Goal: Task Accomplishment & Management: Complete application form

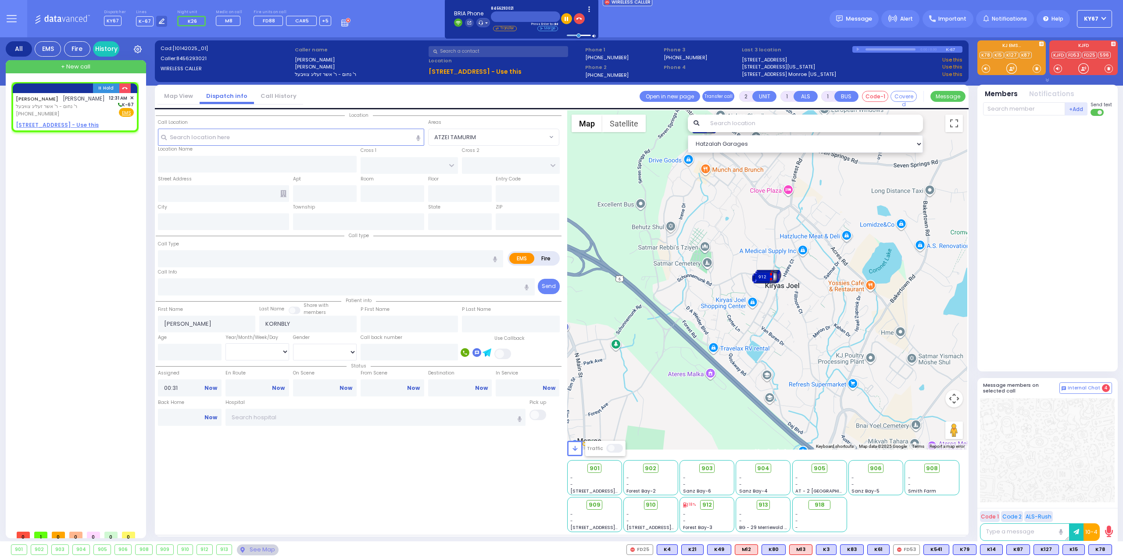
select select
click at [133, 96] on span "✕" at bounding box center [132, 97] width 4 height 7
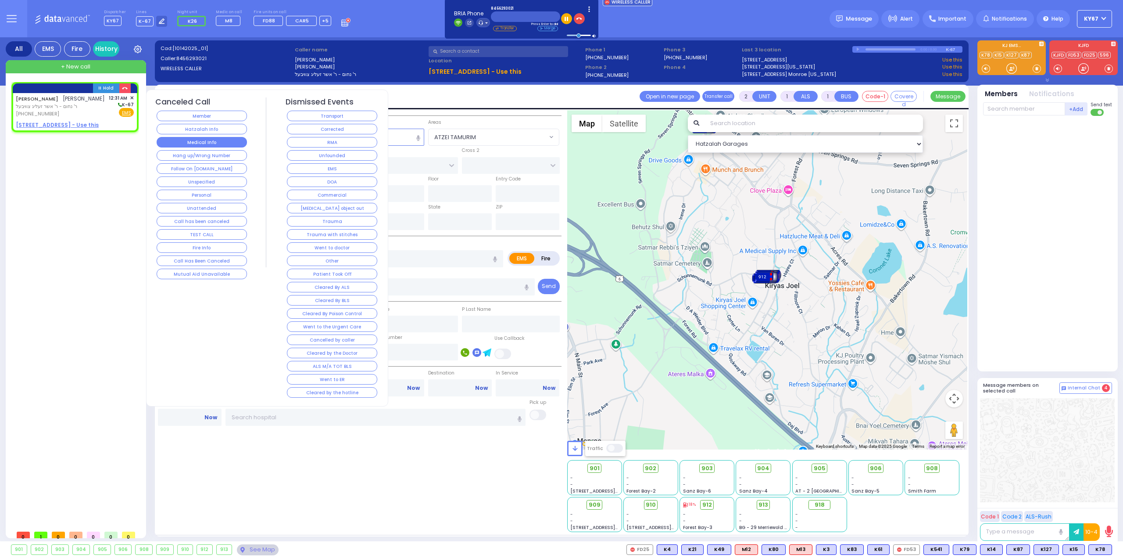
click at [224, 140] on button "Medical Info" at bounding box center [202, 142] width 90 height 11
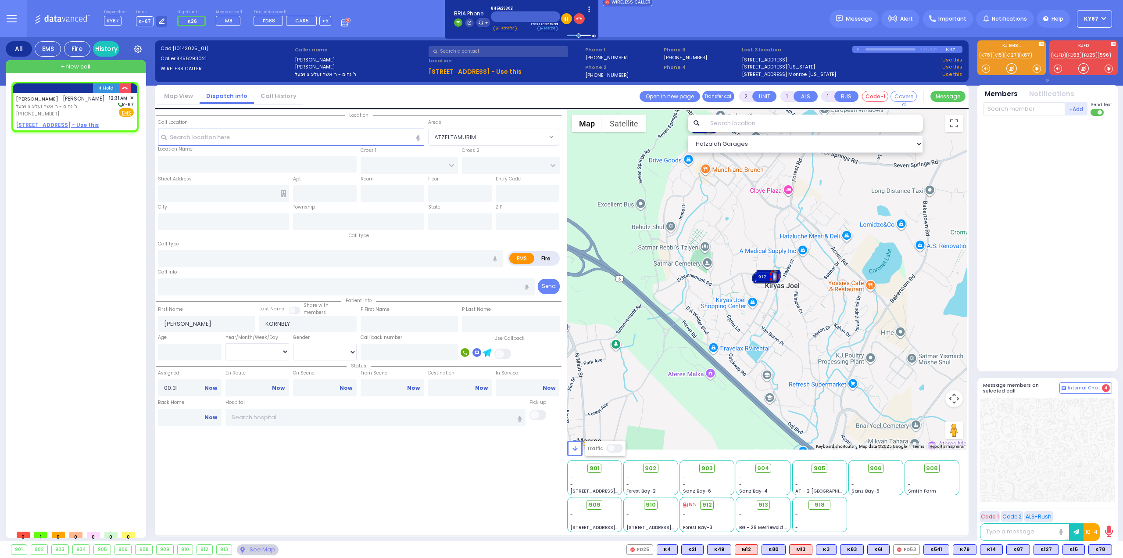
select select
radio input "true"
select select
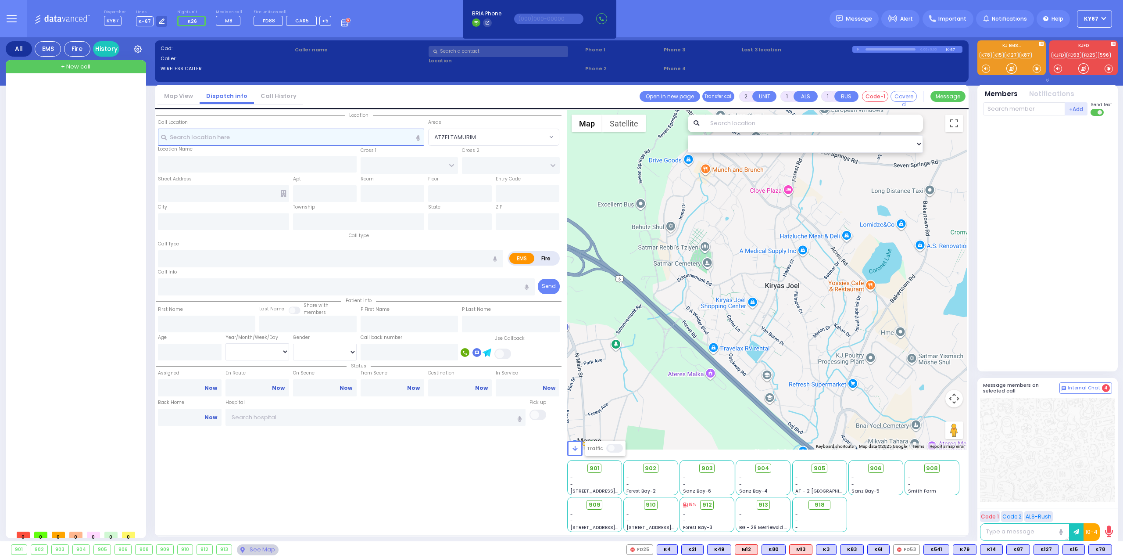
select select
radio input "true"
select select
select select "Hatzalah Garages"
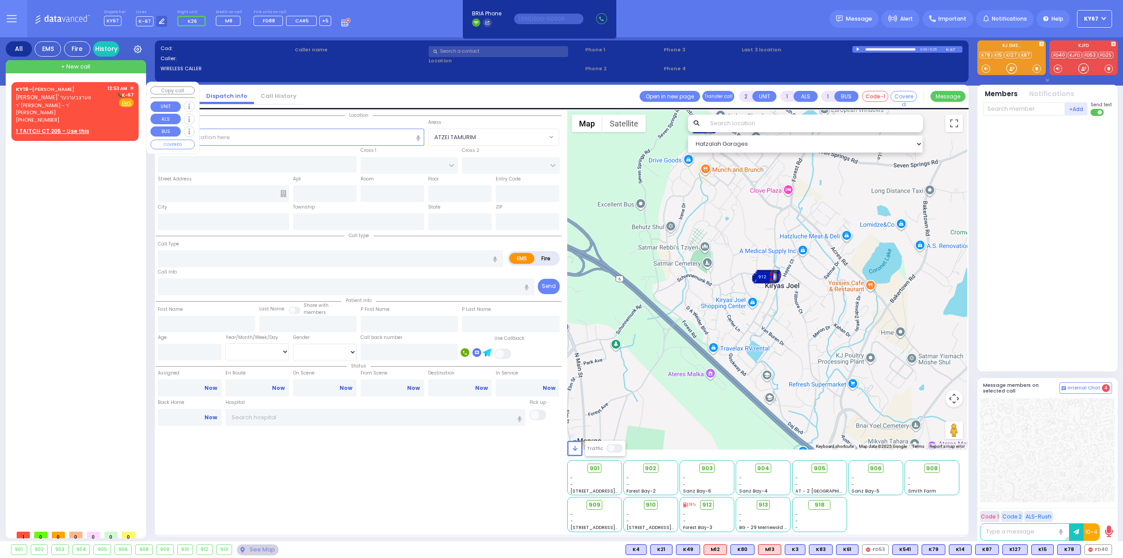
click at [70, 101] on div "KY19 - YESHAYA WERTZBERGER ישעי' ווערצבערגער" at bounding box center [60, 93] width 89 height 17
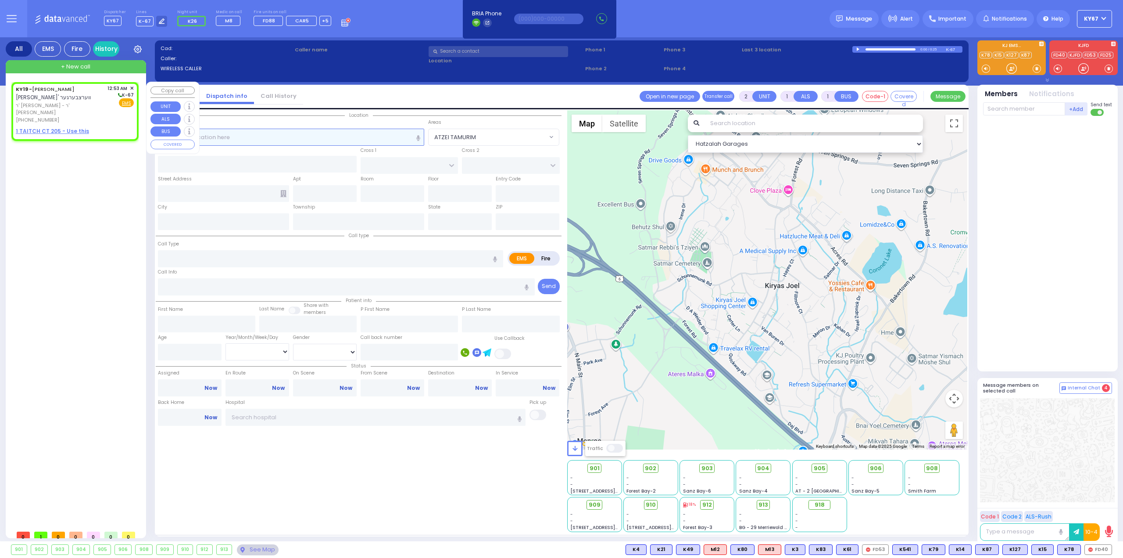
select select
radio input "true"
type input "YESHAYA"
type input "WERTZBERGER"
select select
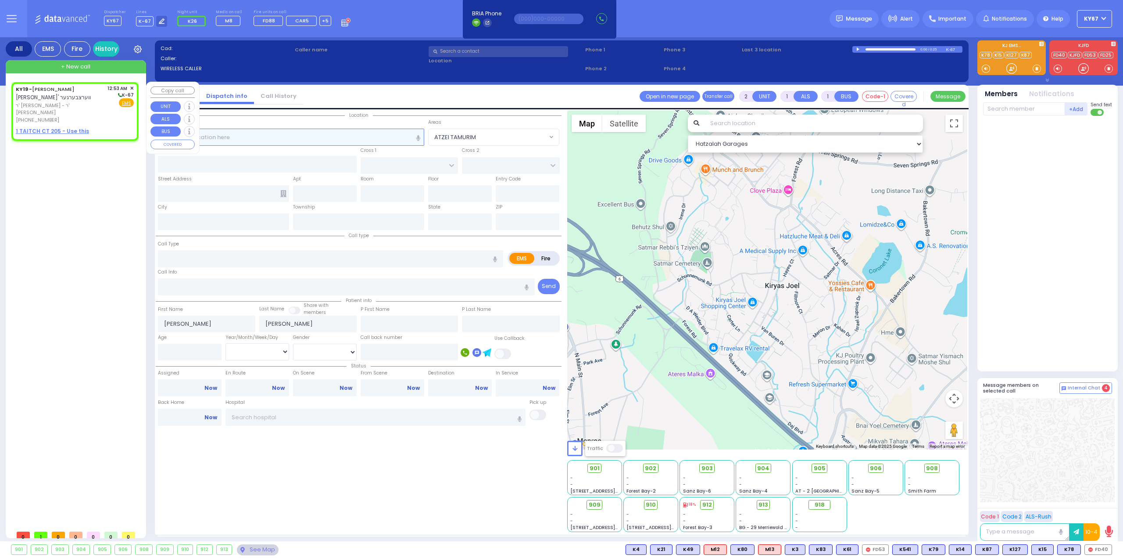
type input "00:53"
select select "Hatzalah Garages"
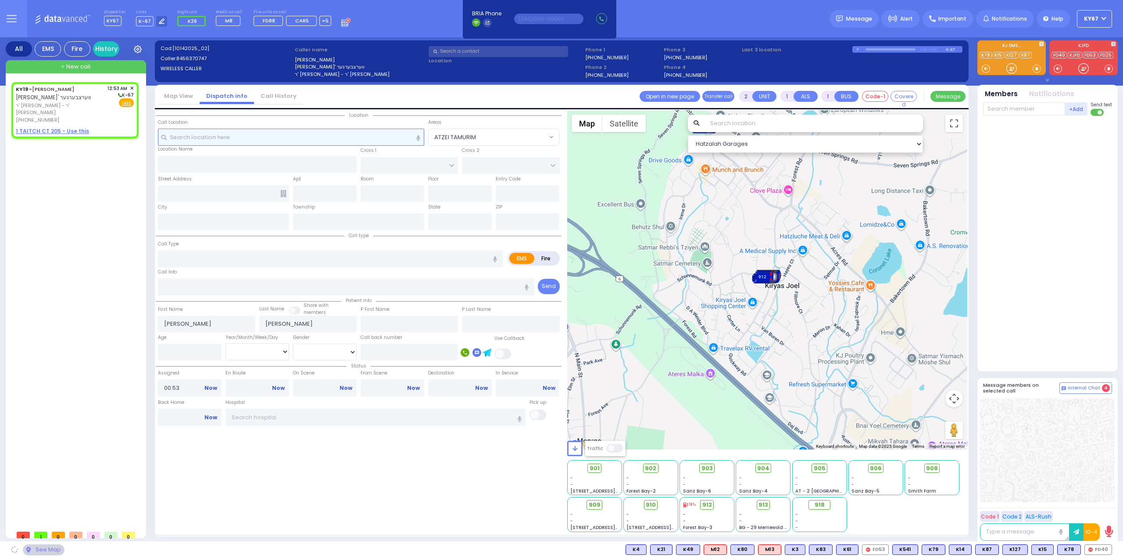
select select
radio input "true"
select select
select select "Hatzalah Garages"
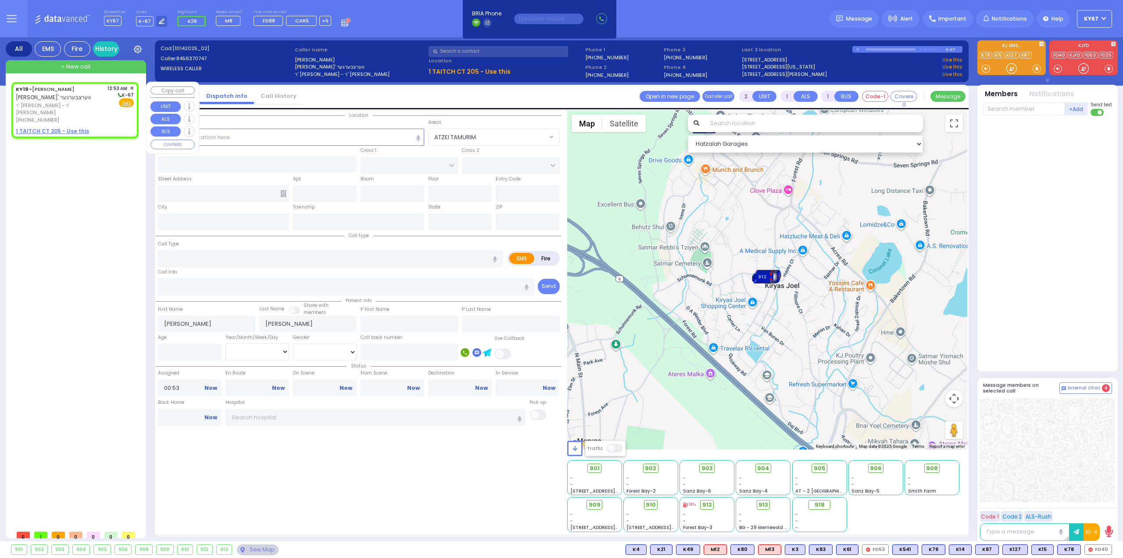
click at [37, 127] on u "1 TAITCH CT 205 - Use this" at bounding box center [52, 130] width 73 height 7
select select
radio input "true"
select select
select select "Hatzalah Garages"
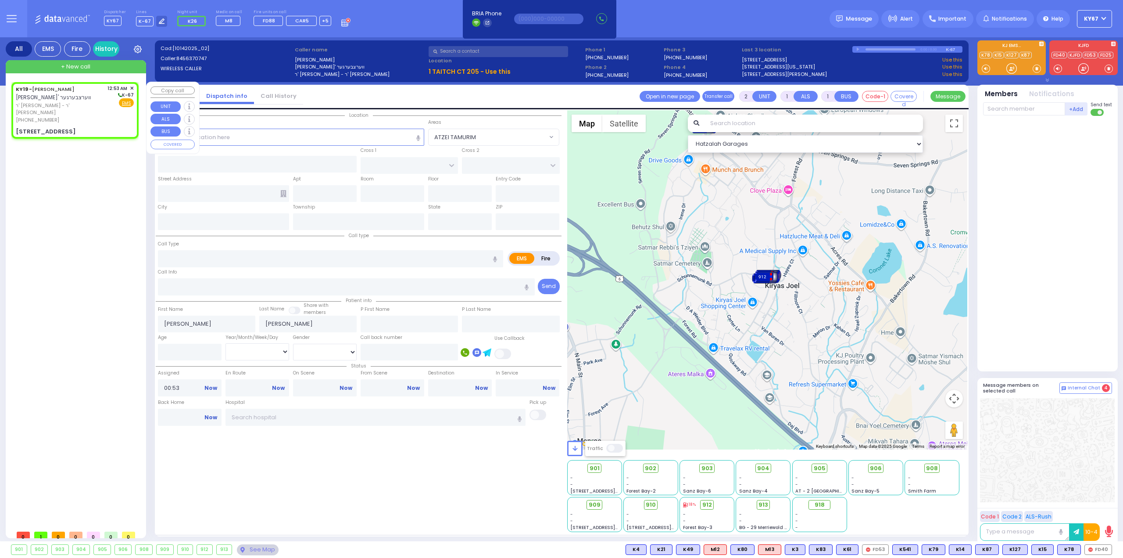
select select
radio input "true"
select select
select select "Hatzalah Garages"
type input "MOUNTAIN RD"
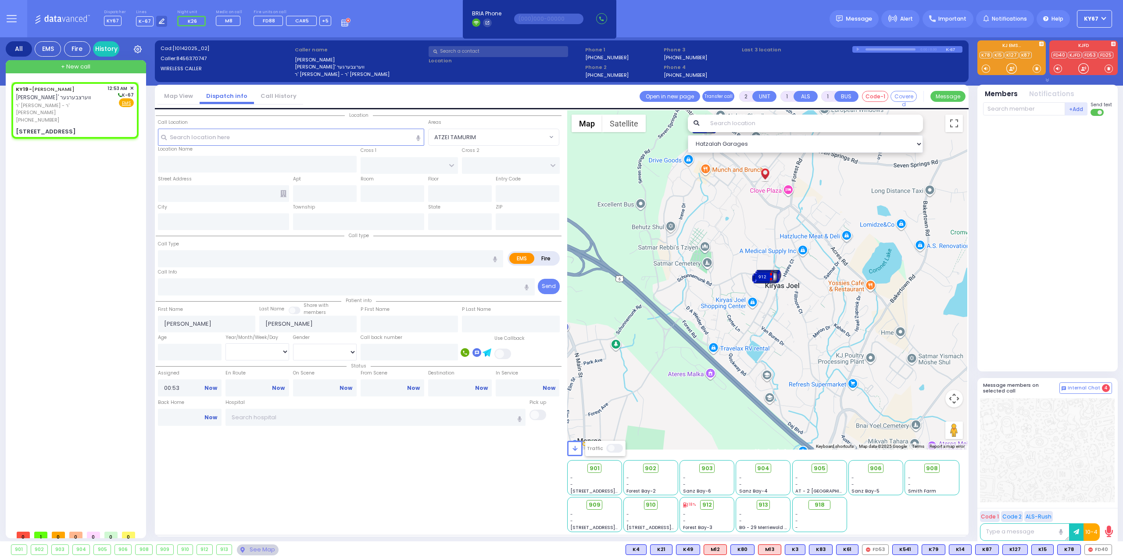
type input "1 TAITCH CT"
type input "205"
type input "[PERSON_NAME]"
type input "[US_STATE]"
type input "10950"
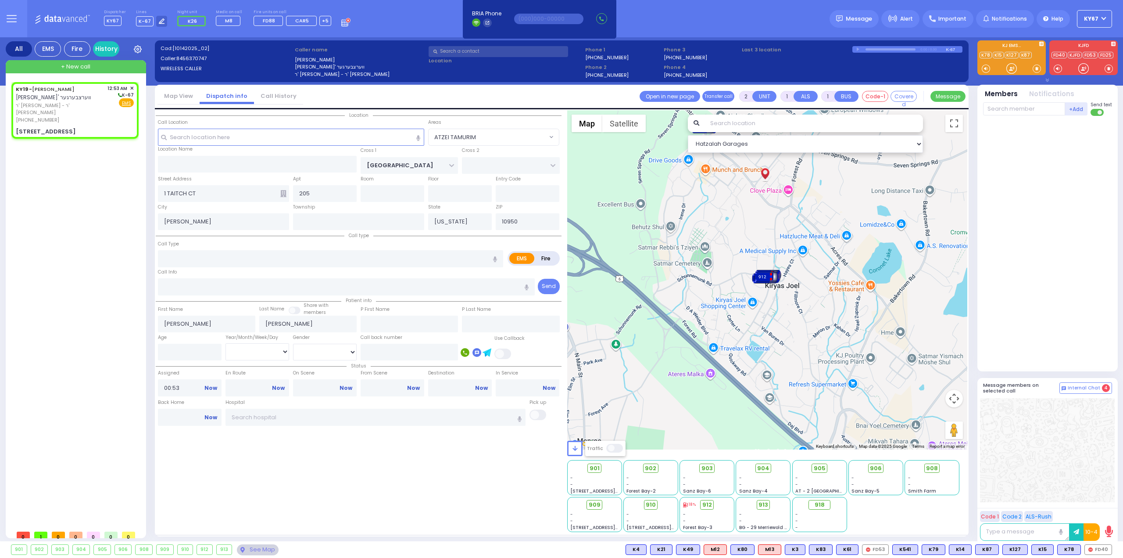
select select "[GEOGRAPHIC_DATA]"
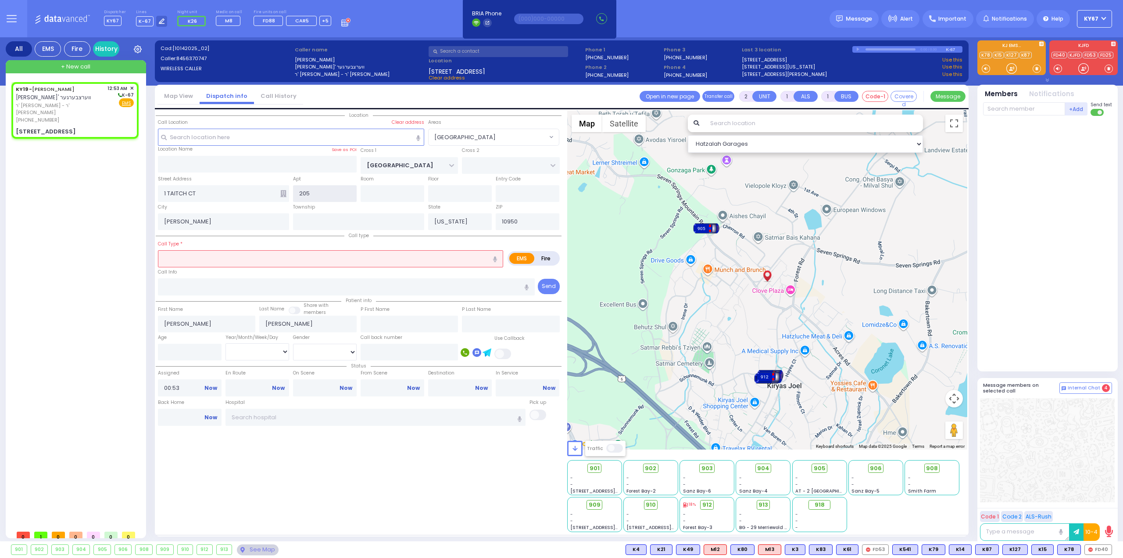
click at [332, 189] on input "205" at bounding box center [325, 193] width 64 height 17
type input "202"
click at [328, 259] on input "text" at bounding box center [330, 258] width 345 height 17
select select
radio input "true"
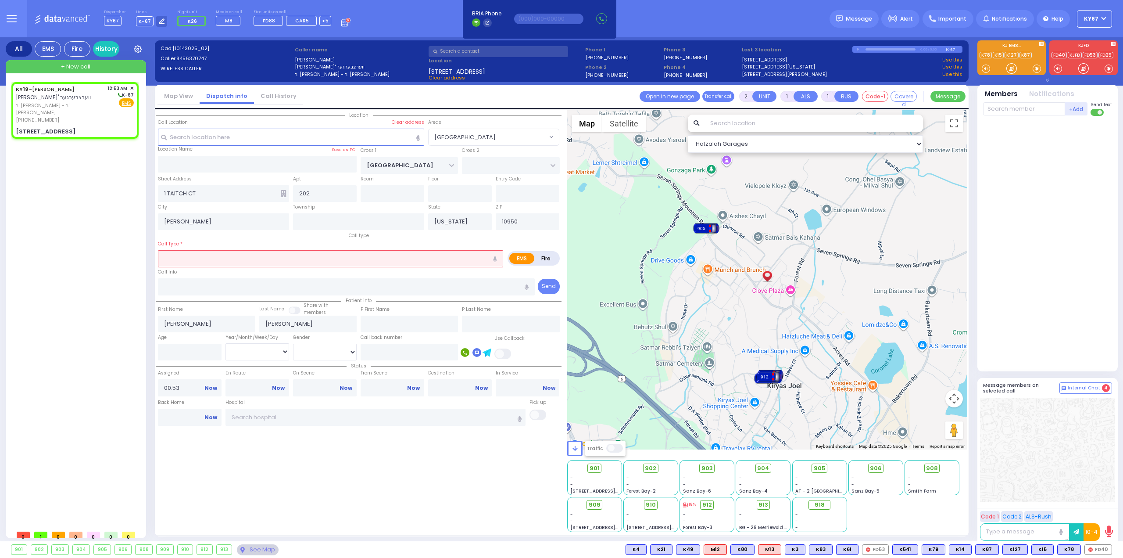
select select
select select "Hatzalah Garages"
select select "[GEOGRAPHIC_DATA]"
type input "Pt not feeling well"
type input "1"
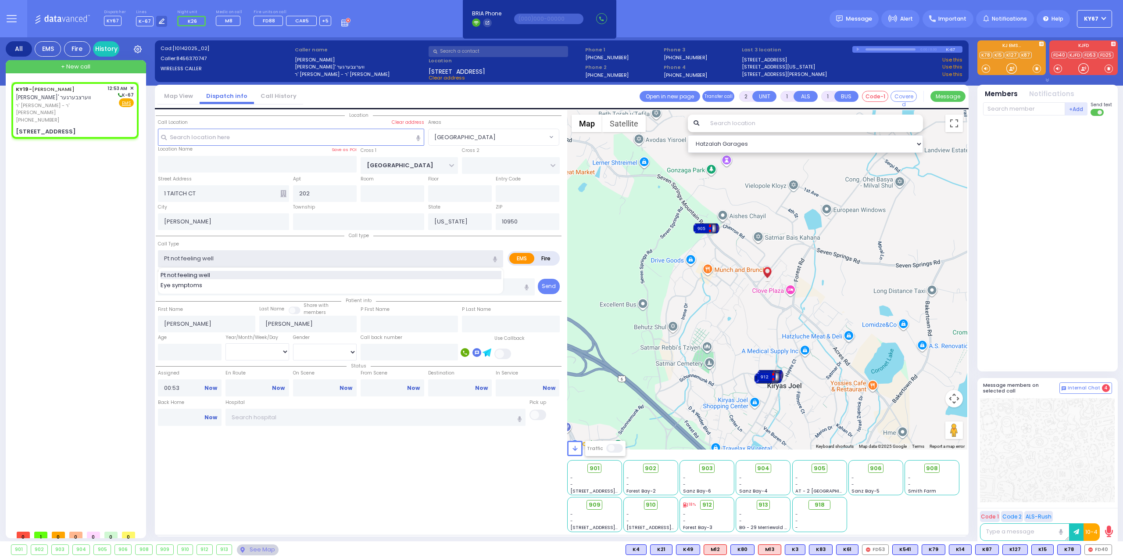
type input "0"
click at [365, 460] on div "Location All areas" at bounding box center [359, 321] width 406 height 422
select select
radio input "true"
select select
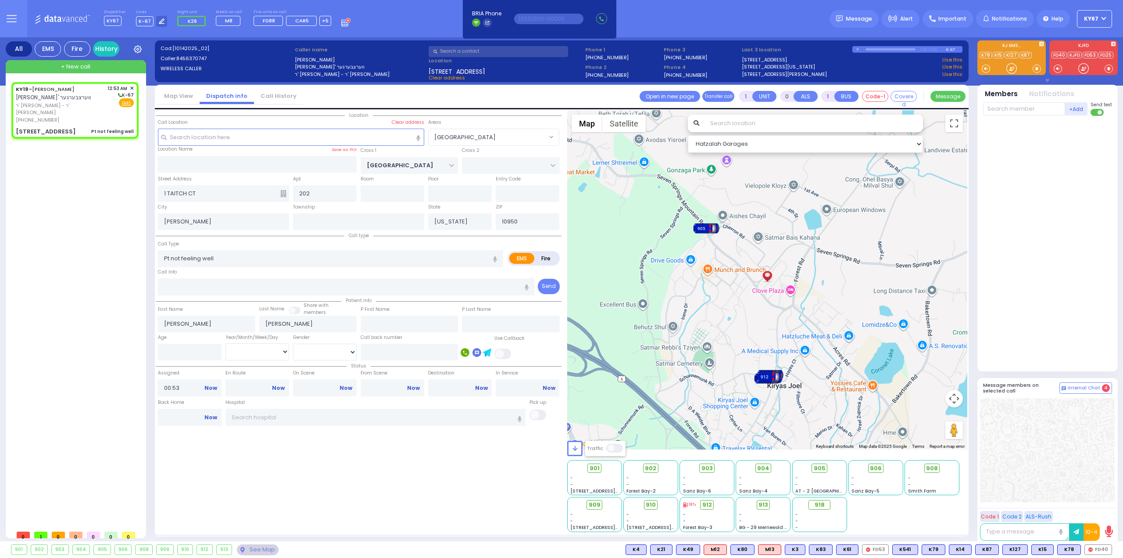
select select "Hatzalah Garages"
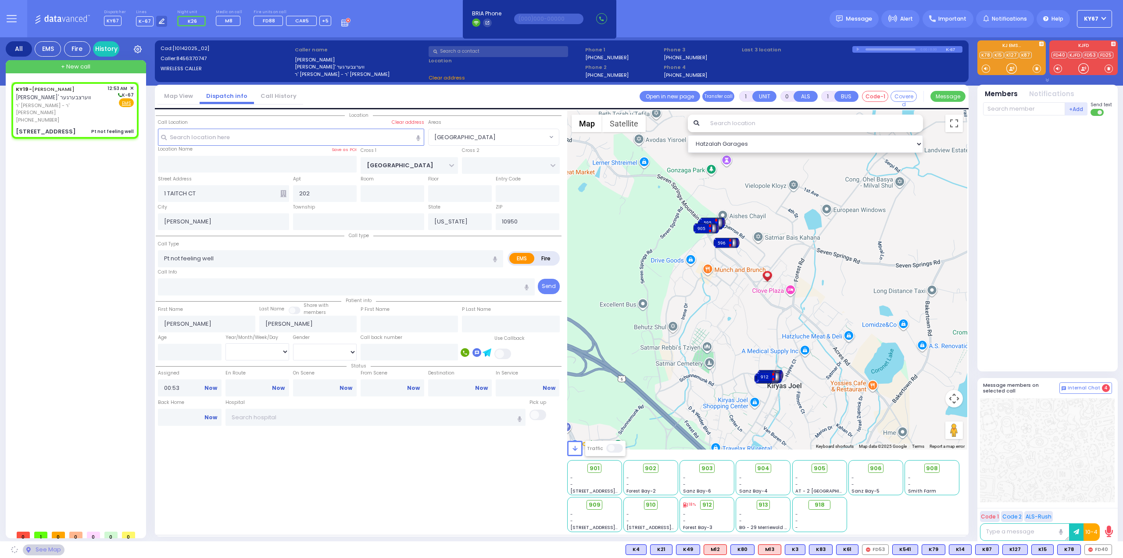
select select
radio input "true"
select select
select select "[GEOGRAPHIC_DATA]"
select select "Hatzalah Garages"
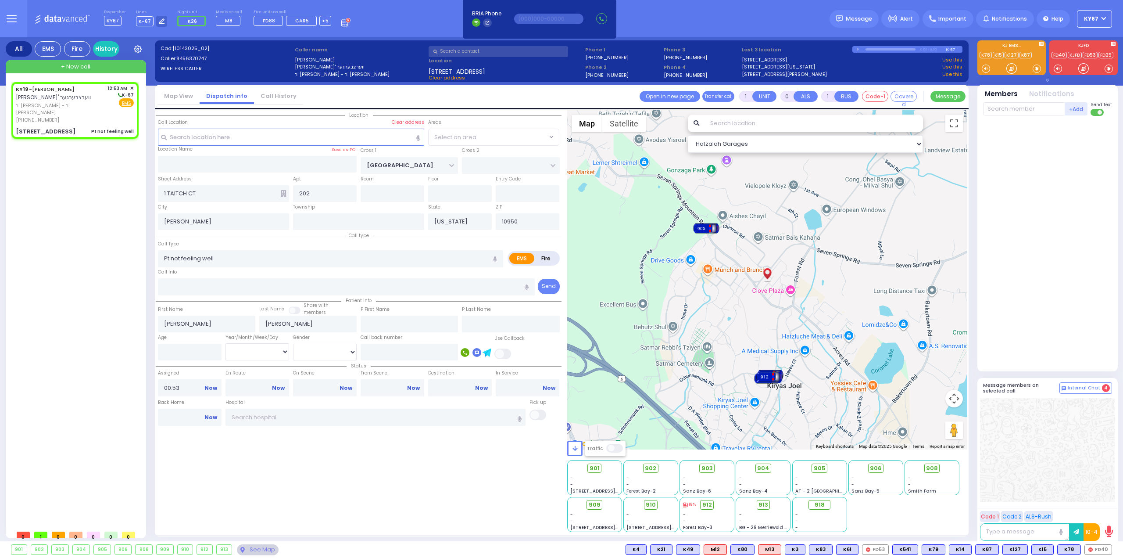
select select "[GEOGRAPHIC_DATA]"
click at [285, 190] on icon at bounding box center [283, 193] width 6 height 7
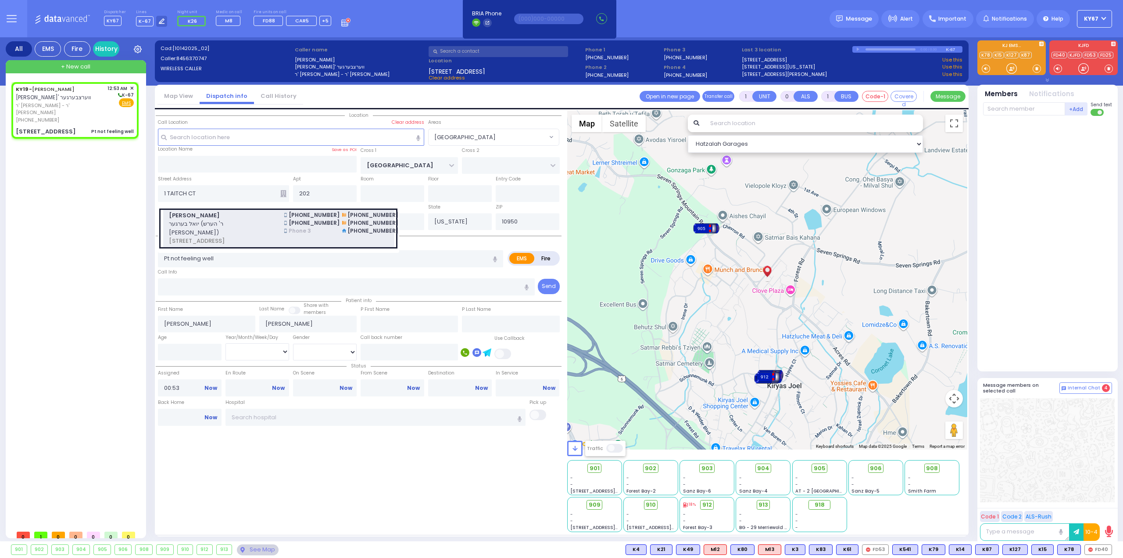
click at [252, 219] on span "יואל בערגער (ר' הערש וואלף - הרר שמחה שלום שטיינבערג)" at bounding box center [221, 227] width 105 height 17
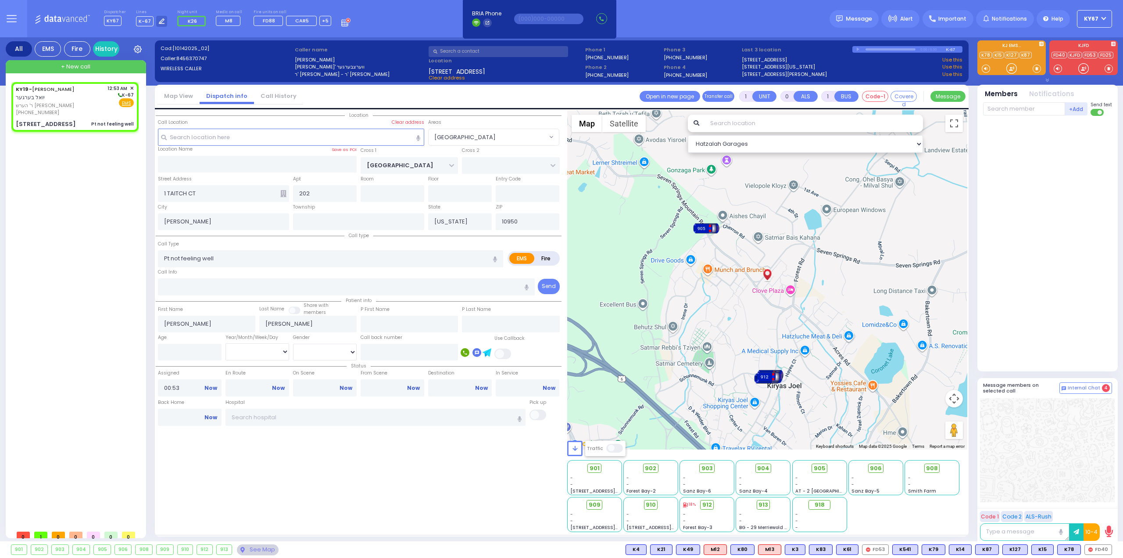
select select
radio input "true"
type input "JOEL"
type input "BERGER"
select select
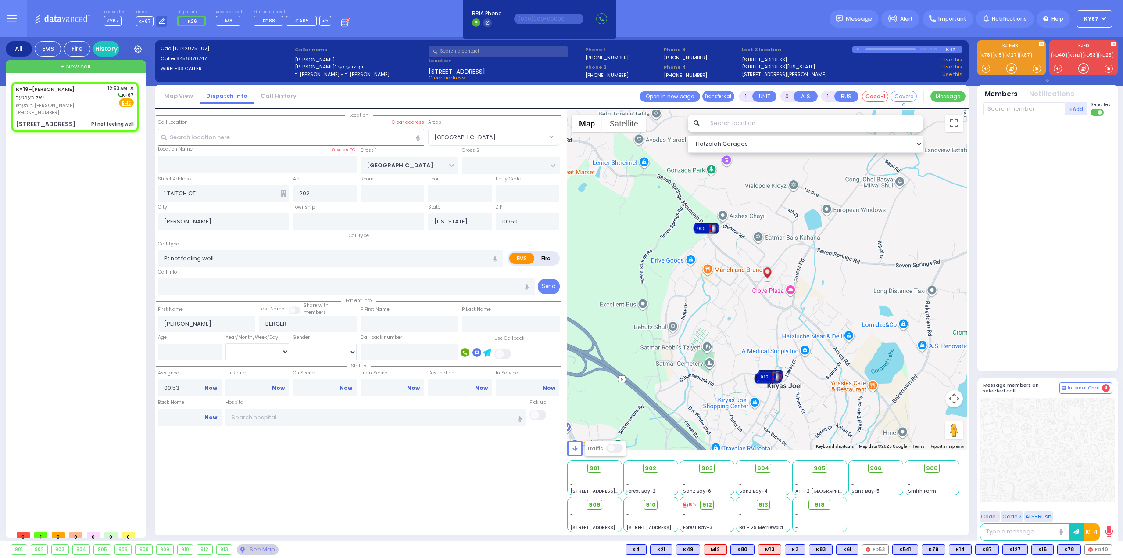
select select "Hatzalah Garages"
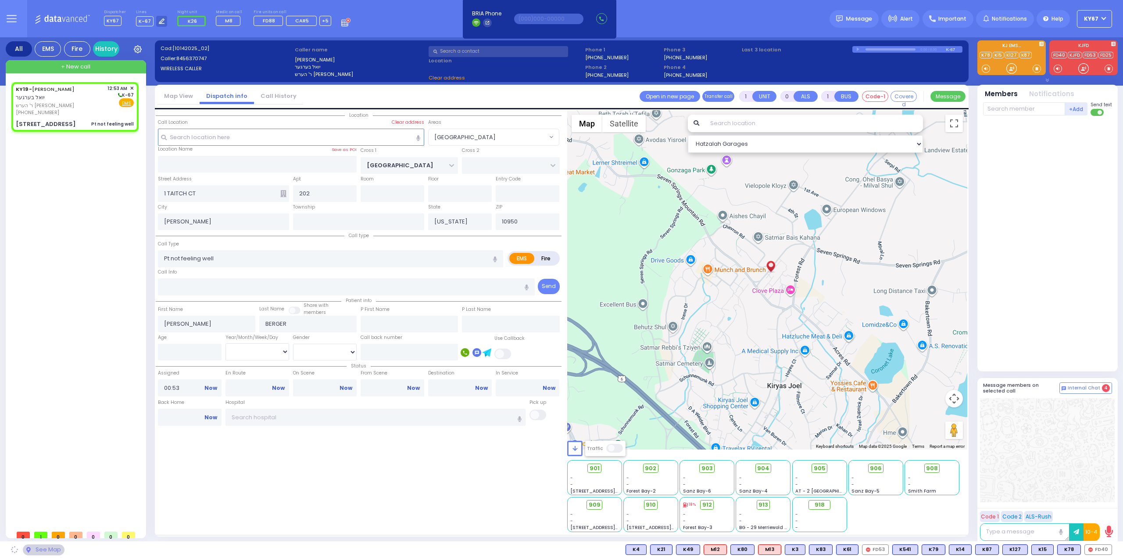
type input "ROVNA COURT"
type input "TAITCH COURT"
type input "Monroe"
select select "SECTION 5"
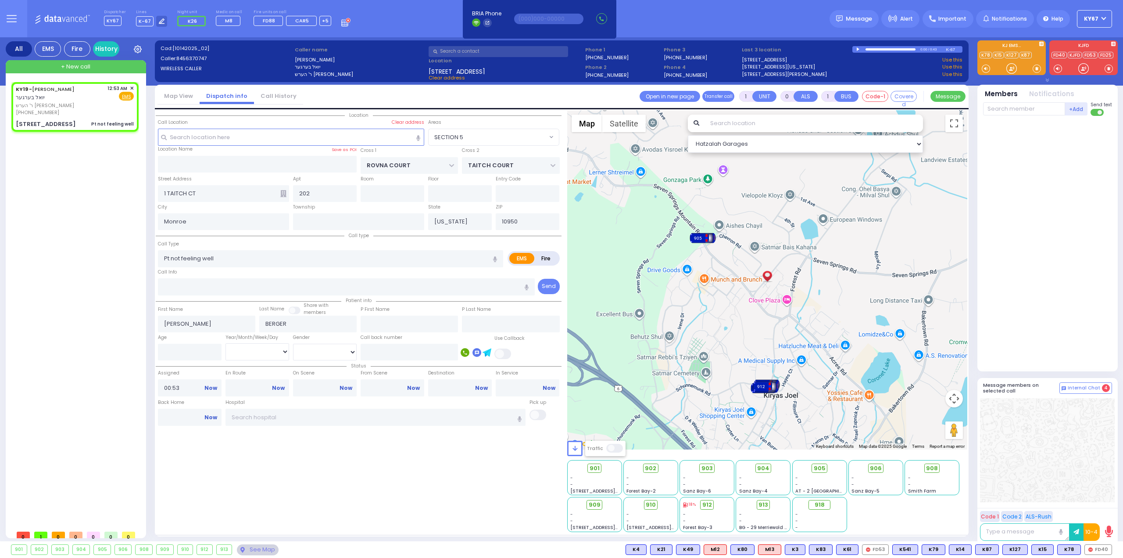
select select
radio input "true"
select select
select select "SECTION 5"
select select "Hatzalah Garages"
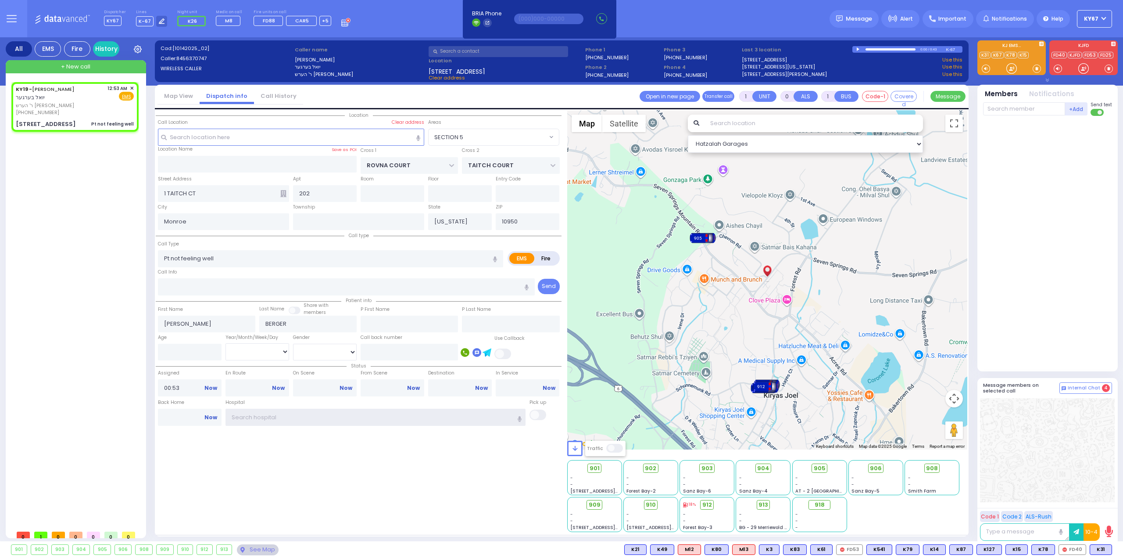
click at [285, 416] on input "text" at bounding box center [376, 417] width 301 height 17
click at [1099, 550] on span "K53" at bounding box center [1100, 550] width 23 height 10
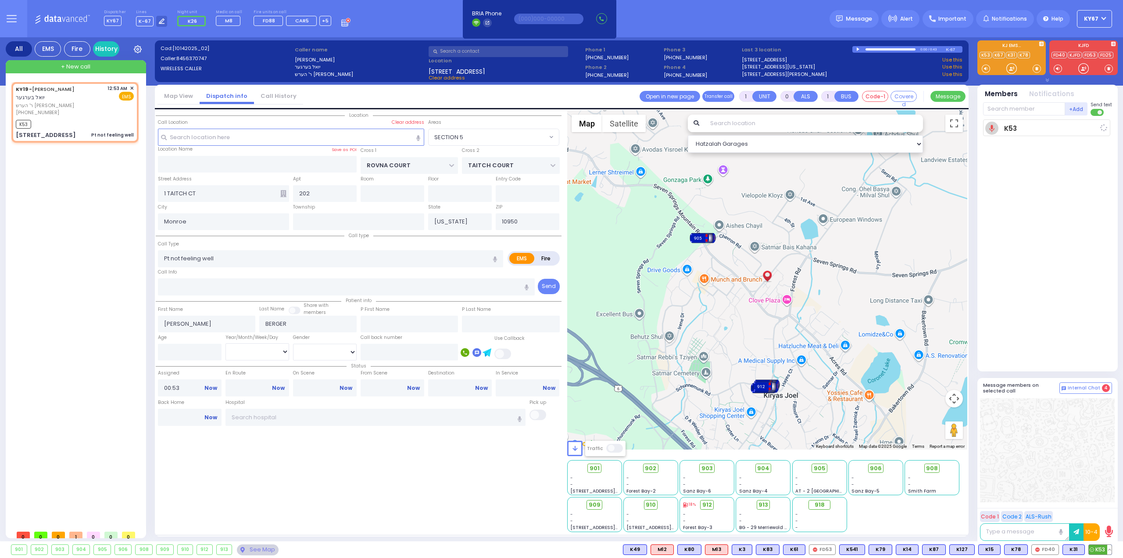
select select
radio input "true"
select select
type input "00:55"
select select "Hatzalah Garages"
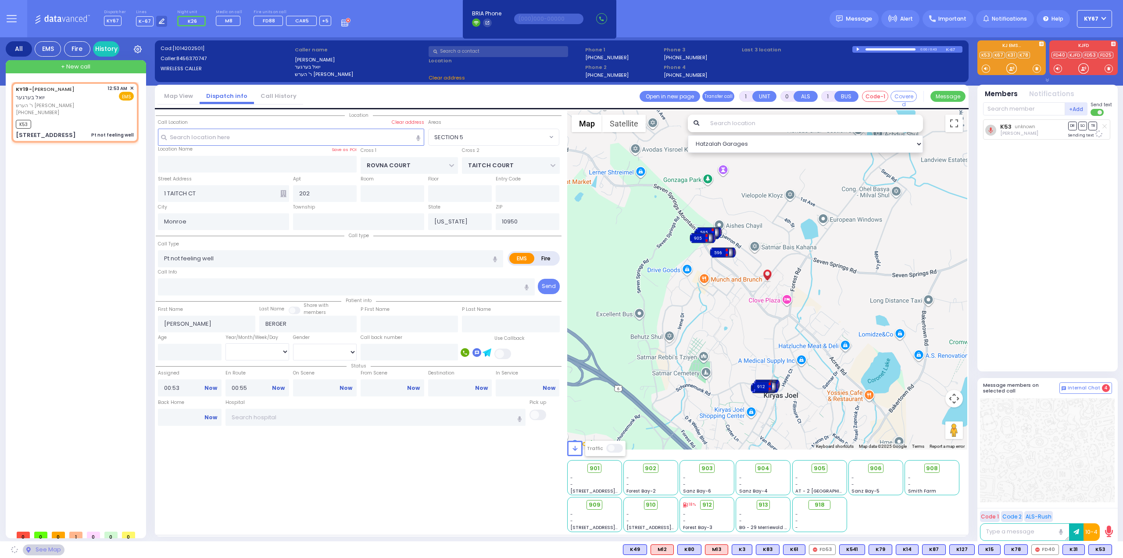
select select "SECTION 5"
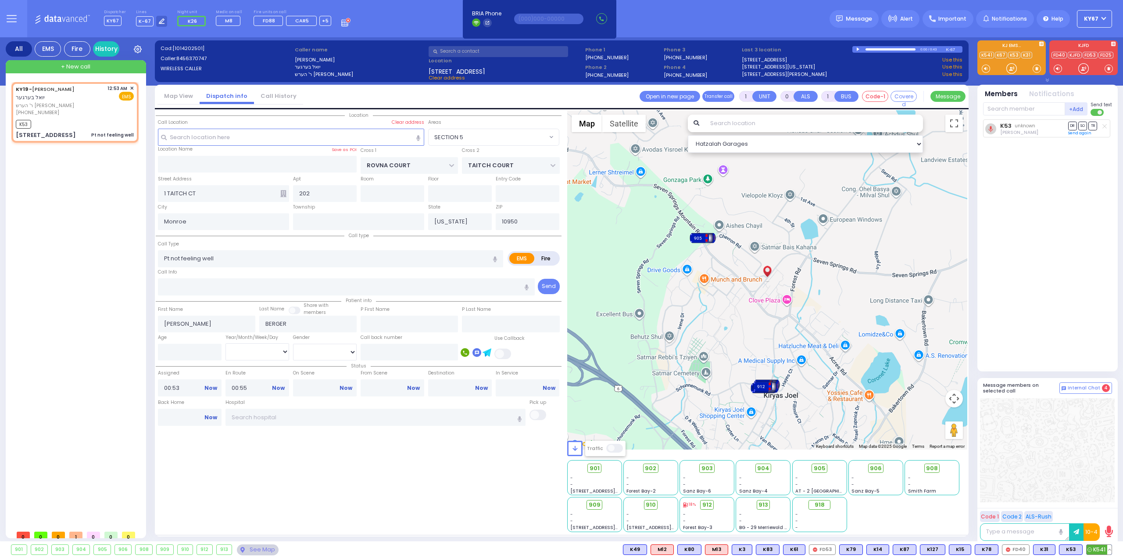
click at [1102, 544] on div "K541" at bounding box center [1100, 549] width 26 height 11
click at [1097, 549] on span "K541" at bounding box center [1099, 550] width 25 height 10
select select
radio input "true"
select select
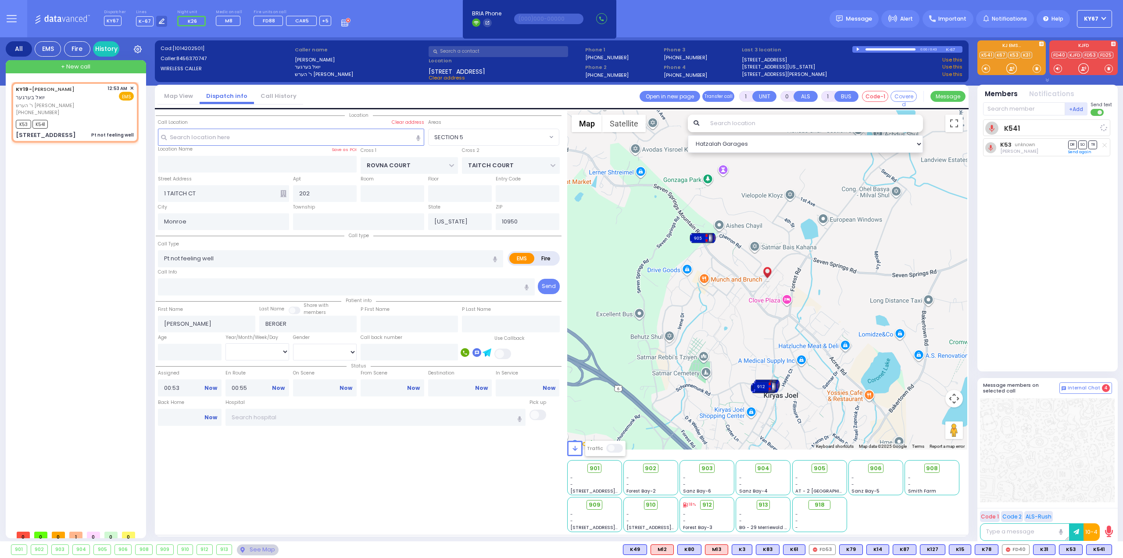
select select "Hatzalah Garages"
select select "SECTION 5"
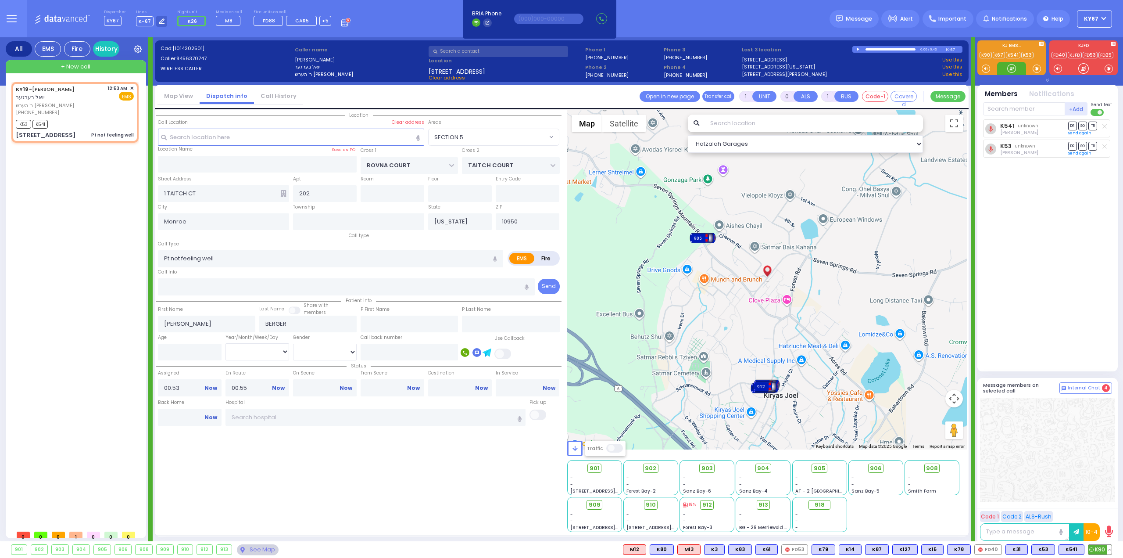
click at [1101, 550] on span "K90" at bounding box center [1100, 550] width 23 height 10
select select
radio input "true"
select select
select select "Hatzalah Garages"
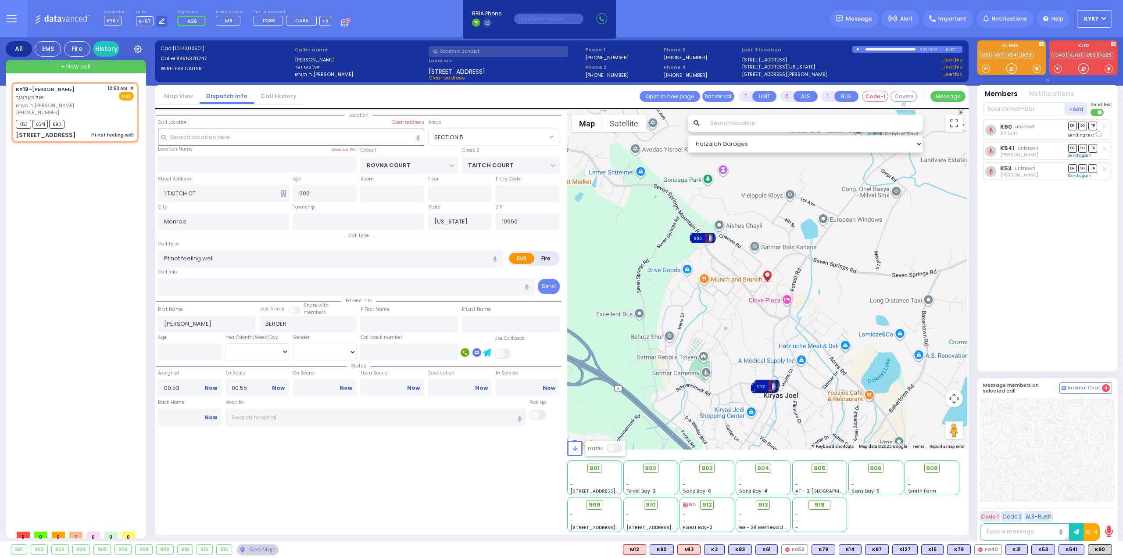
select select "SECTION 5"
click at [1110, 548] on button at bounding box center [1110, 550] width 4 height 10
click at [1105, 510] on icon at bounding box center [1103, 510] width 9 height 9
click at [876, 469] on span "906" at bounding box center [879, 468] width 12 height 9
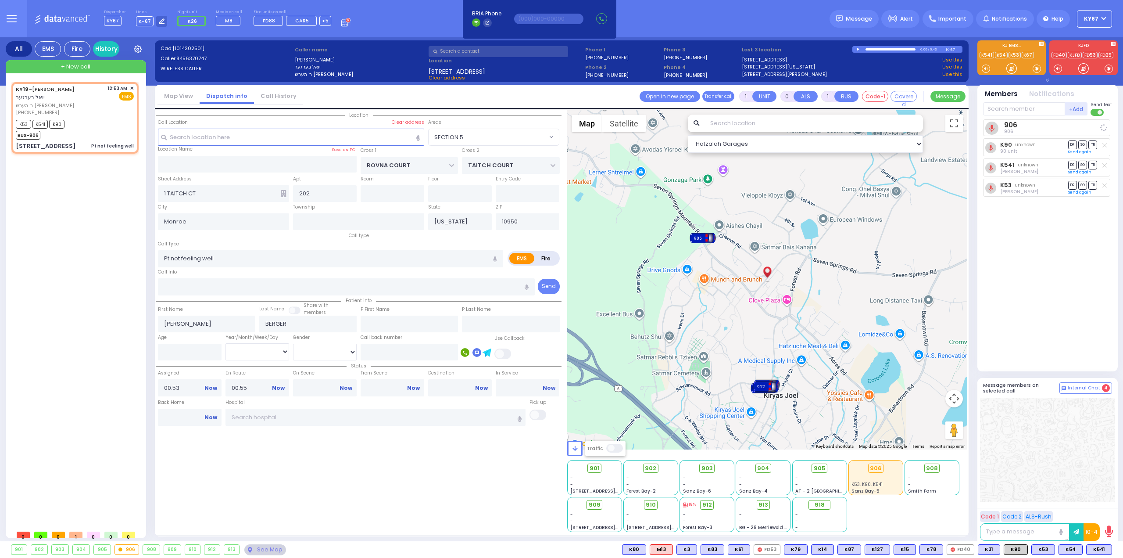
select select
radio input "true"
select select
select select "Hatzalah Garages"
select select "SECTION 5"
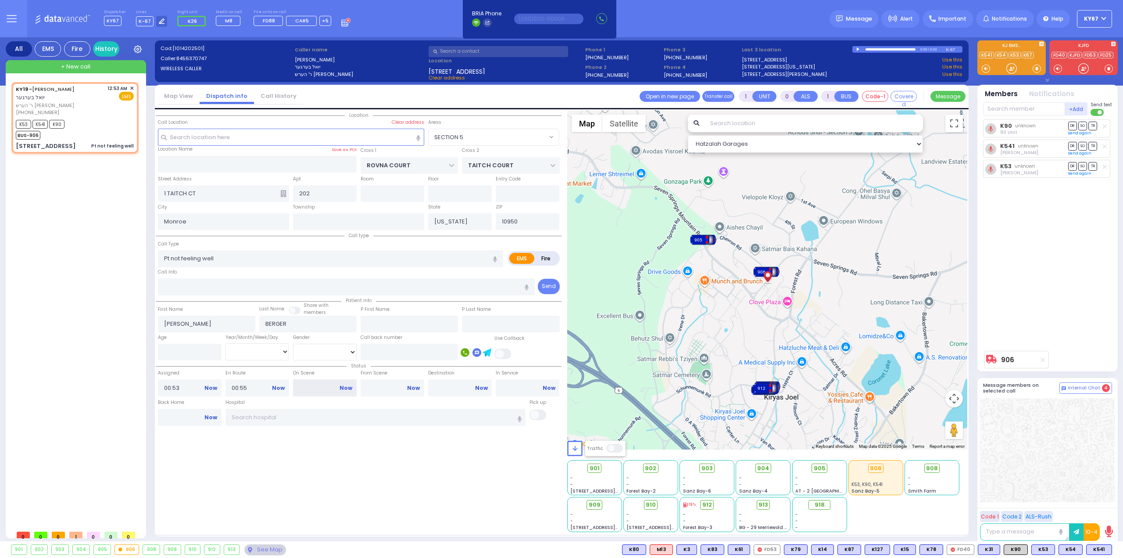
click at [313, 389] on input "On Scene" at bounding box center [325, 387] width 64 height 17
type input "00"
type input "6"
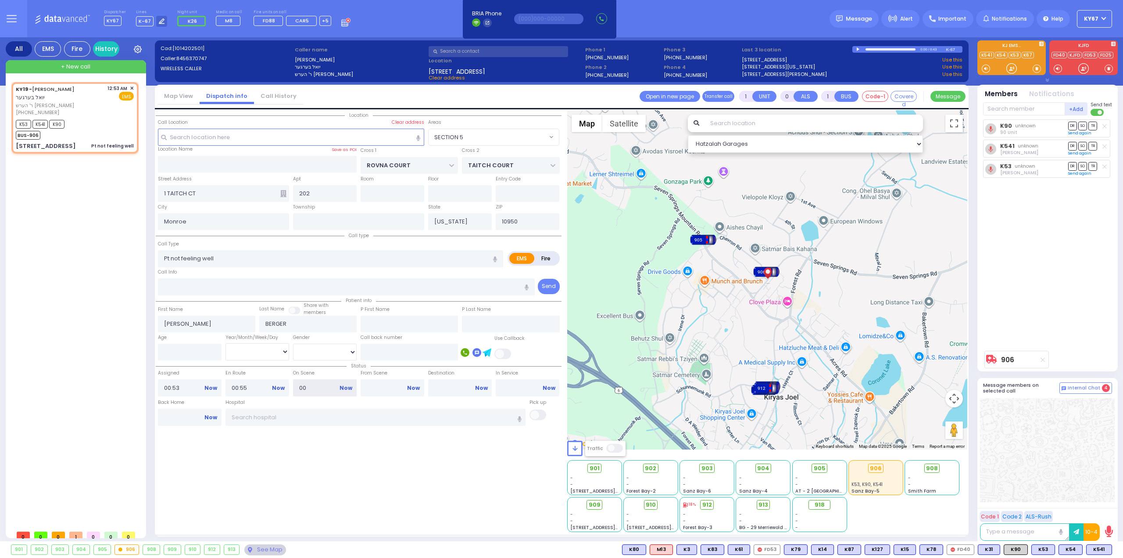
select select
radio input "true"
type input "Unknown"
select select "Year"
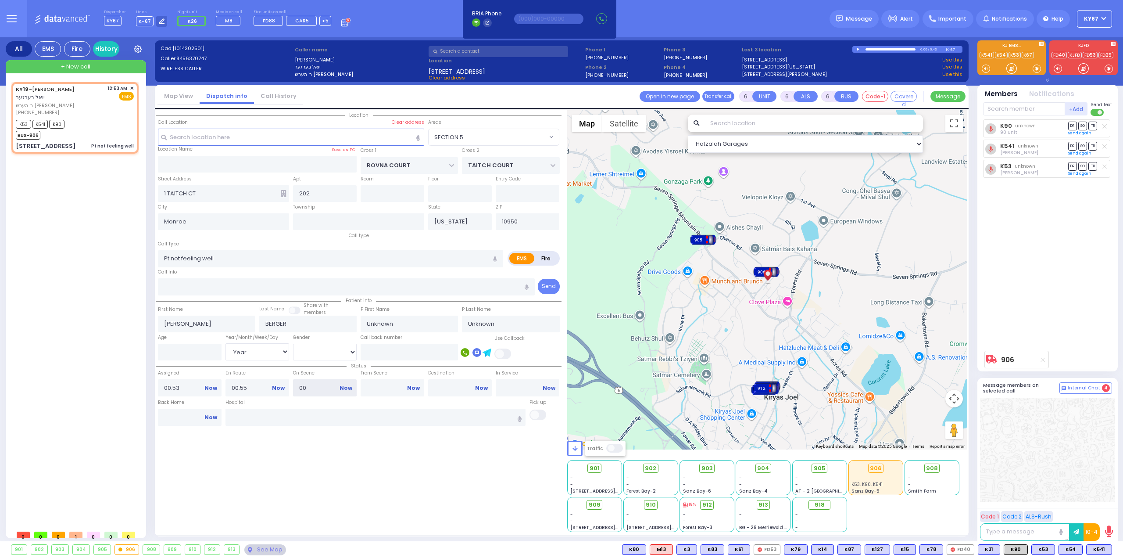
select select "Hatzalah Garages"
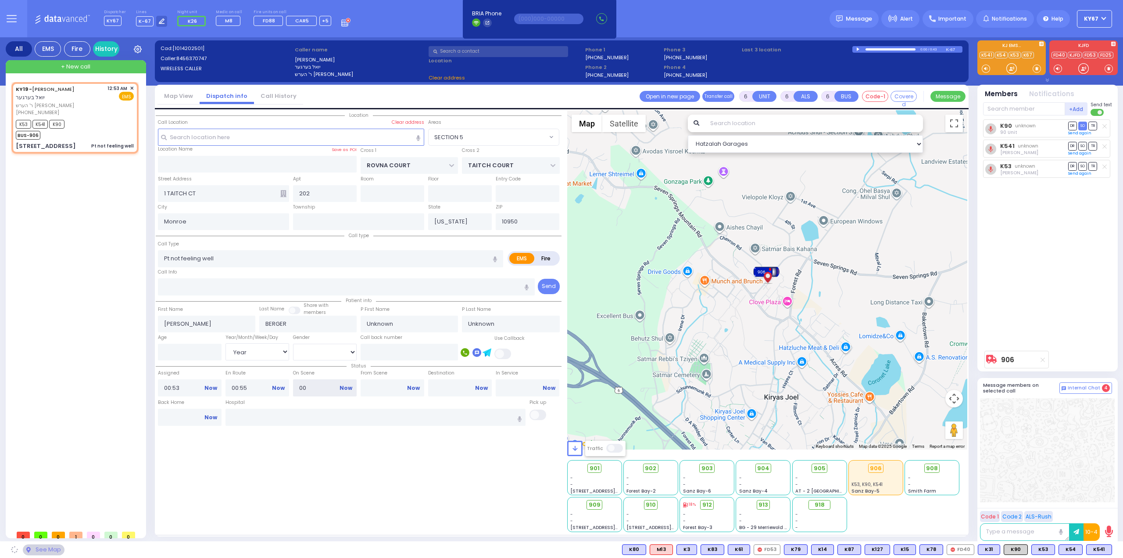
type input "005"
select select "SECTION 5"
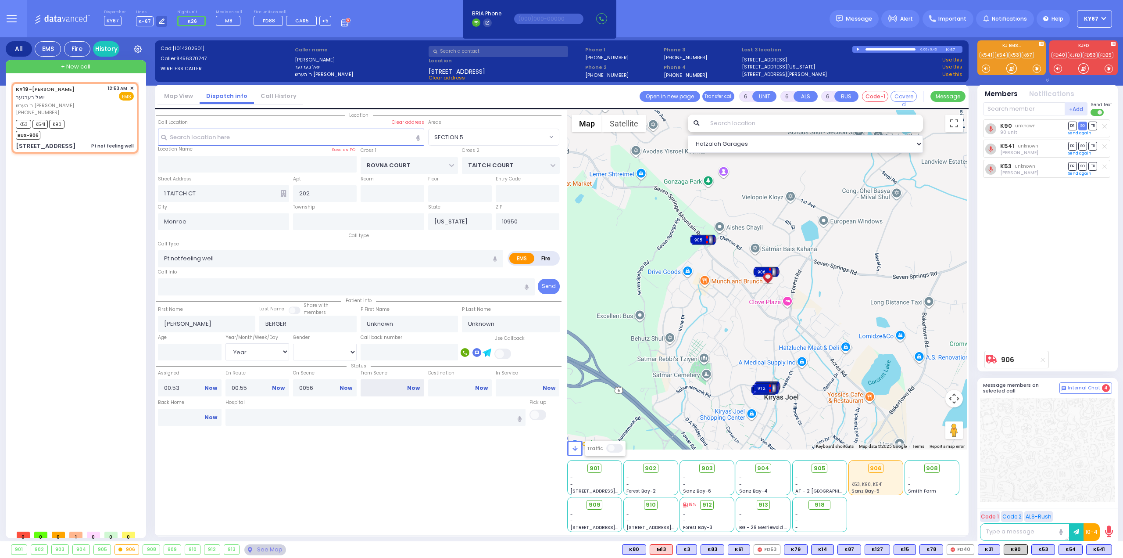
type input "00:56"
click at [394, 391] on input "From Scene" at bounding box center [393, 387] width 64 height 17
click at [417, 387] on link "Now" at bounding box center [413, 388] width 13 height 8
type input "01:07"
click at [384, 468] on div "Location All areas" at bounding box center [359, 321] width 406 height 422
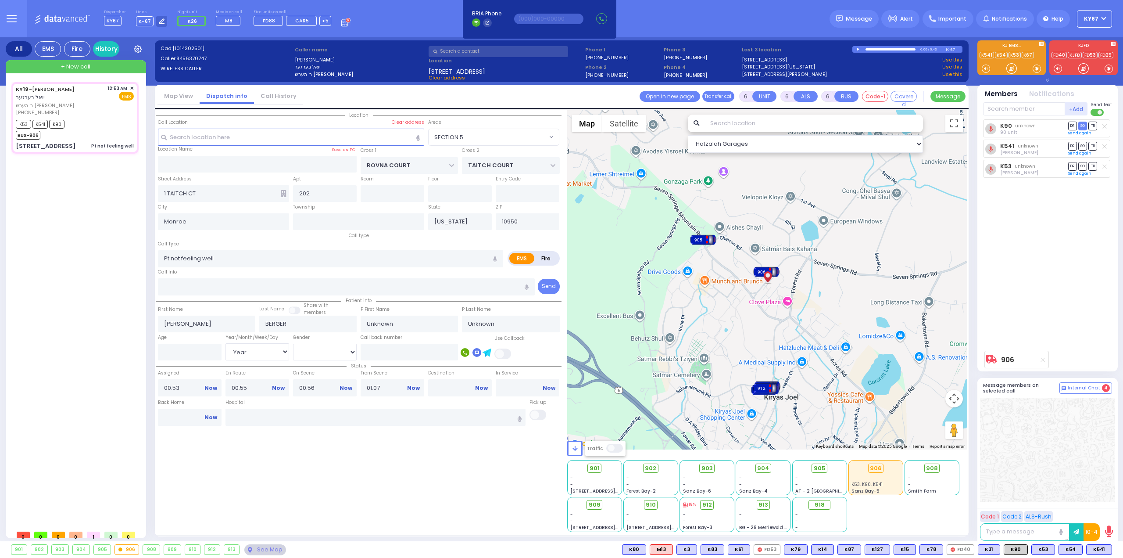
select select
radio input "true"
select select "Year"
select select "Hatzalah Garages"
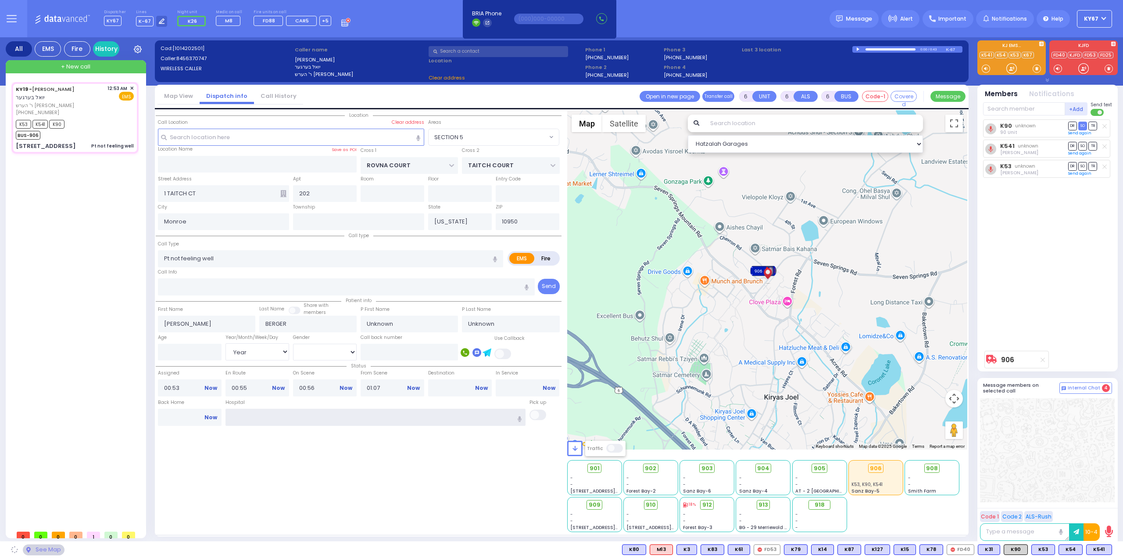
click at [370, 410] on input "text" at bounding box center [376, 417] width 301 height 17
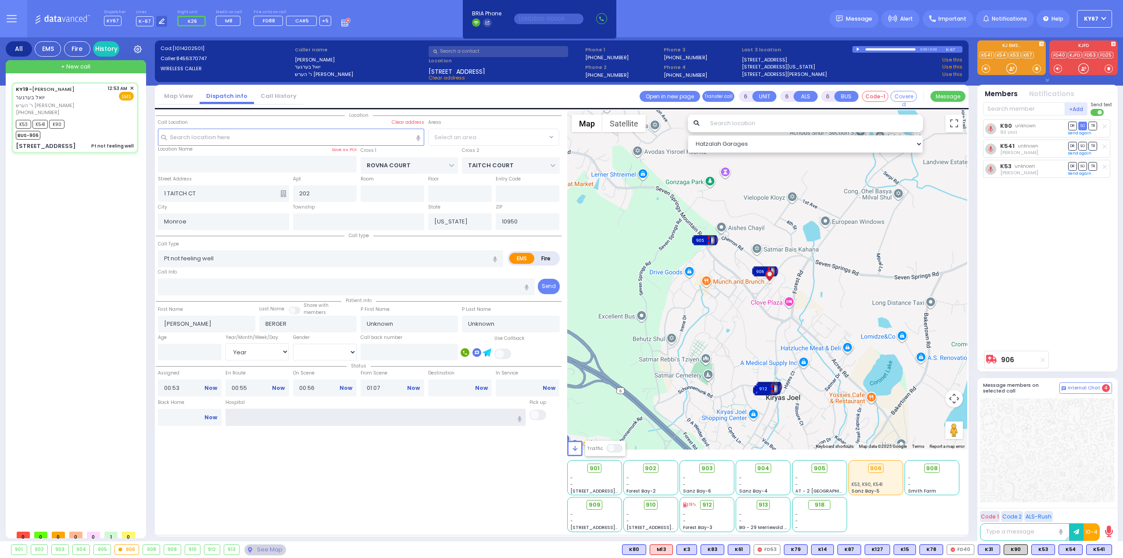
select select "SECTION 5"
select select
radio input "true"
select select "Year"
select select "SECTION 5"
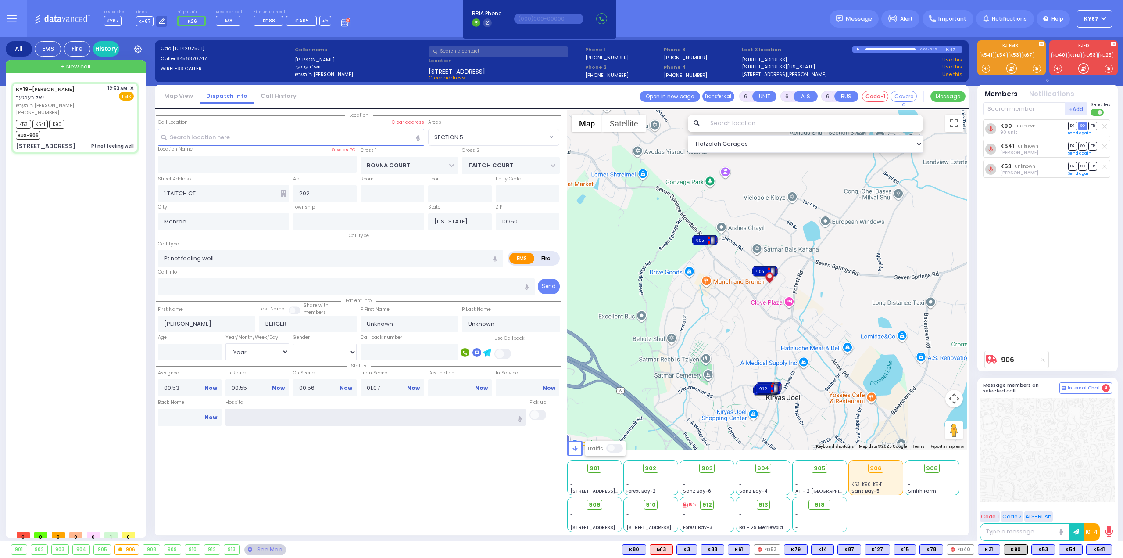
select select "Hatzalah Garages"
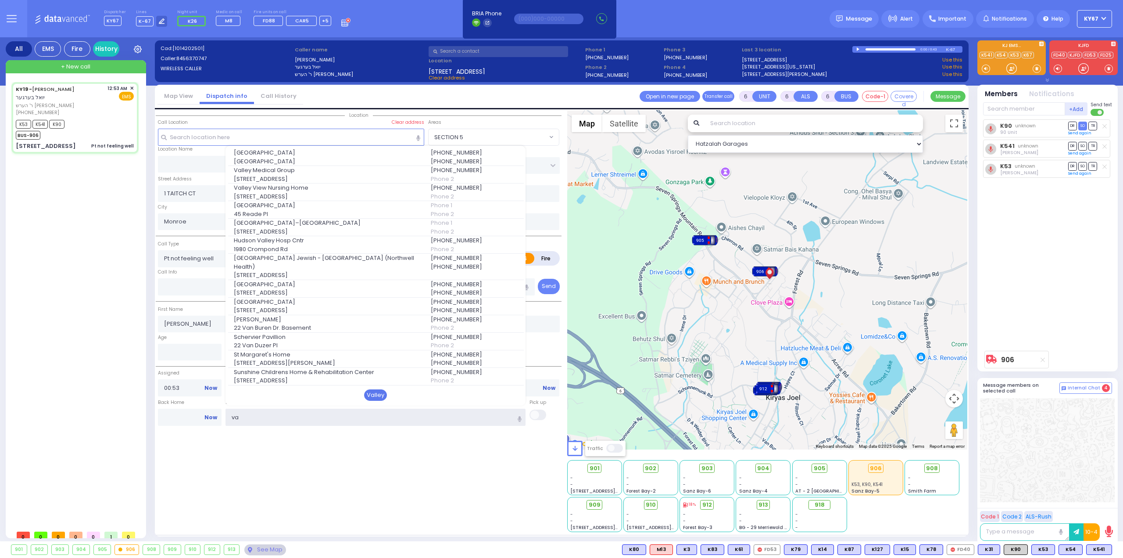
type input "va"
click at [374, 393] on div "Valley" at bounding box center [375, 394] width 23 height 11
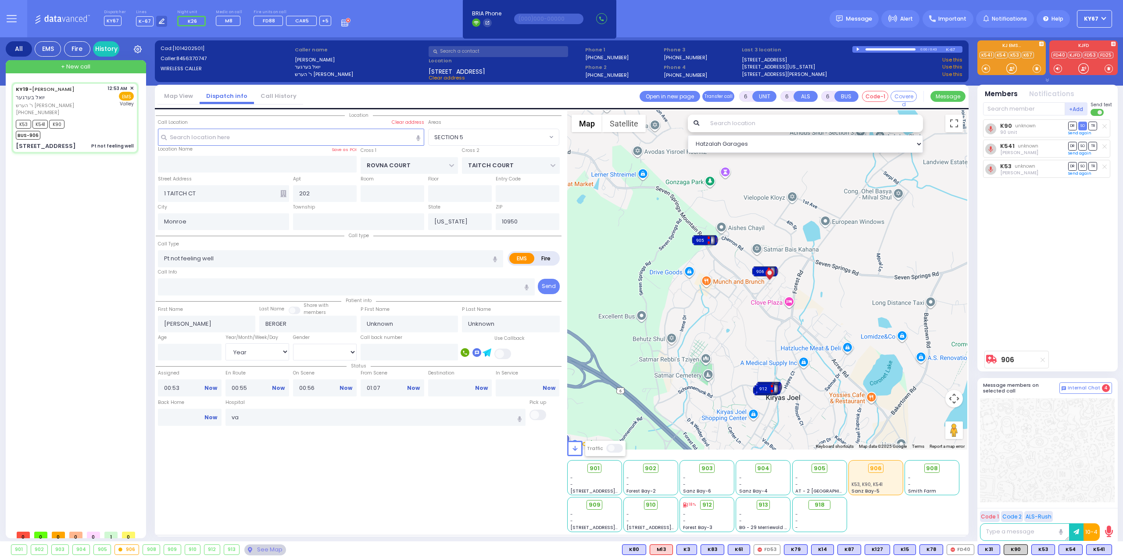
select select
radio input "true"
select select "Year"
type input "Valley Hospital"
select select "Hatzalah Garages"
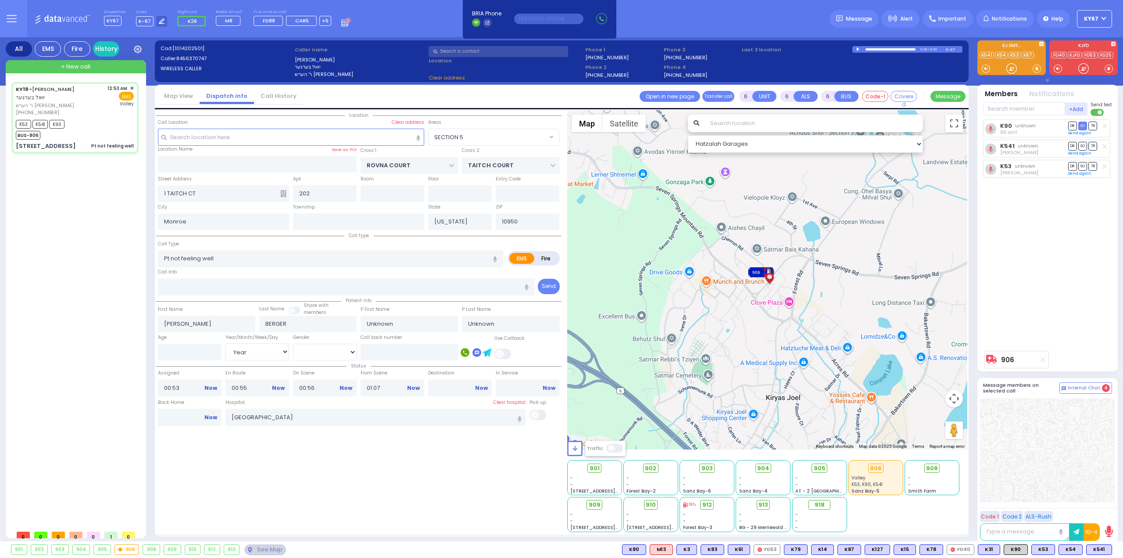
select select "SECTION 5"
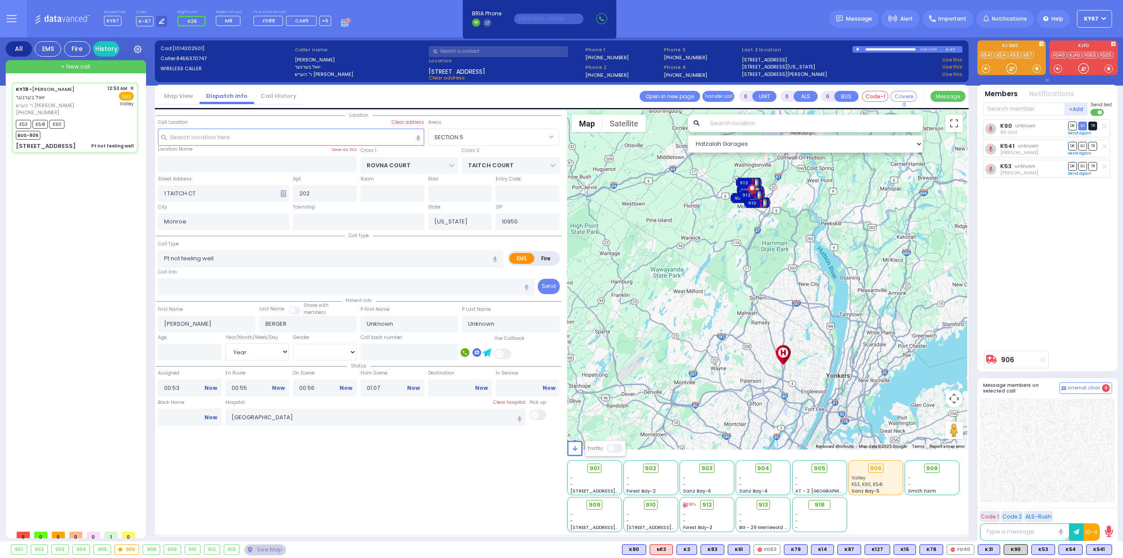
click at [1092, 124] on span "TR" at bounding box center [1093, 126] width 9 height 8
select select
radio input "true"
select select "Year"
select select "Hatzalah Garages"
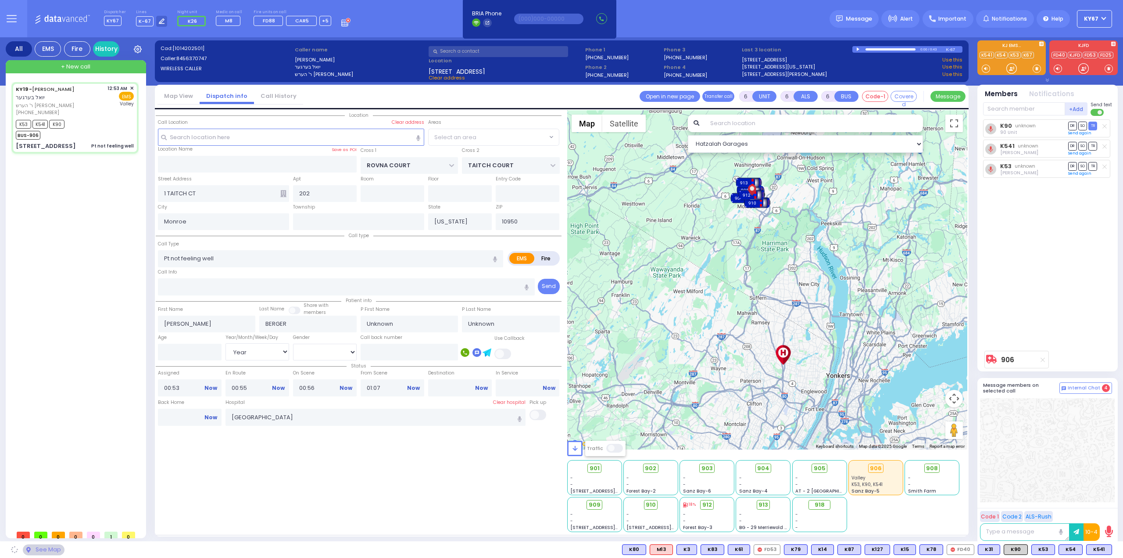
select select "SECTION 5"
click at [1092, 165] on span "TR" at bounding box center [1093, 166] width 9 height 8
select select
radio input "true"
select select "Year"
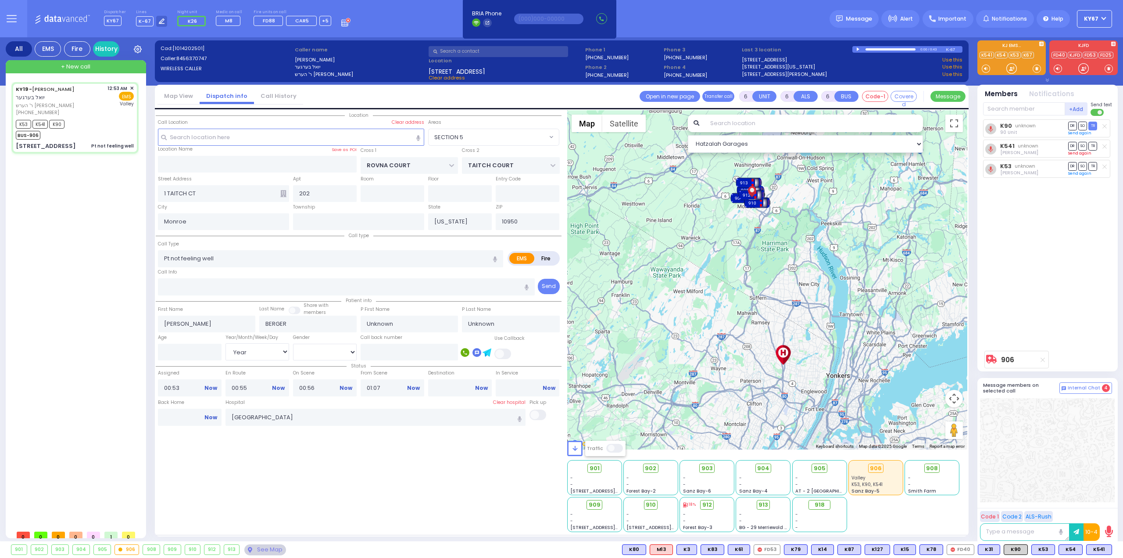
select select "Hatzalah Garages"
select select "SECTION 5"
click at [1074, 144] on span "DR" at bounding box center [1073, 146] width 9 height 8
select select
radio input "true"
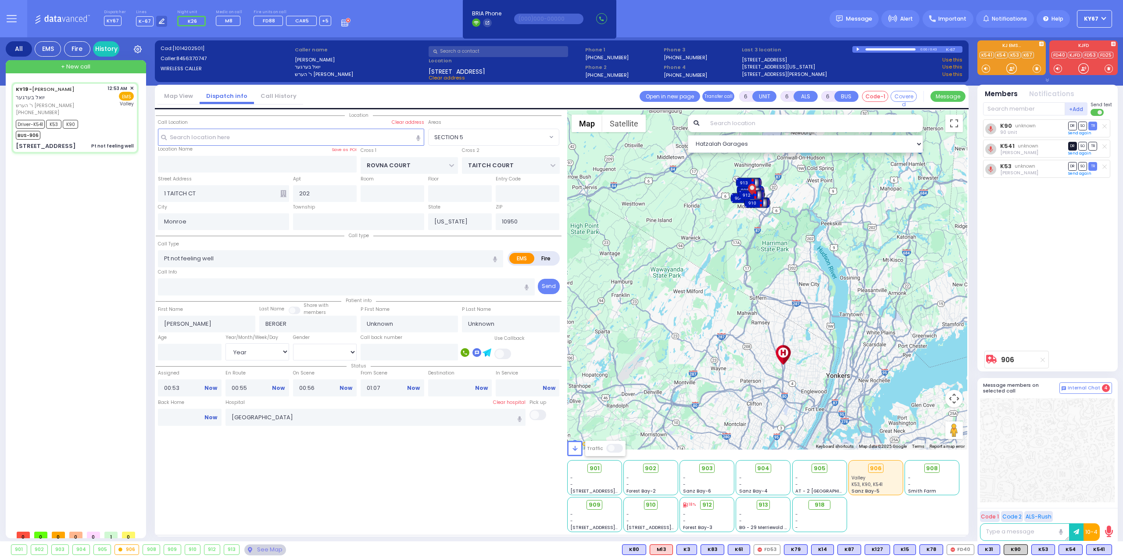
select select "Year"
select select "Hatzalah Garages"
select select "SECTION 5"
click at [1063, 242] on div "K90 unknown 90 Unit DR SO TR Sending text K541" at bounding box center [1048, 232] width 131 height 227
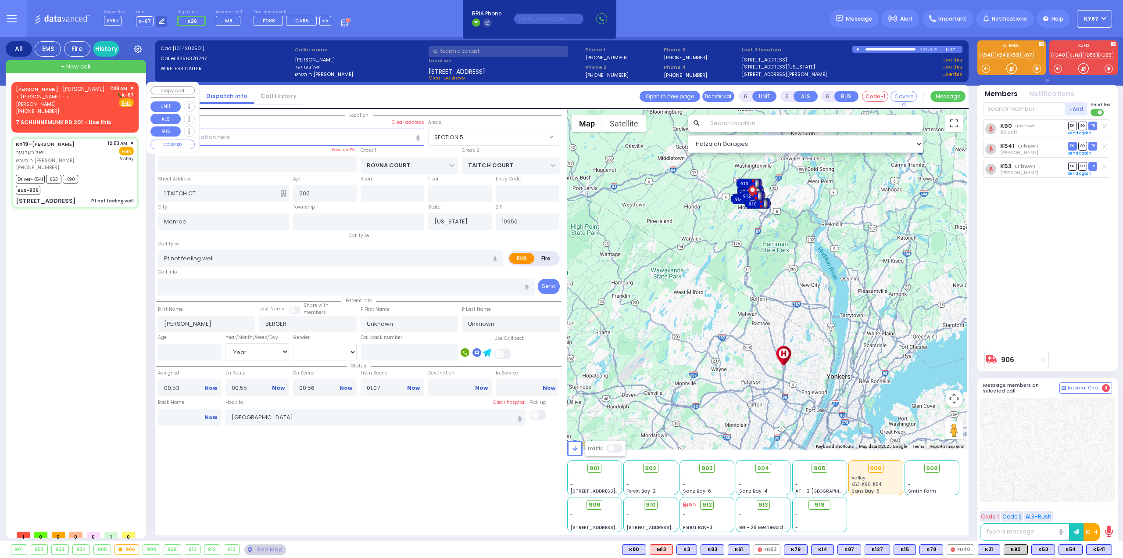
click at [49, 93] on span "ר' יצחק משה - ר' יצחק ברימ טייטלבוים" at bounding box center [61, 100] width 91 height 14
type input "2"
type input "1"
select select
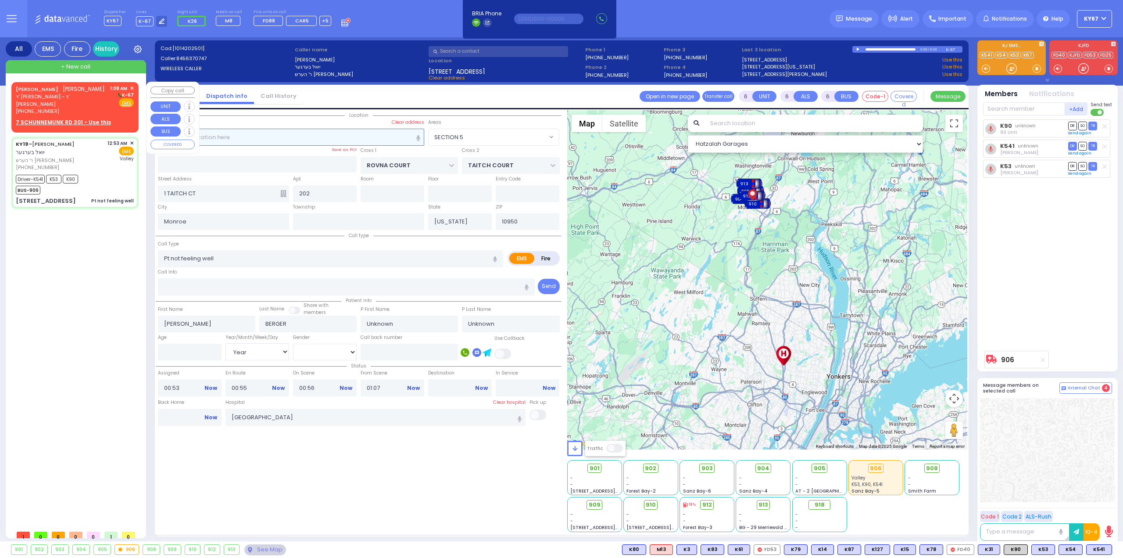
radio input "true"
type input "YECHESKEL"
type input "FRANKEL"
select select
type input "01:08"
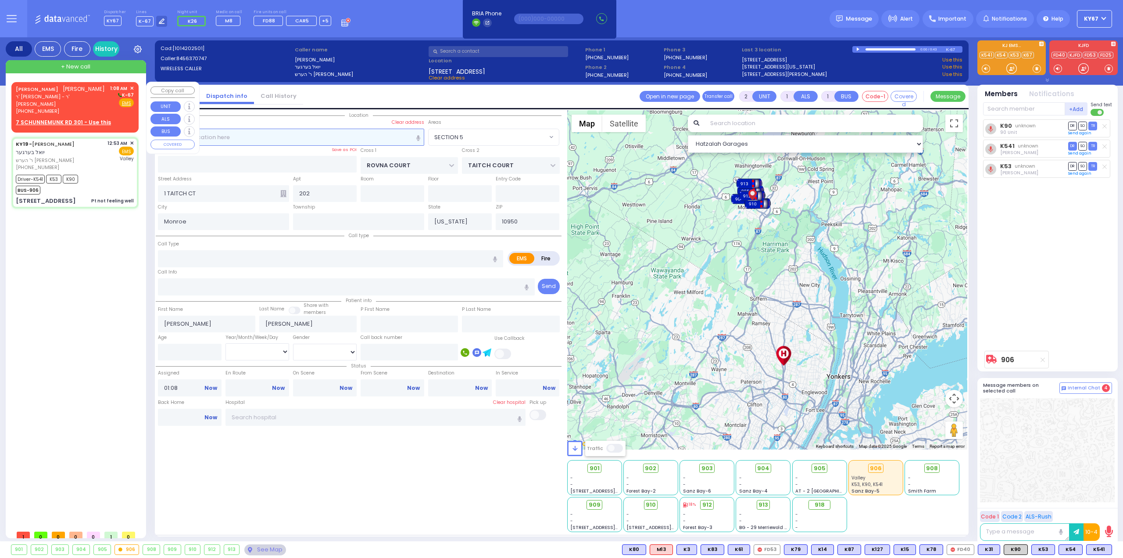
select select "Hatzalah Garages"
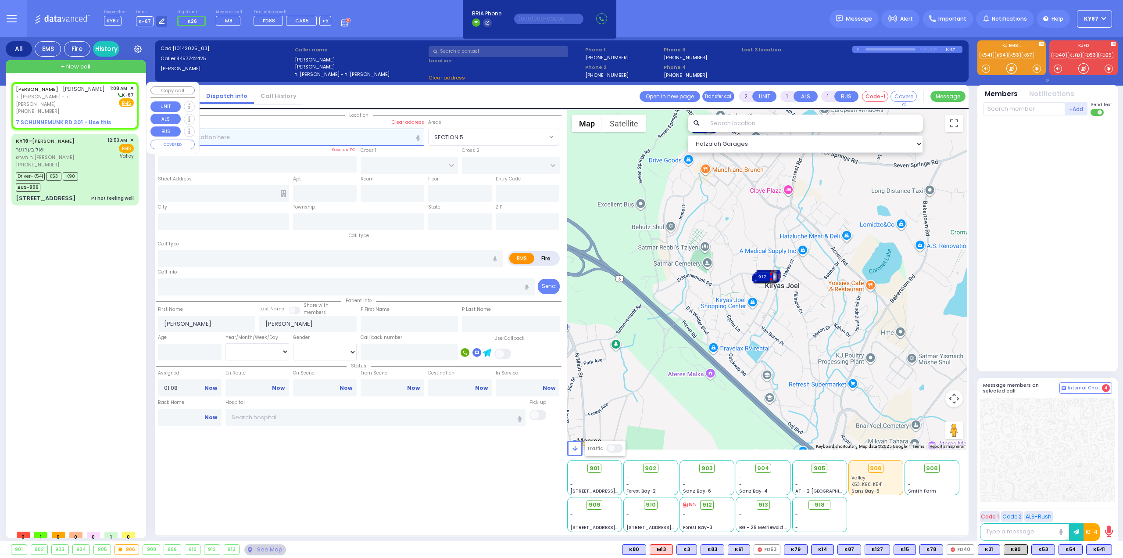
select select
radio input "true"
select select
select select "Hatzalah Garages"
click at [49, 118] on u "7 SCHUNNEMUNK RD 301 - Use this" at bounding box center [63, 121] width 95 height 7
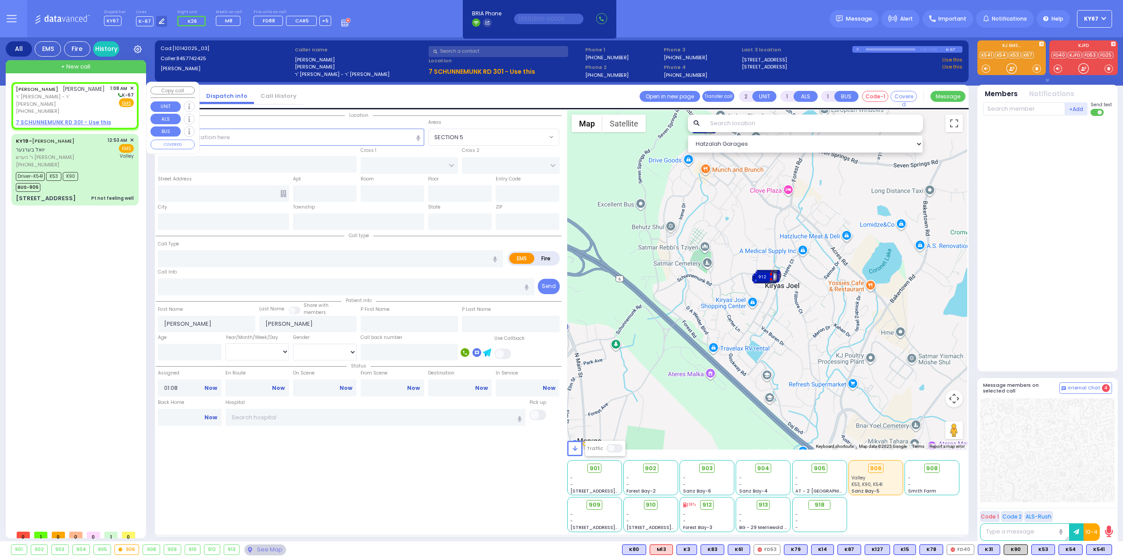
select select
radio input "true"
select select
select select "Hatzalah Garages"
select select
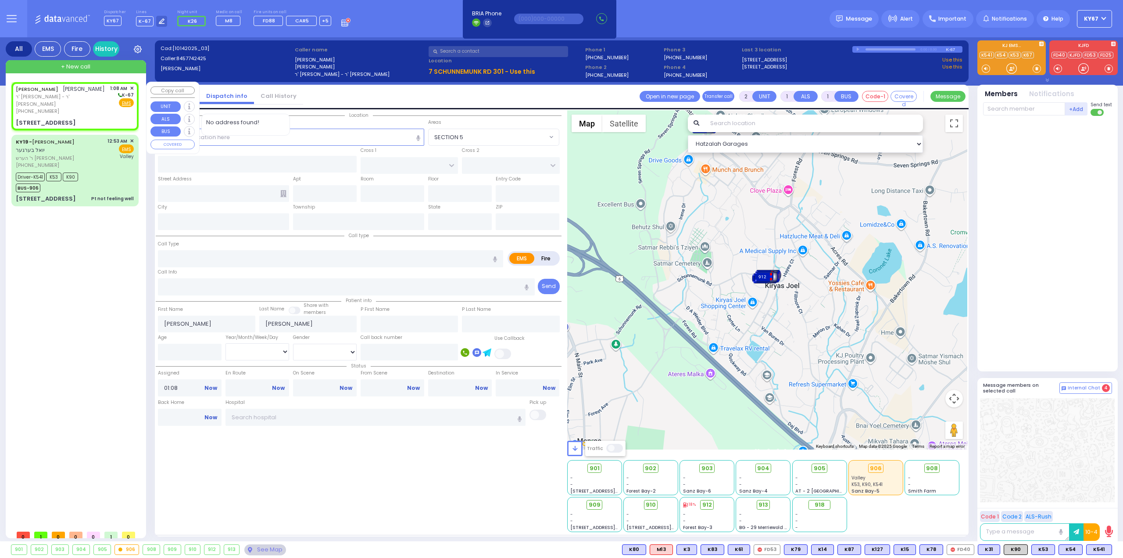
radio input "true"
select select
select select "Hatzalah Garages"
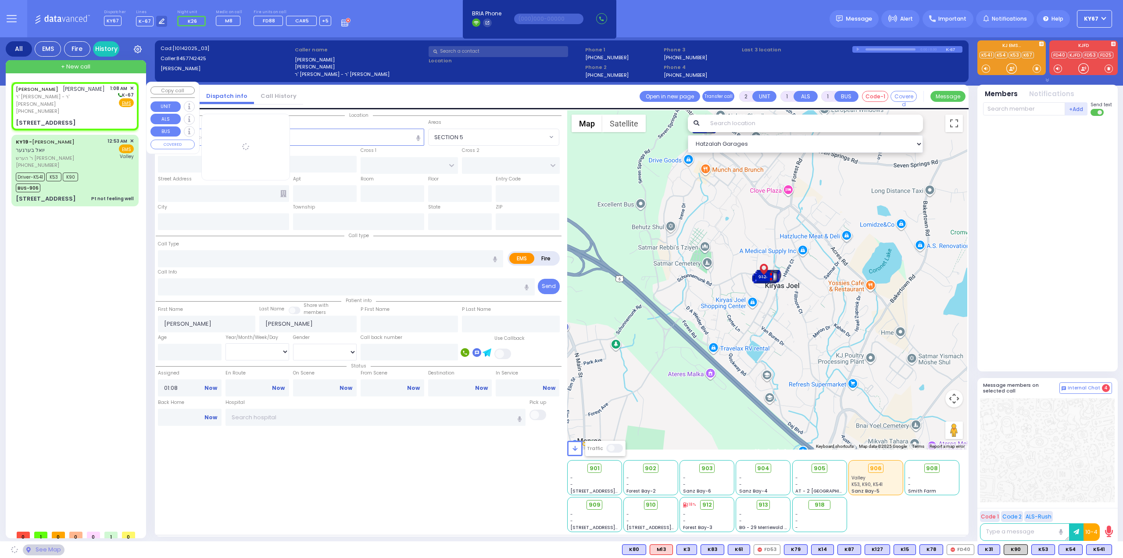
type input "LIZENSK BLVD"
type input "FOREST RD"
type input "7 SCHUNNEMUNK RD"
type input "301"
type input "Monroe"
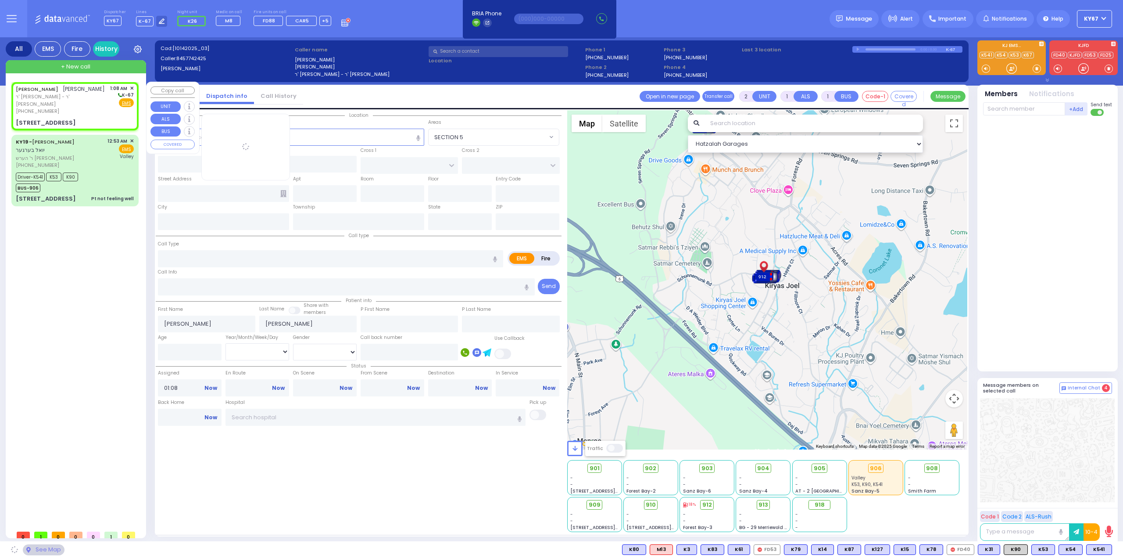
type input "New York"
type input "10950"
select select "SECTION 2"
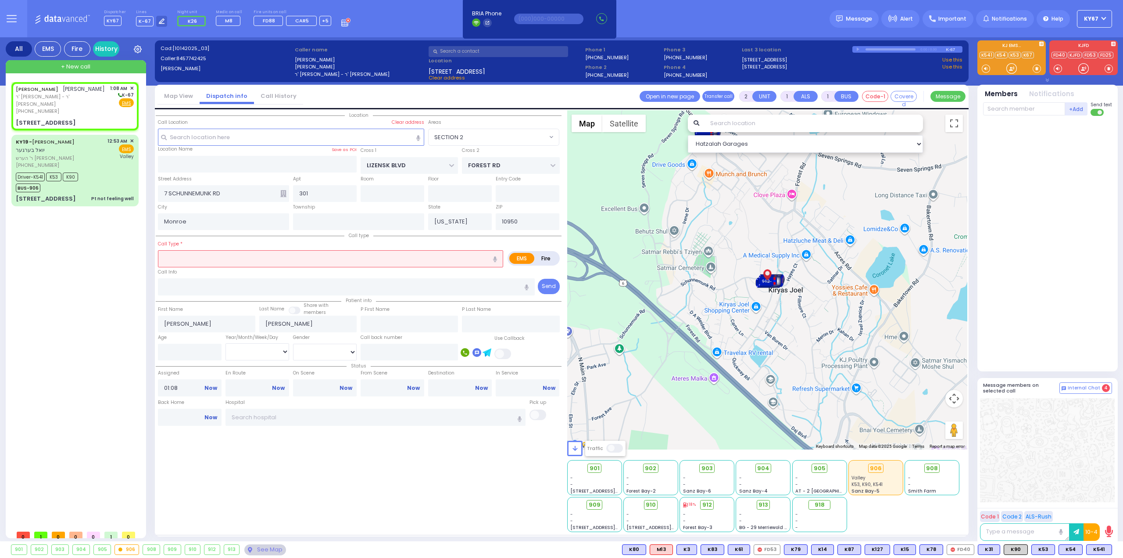
click at [207, 256] on input "text" at bounding box center [330, 258] width 345 height 17
type input "AMS"
select select
radio input "true"
select select
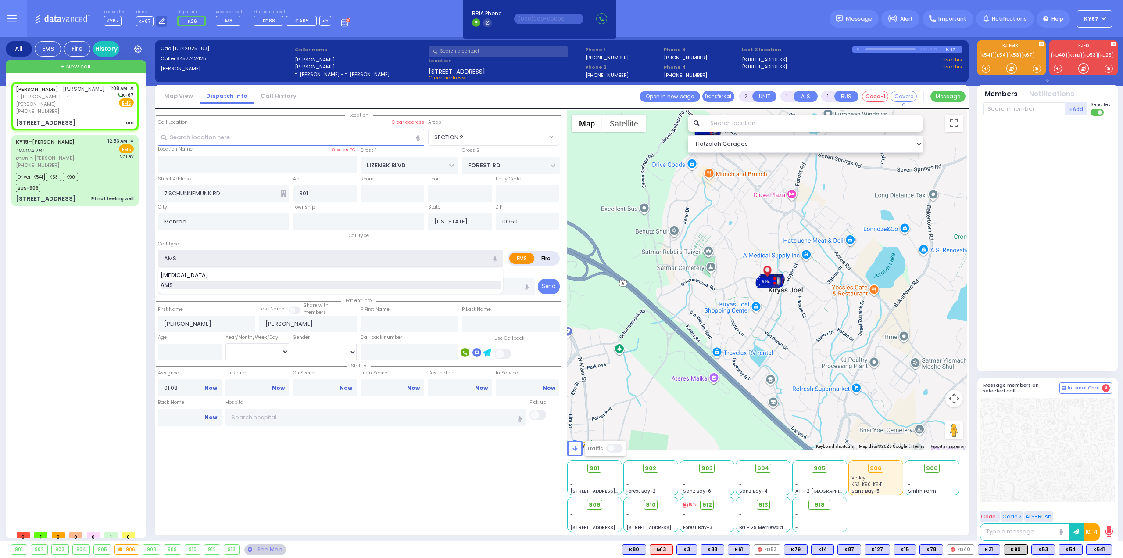
select select "Hatzalah Garages"
select select "SECTION 2"
select select
radio input "true"
select select
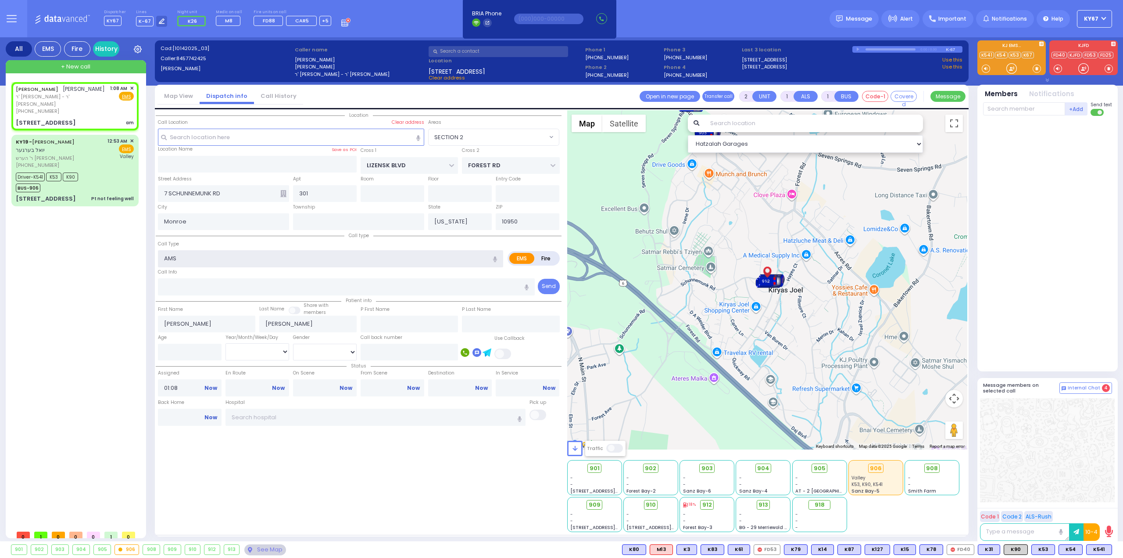
select select "Hatzalah Garages"
select select "SECTION 2"
select select
radio input "true"
select select
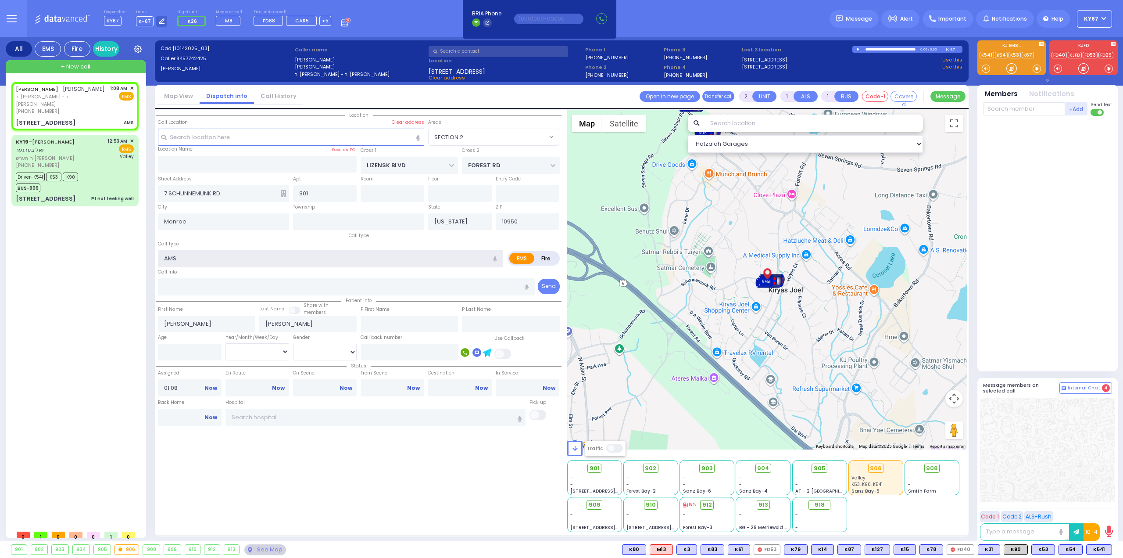
select select "Hatzalah Garages"
click at [351, 480] on div "Location All areas" at bounding box center [359, 321] width 406 height 422
click at [1102, 549] on span "K20" at bounding box center [1100, 550] width 23 height 10
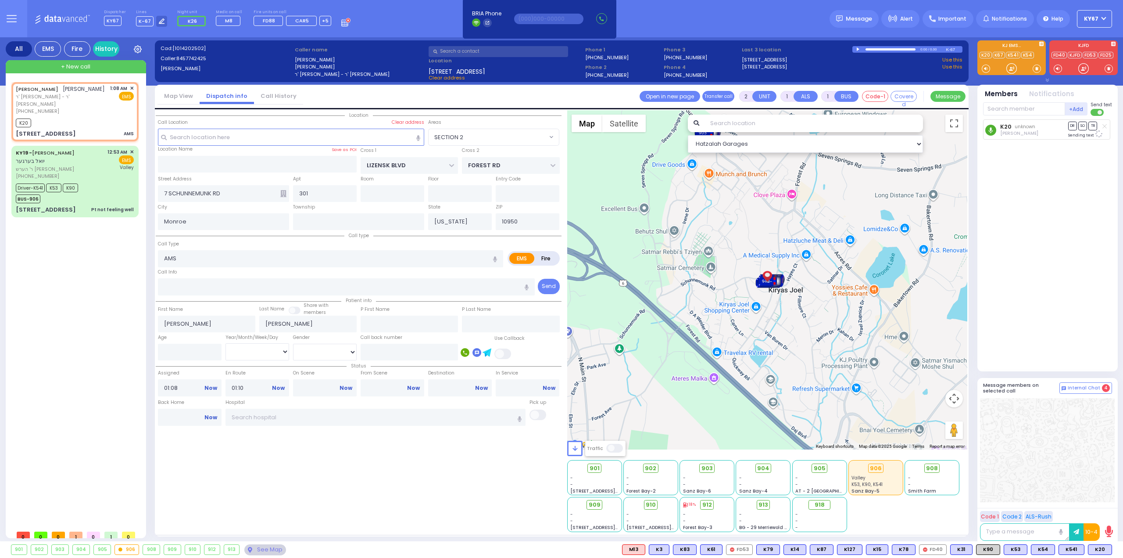
click at [991, 130] on icon at bounding box center [991, 130] width 4 height 6
click at [1000, 110] on input "text" at bounding box center [1024, 108] width 82 height 13
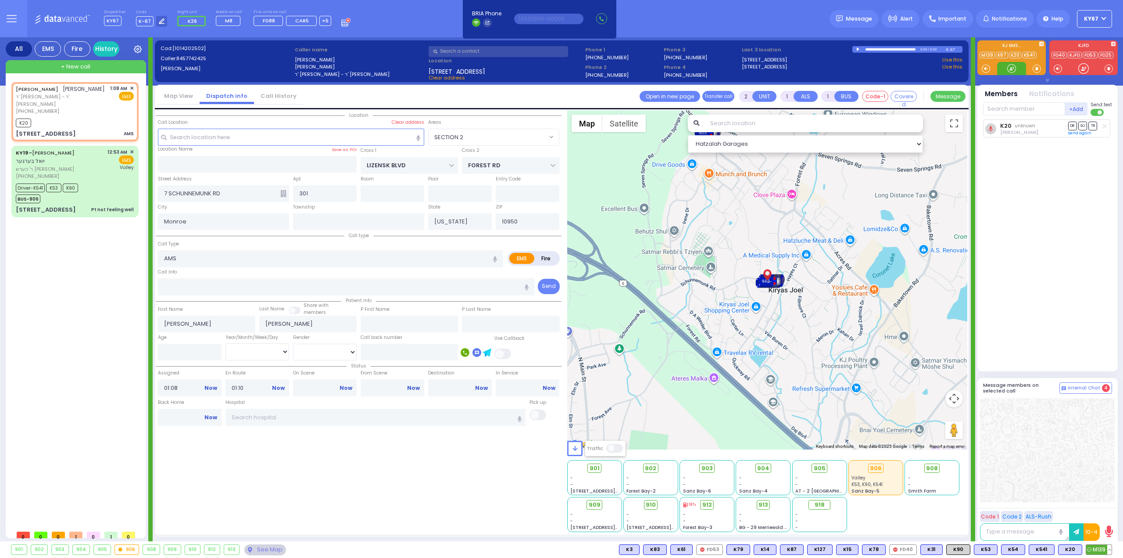
click at [1095, 549] on span "M139" at bounding box center [1099, 550] width 25 height 10
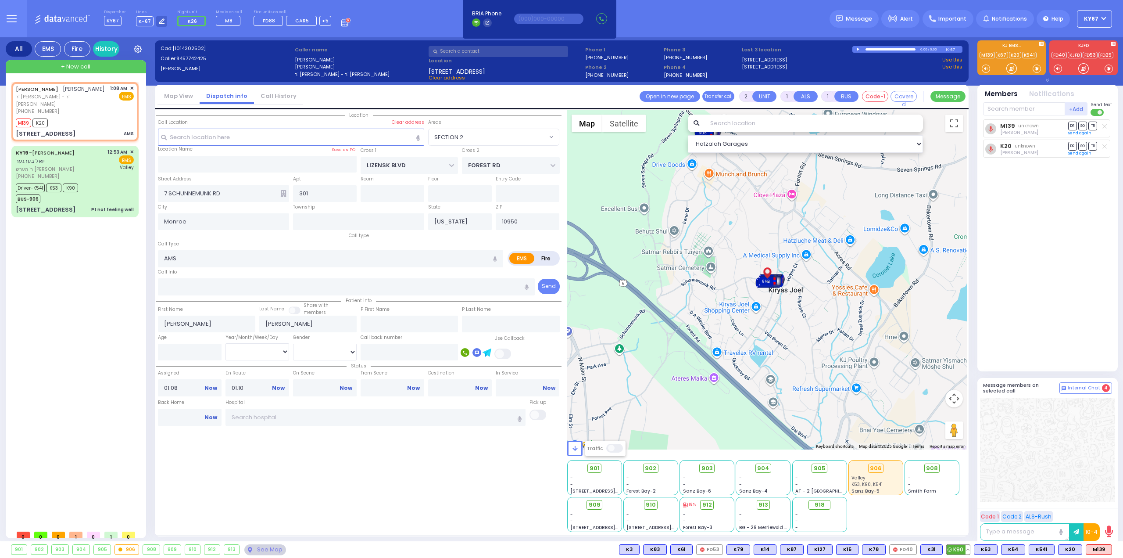
click at [958, 550] on span "K90" at bounding box center [958, 550] width 23 height 10
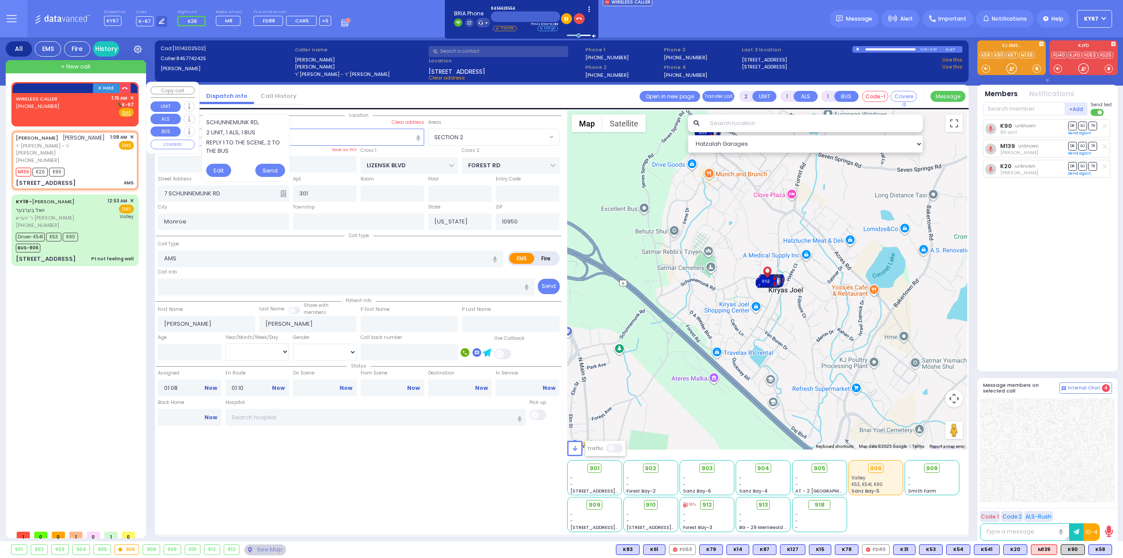
click at [68, 119] on div "WIRELESS CALLER (845) 662-8554 1:15 AM ✕ K-67 EMS" at bounding box center [75, 107] width 124 height 29
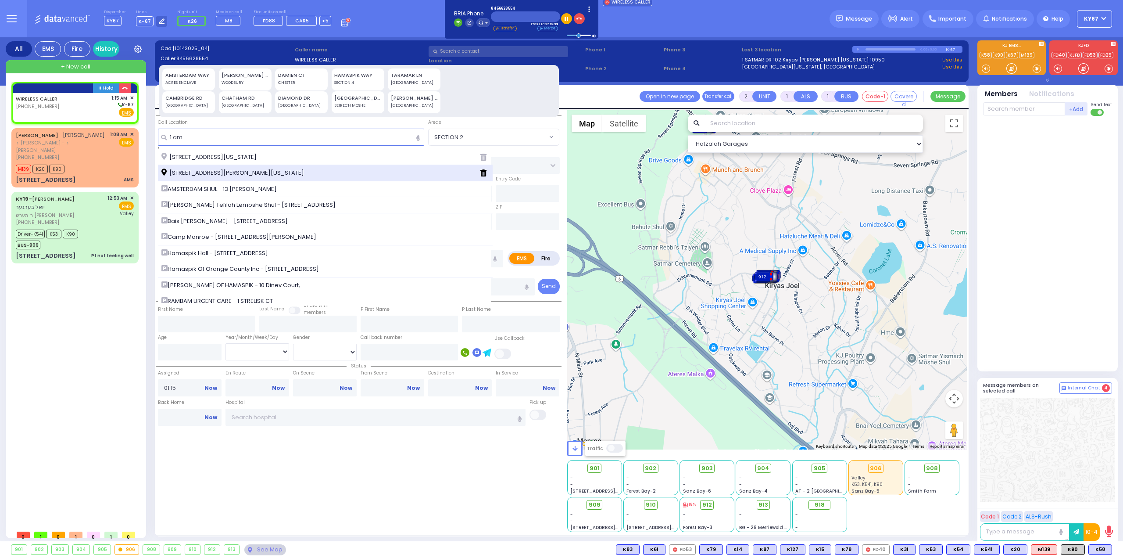
click at [250, 172] on span "1 Amsterdam Way Kiryas Joel New York 10950" at bounding box center [234, 173] width 146 height 9
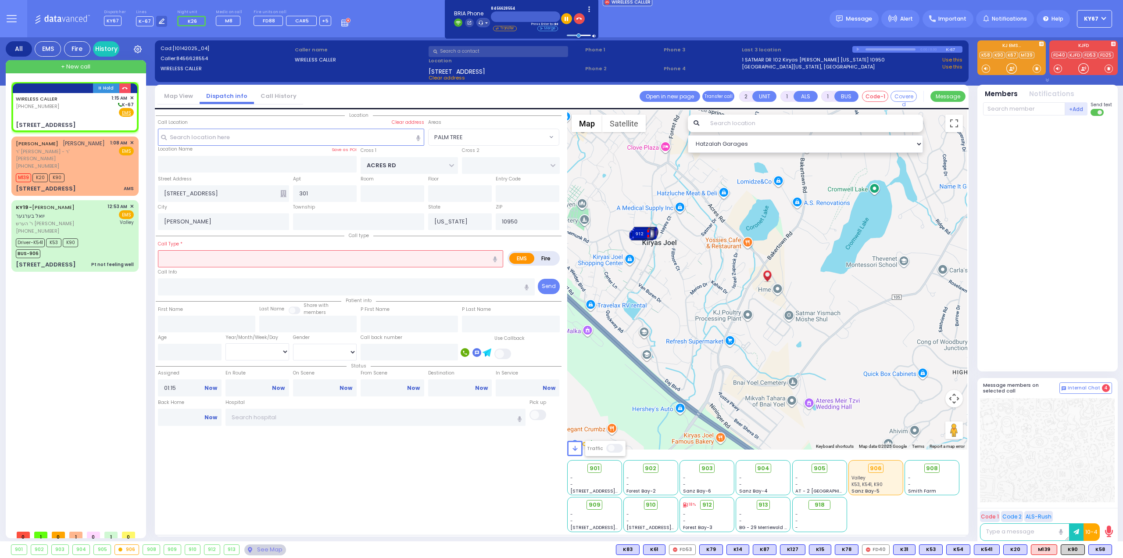
click at [282, 264] on input "text" at bounding box center [330, 258] width 345 height 17
click at [281, 194] on icon at bounding box center [283, 193] width 6 height 7
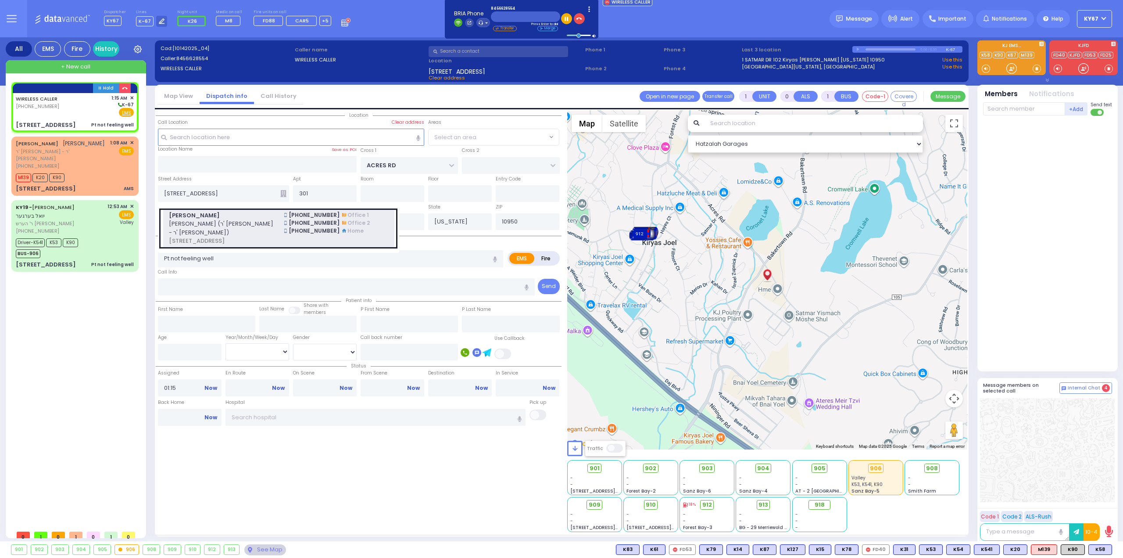
click at [191, 226] on span "אלי' מאיר סאפדי (ר' אברהם דניאל - ר' דניאל ניווח)" at bounding box center [221, 227] width 105 height 17
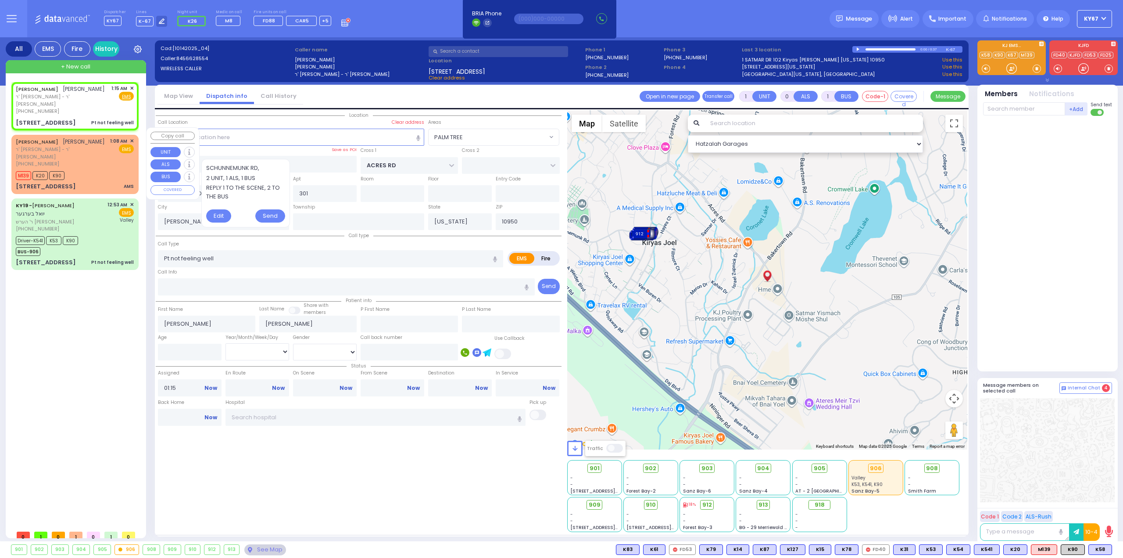
drag, startPoint x: 85, startPoint y: 146, endPoint x: 86, endPoint y: 151, distance: 4.6
click at [85, 160] on div "(845) 774-2425" at bounding box center [61, 163] width 91 height 7
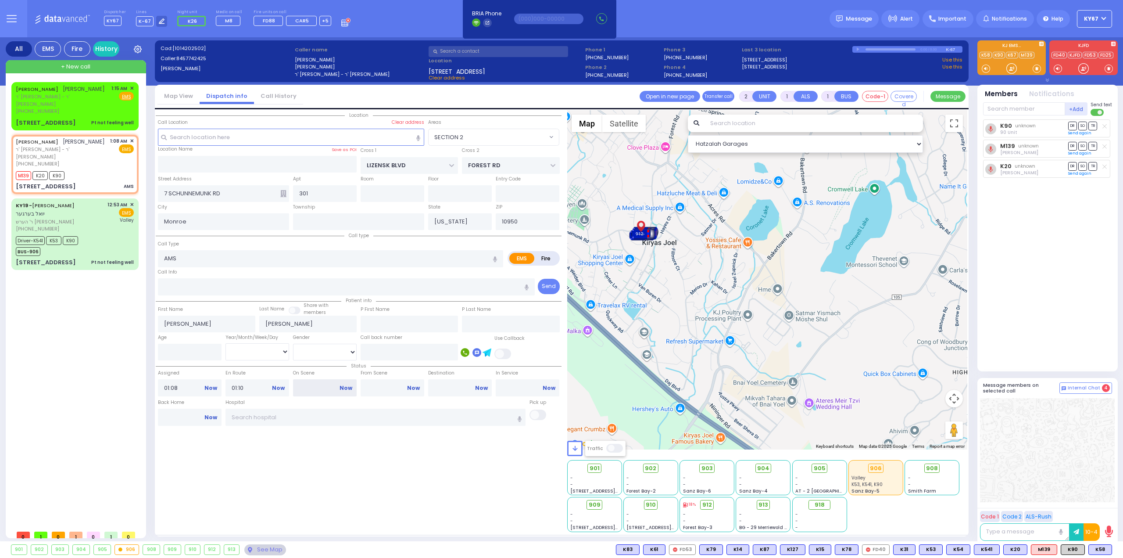
click at [323, 388] on input "On Scene" at bounding box center [325, 387] width 64 height 17
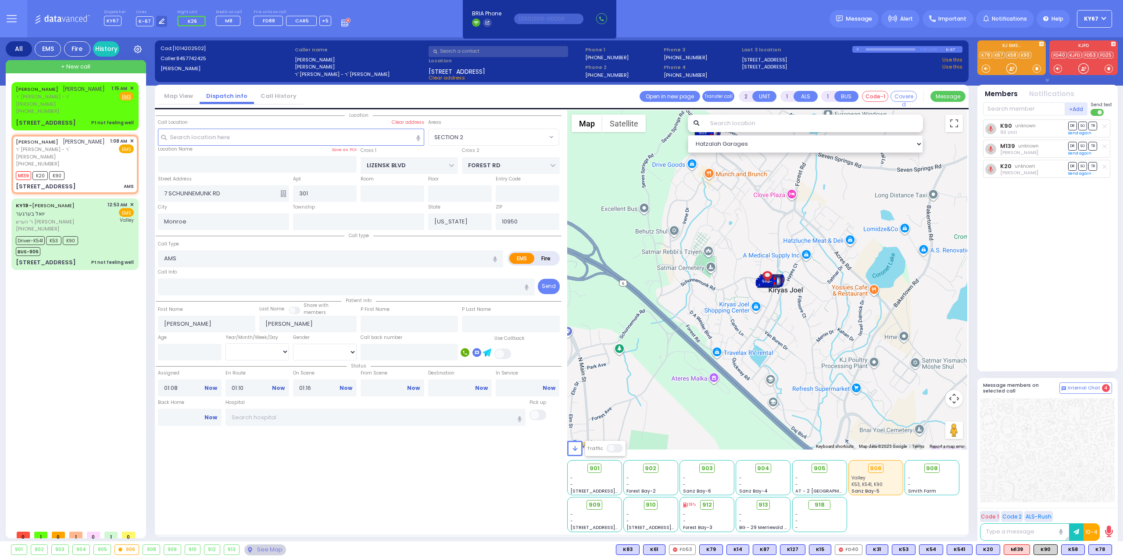
drag, startPoint x: 308, startPoint y: 481, endPoint x: 310, endPoint y: 470, distance: 11.7
click at [309, 481] on div "Location" at bounding box center [359, 321] width 406 height 422
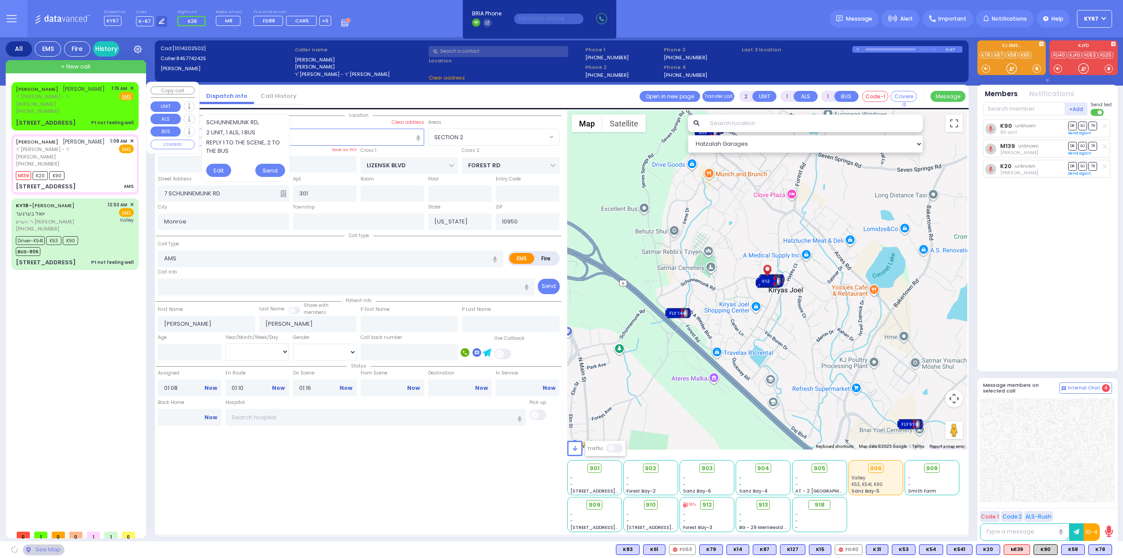
click at [75, 93] on span "ר' [PERSON_NAME] - ר' [PERSON_NAME]" at bounding box center [62, 100] width 93 height 14
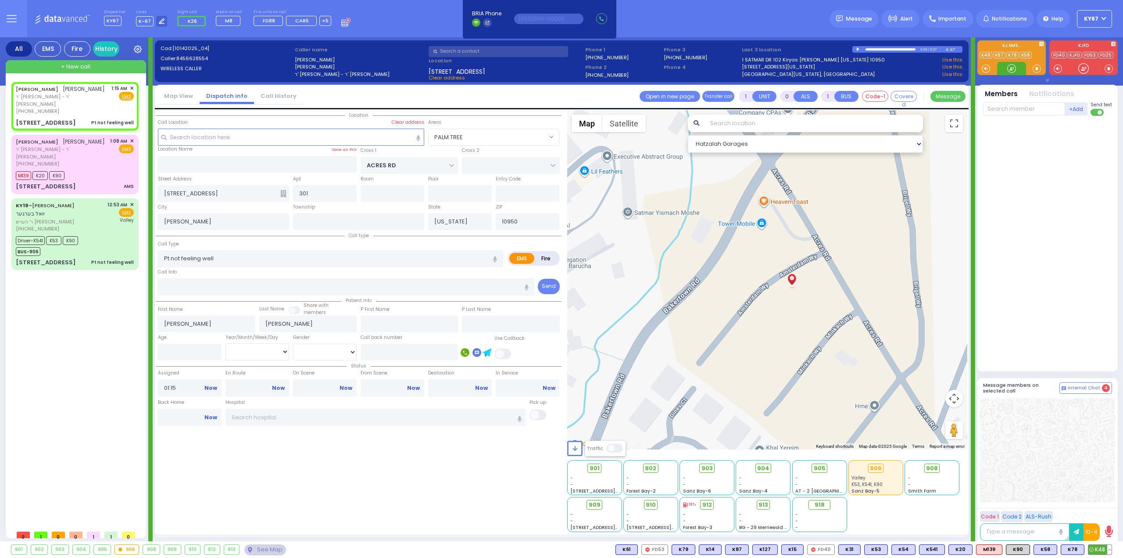
click at [1103, 551] on span "K48" at bounding box center [1100, 550] width 23 height 10
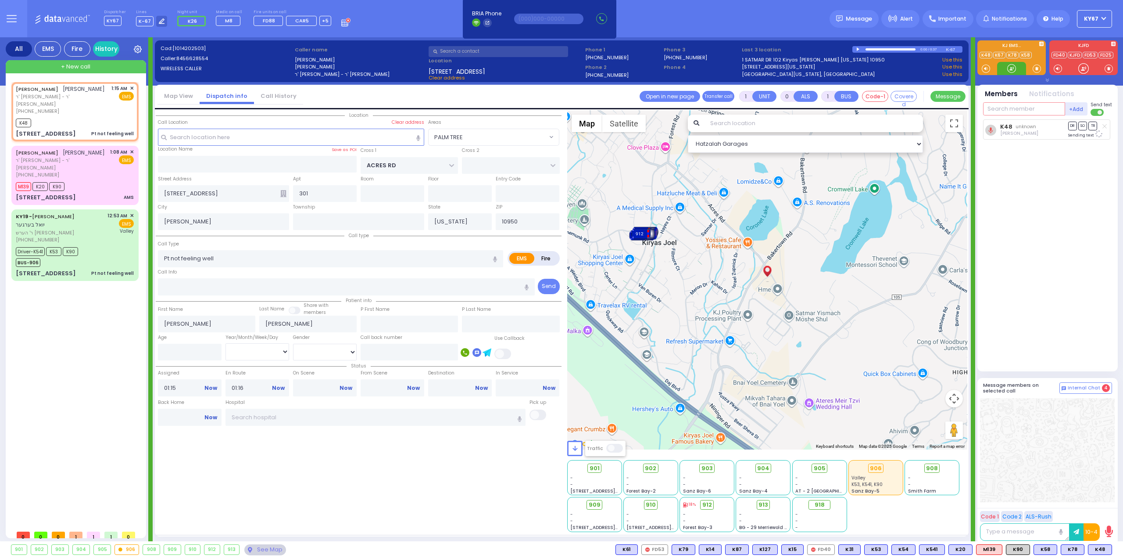
click at [1030, 109] on input "text" at bounding box center [1024, 108] width 82 height 13
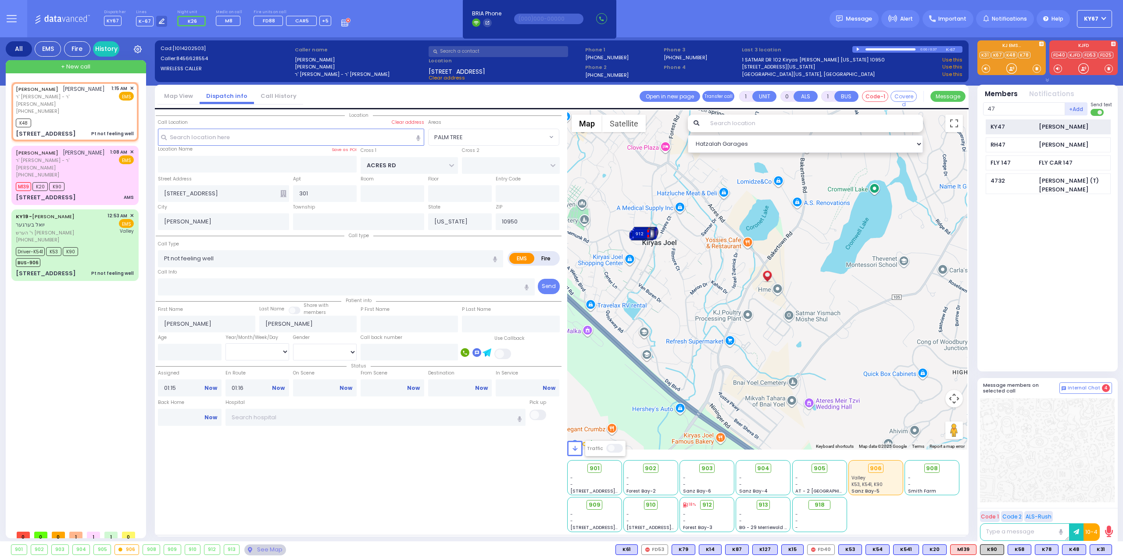
click at [1054, 123] on div "Dovy Leiberman" at bounding box center [1064, 126] width 50 height 9
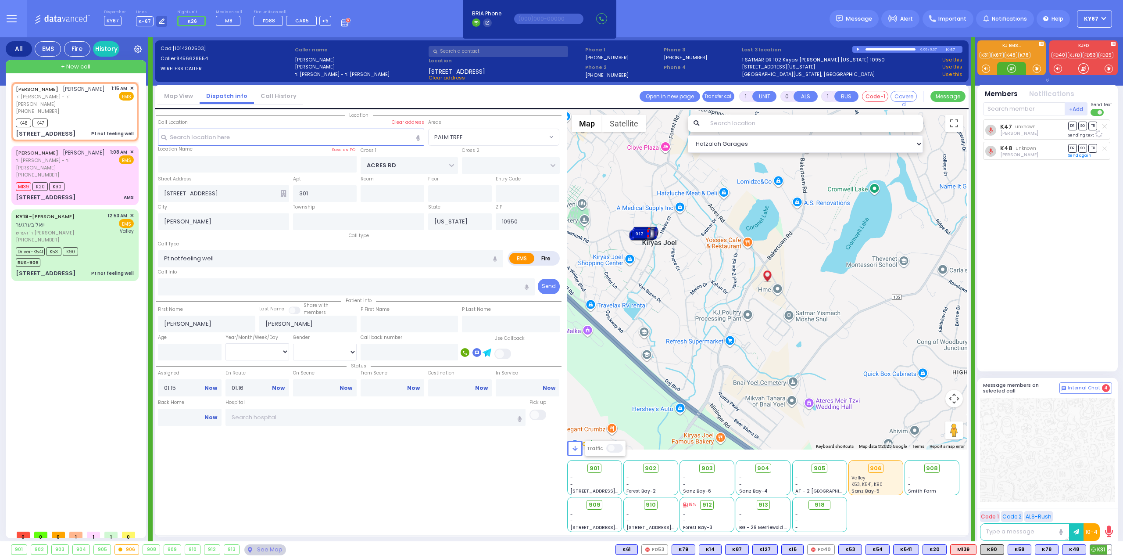
click at [1103, 549] on span "K31" at bounding box center [1102, 550] width 22 height 10
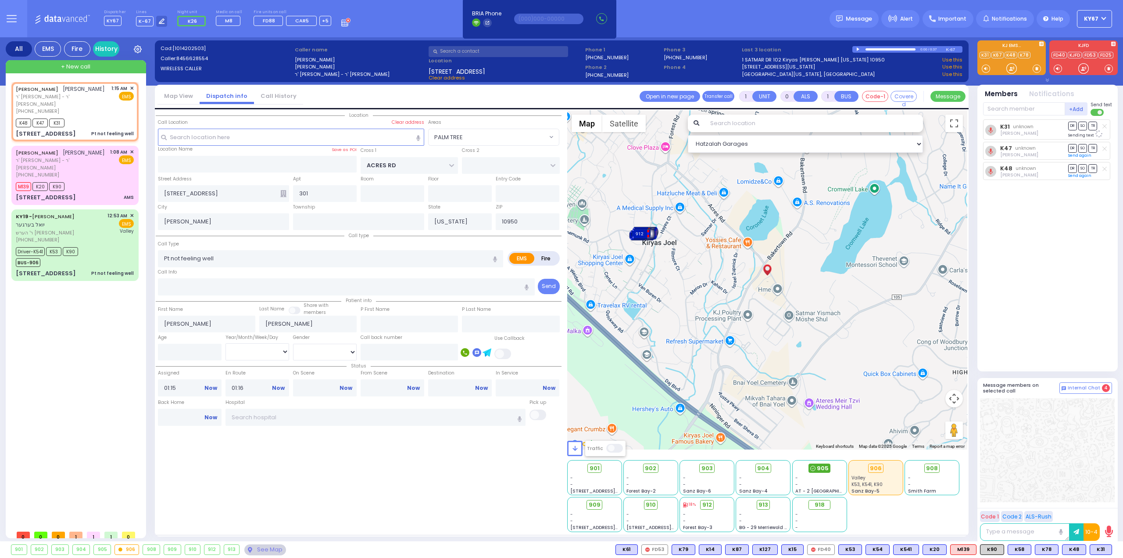
click at [818, 469] on span "905" at bounding box center [823, 468] width 12 height 9
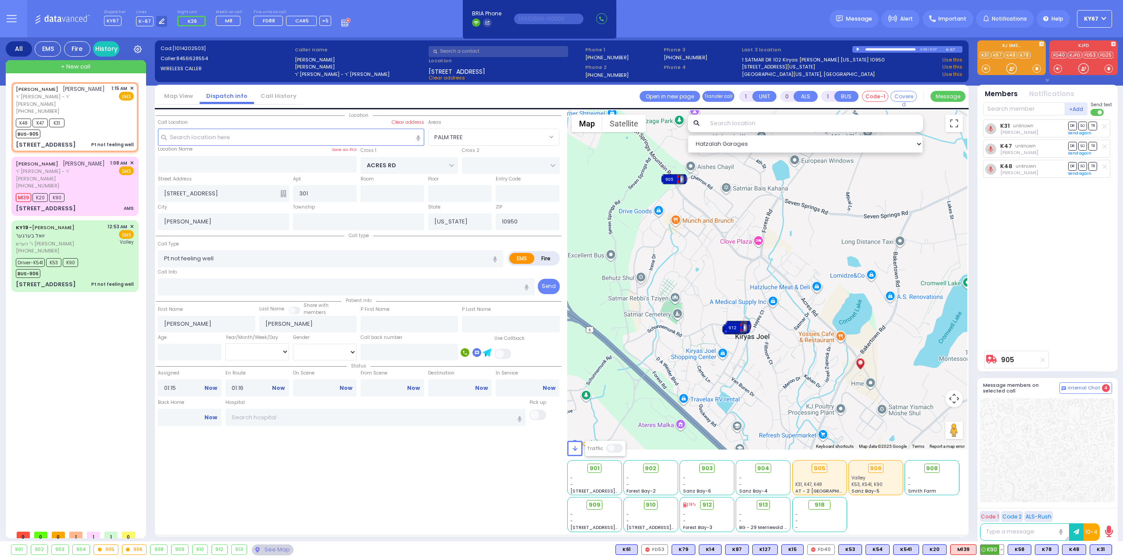
click at [993, 550] on span "K90" at bounding box center [992, 550] width 23 height 10
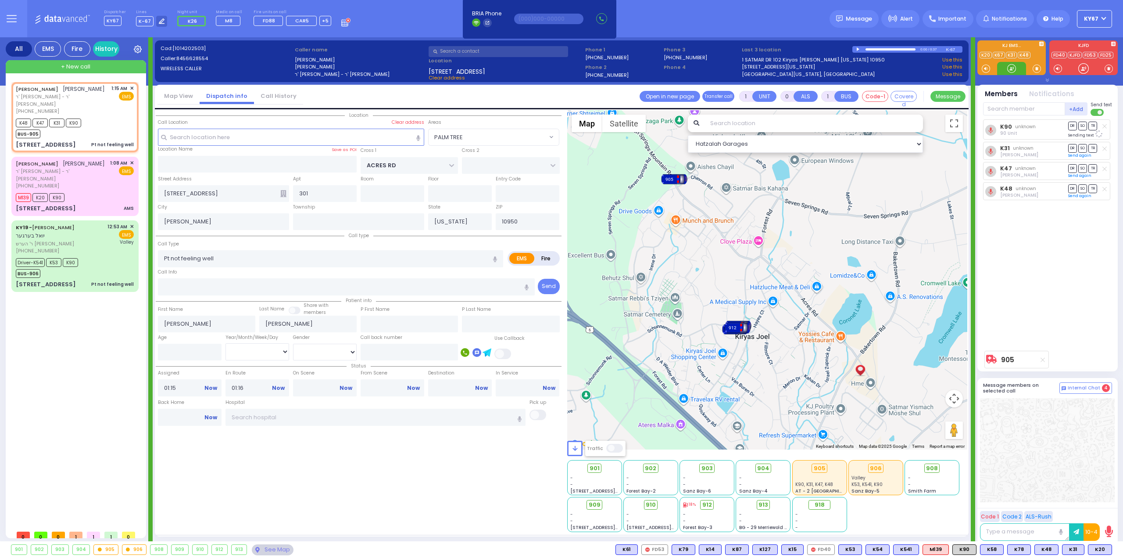
select select "PALM TREE"
select select
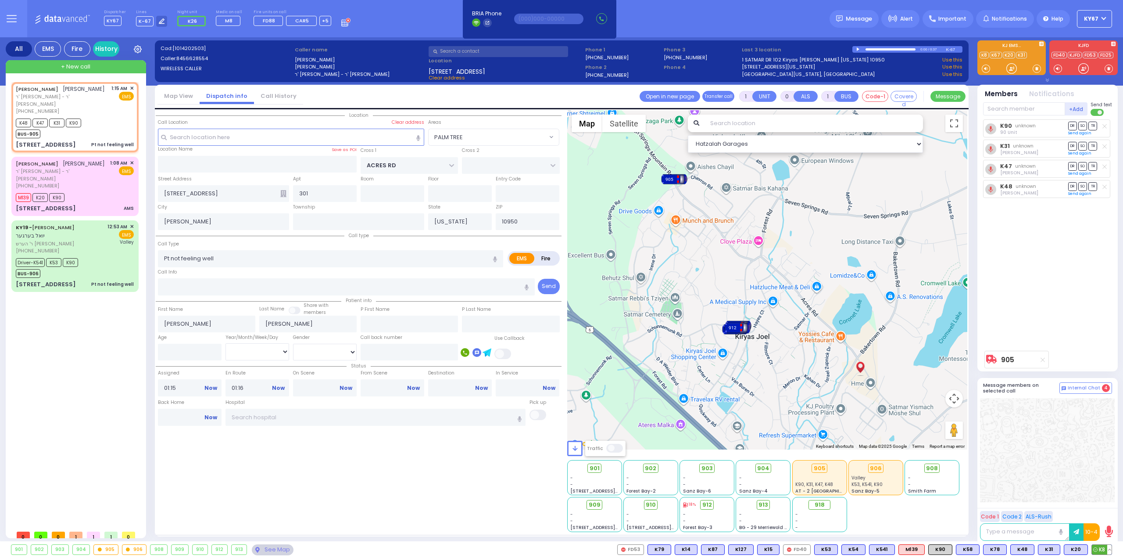
click at [1100, 548] on span "K8" at bounding box center [1102, 550] width 20 height 10
select select
radio input "true"
select select
select select "Hatzalah Garages"
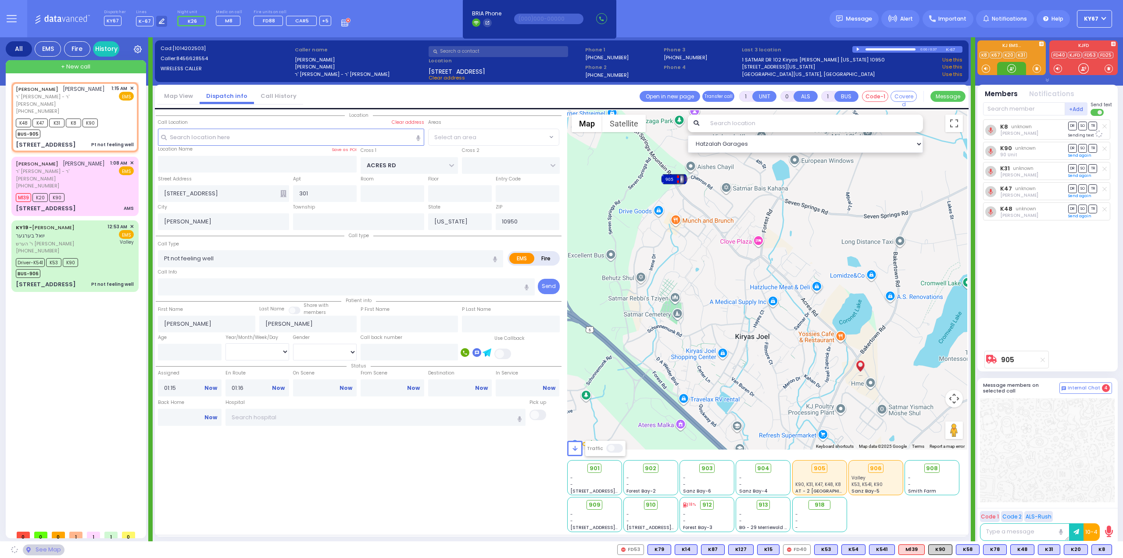
select select "PALM TREE"
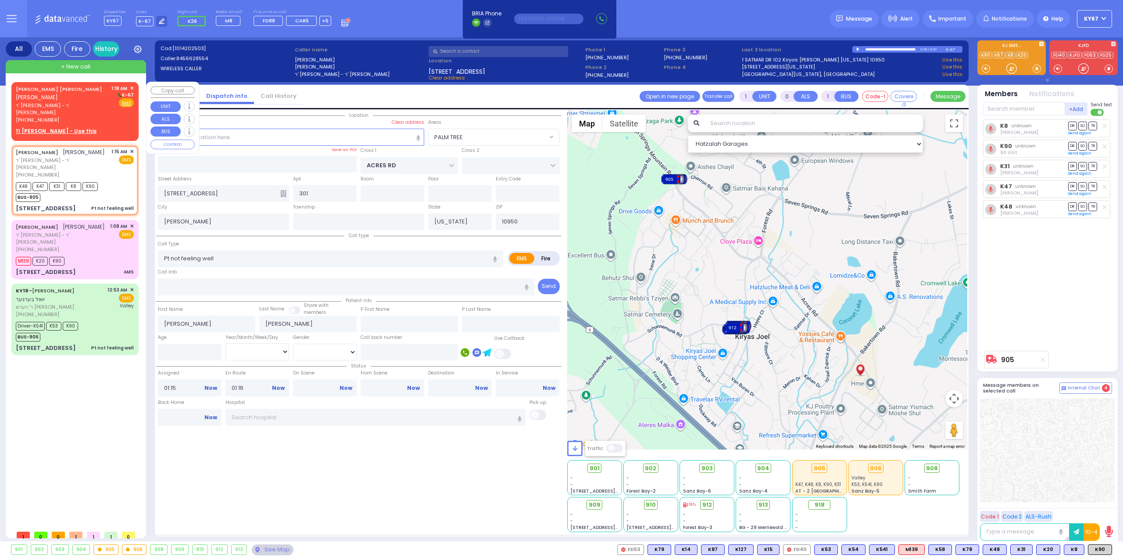
click at [89, 116] on div "(845) 500-9904" at bounding box center [62, 119] width 93 height 7
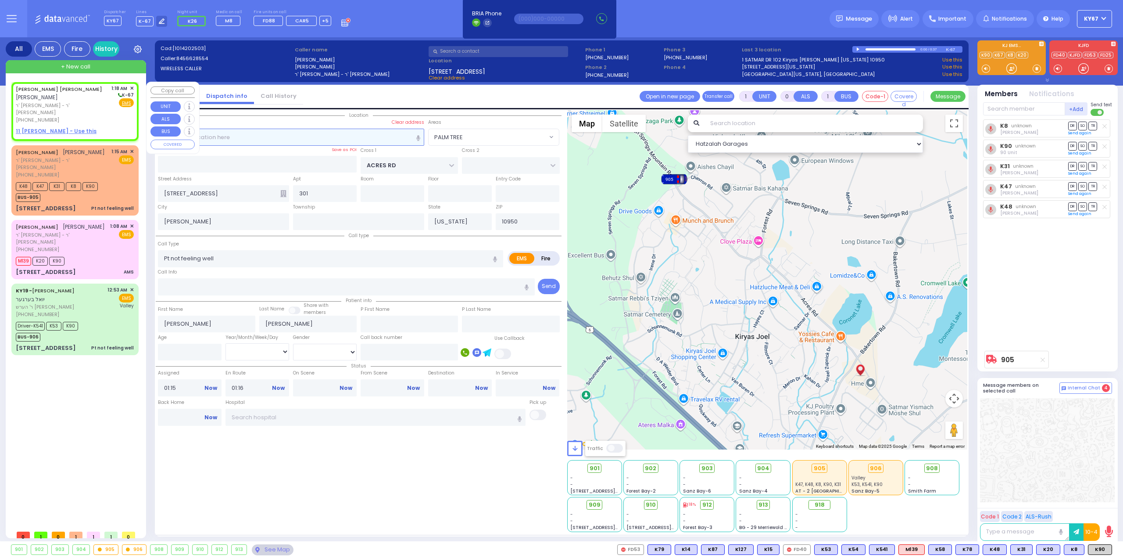
type input "2"
type input "1"
select select
radio input "true"
type input "JACOB DOV"
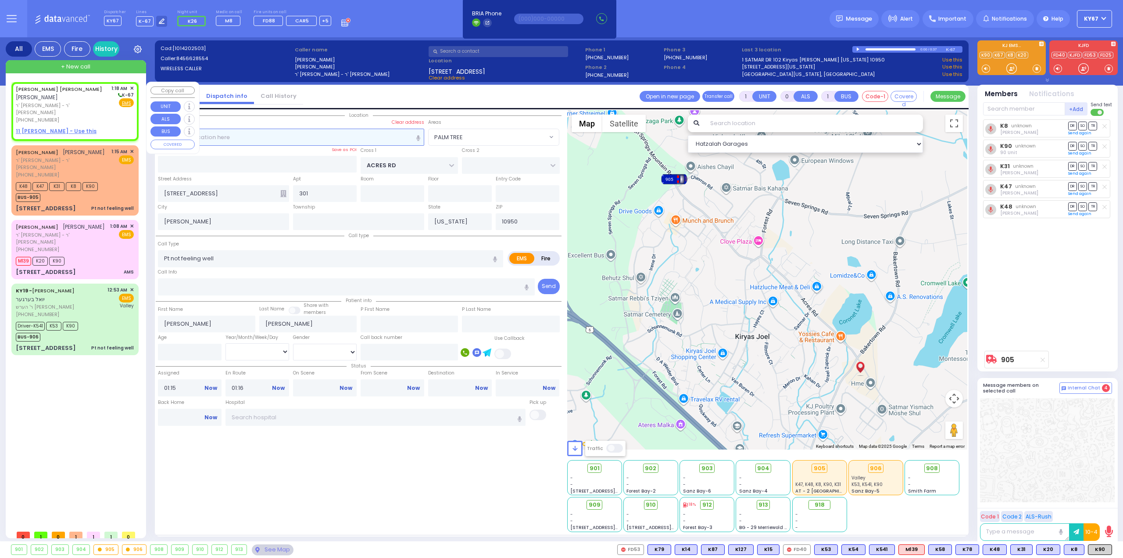
type input "FRIED"
select select
type input "01:18"
select select "Hatzalah Garages"
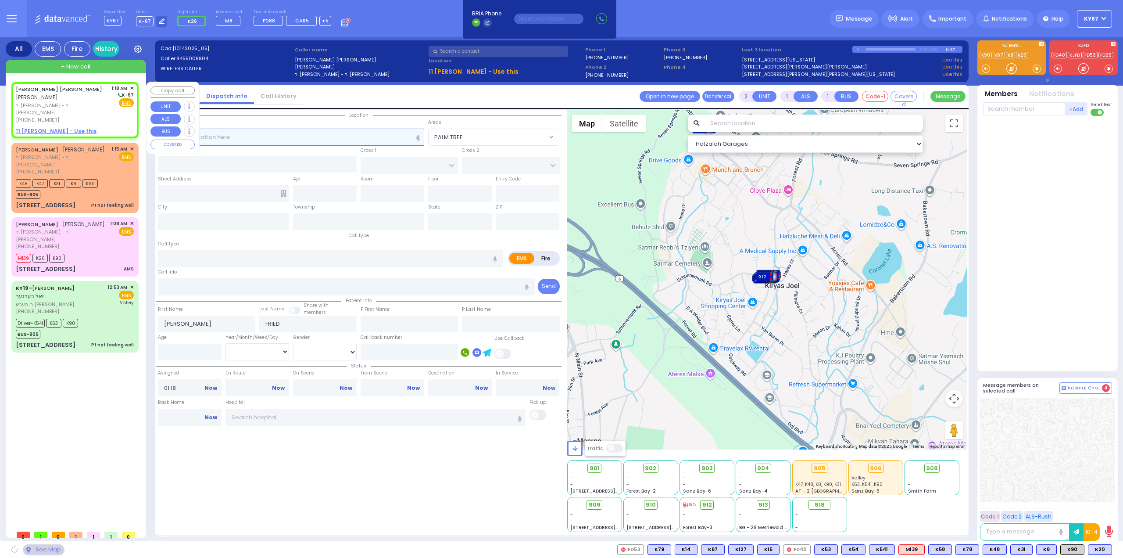
select select
radio input "true"
select select
select select "Hatzalah Garages"
click at [90, 116] on div "[PHONE_NUMBER]" at bounding box center [62, 119] width 93 height 7
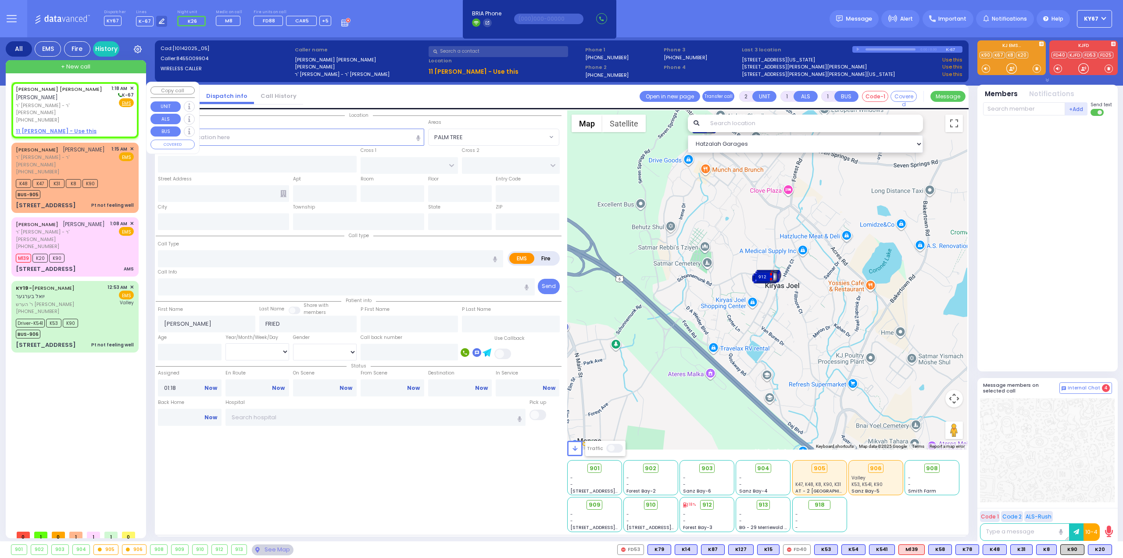
select select
radio input "true"
select select
select select "Hatzalah Garages"
click at [280, 136] on input "text" at bounding box center [291, 137] width 267 height 17
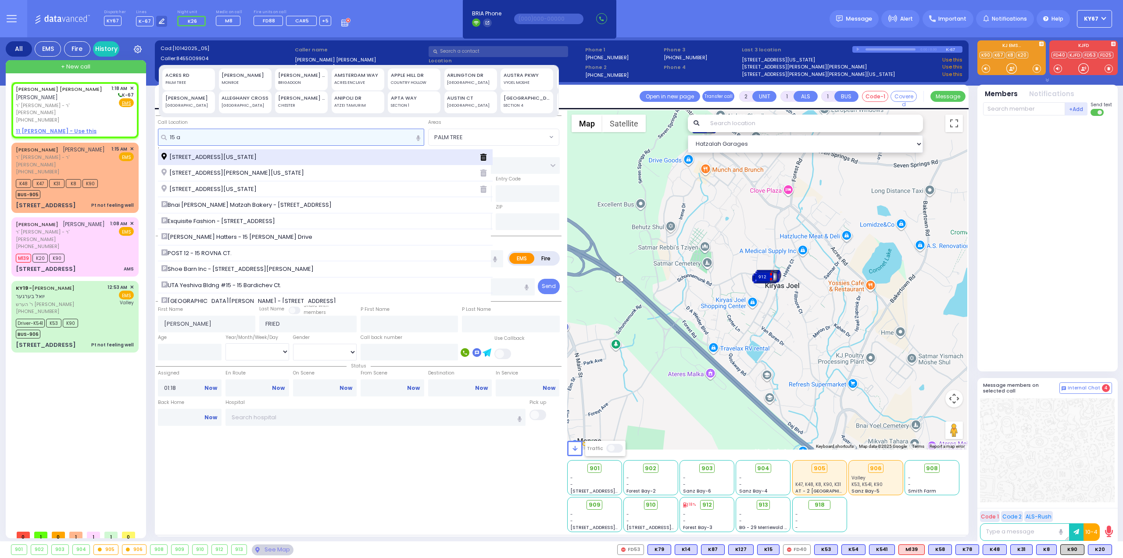
type input "15 a"
click at [235, 154] on span "15 Austra Parkway Monroe New York 10950" at bounding box center [210, 157] width 98 height 9
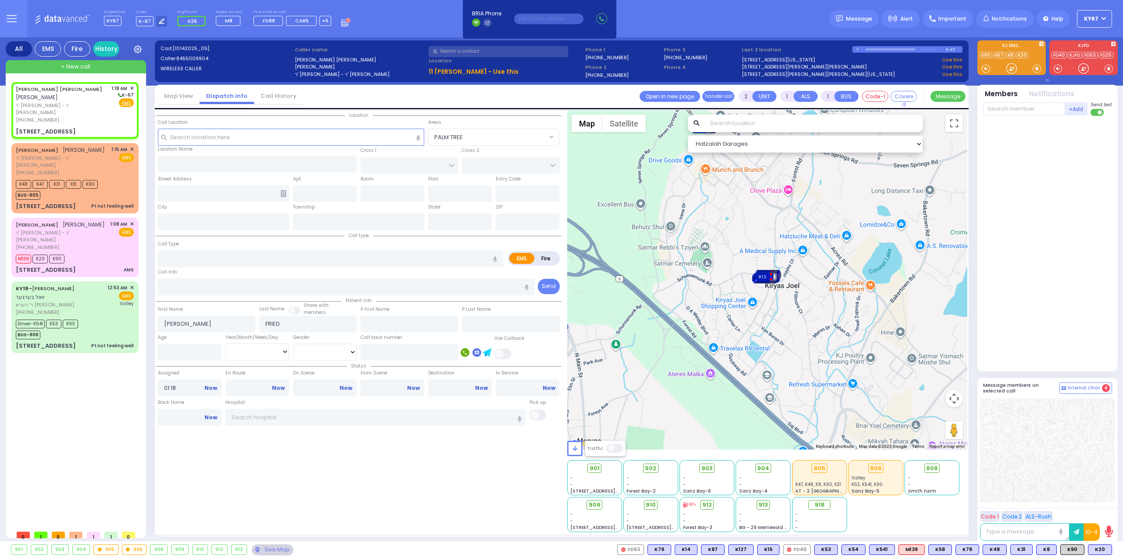
select select
radio input "true"
select select
select select "Hatzalah Garages"
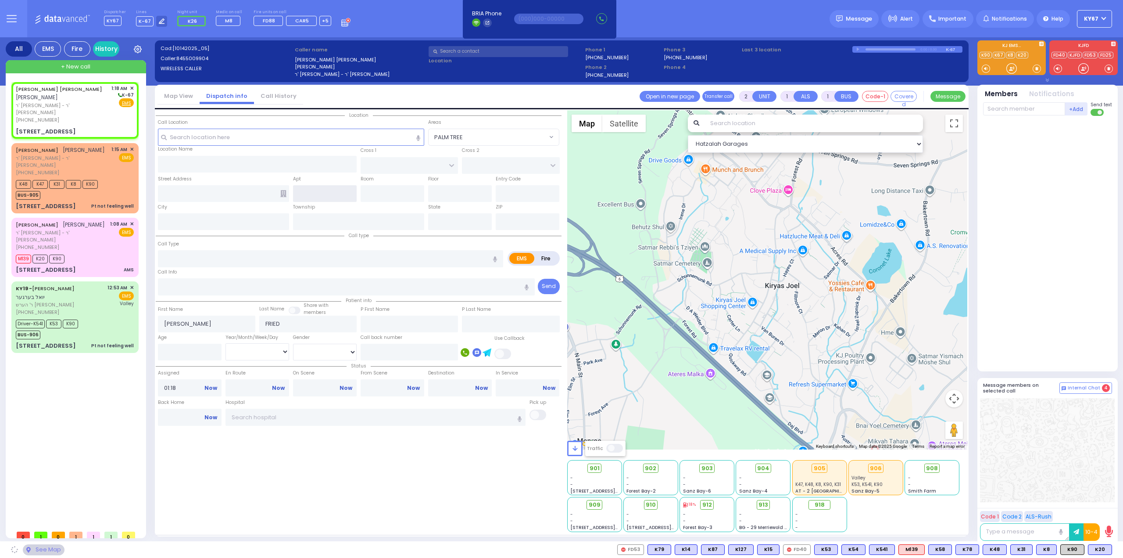
type input "CHUST RD"
type input "S.M. ROSMER RD"
type input "15 Austra Parkway"
type input "Monroe"
type input "[US_STATE]"
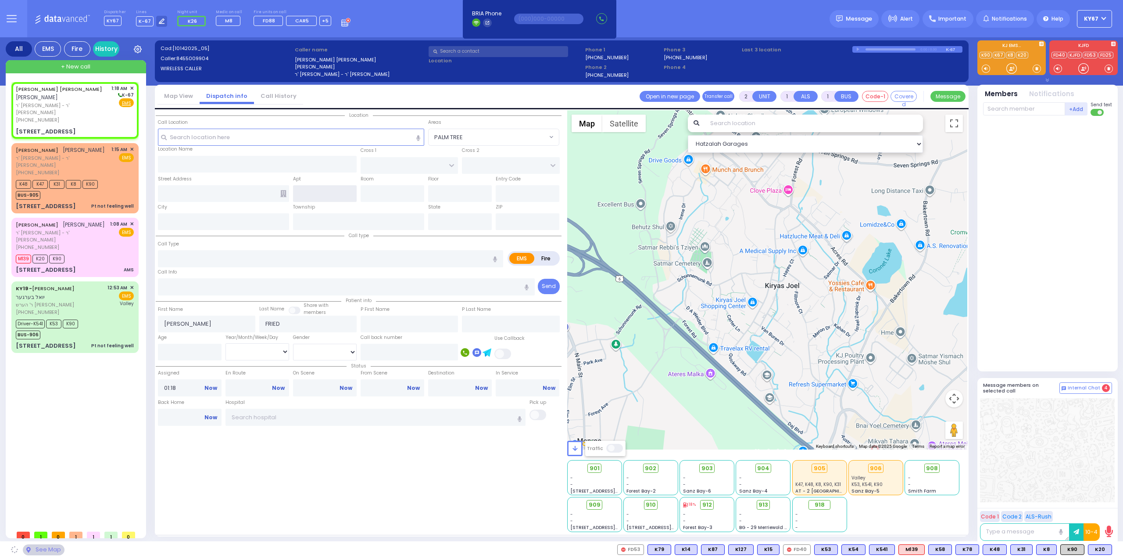
type input "10950"
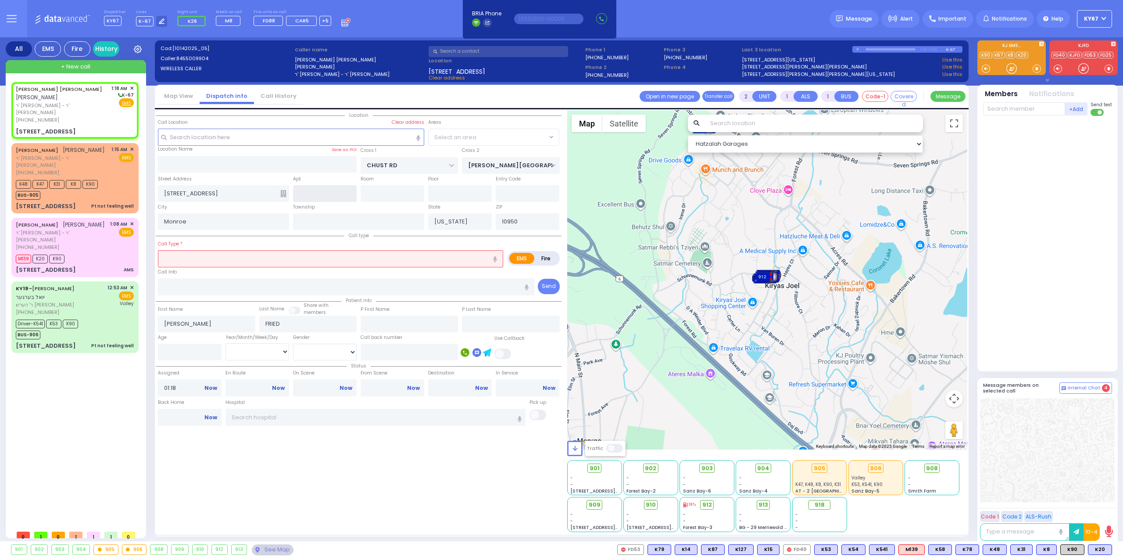
select select "VYOEL MOSHE"
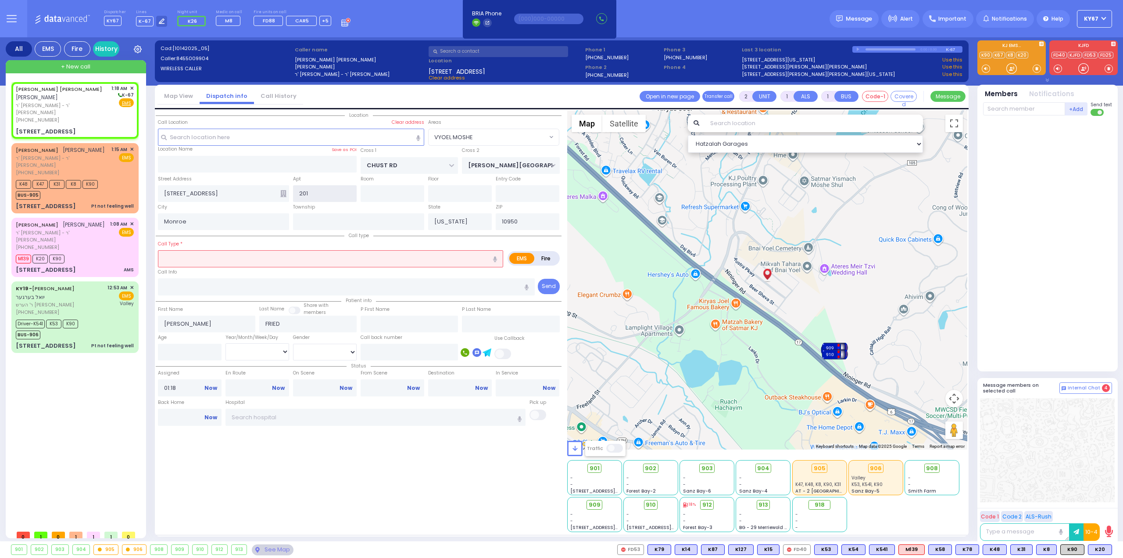
type input "201"
click at [277, 257] on input "text" at bounding box center [330, 258] width 345 height 17
select select
radio input "true"
select select
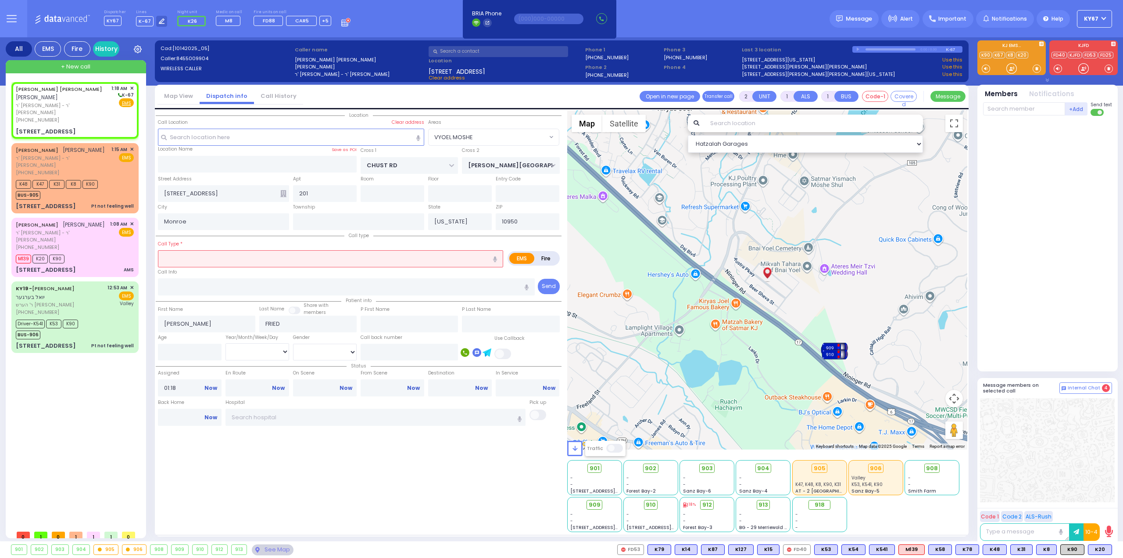
select select "Hatzalah Garages"
select select "VYOEL MOSHE"
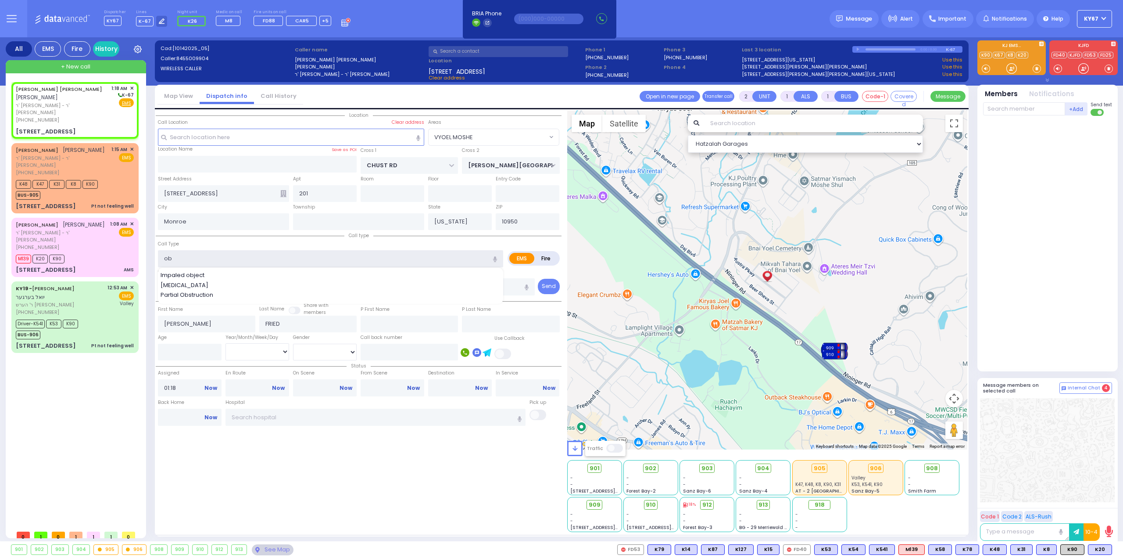
type input "ob"
click at [347, 486] on div "Location" at bounding box center [359, 321] width 406 height 422
select select
radio input "true"
select select
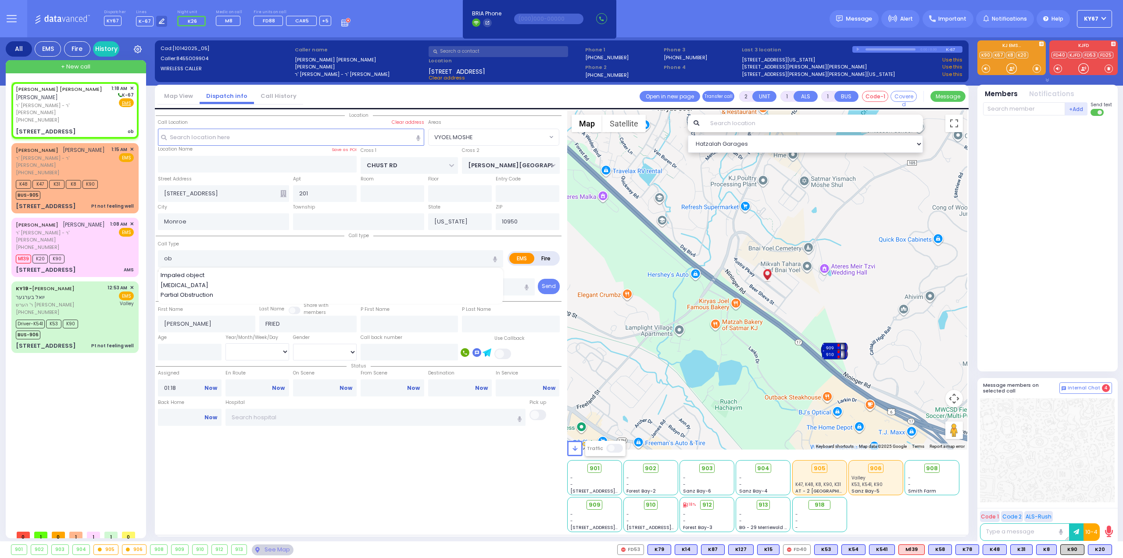
select select "Hatzalah Garages"
select select "VYOEL MOSHE"
select select
radio input "true"
select select
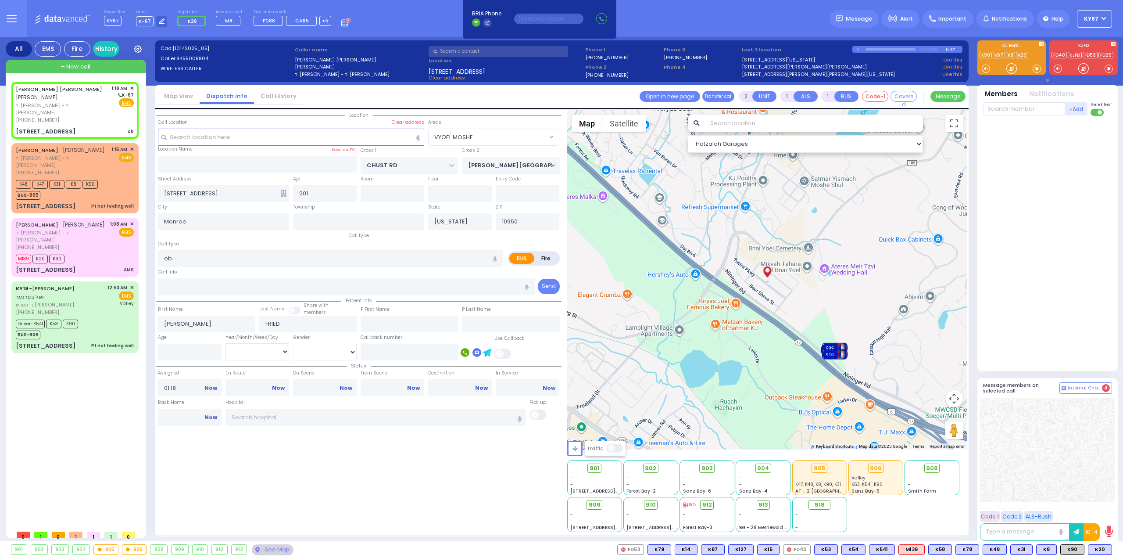
select select "Hatzalah Garages"
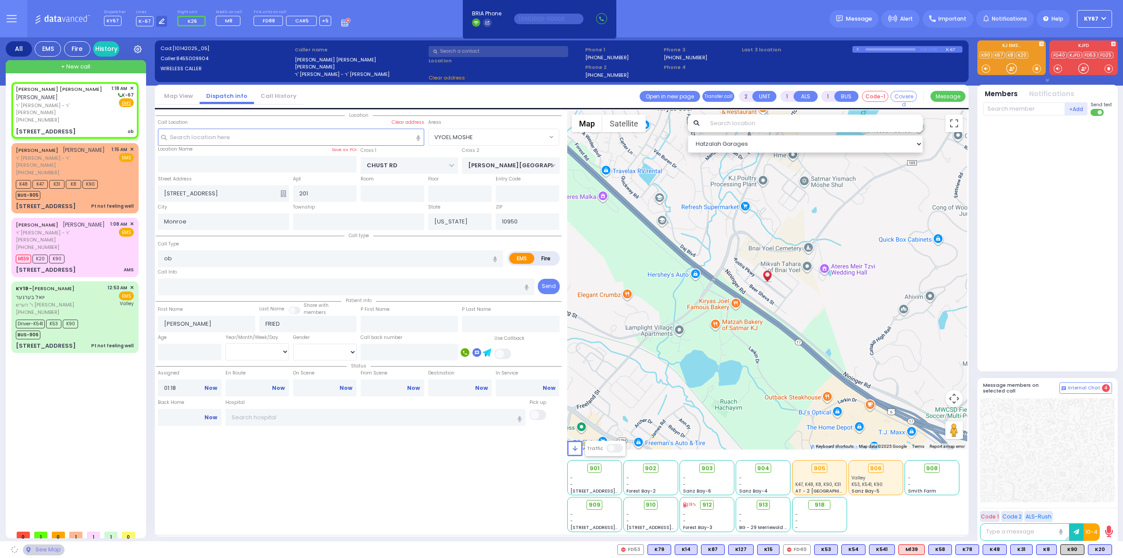
select select "VYOEL MOSHE"
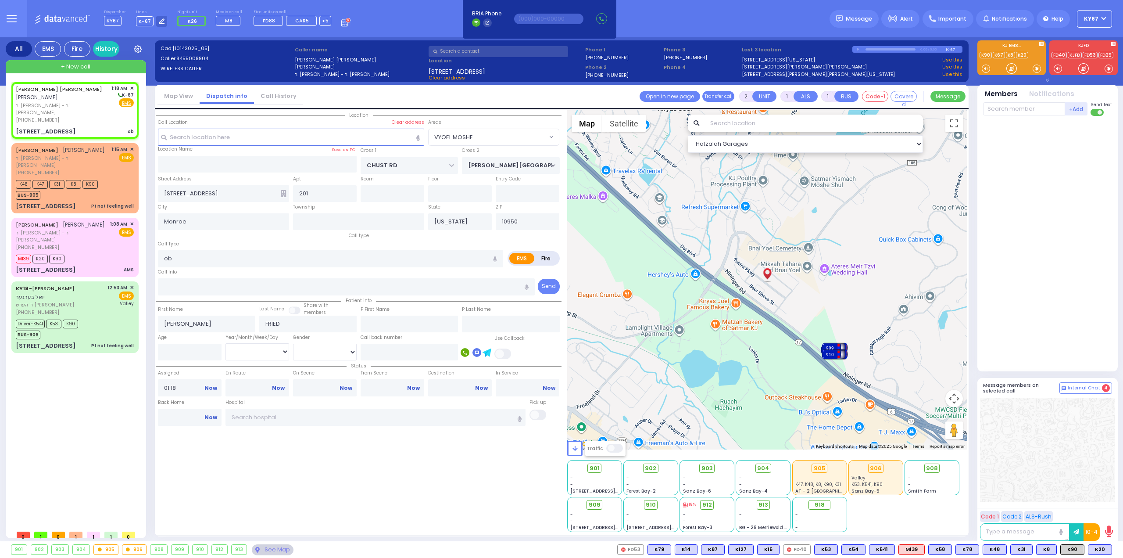
click at [285, 194] on icon at bounding box center [283, 193] width 6 height 7
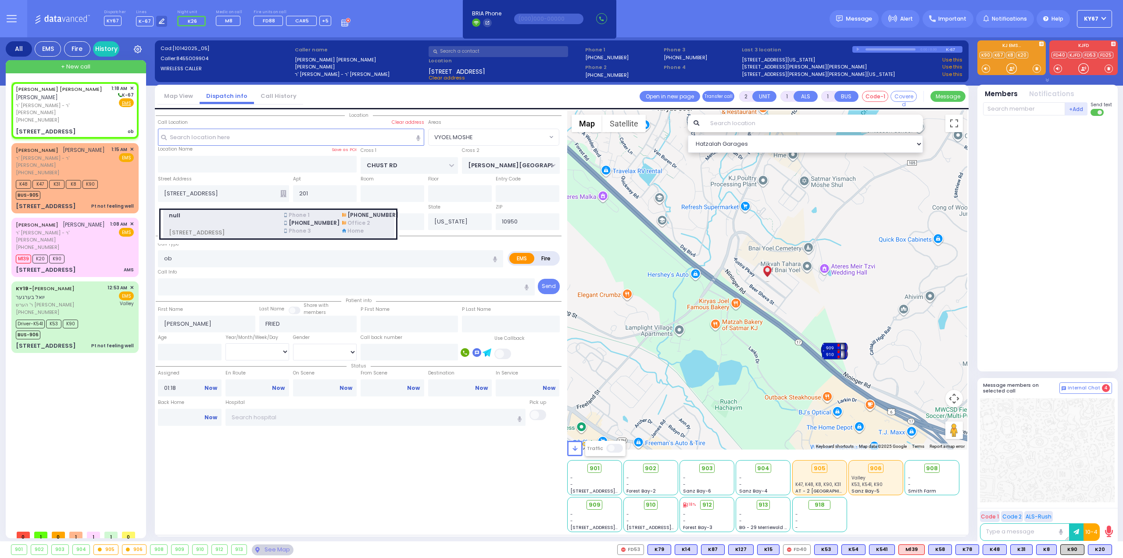
click at [236, 224] on span at bounding box center [221, 223] width 105 height 9
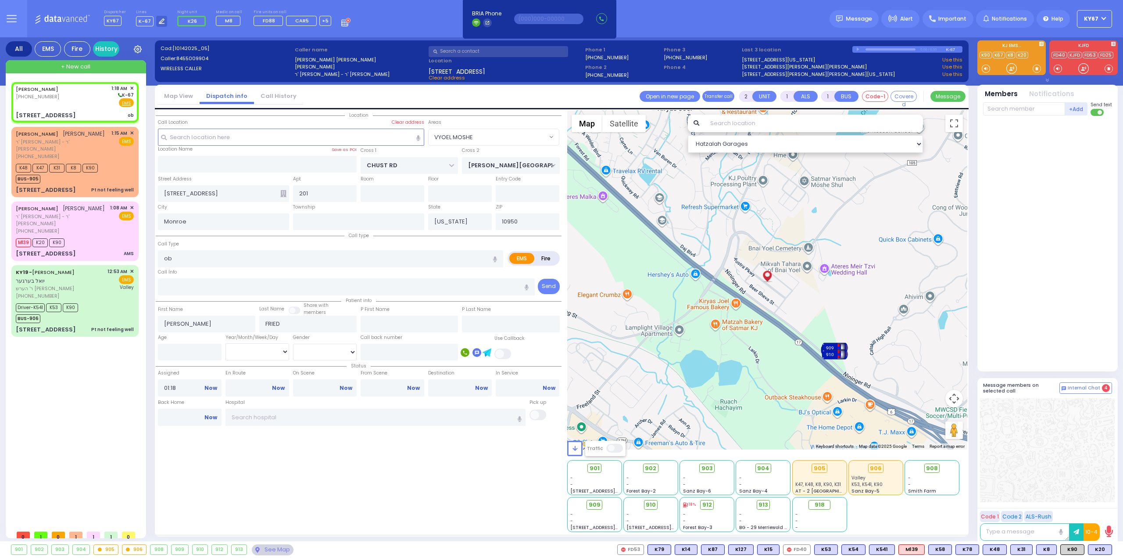
select select
radio input "true"
type input "[PERSON_NAME]"
select select
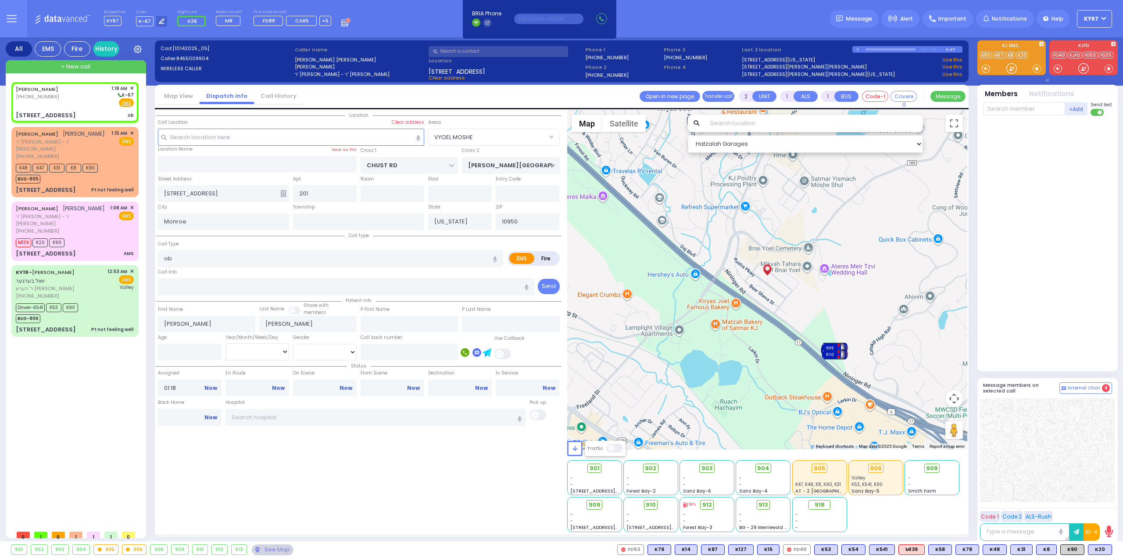
select select "Hatzalah Garages"
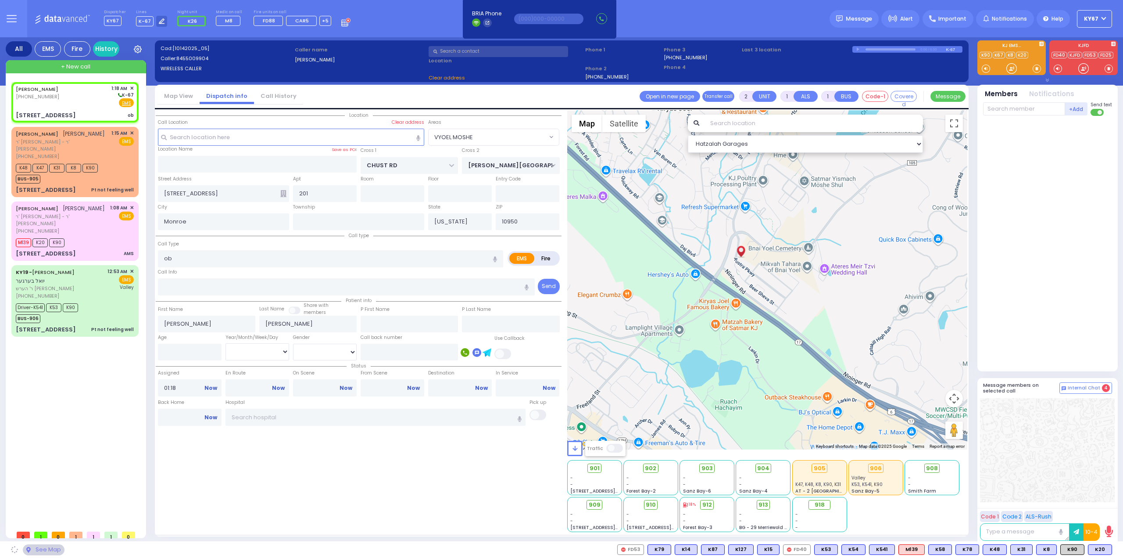
type input "[GEOGRAPHIC_DATA]"
type input "COUNTY ROUTE 105"
type input "[STREET_ADDRESS]"
type input "[PERSON_NAME]"
select select "SECTION 4"
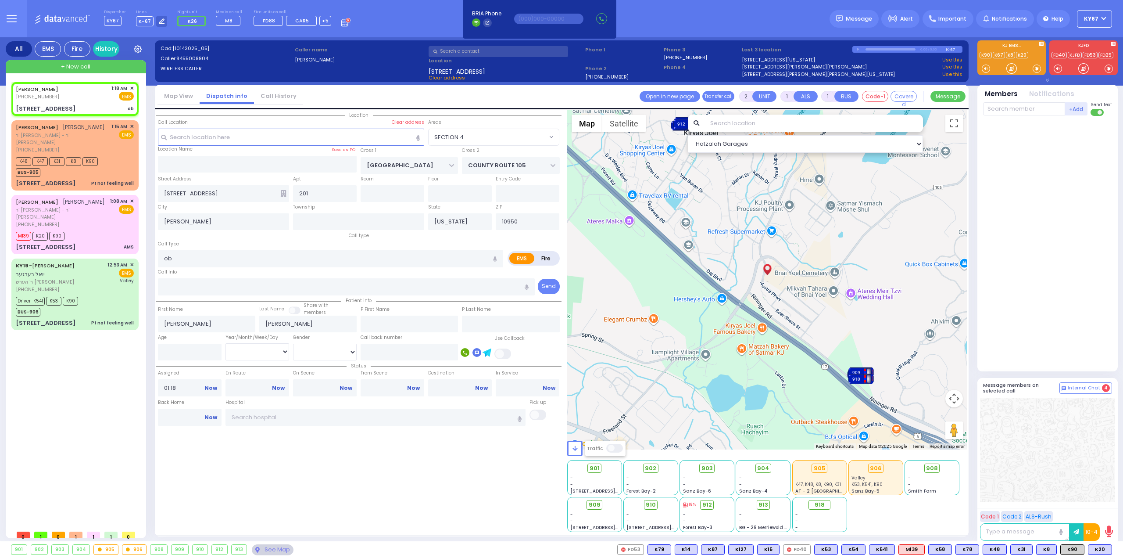
select select
radio input "true"
select select
select select "Hatzalah Garages"
select select "SECTION 4"
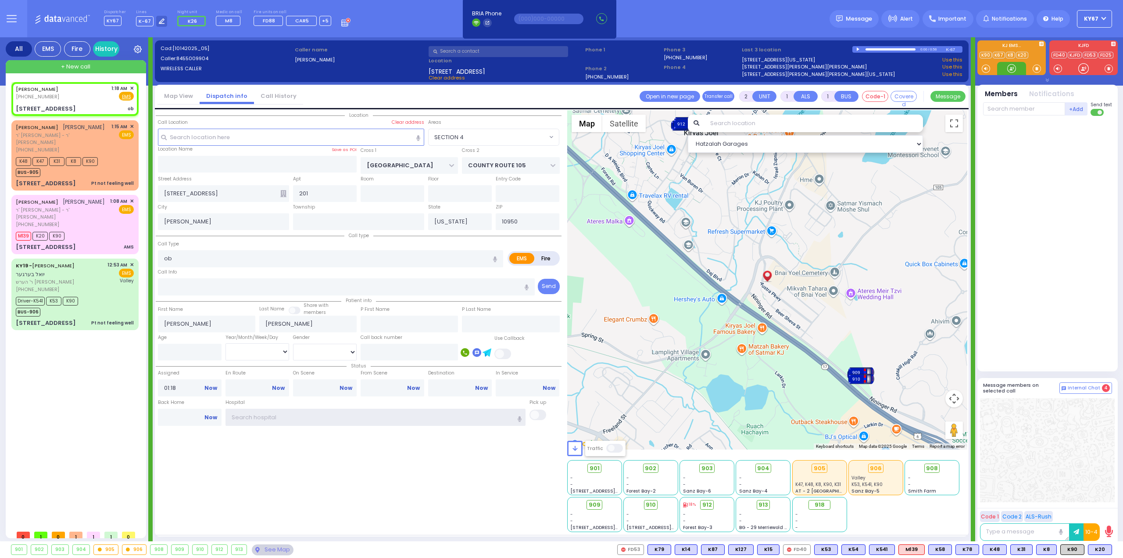
click at [266, 416] on input "text" at bounding box center [376, 417] width 301 height 17
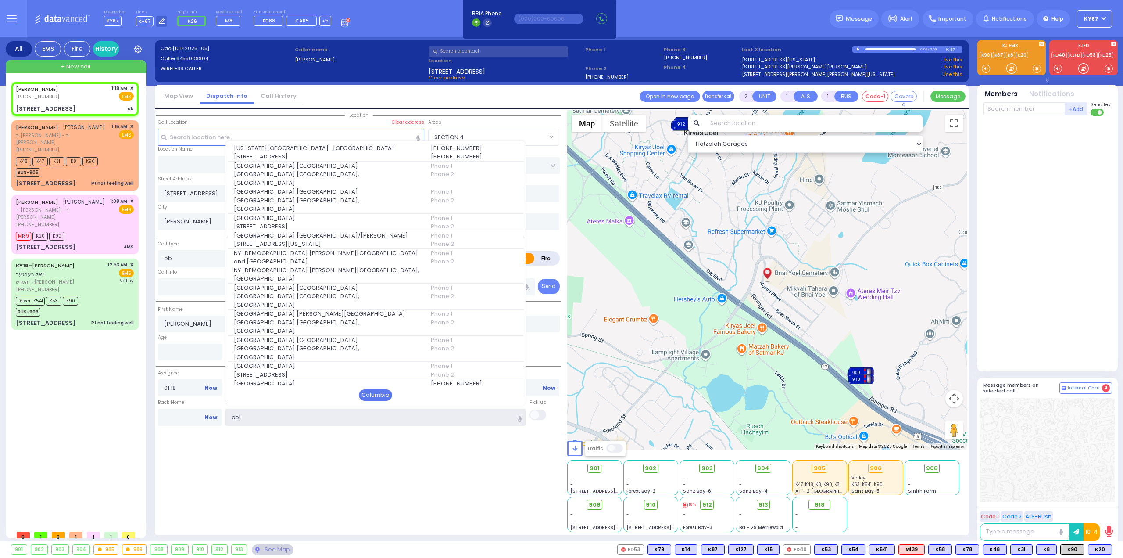
type input "col"
click at [379, 389] on div "Columbia" at bounding box center [375, 394] width 33 height 11
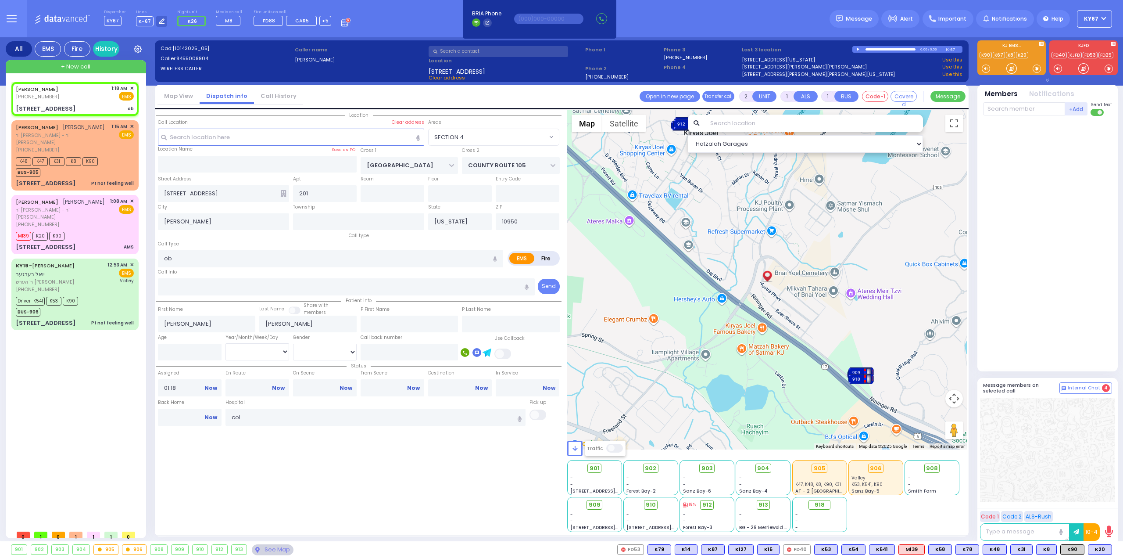
select select
radio input "true"
select select
type input "[US_STATE][GEOGRAPHIC_DATA]- [GEOGRAPHIC_DATA]"
select select "Hatzalah Garages"
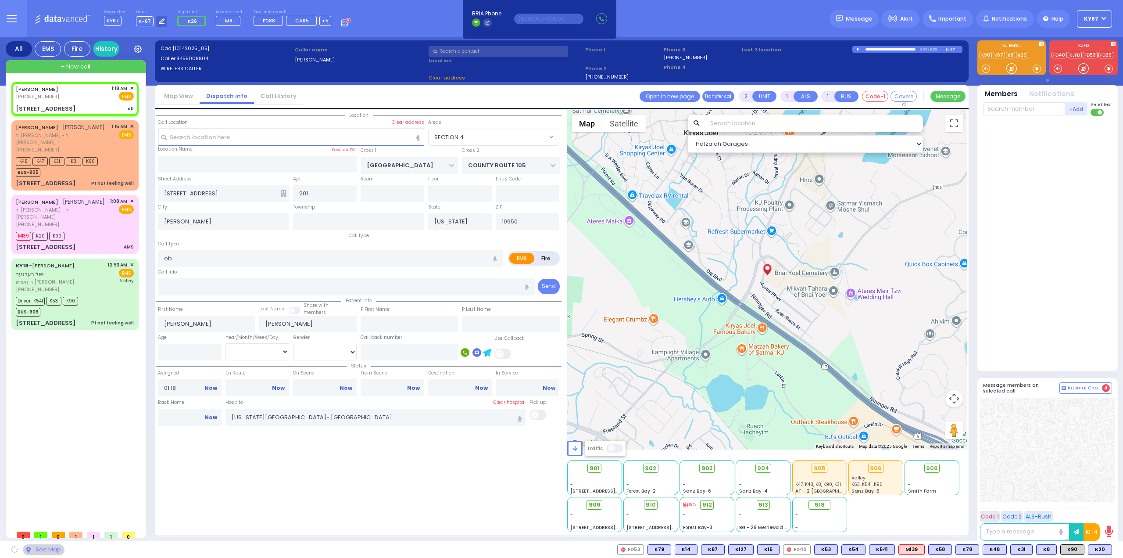
click at [376, 514] on div "Location" at bounding box center [359, 321] width 406 height 422
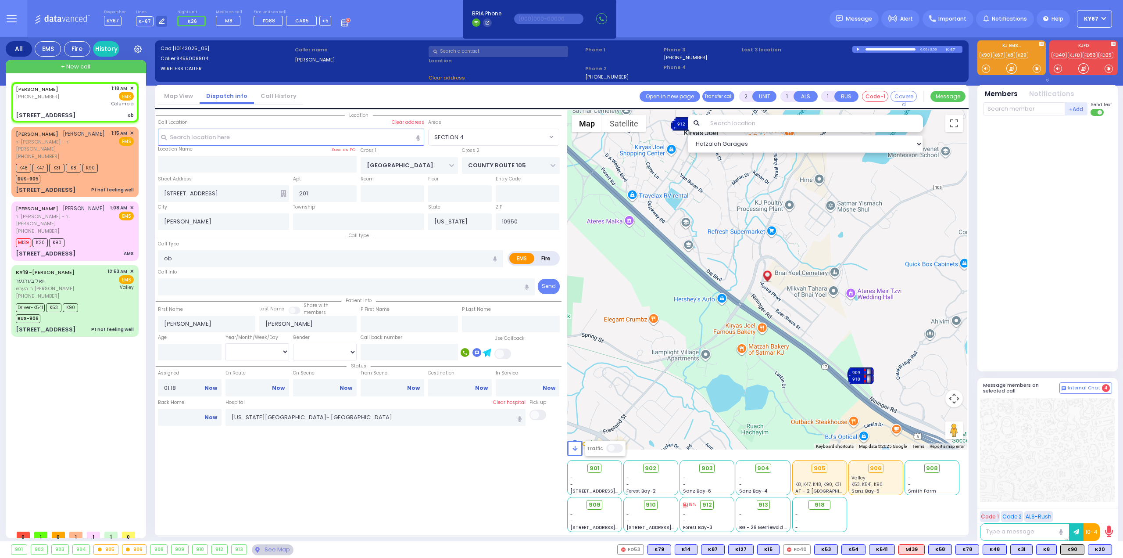
select select "SECTION 4"
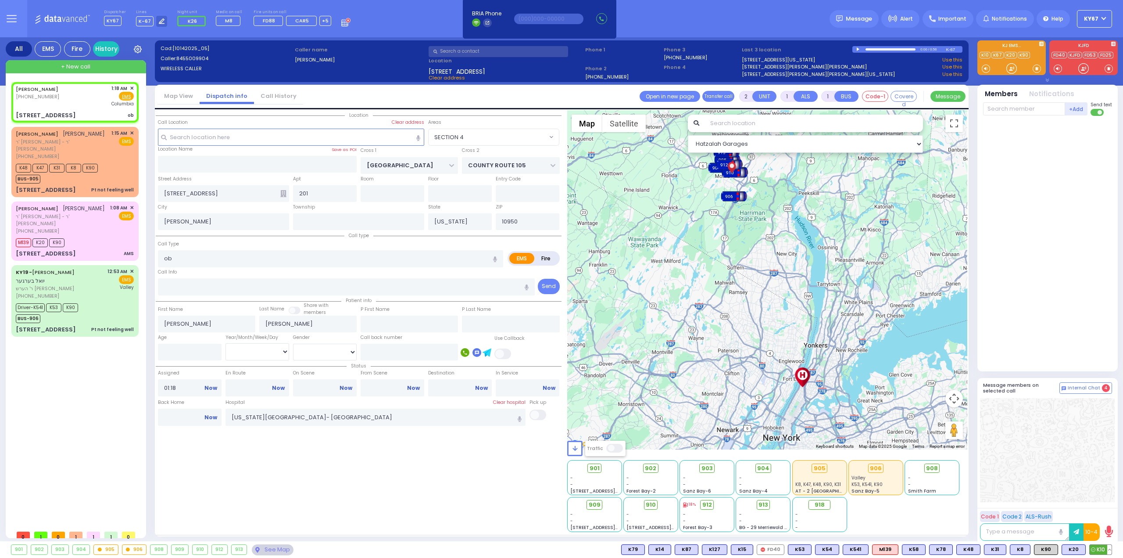
click at [1102, 547] on span "K10" at bounding box center [1101, 550] width 22 height 10
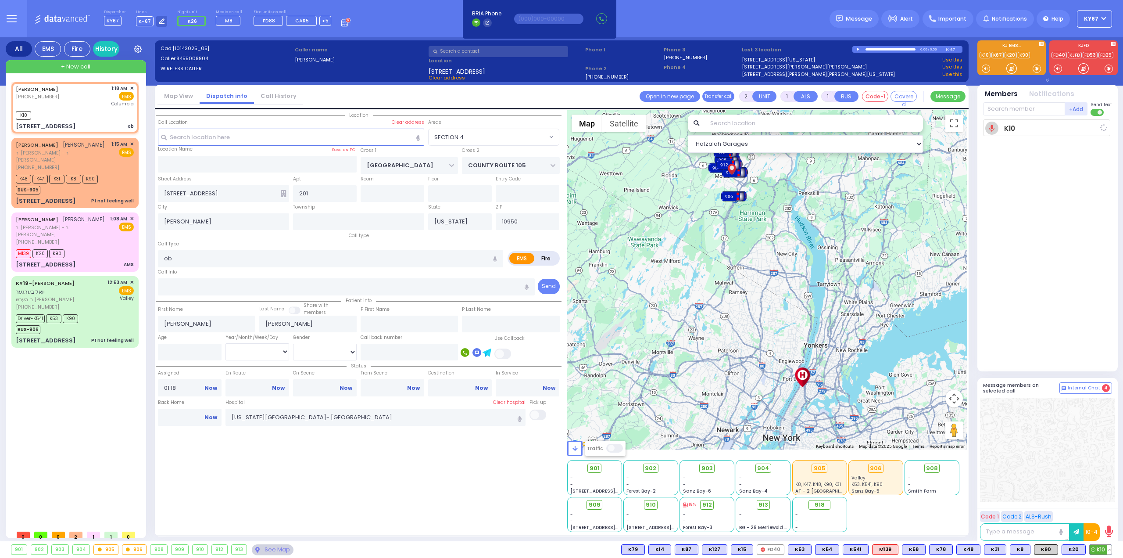
select select
radio input "true"
select select
type input "01:20"
select select "Hatzalah Garages"
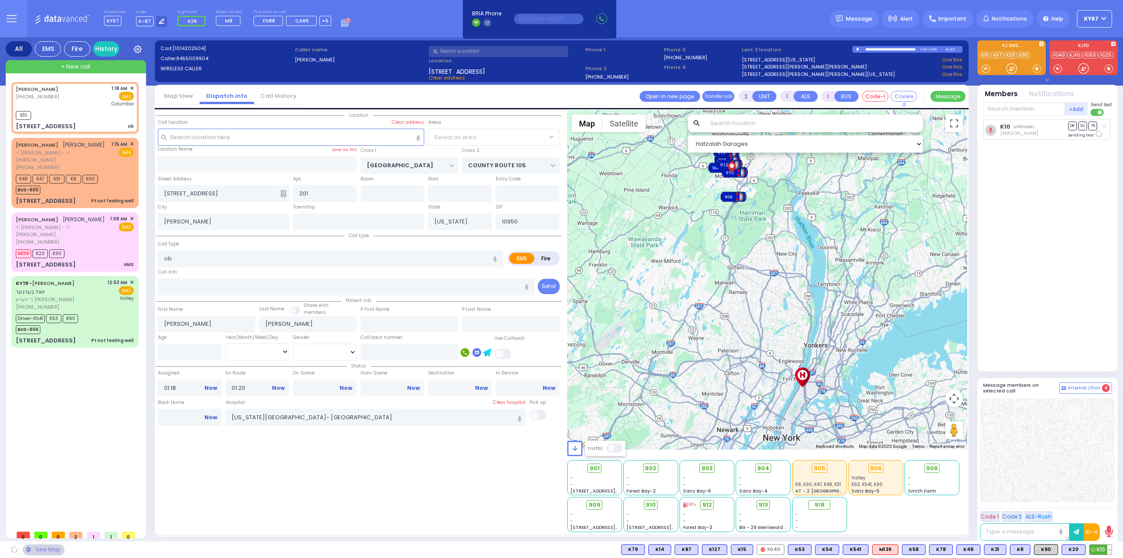
select select "SECTION 4"
click at [1098, 551] on span "K89" at bounding box center [1100, 550] width 23 height 10
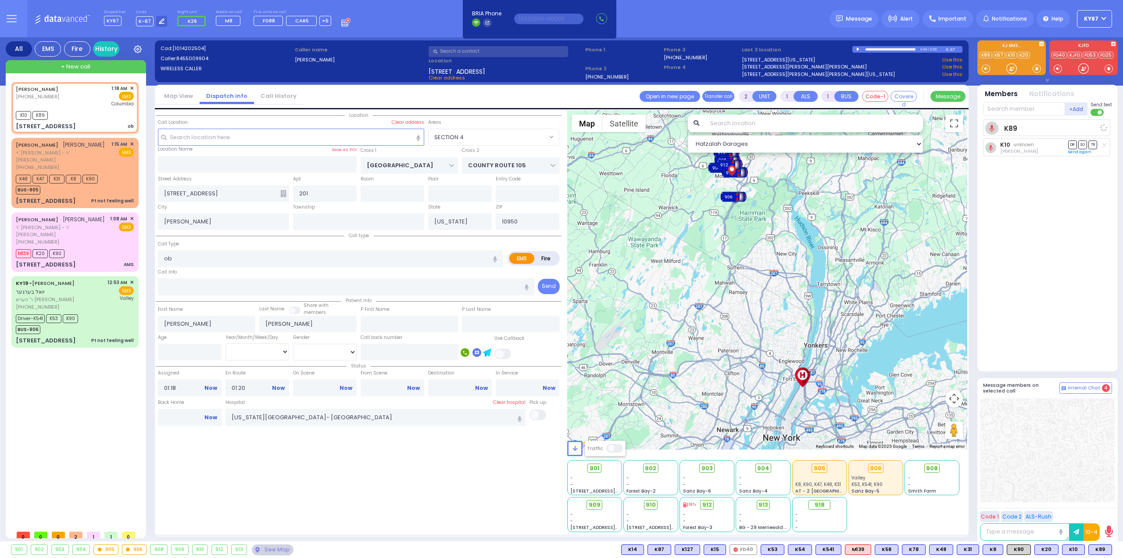
select select
radio input "true"
select select
select select "Hatzalah Garages"
select select "SECTION 4"
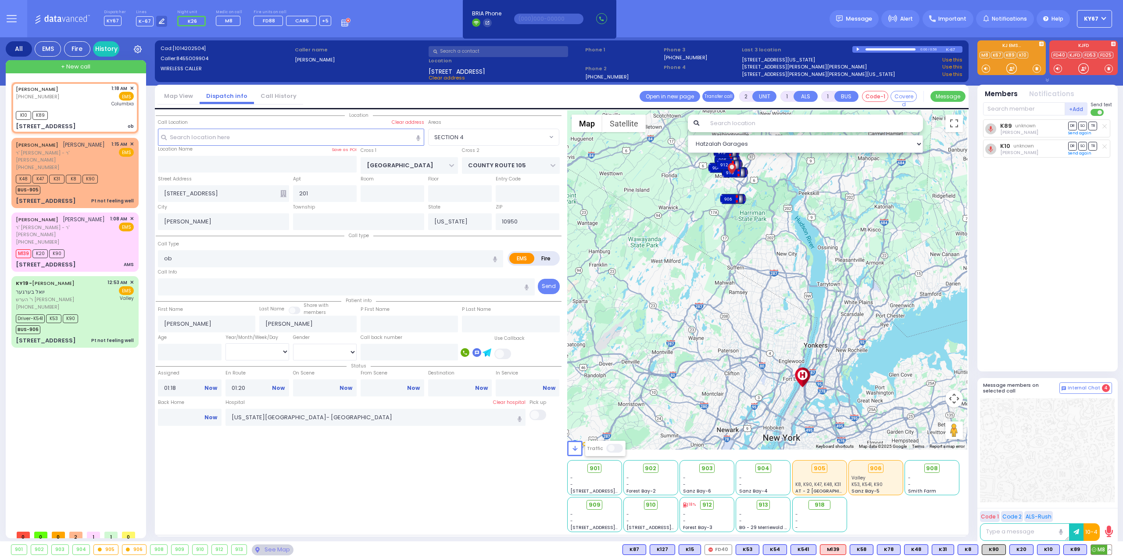
click at [1102, 548] on span "M8" at bounding box center [1101, 550] width 21 height 10
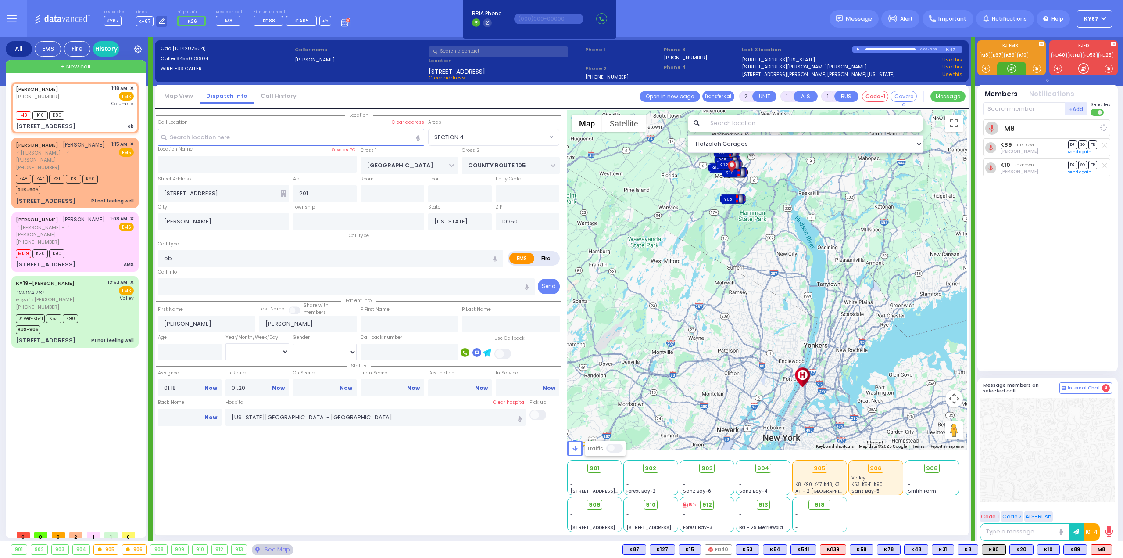
select select
radio input "true"
select select
select select "Hatzalah Garages"
select select "SECTION 4"
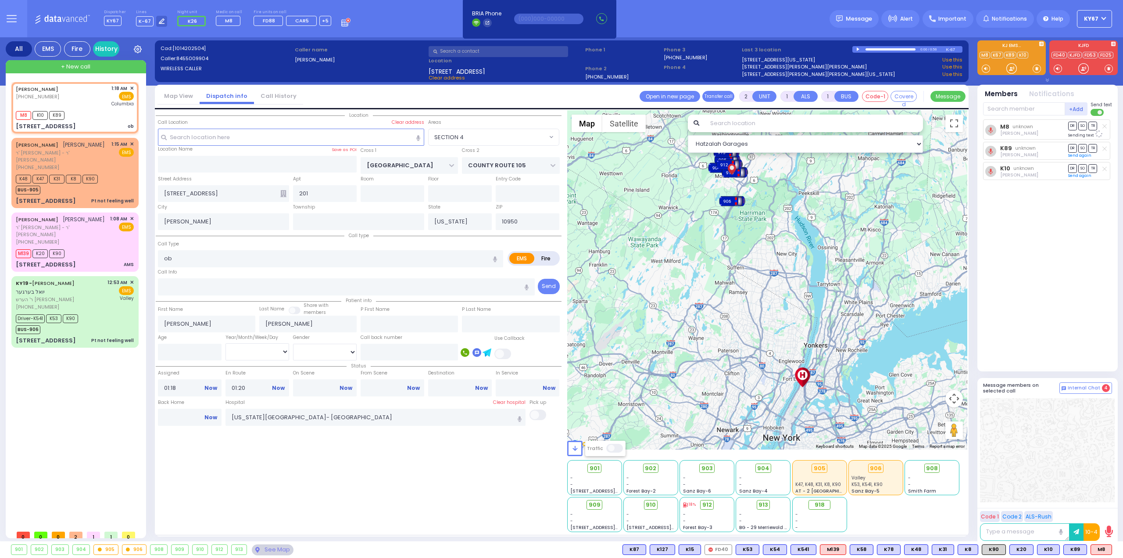
click at [246, 476] on div "Location" at bounding box center [359, 321] width 406 height 422
click at [108, 158] on div "ELYA MAYER SAFDIE אלי' מאיר סאפדי ר' אברהם דניאל - ר' דניאל ניווח (845) 662-855…" at bounding box center [75, 155] width 118 height 30
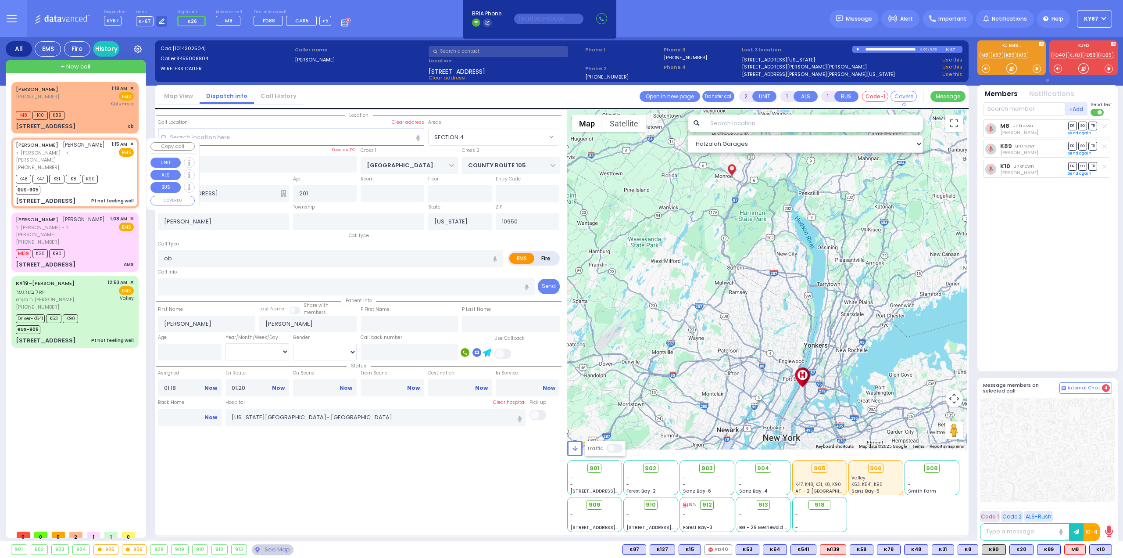
type input "1"
type input "0"
select select
type input "Pt not feeling well"
radio input "true"
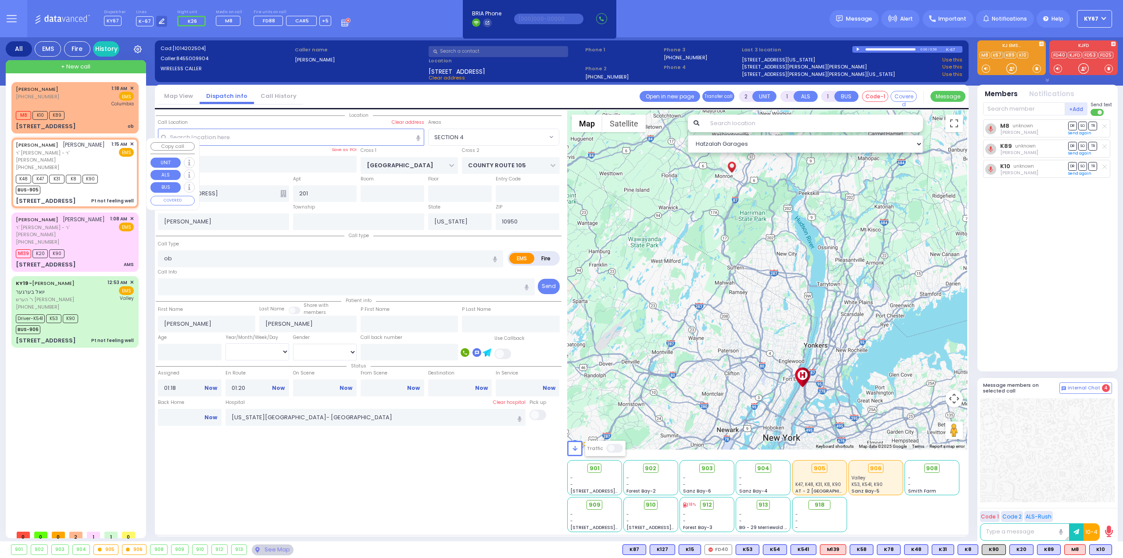
type input "ELYA MAYER"
type input "SAFDIE"
select select
type input "01:15"
type input "01:16"
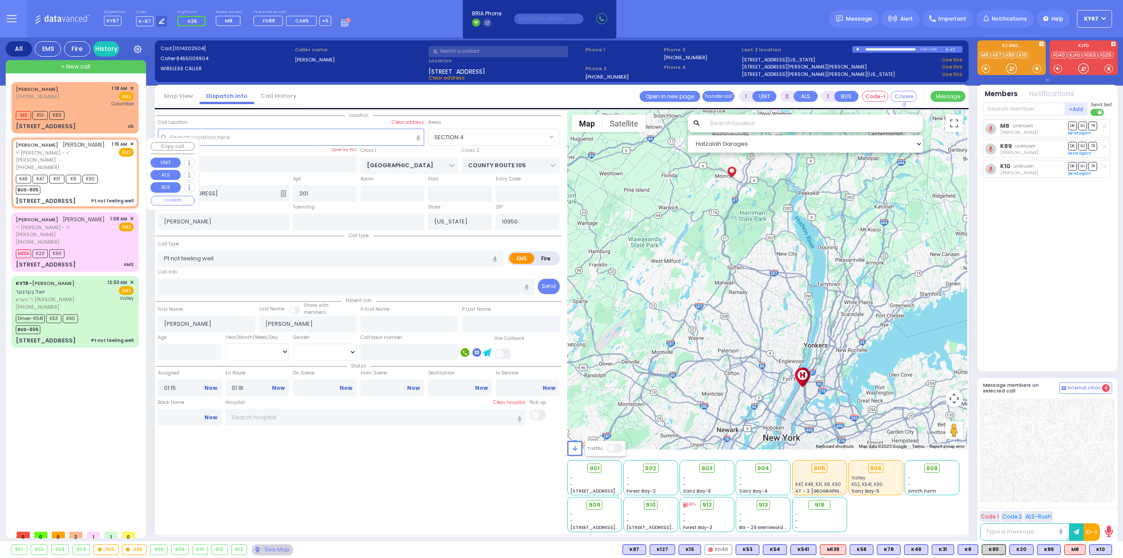
select select "Hatzalah Garages"
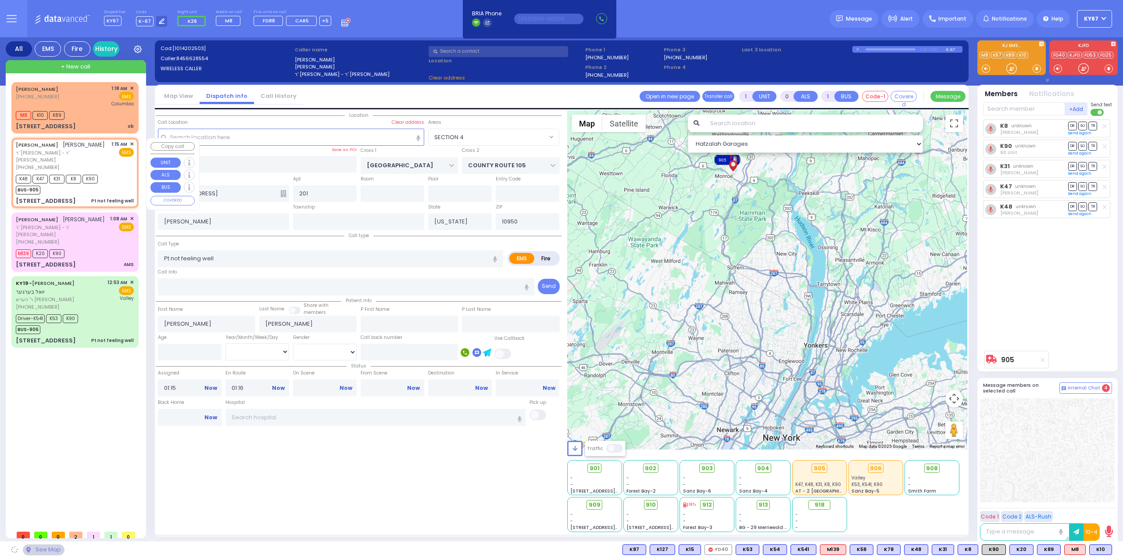
type input "ACRES RD"
type input "1 AMSTERDAM WAY"
type input "301"
select select "PALM TREE"
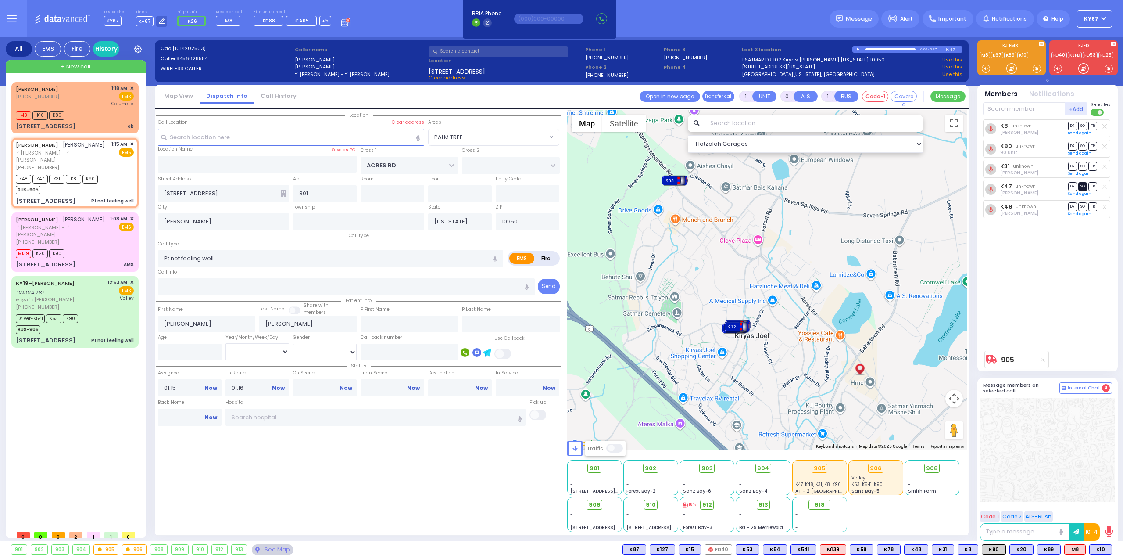
click at [1081, 186] on span "SO" at bounding box center [1083, 186] width 9 height 8
select select
radio input "true"
select select
select select "Hatzalah Garages"
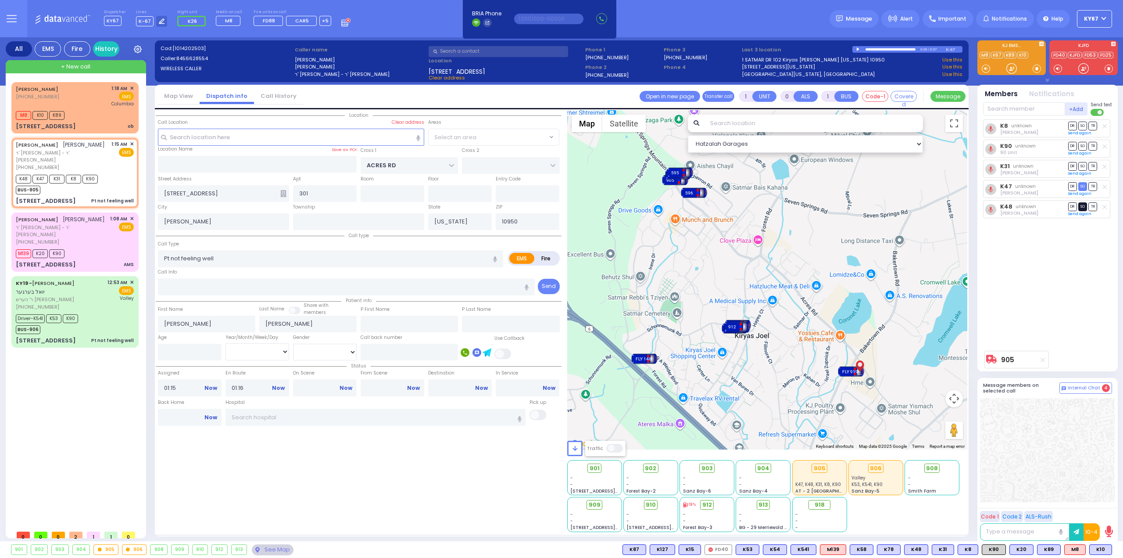
select select "PALM TREE"
click at [1083, 205] on span "SO" at bounding box center [1083, 206] width 9 height 8
select select
radio input "true"
select select
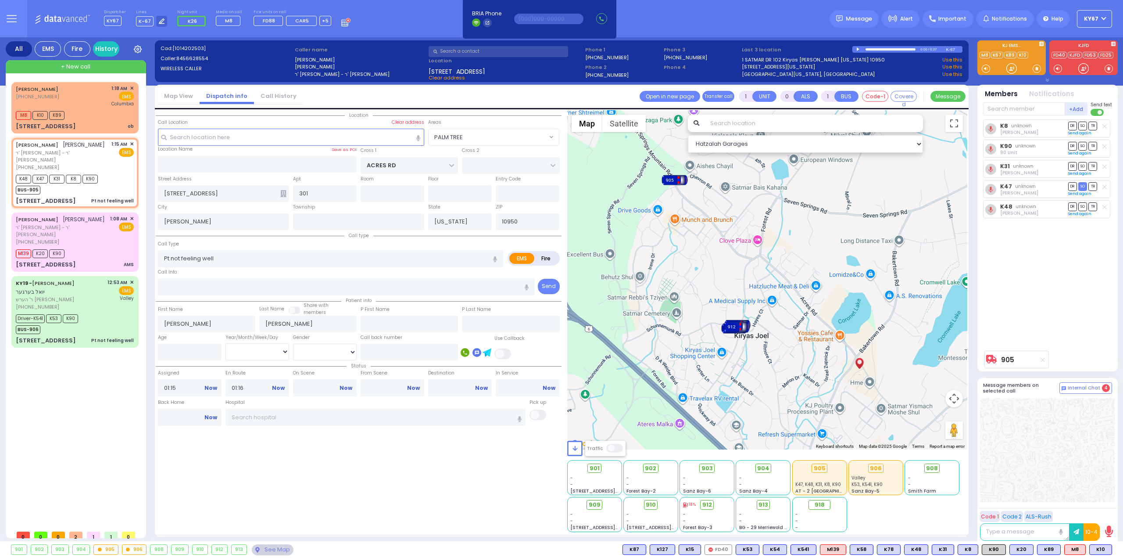
select select "PALM TREE"
select select "Hatzalah Garages"
click at [1069, 168] on span "DR" at bounding box center [1073, 166] width 9 height 8
select select
radio input "true"
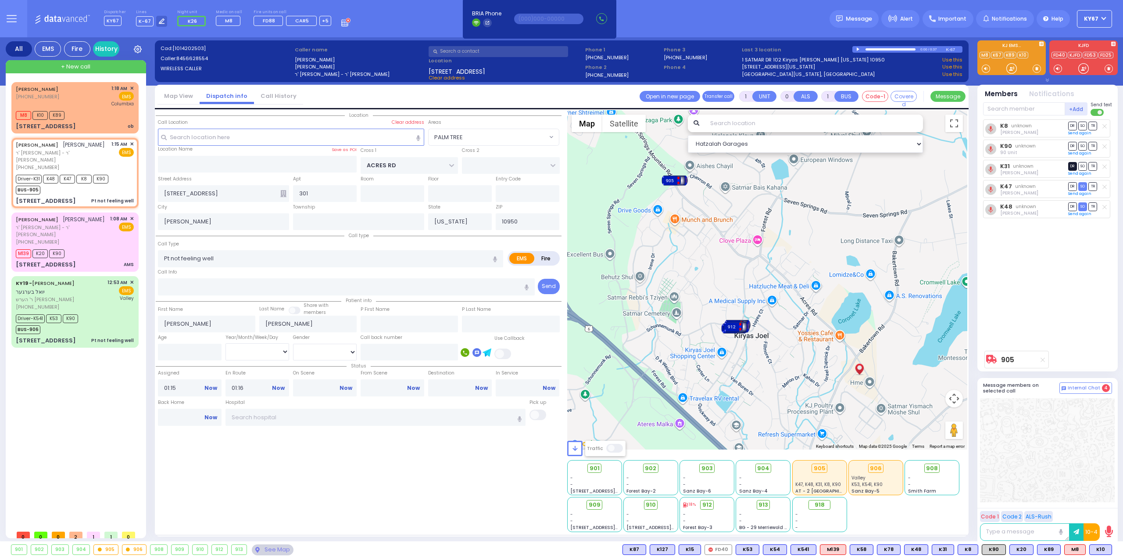
select select
select select "Hatzalah Garages"
select select "PALM TREE"
click at [1093, 145] on span "TR" at bounding box center [1093, 146] width 9 height 8
select select
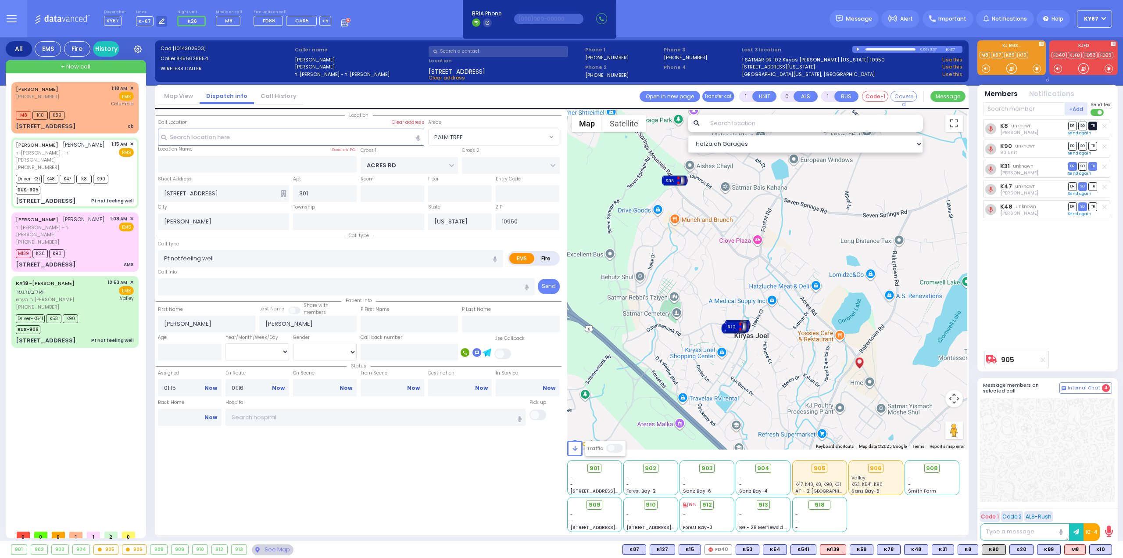
radio input "true"
select select
type input "01:22"
select select "Hatzalah Garages"
select select "PALM TREE"
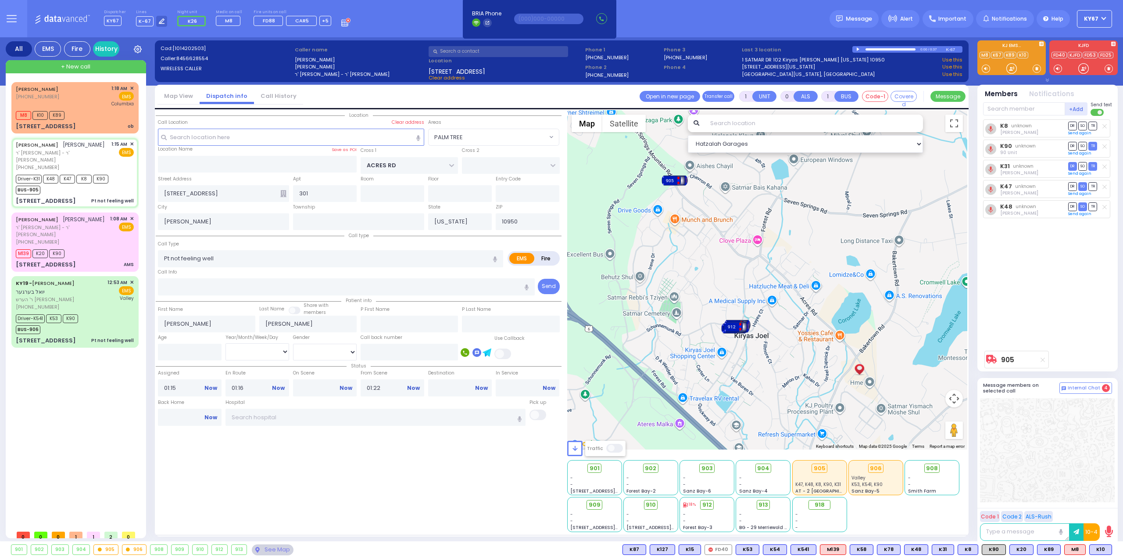
click at [1093, 128] on span "TR" at bounding box center [1093, 126] width 9 height 8
select select
radio input "true"
select select
select select "Hatzalah Garages"
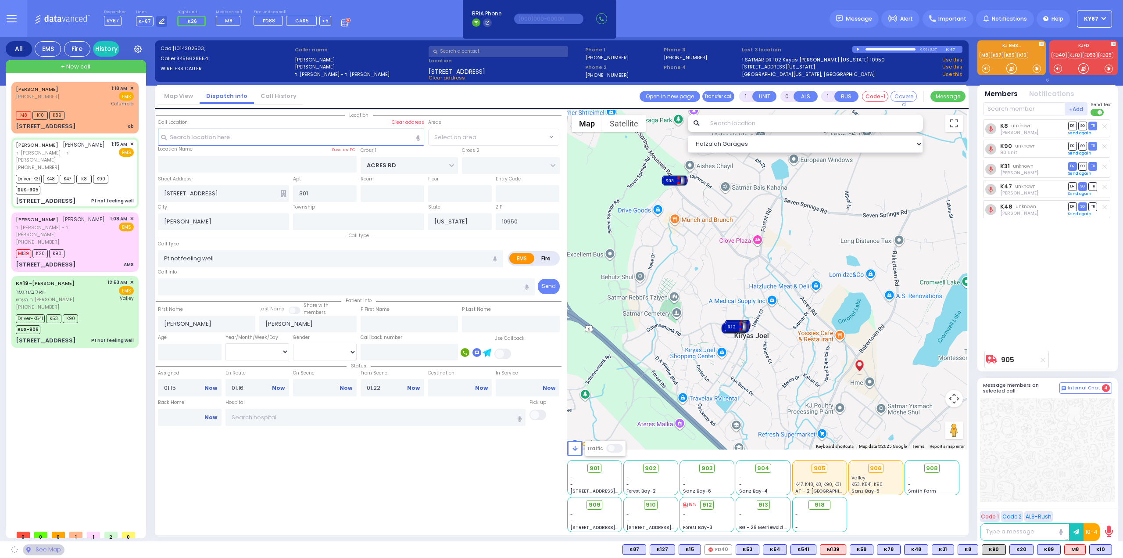
select select "PALM TREE"
drag, startPoint x: 384, startPoint y: 387, endPoint x: 330, endPoint y: 384, distance: 54.5
click at [330, 384] on div "Status Assigned 01:15 Now En Route 01:16 Now On Scene Now Now" at bounding box center [359, 380] width 406 height 38
click at [395, 498] on div "Location" at bounding box center [359, 321] width 406 height 422
select select
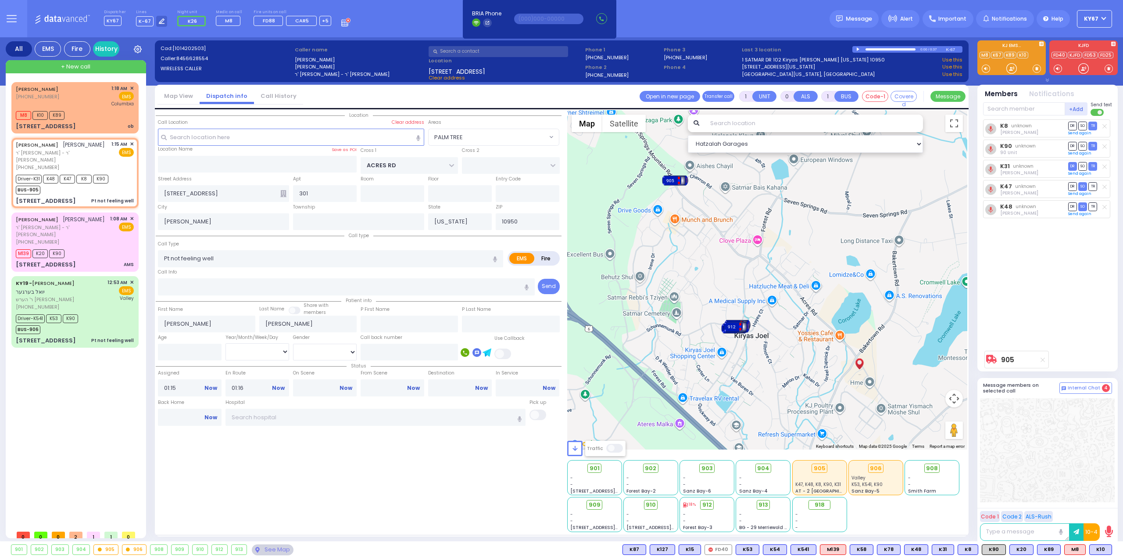
radio input "true"
select select
select select "Hatzalah Garages"
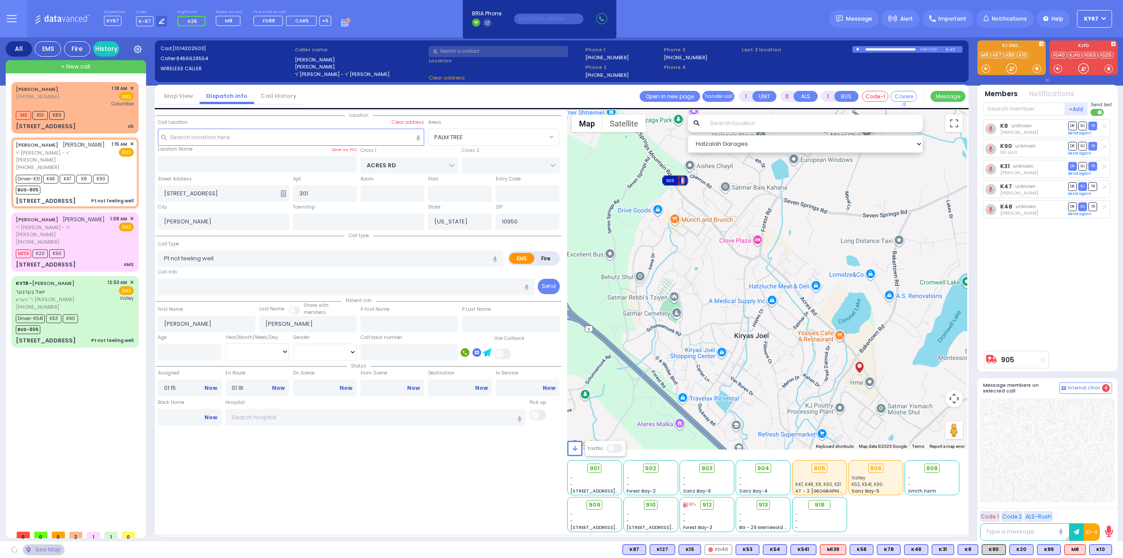
select select "PALM TREE"
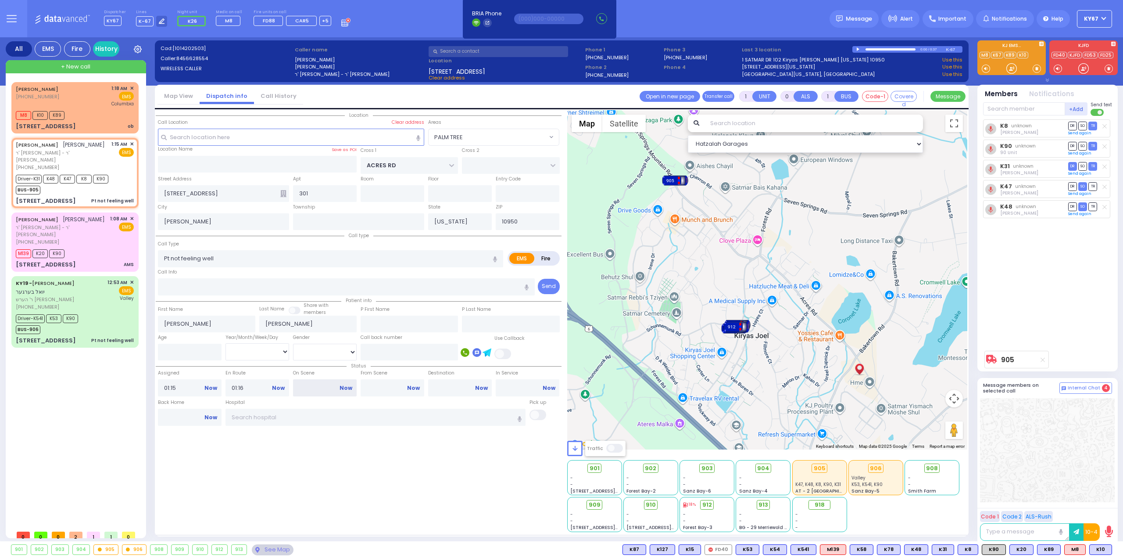
click at [317, 389] on input "On Scene" at bounding box center [325, 387] width 64 height 17
type input "01:20"
click at [369, 481] on div "Location" at bounding box center [359, 321] width 406 height 422
select select
radio input "true"
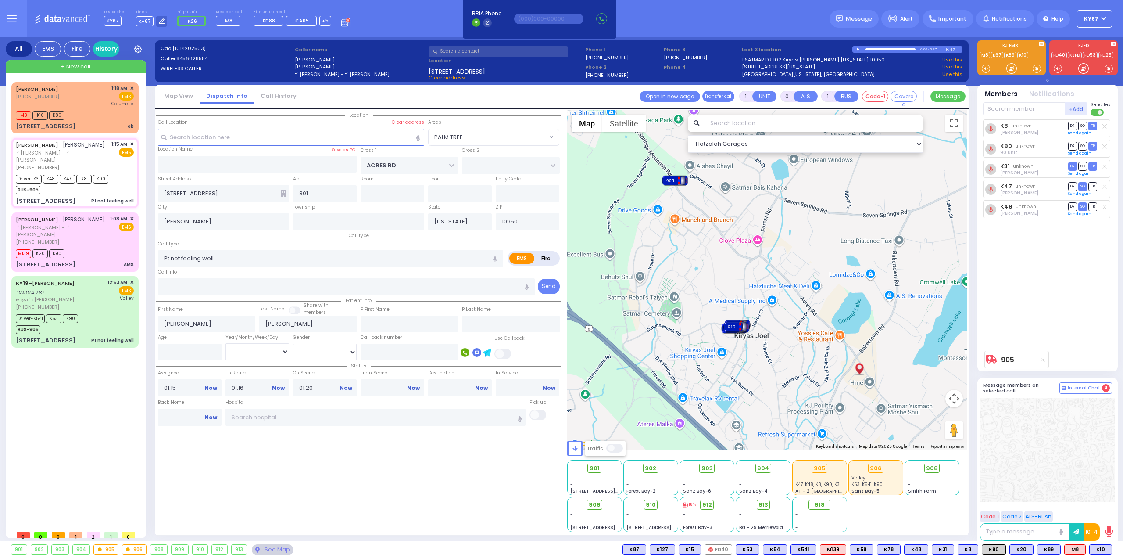
select select
select select "Hatzalah Garages"
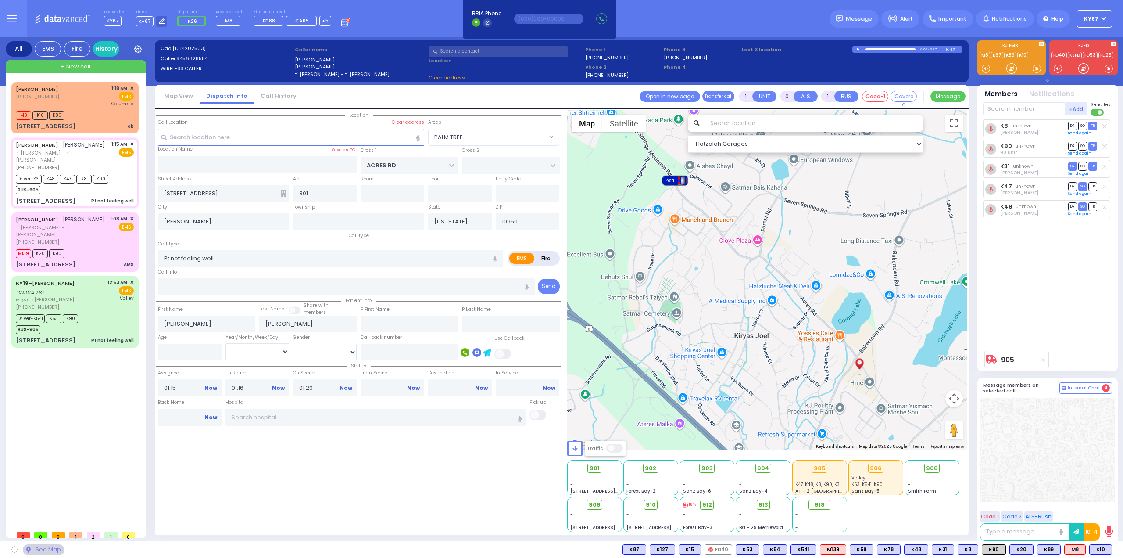
select select "PALM TREE"
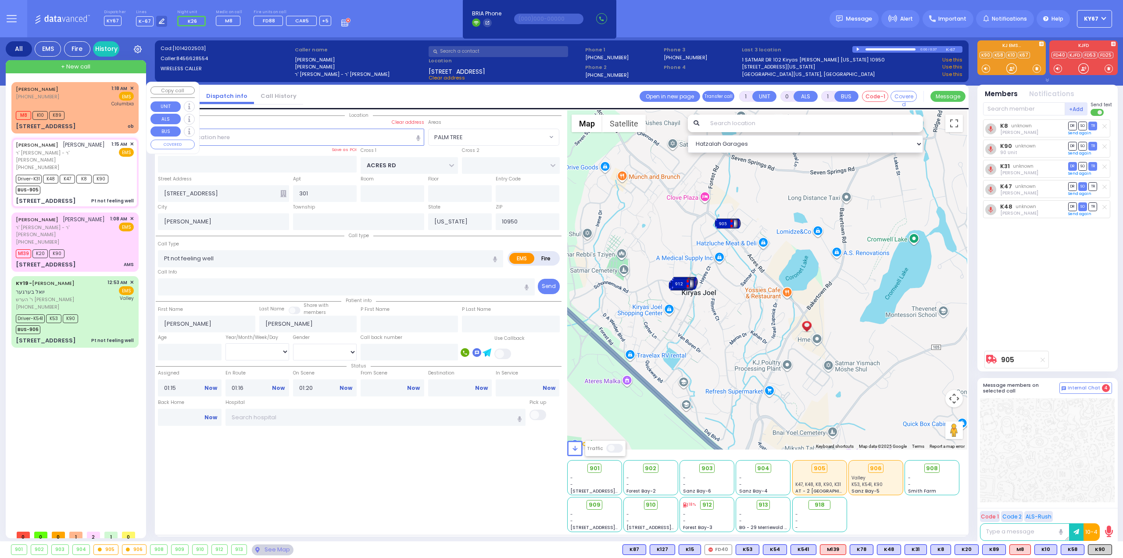
click at [103, 100] on div "JOSHUA HERSH SCHWIMER (845) 500-9904 1:18 AM ✕ EMS Columbia" at bounding box center [75, 96] width 118 height 23
type input "2"
type input "1"
select select
type input "ob"
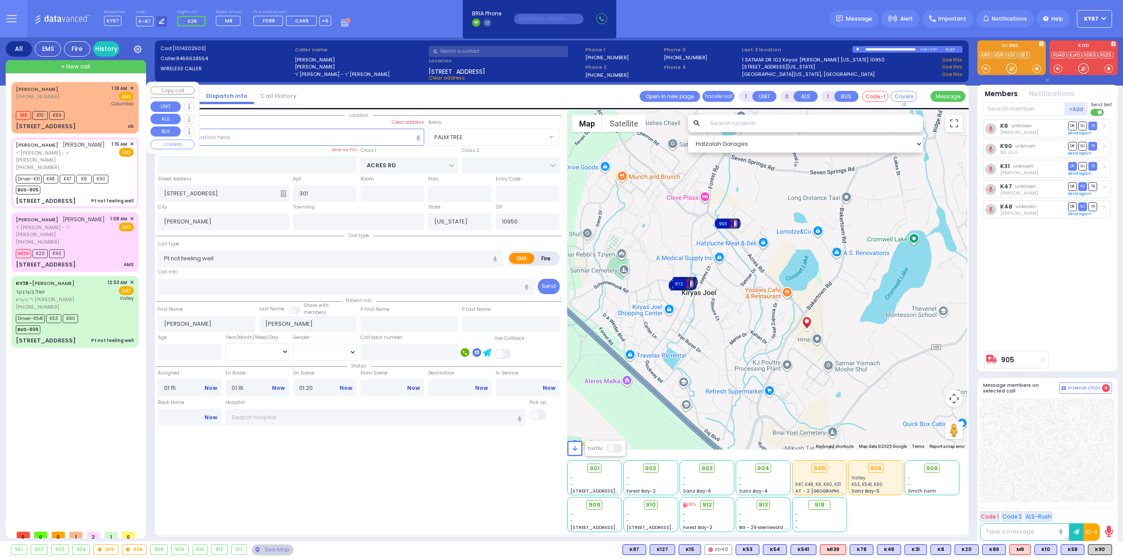
radio input "true"
type input "[PERSON_NAME]"
select select
type input "01:18"
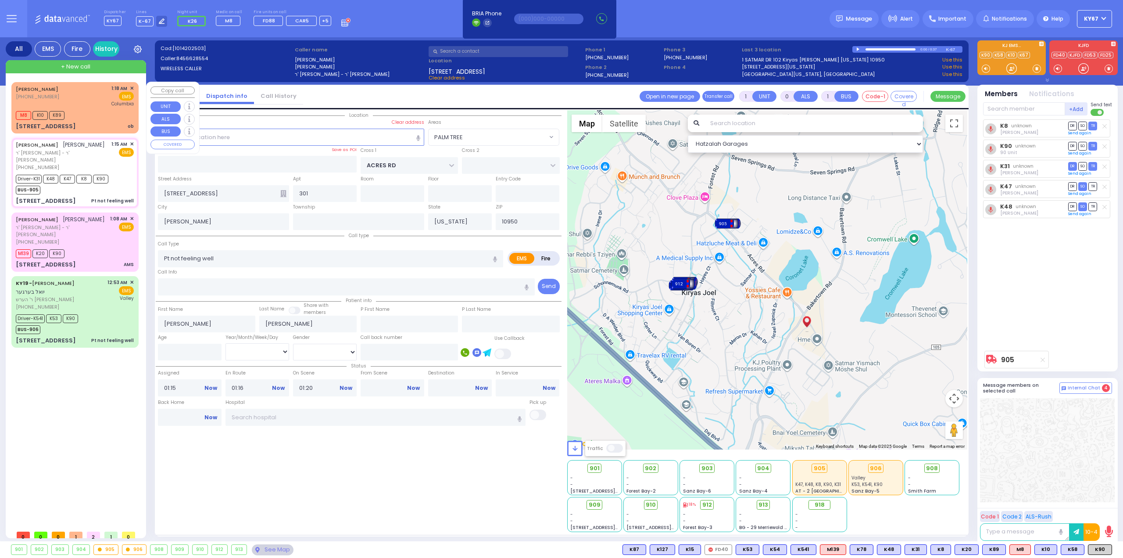
type input "01:20"
type input "[US_STATE][GEOGRAPHIC_DATA]- [GEOGRAPHIC_DATA]"
select select "Hatzalah Garages"
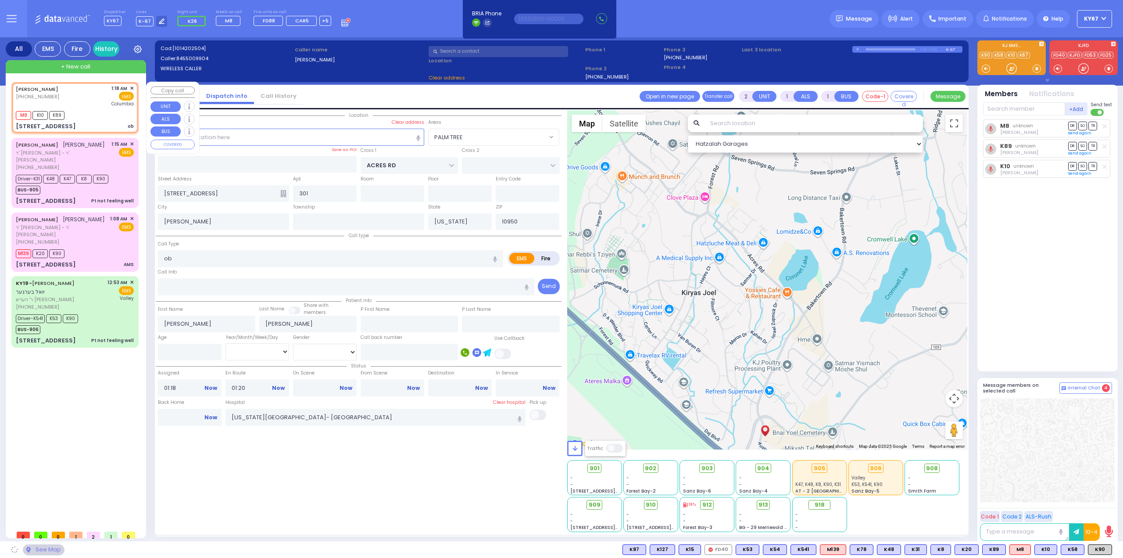
type input "[GEOGRAPHIC_DATA]"
type input "COUNTY ROUTE 105"
type input "[STREET_ADDRESS]"
type input "201"
select select "SECTION 4"
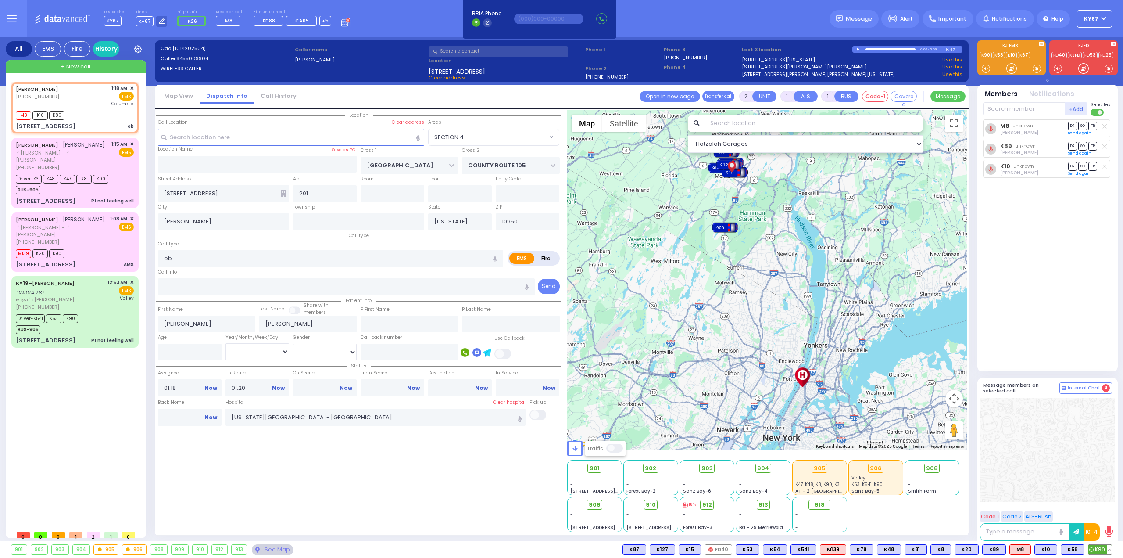
click at [1103, 550] on span "K90" at bounding box center [1100, 550] width 23 height 10
select select
radio input "true"
select select
select select "Hatzalah Garages"
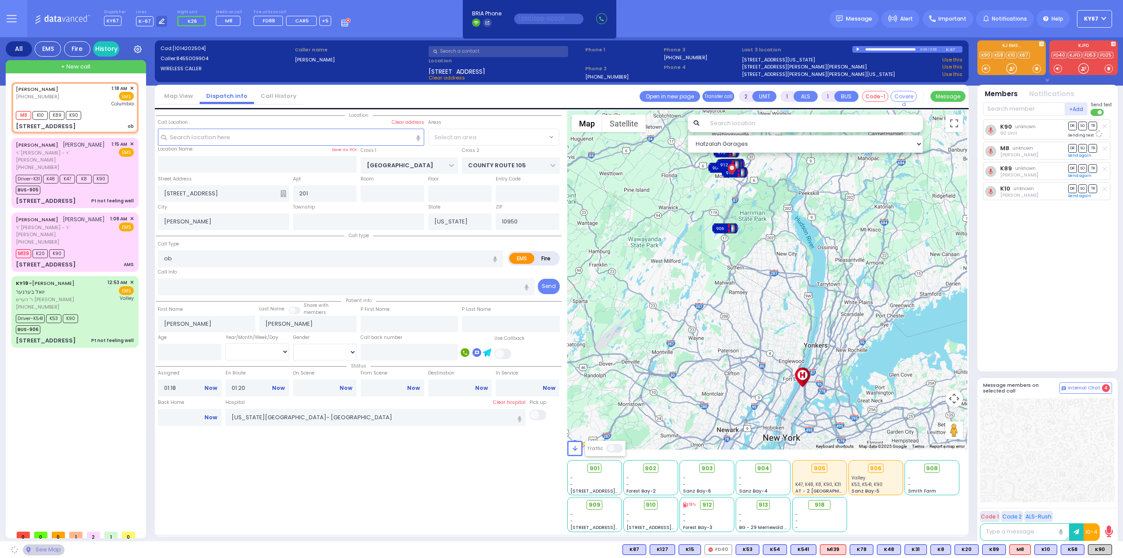
click at [915, 509] on div "901 - - 214 Nininger Rd - - - -" at bounding box center [767, 495] width 401 height 73
select select "SECTION 4"
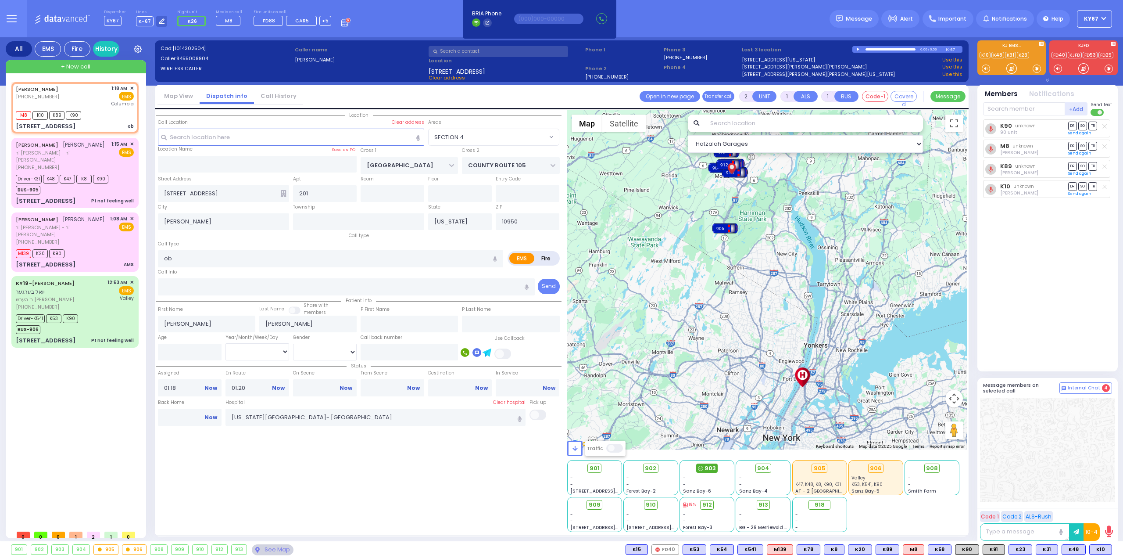
click at [706, 466] on span "903" at bounding box center [710, 468] width 11 height 9
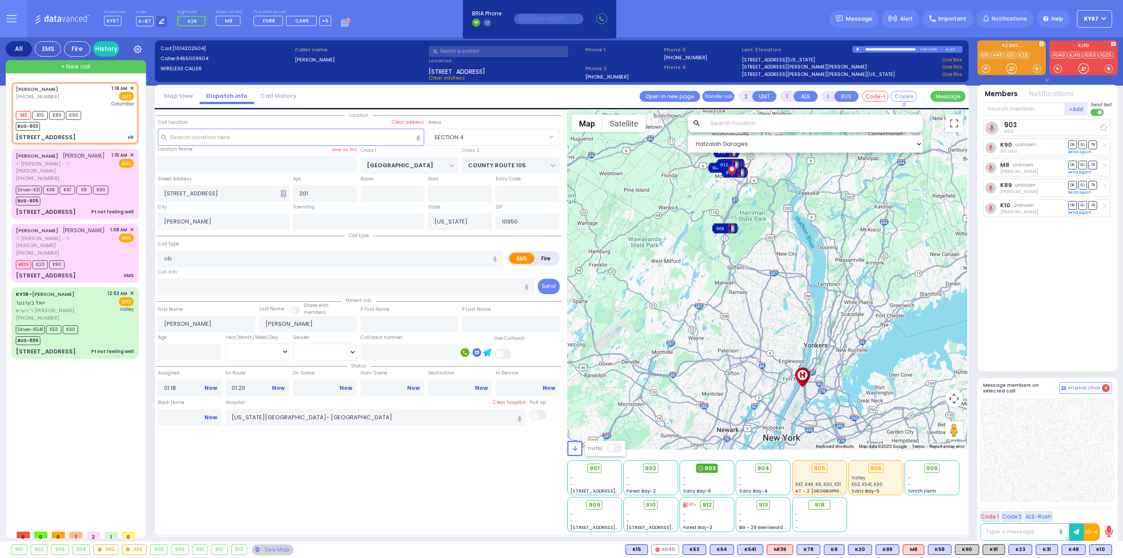
select select
radio input "true"
select select
select select "Hatzalah Garages"
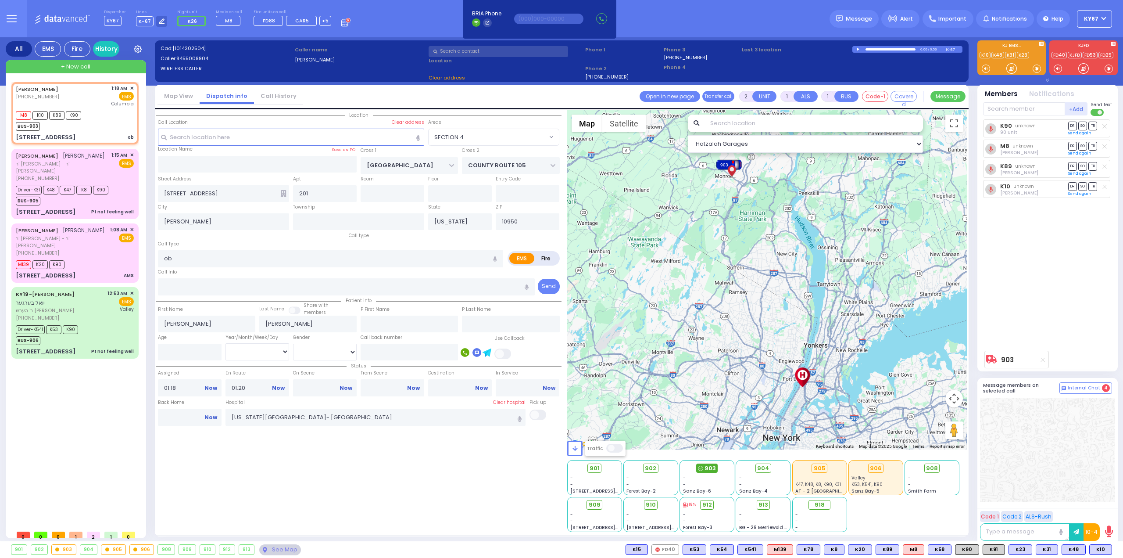
select select "SECTION 4"
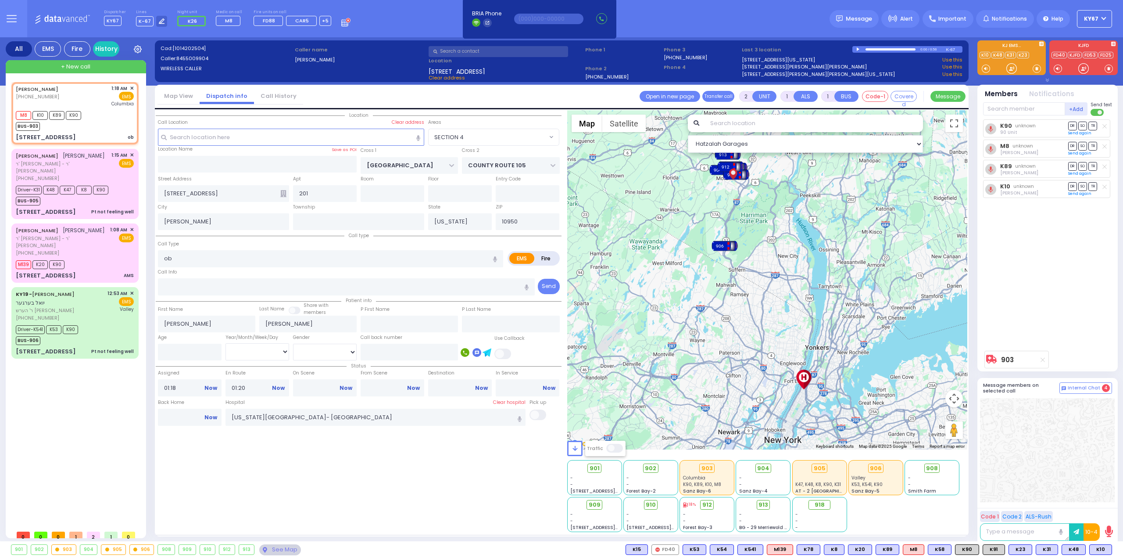
click at [686, 505] on icon at bounding box center [685, 504] width 5 height 5
click at [1014, 533] on textarea at bounding box center [1025, 532] width 90 height 18
click at [345, 386] on link "Now" at bounding box center [346, 388] width 13 height 8
type input "01:27"
click at [360, 465] on div "Location" at bounding box center [359, 321] width 406 height 422
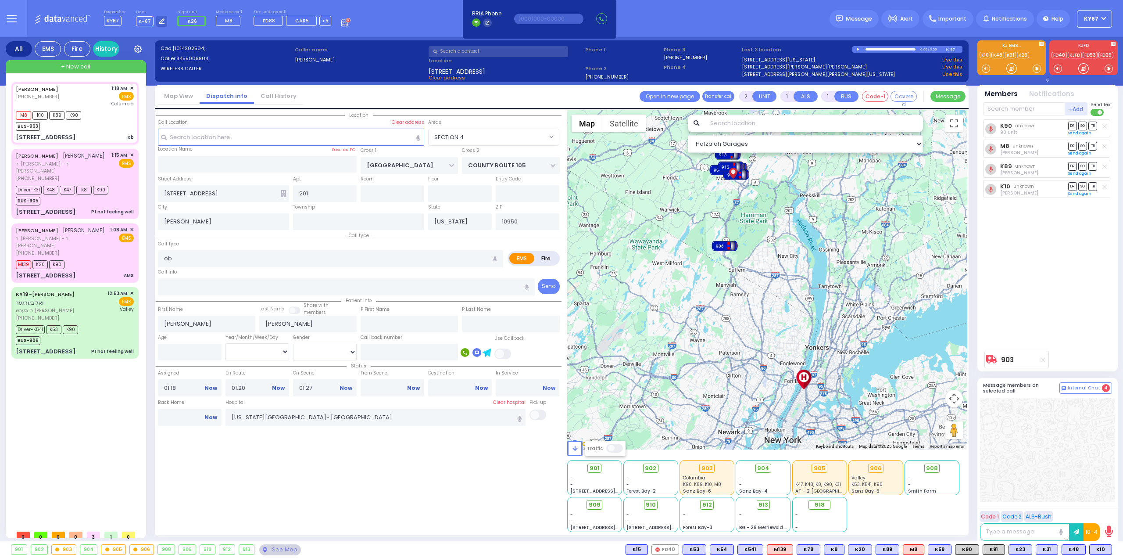
select select
radio input "true"
select select
select select "Hatzalah Garages"
select select "SECTION 4"
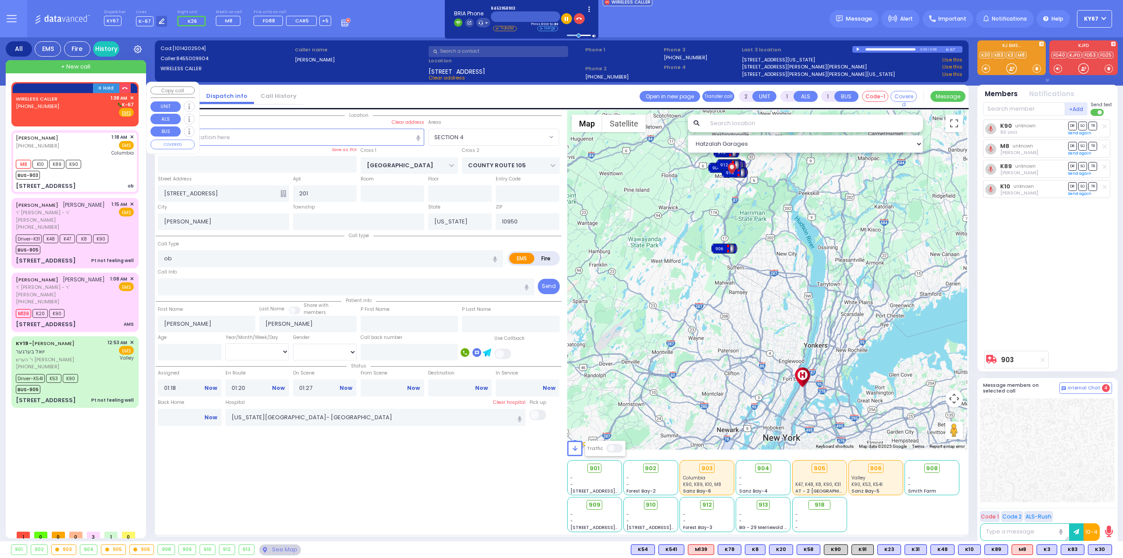
click at [81, 104] on div "WIRELESS CALLER (845) 395-8903 1:38 AM ✕ K-67" at bounding box center [75, 105] width 118 height 23
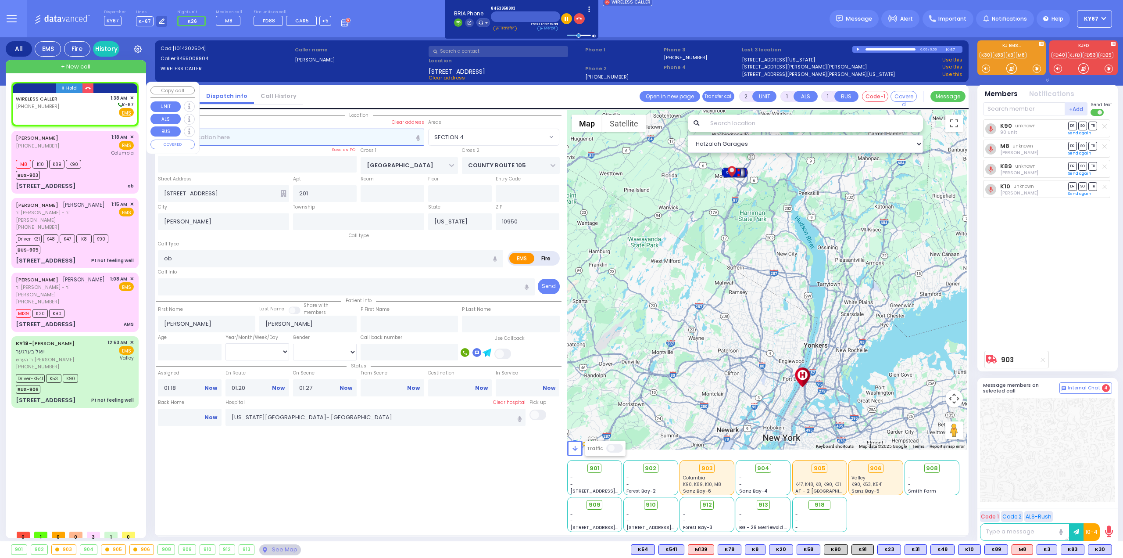
select select
radio input "true"
select select
type input "01:38"
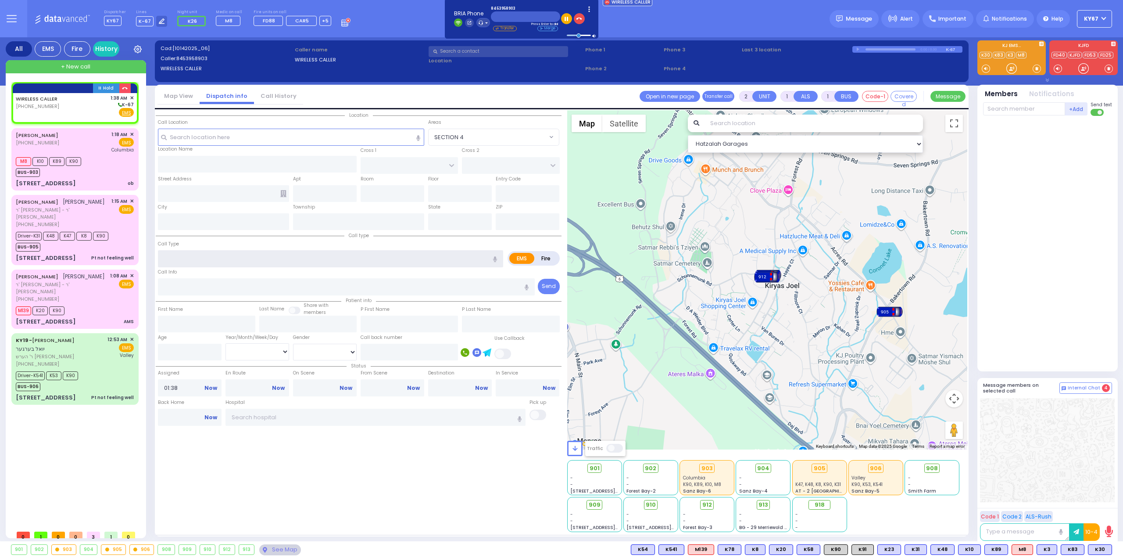
click at [173, 259] on input "text" at bounding box center [330, 258] width 345 height 17
click at [185, 138] on input "text" at bounding box center [291, 137] width 267 height 17
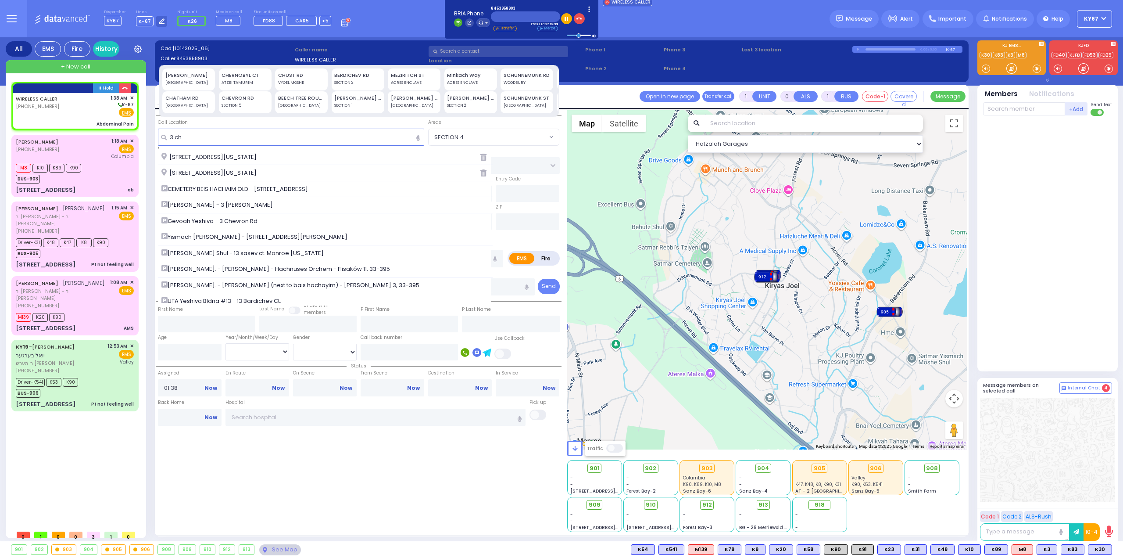
click at [238, 173] on span "3 Chernobyl Court Monroe New York 10950" at bounding box center [210, 173] width 98 height 9
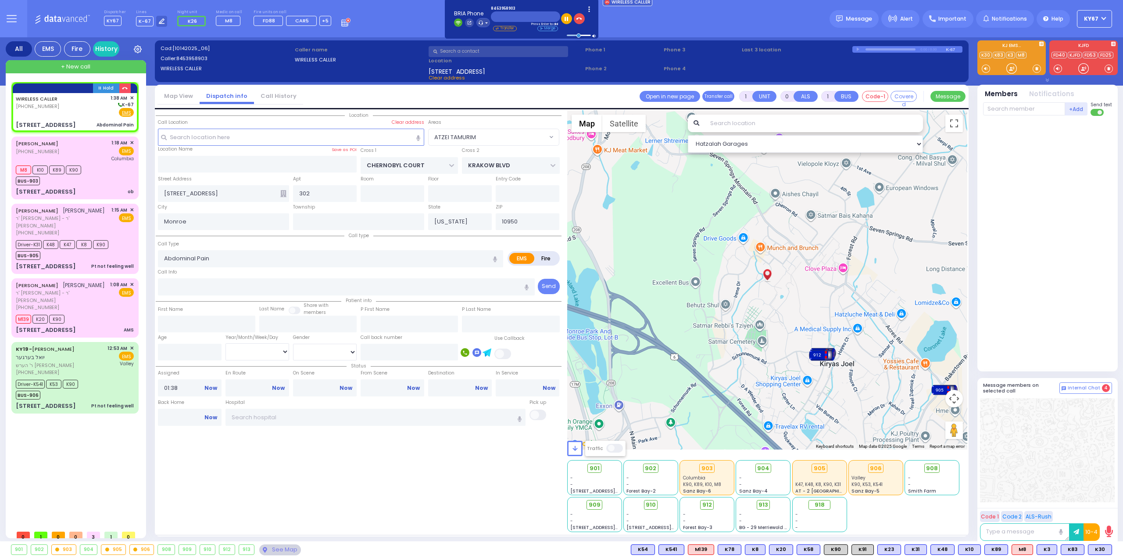
click at [281, 192] on icon at bounding box center [283, 193] width 6 height 7
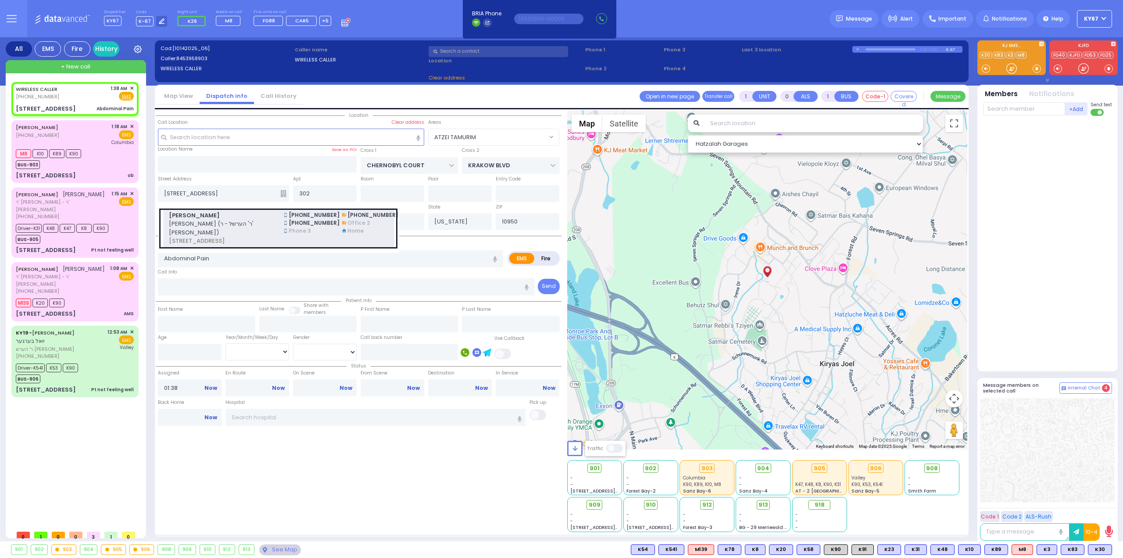
click at [242, 219] on span "שמואל שלמה טעלער (ר' הערשל - ר' פנחס גוטמאן)" at bounding box center [221, 227] width 105 height 17
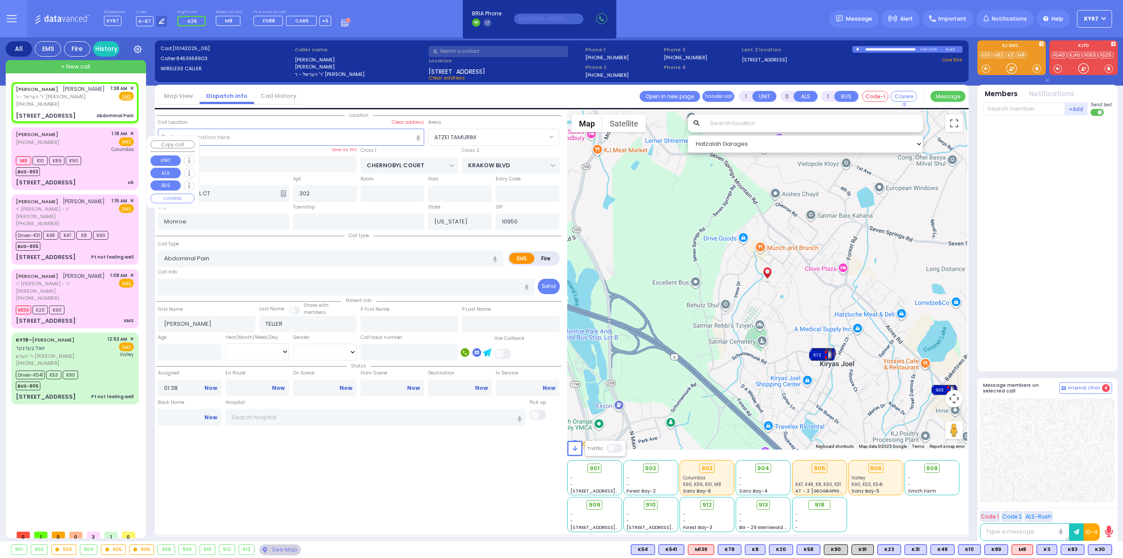
click at [93, 168] on div "M8 K10 K89 K90 BUS-903" at bounding box center [75, 165] width 118 height 22
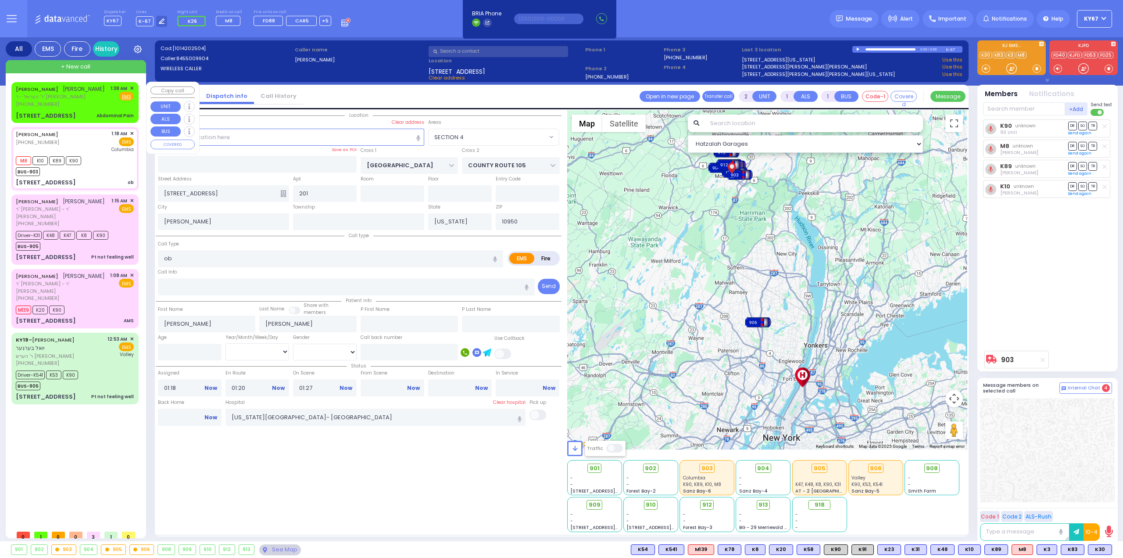
click at [101, 93] on div "SHMIEL SHLOME TELLER שמואל שלמה טעלער" at bounding box center [60, 89] width 89 height 9
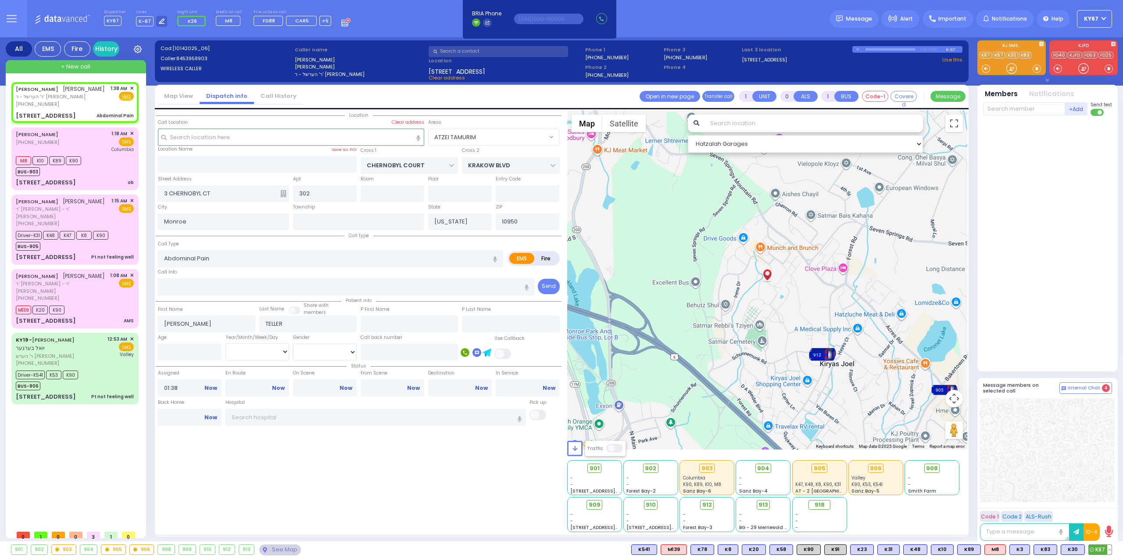
click at [1104, 552] on span "K87" at bounding box center [1100, 550] width 23 height 10
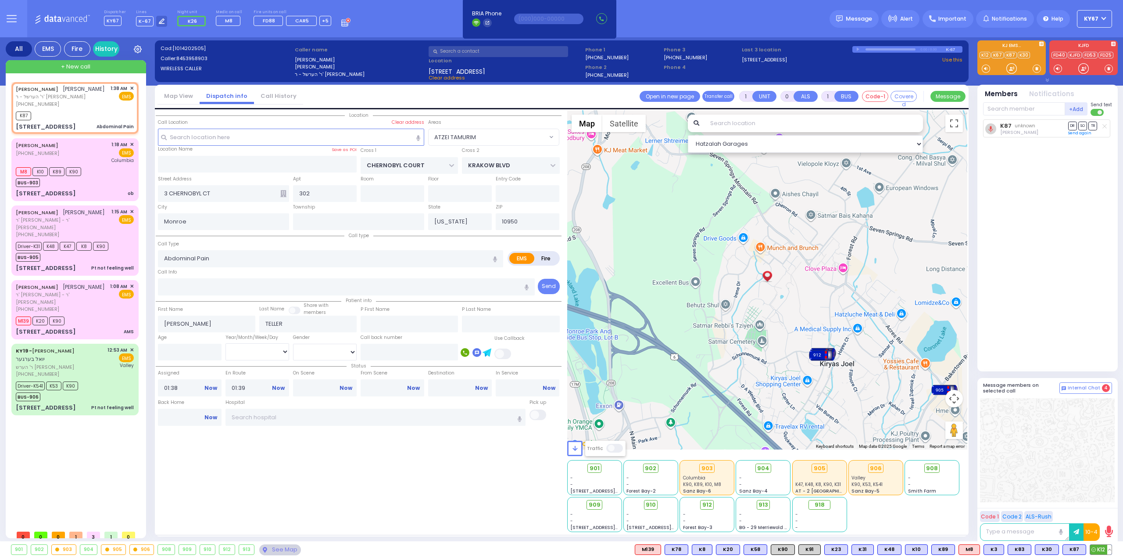
click at [1099, 548] on span "K12" at bounding box center [1102, 550] width 22 height 10
click at [1103, 551] on span "K90" at bounding box center [1100, 550] width 23 height 10
click at [994, 127] on circle at bounding box center [991, 130] width 11 height 11
click at [991, 128] on icon at bounding box center [991, 130] width 4 height 6
click at [991, 130] on icon at bounding box center [991, 130] width 4 height 6
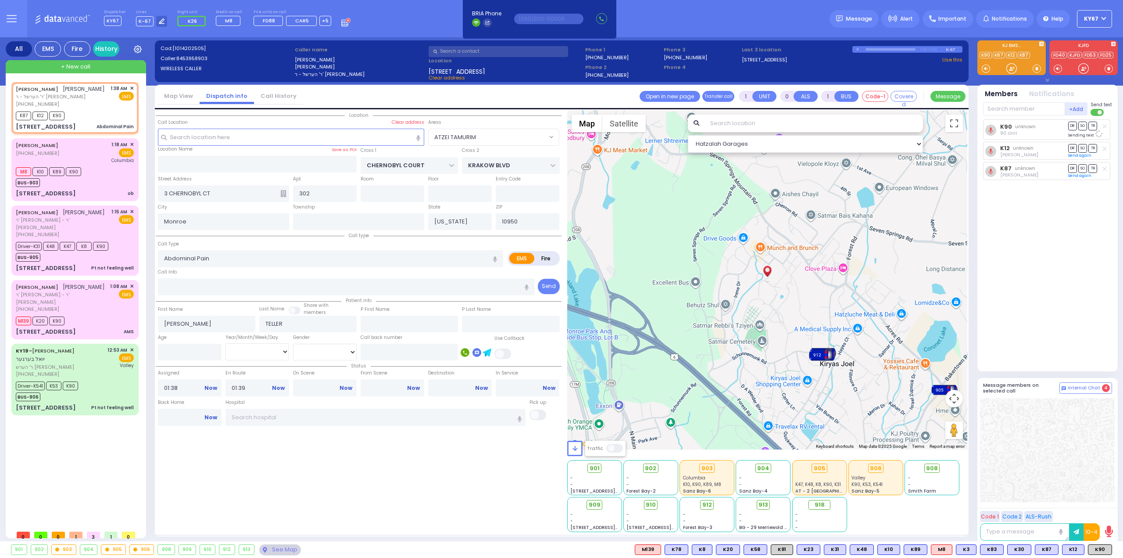
click at [1033, 260] on div "K90 unknown 90 Unit DR SO TR Sending text K12" at bounding box center [1048, 241] width 131 height 244
click at [988, 130] on circle at bounding box center [991, 130] width 11 height 11
click at [1007, 111] on input "text" at bounding box center [1024, 108] width 82 height 13
click at [1018, 127] on div "KY78" at bounding box center [1013, 126] width 44 height 9
select select "ATZEI TAMURIM"
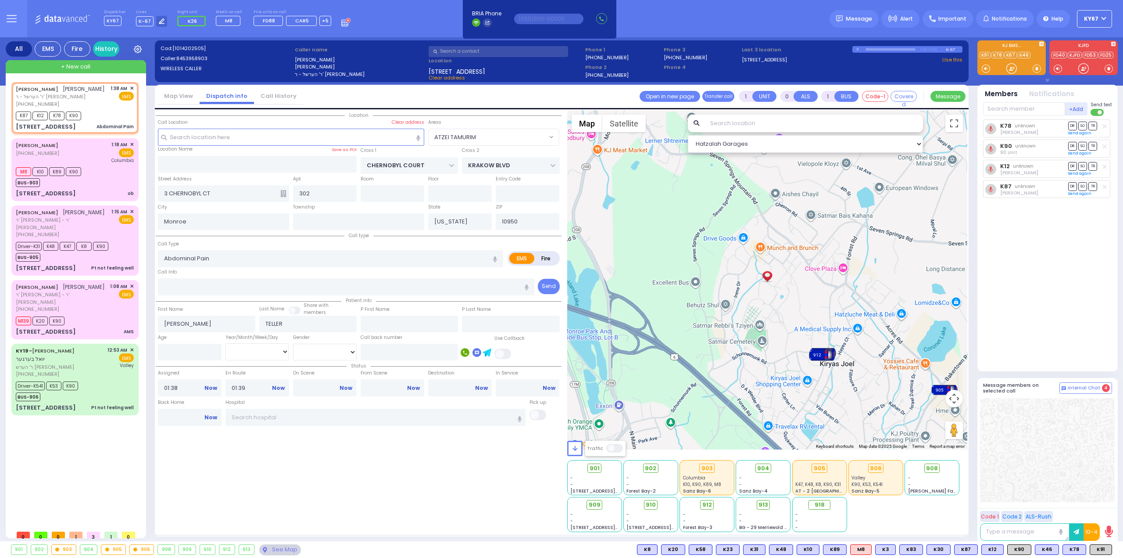
select select
click at [104, 308] on div "YECHESKEL FRANKEL יחזקאל פרענקל ר' יצחק משה - ר' יצחק ברימ טייטלבוים (845) 774-…" at bounding box center [75, 309] width 124 height 56
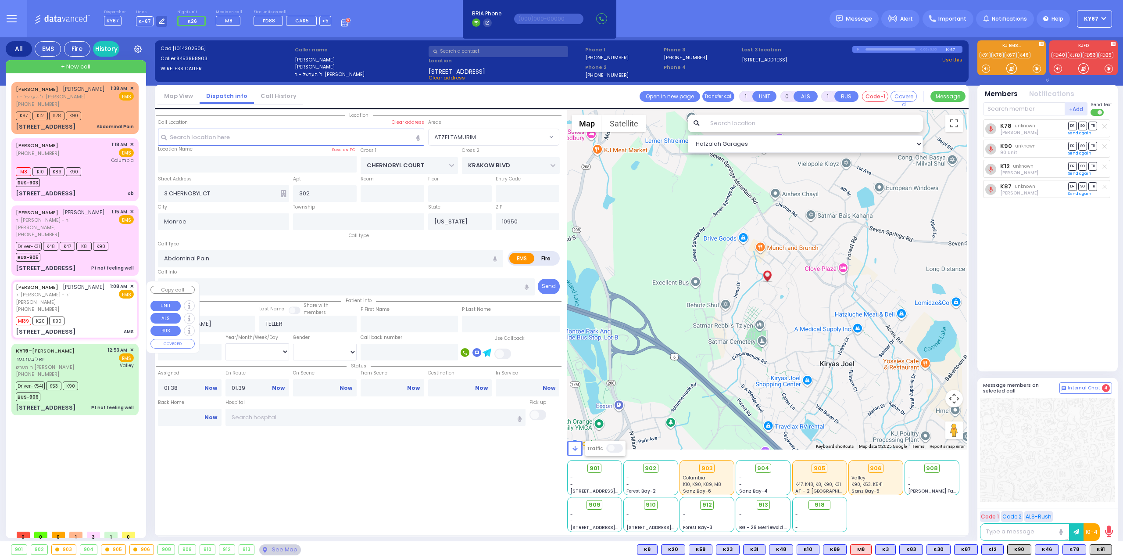
type input "2"
type input "1"
select select
type input "AMS"
radio input "true"
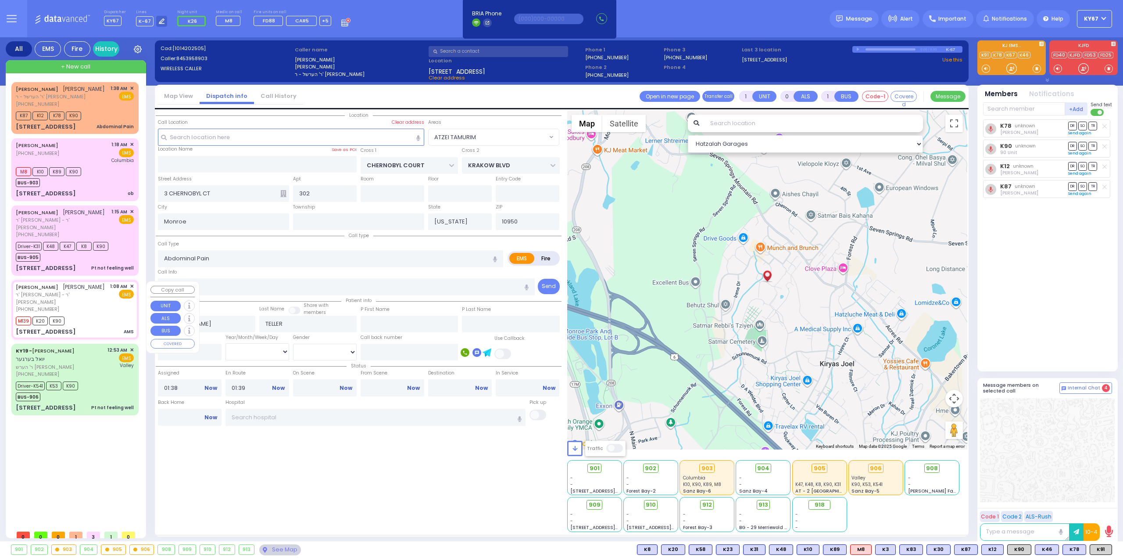
type input "[PERSON_NAME]"
select select
type input "01:08"
type input "01:10"
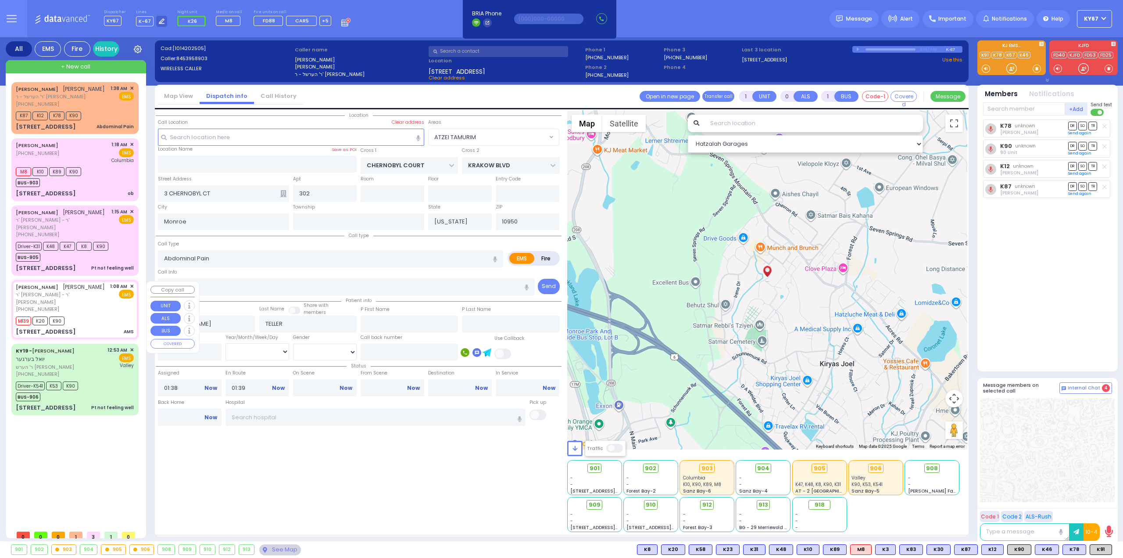
type input "01:16"
type input "LIZENSK BLVD"
type input "FOREST RD"
type input "7 SCHUNNEMUNK RD"
type input "301"
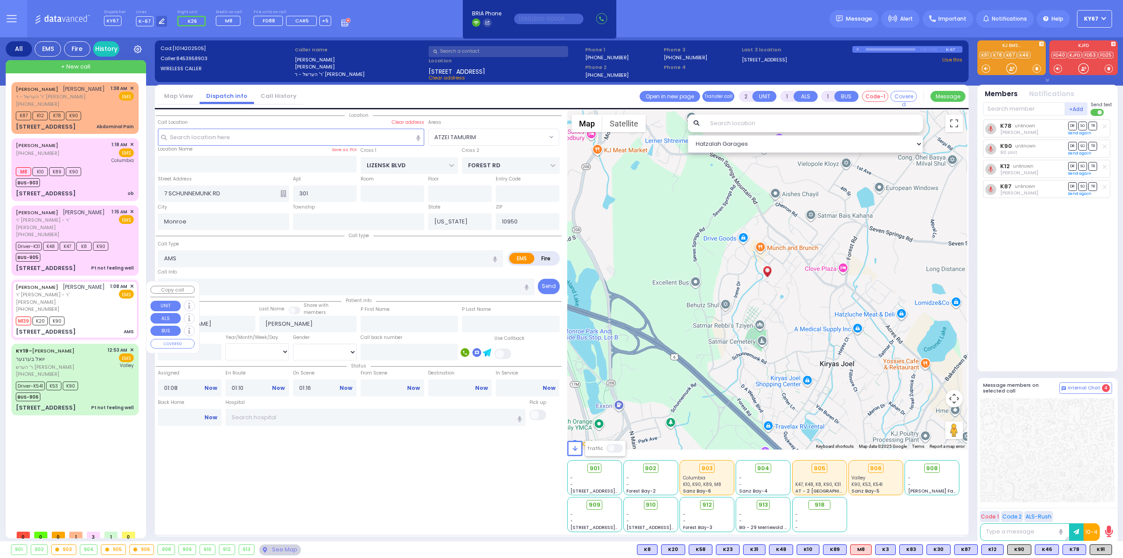
select select "Hatzalah Garages"
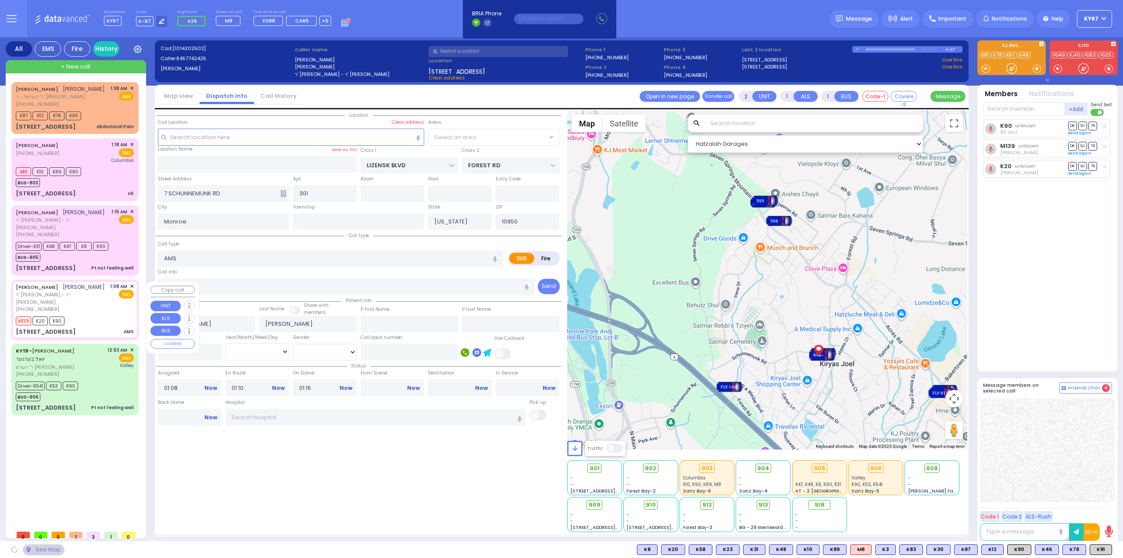
select select "SECTION 2"
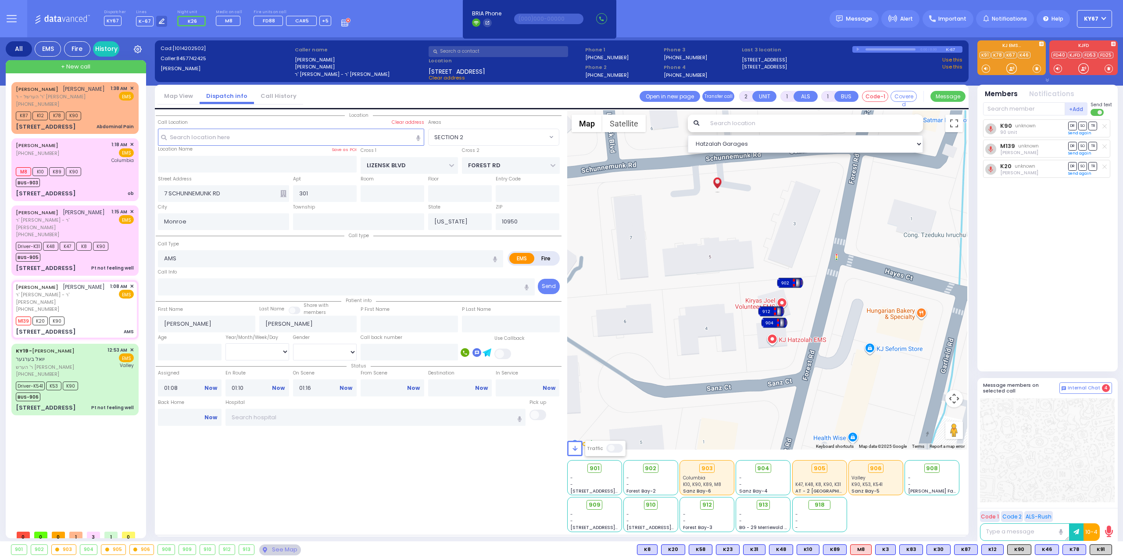
drag, startPoint x: 761, startPoint y: 279, endPoint x: 768, endPoint y: 368, distance: 88.9
click at [768, 368] on div "To activate drag with keyboard, press Alt + Enter. Once in keyboard drag state,…" at bounding box center [767, 279] width 401 height 339
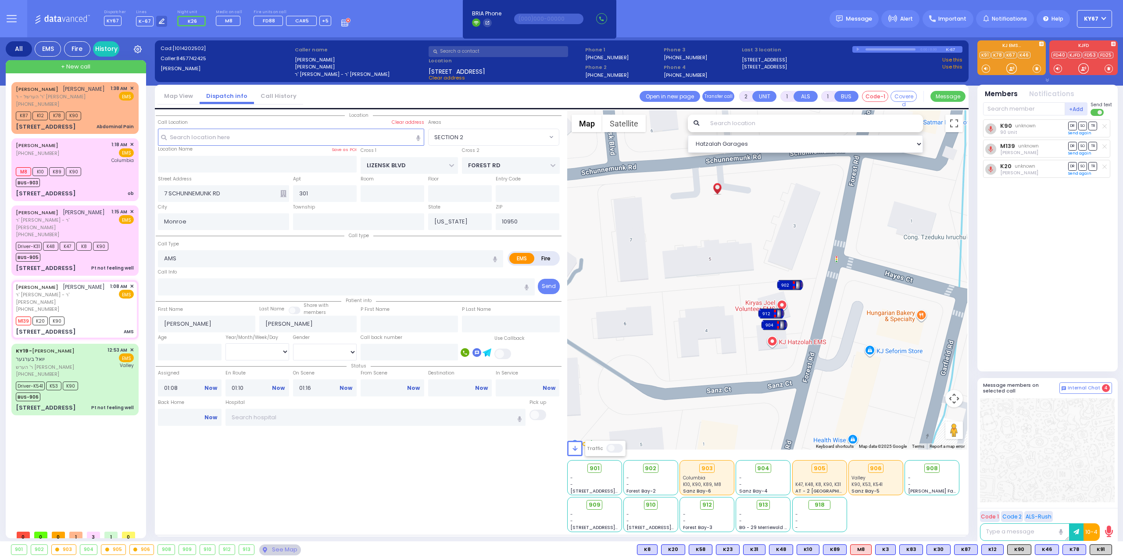
click at [251, 472] on div "Location" at bounding box center [359, 321] width 406 height 422
click at [116, 235] on div "1:15 AM ✕ EMS" at bounding box center [122, 223] width 23 height 30
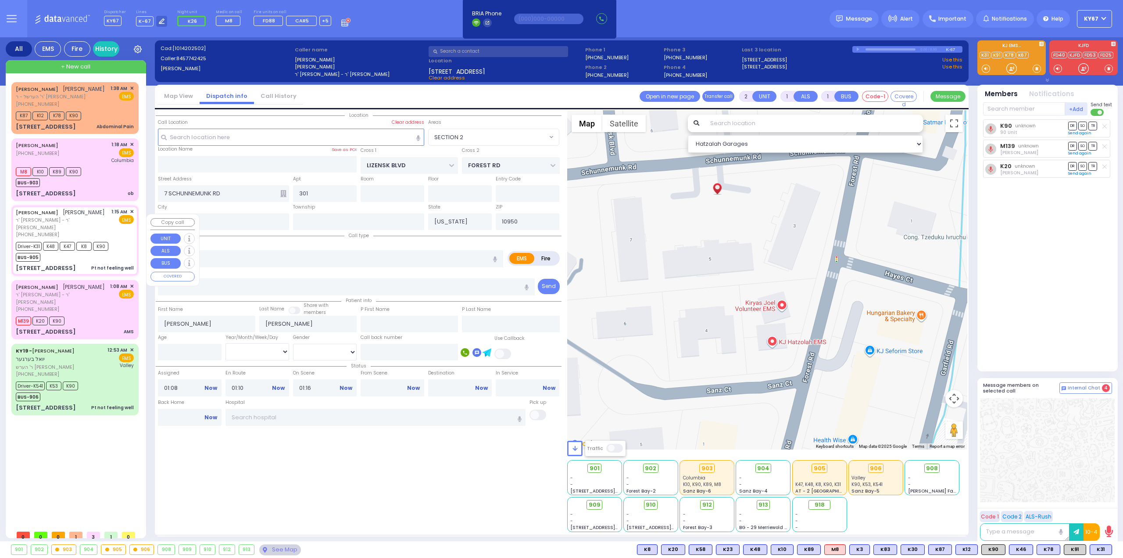
type input "1"
type input "0"
select select
type input "Pt not feeling well"
radio input "true"
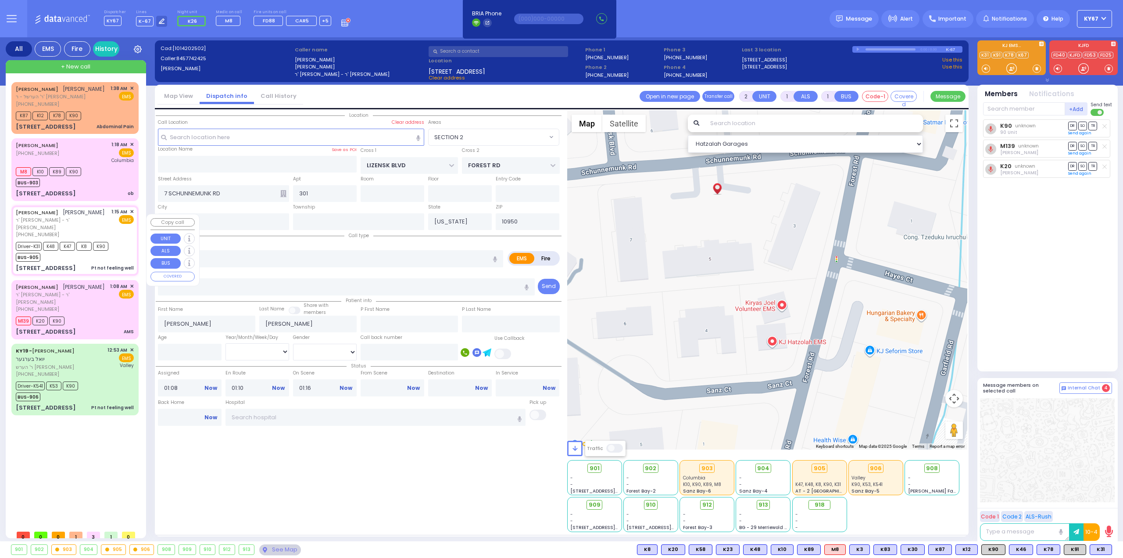
type input "ELYA MAYER"
type input "SAFDIE"
select select
type input "01:15"
type input "01:16"
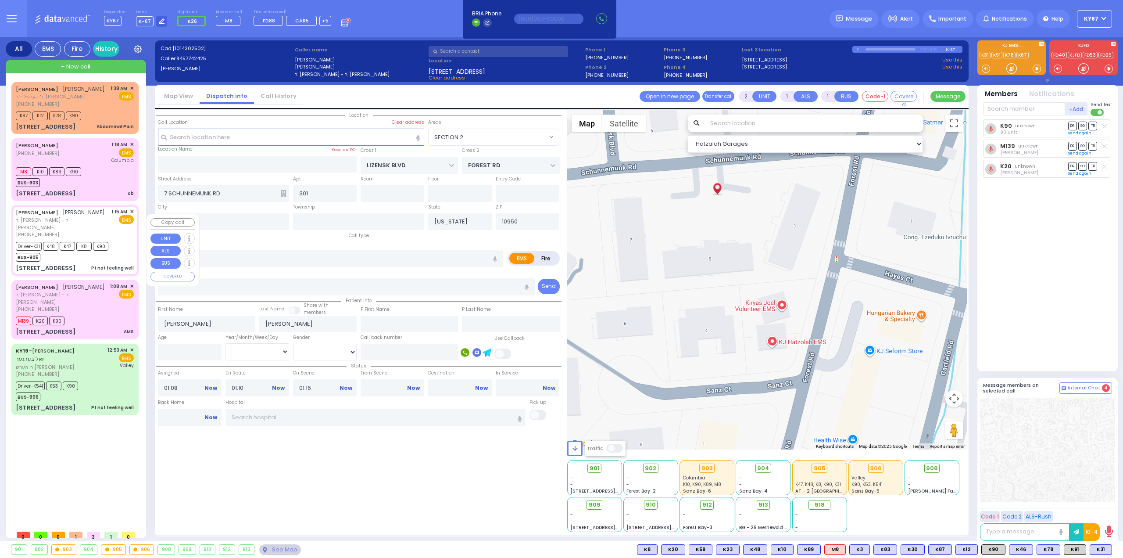
type input "01:20"
select select "Hatzalah Garages"
type input "ACRES RD"
type input "1 AMSTERDAM WAY"
type input "[PERSON_NAME]"
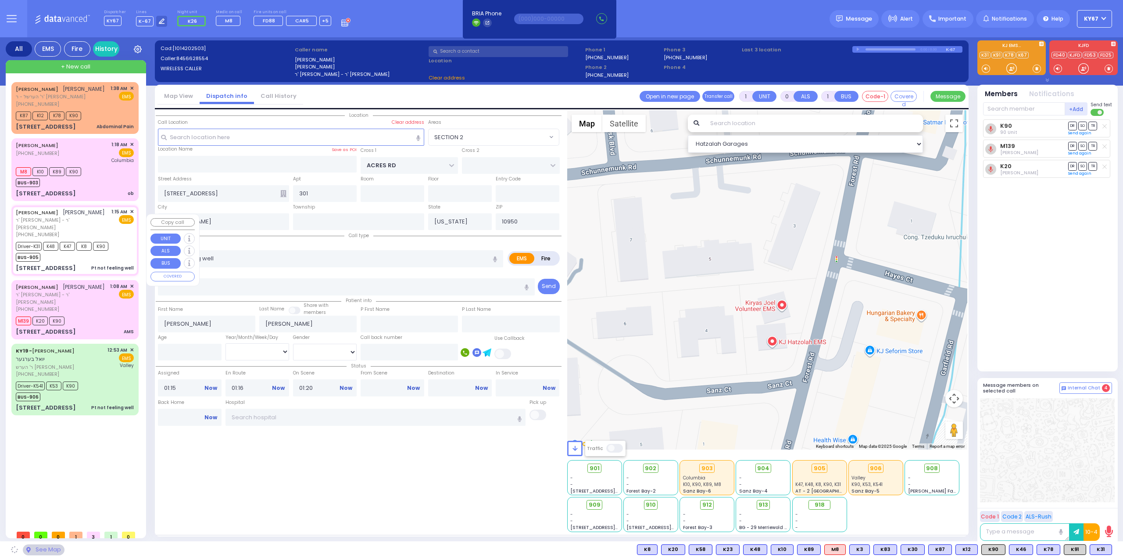
select select "PALM TREE"
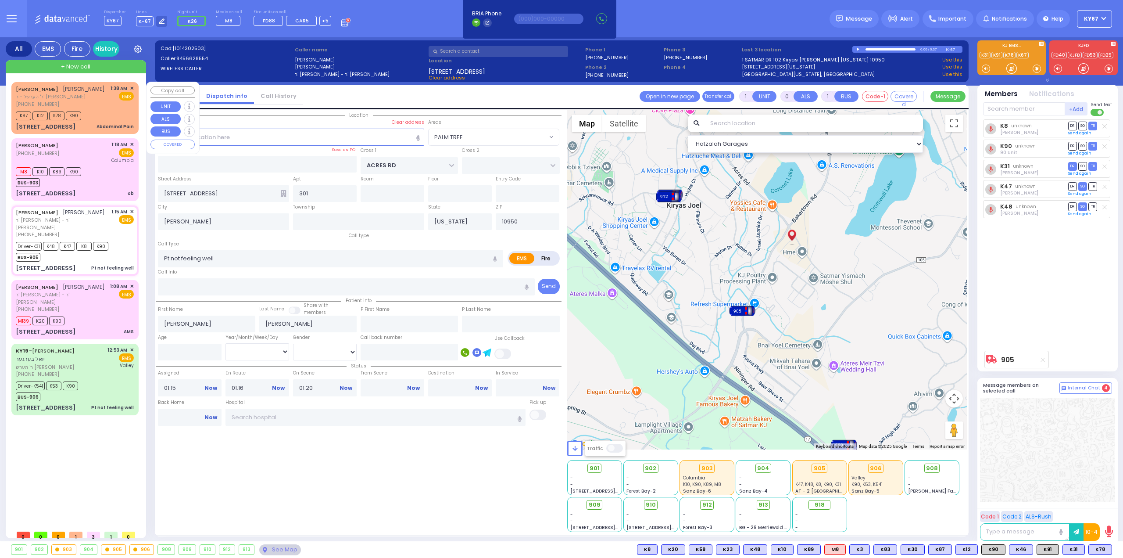
click at [100, 108] on div "[PHONE_NUMBER]" at bounding box center [60, 103] width 89 height 7
select select
type input "Abdominal Pain"
radio input "true"
type input "[PERSON_NAME]"
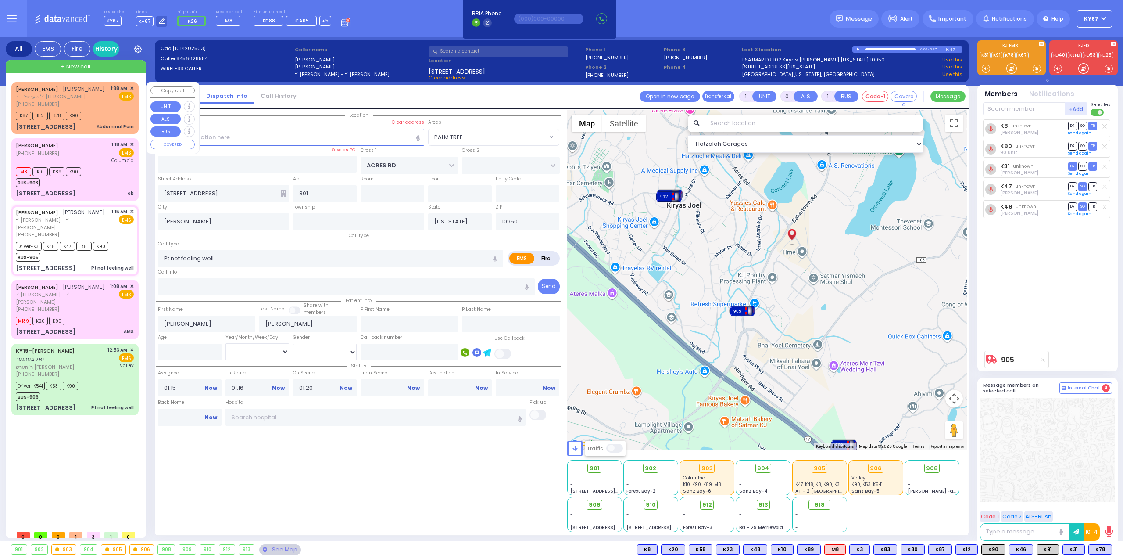
type input "TELLER"
select select
type input "01:38"
type input "01:39"
select select "Hatzalah Garages"
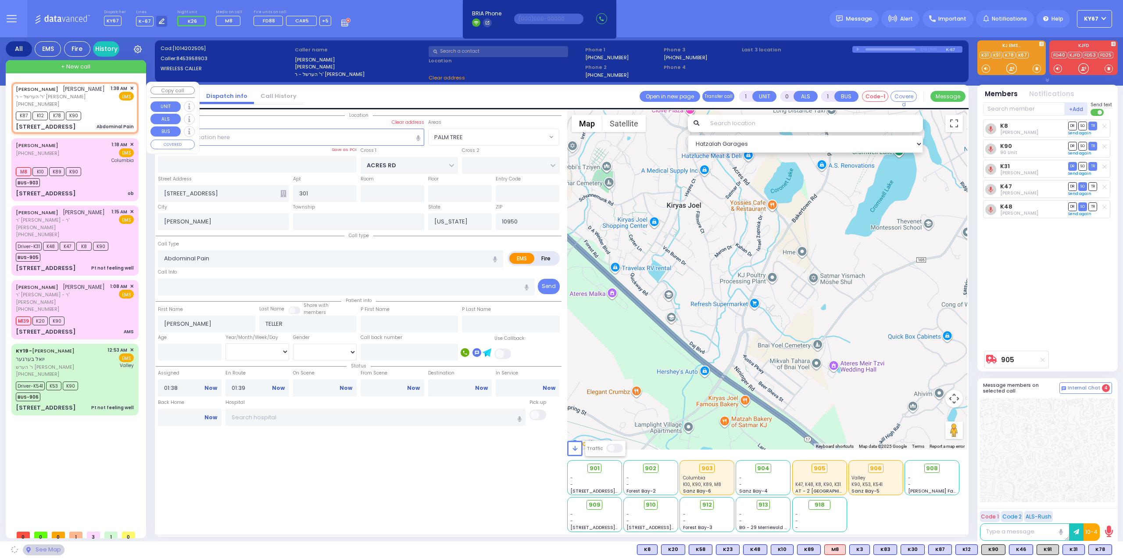
type input "CHERNOBYL COURT"
type input "KRAKOW BLVD"
type input "3 CHERNOBYL CT"
type input "302"
type input "Monroe"
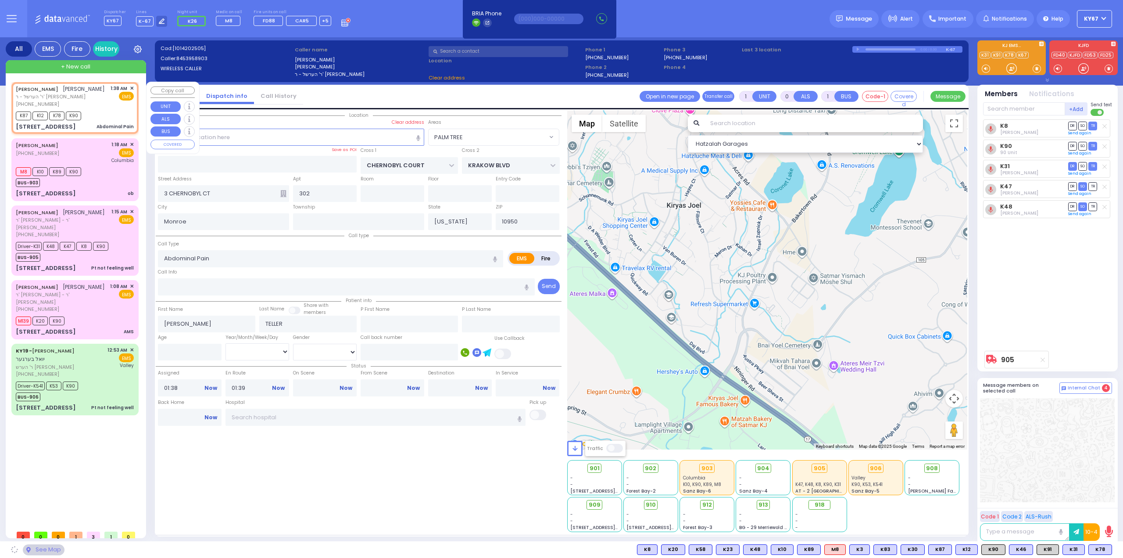
select select "ATZEI TAMURIM"
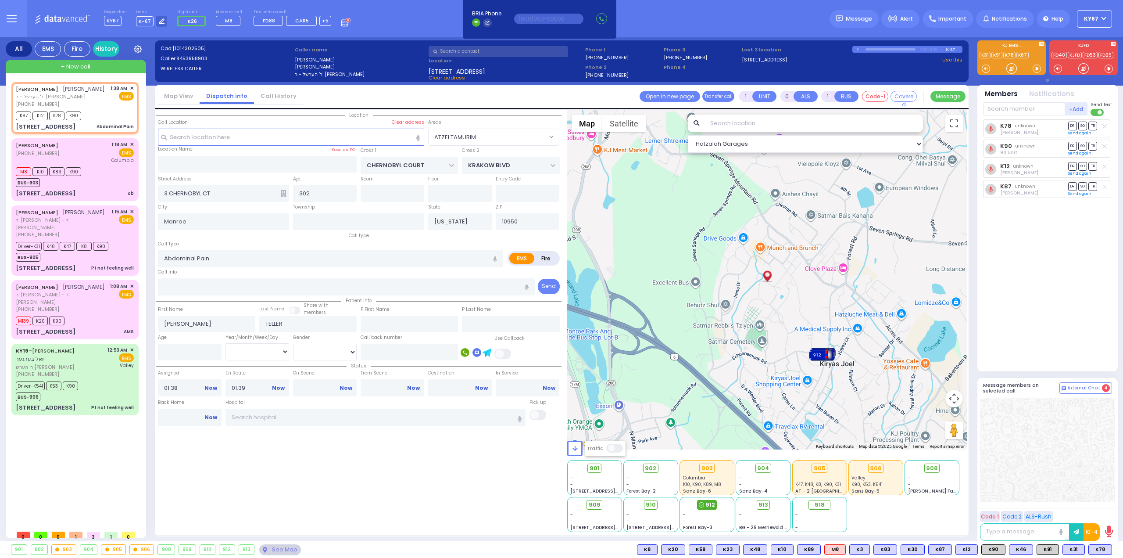
click at [709, 506] on span "912" at bounding box center [711, 504] width 10 height 9
click at [349, 472] on div "Location" at bounding box center [359, 321] width 406 height 422
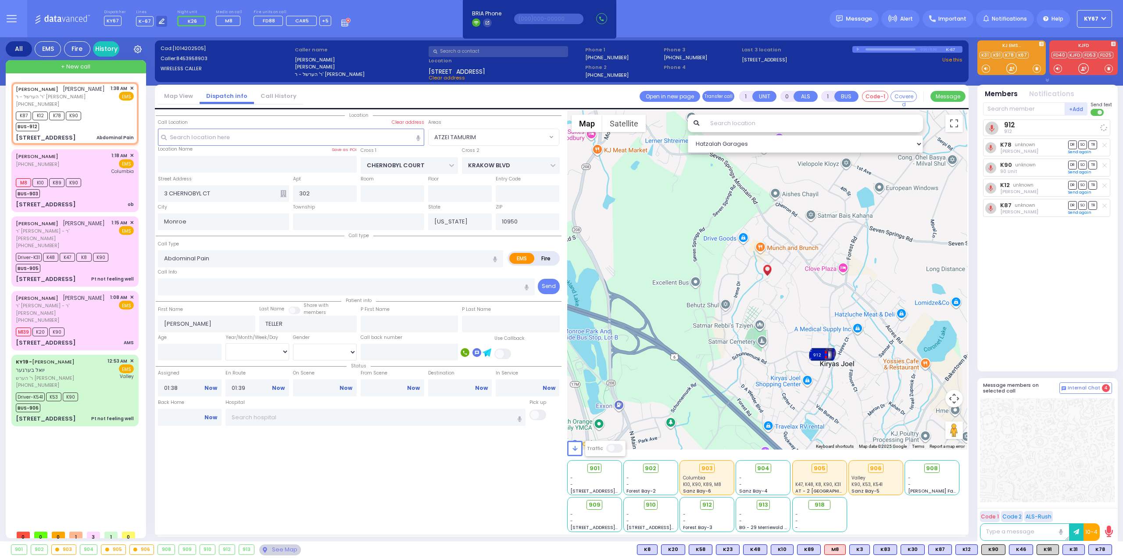
select select
radio input "true"
select select
select select "Hatzalah Garages"
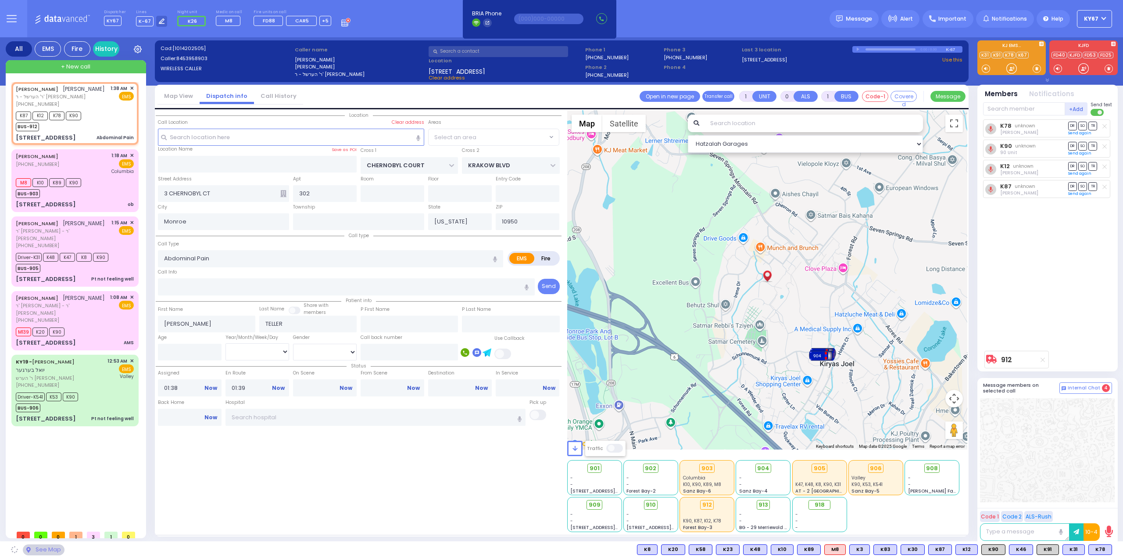
select select "ATZEI TAMURIM"
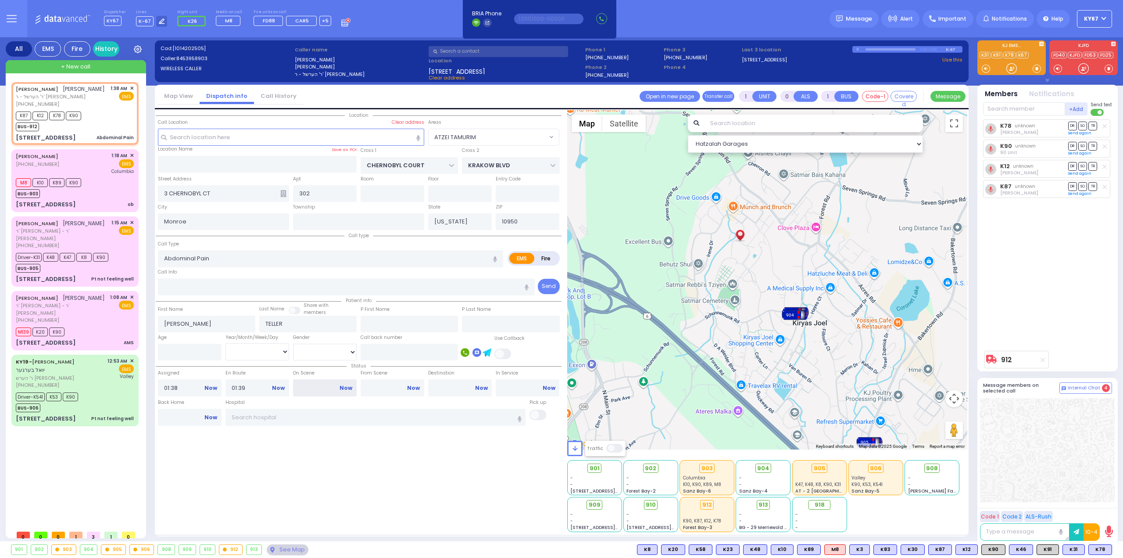
click at [313, 379] on input "On Scene" at bounding box center [325, 387] width 64 height 17
type input "01:42"
click at [394, 484] on div "Location" at bounding box center [359, 321] width 406 height 422
select select
radio input "true"
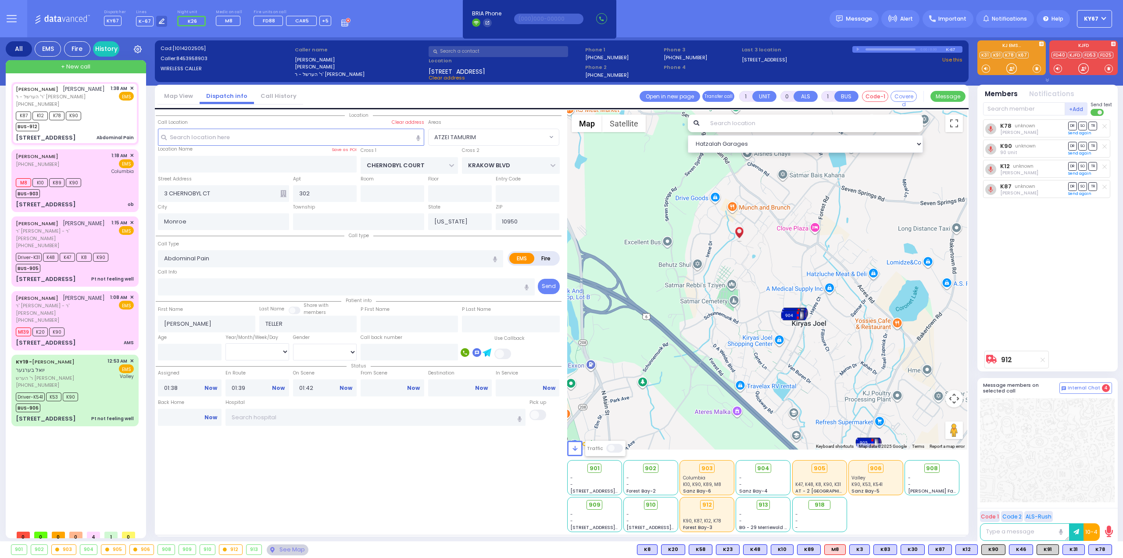
select select
select select "Hatzalah Garages"
select select "ATZEI TAMURIM"
click at [97, 244] on div "[PHONE_NUMBER]" at bounding box center [62, 245] width 93 height 7
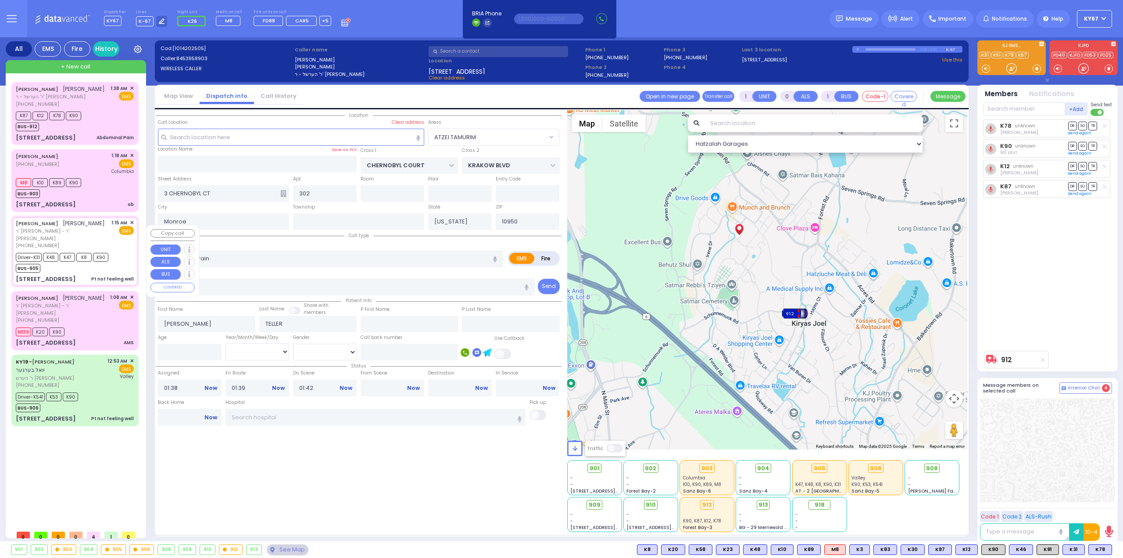
select select
type input "Pt not feeling well"
radio input "true"
type input "ELYA MAYER"
type input "SAFDIE"
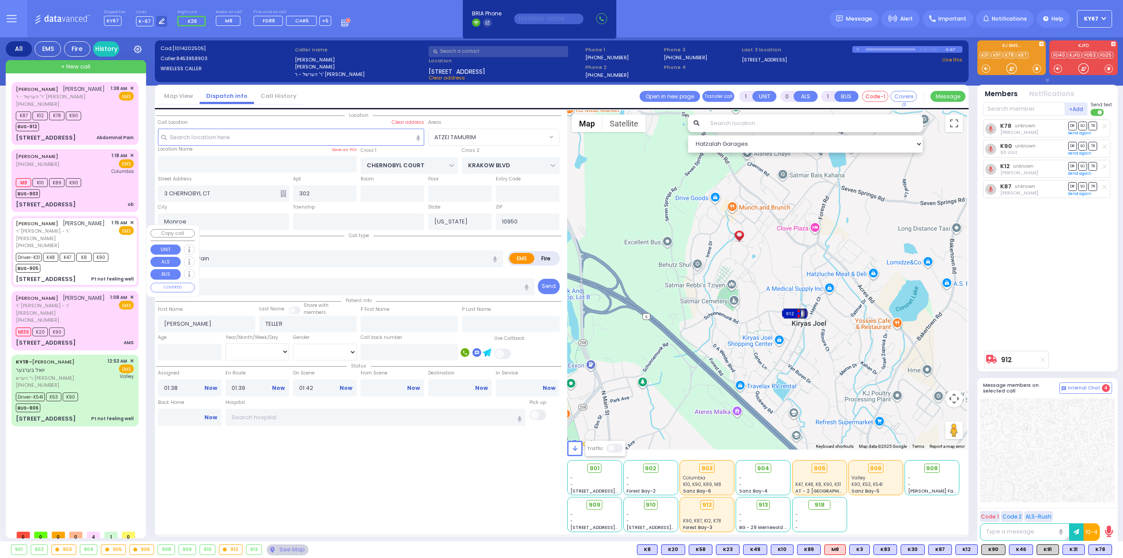
select select
type input "01:15"
type input "01:16"
type input "01:20"
select select "Hatzalah Garages"
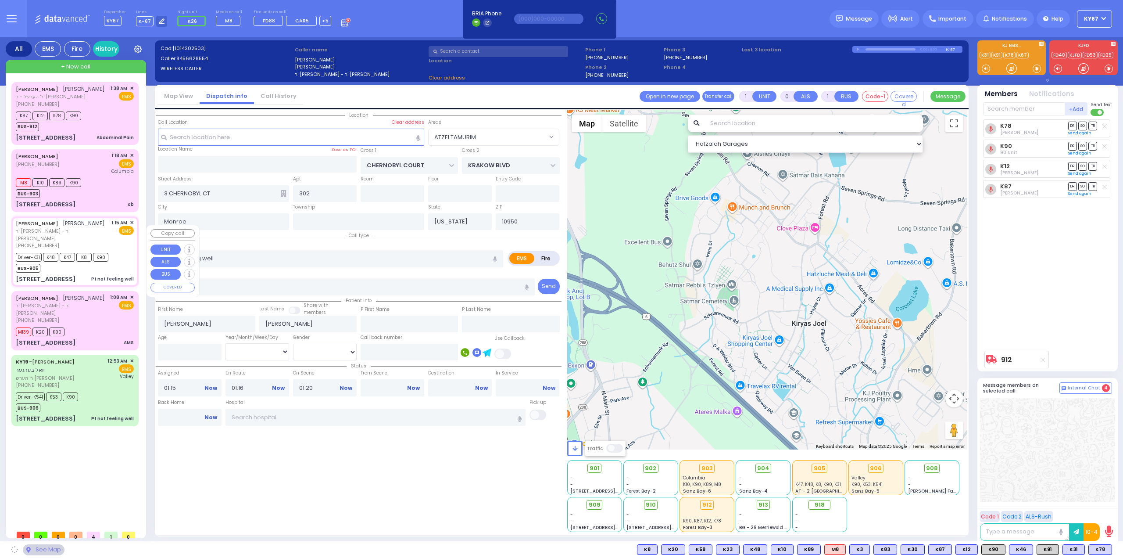
type input "ACRES RD"
type input "1 AMSTERDAM WAY"
type input "301"
type input "[PERSON_NAME]"
select select "PALM TREE"
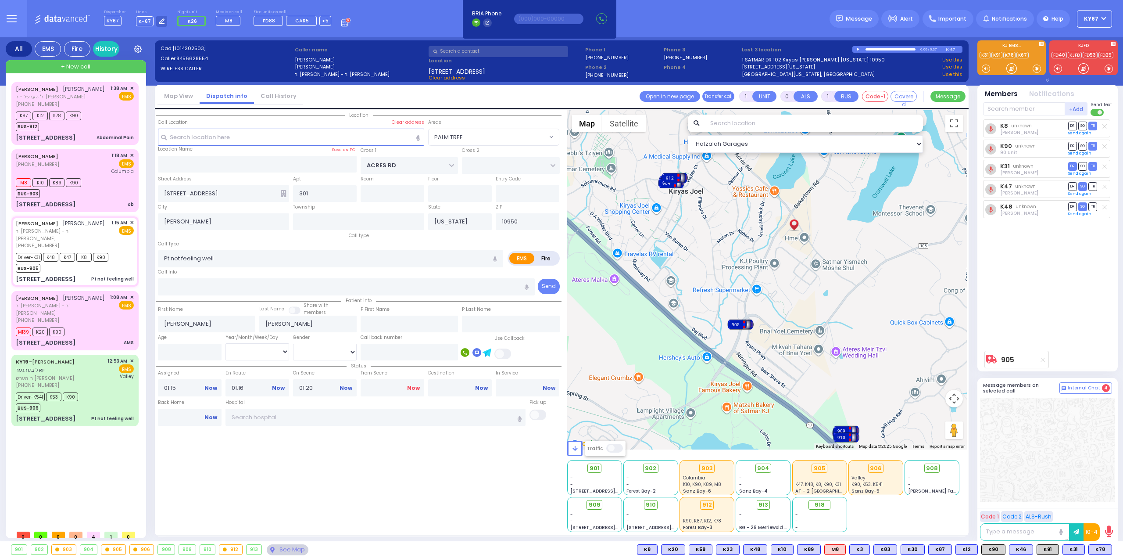
click at [413, 387] on link "Now" at bounding box center [413, 388] width 13 height 8
type input "01:46"
select select
radio input "true"
select select
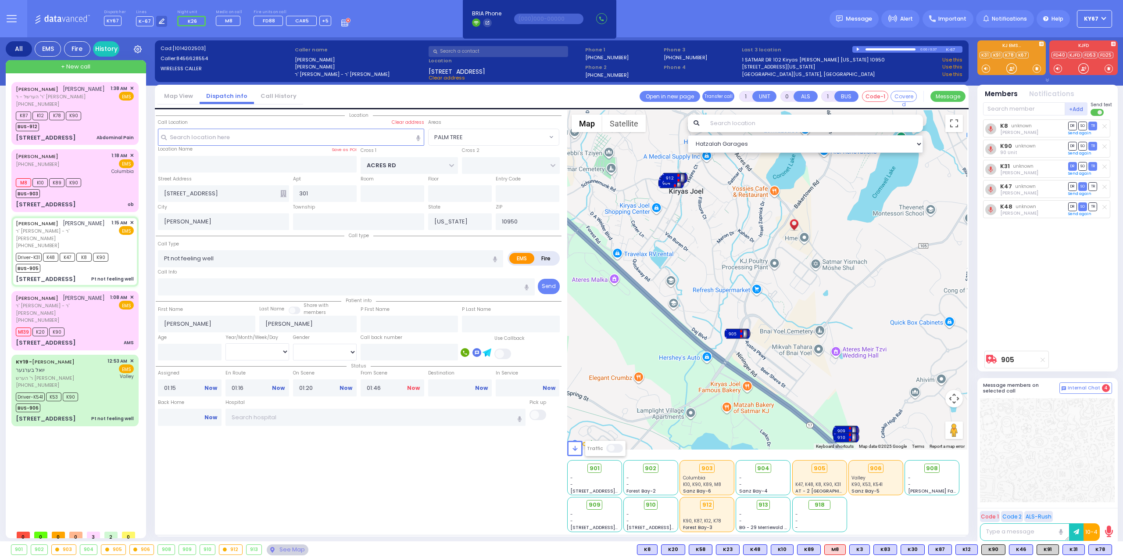
select select "Hatzalah Garages"
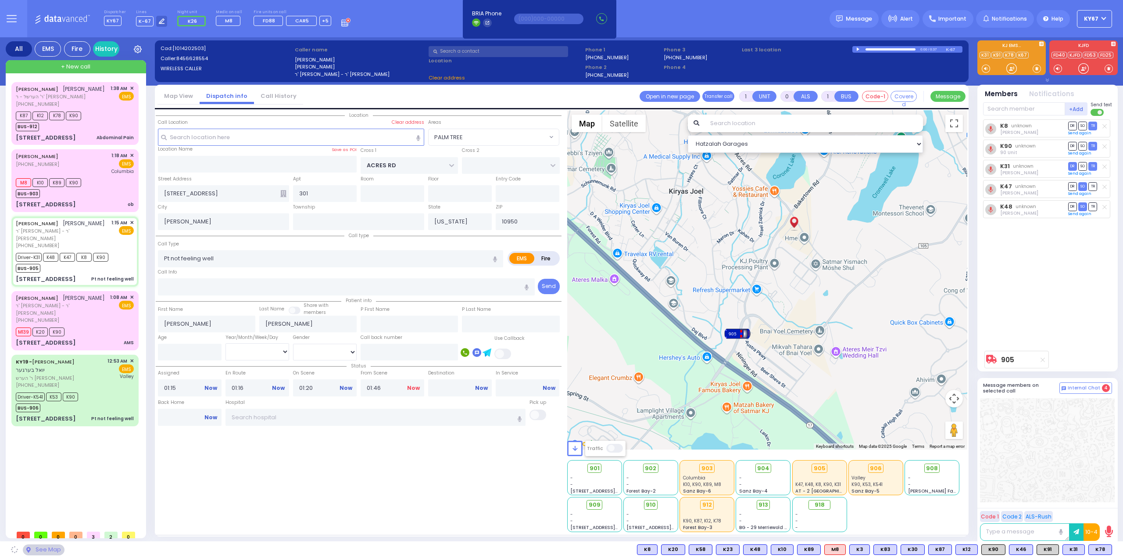
select select "PALM TREE"
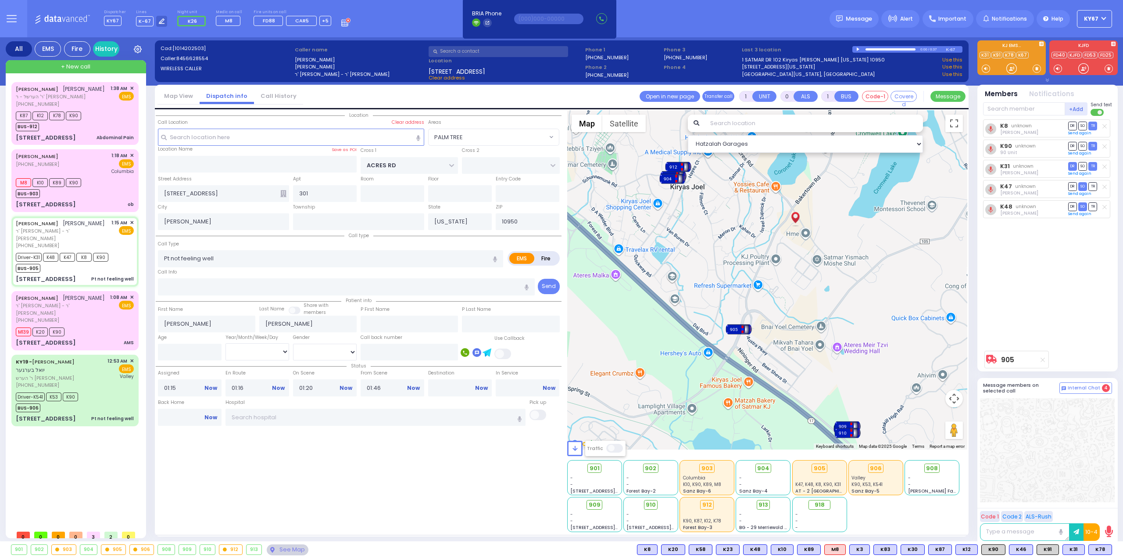
click at [423, 500] on div "Location" at bounding box center [359, 321] width 406 height 422
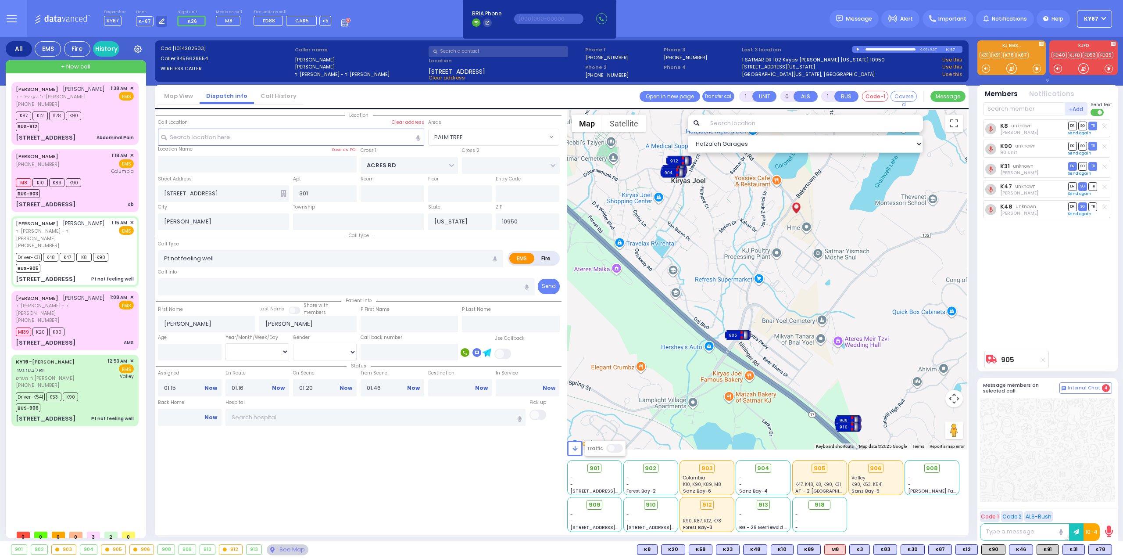
click at [334, 493] on div "Location" at bounding box center [359, 321] width 406 height 422
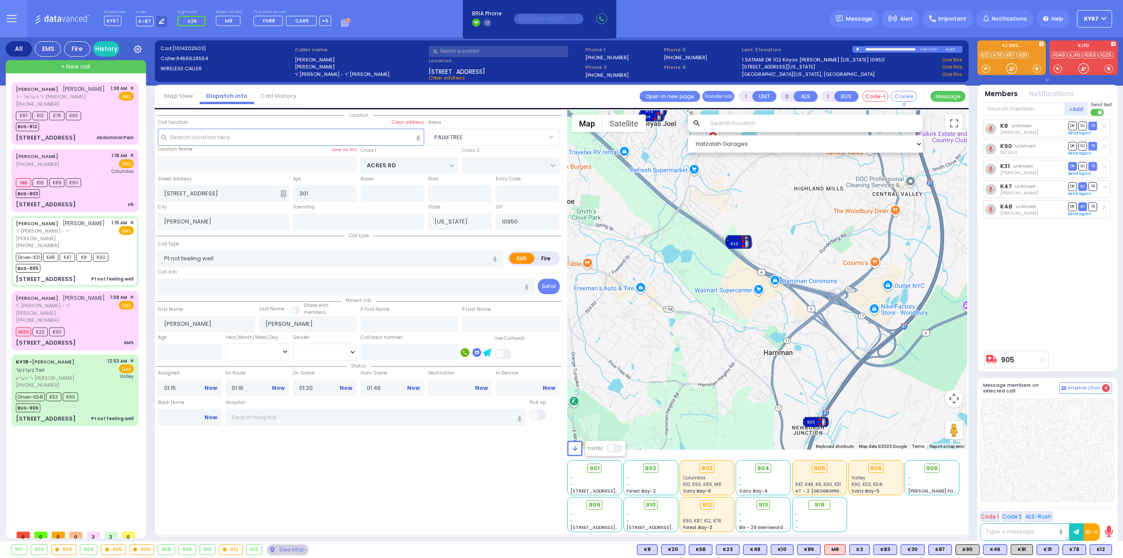
type input "6"
select select
radio input "true"
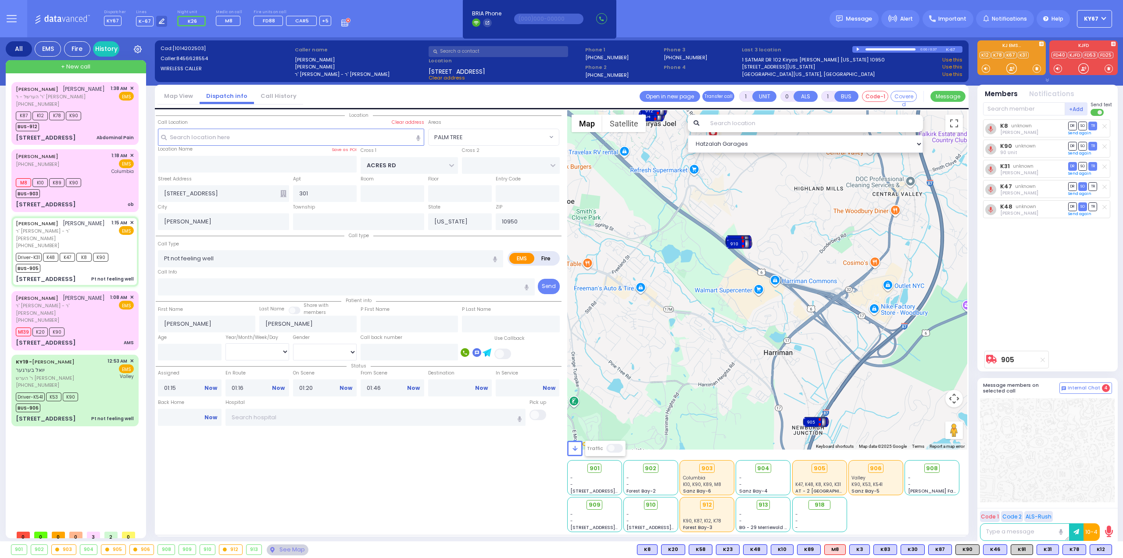
type input "Unknown"
select select "Year"
select select "Hatzalah Garages"
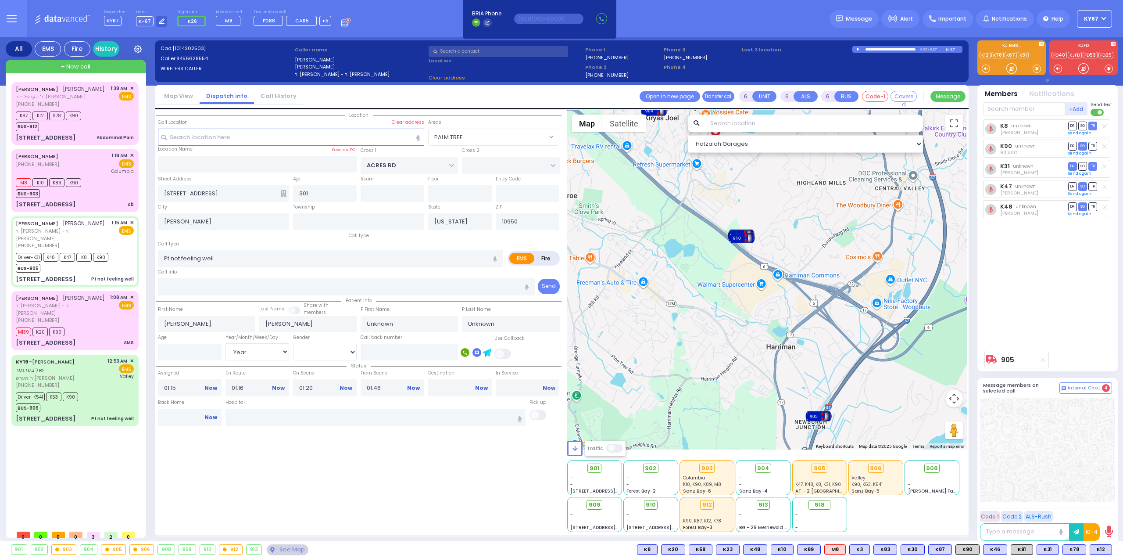
select select "PALM TREE"
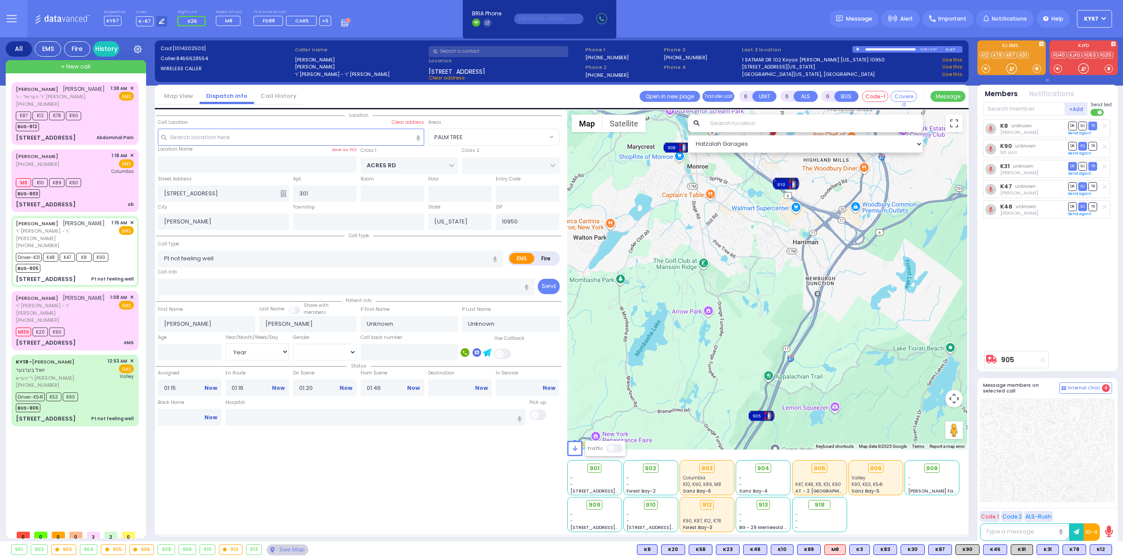
select select
radio input "true"
type input "Jacob"
type input "Safdie"
type input "3"
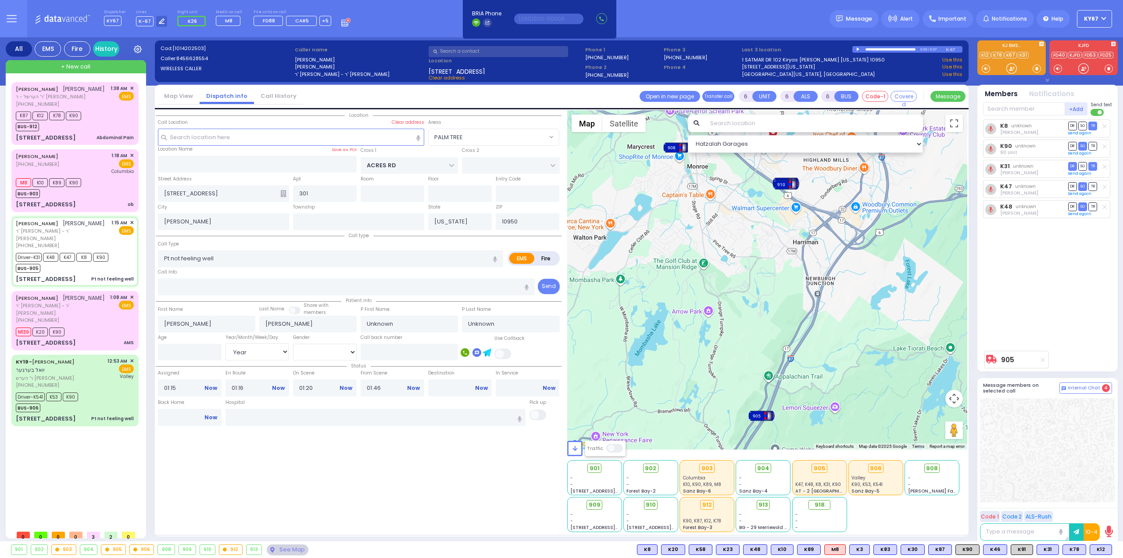
select select "Month"
select select "[DEMOGRAPHIC_DATA]"
select select "Hatzalah Garages"
select select "PALM TREE"
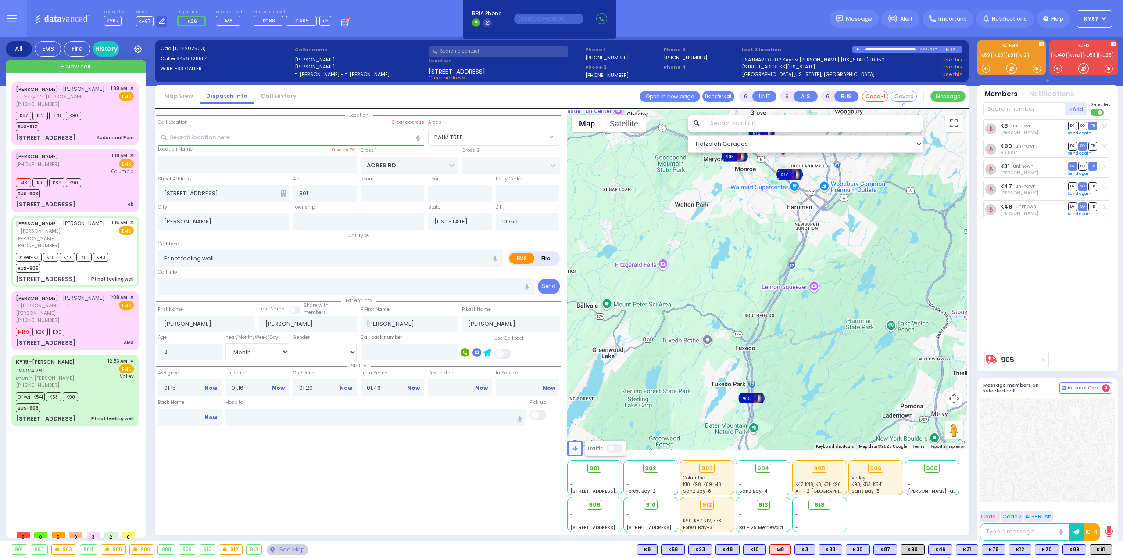
select select
radio input "true"
select select "Month"
select select "[DEMOGRAPHIC_DATA]"
select select "Hatzalah Garages"
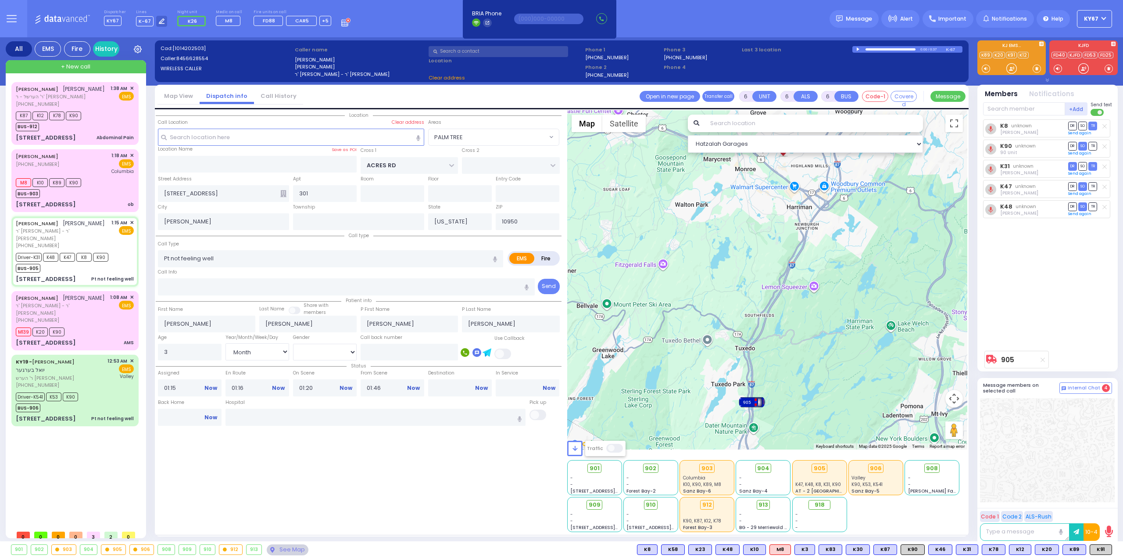
select select
radio input "true"
select select "Month"
select select "[DEMOGRAPHIC_DATA]"
select select "Hatzalah Garages"
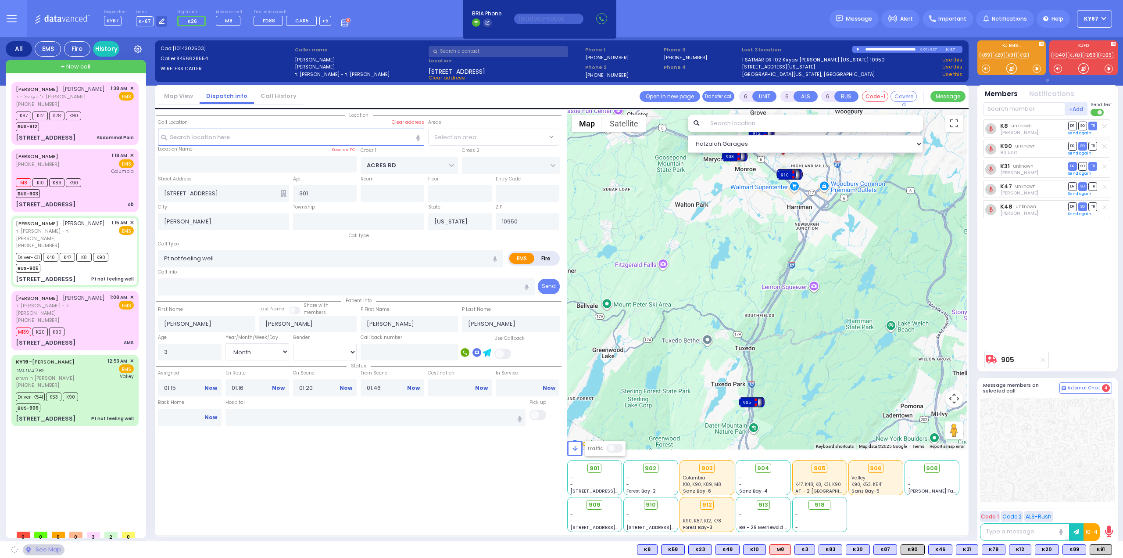
select select "PALM TREE"
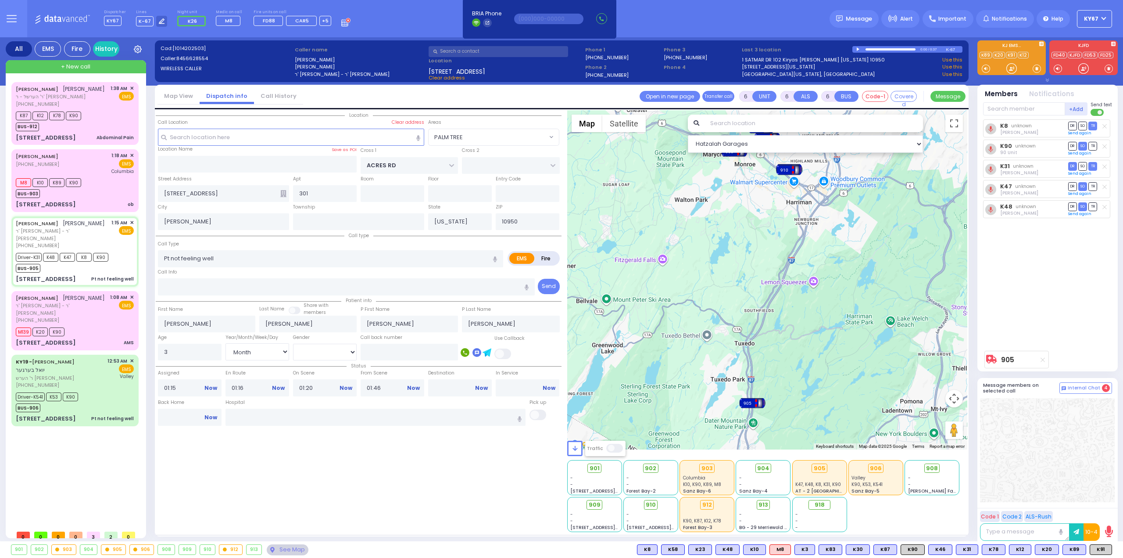
select select
radio input "true"
select select "Month"
select select "[DEMOGRAPHIC_DATA]"
select select "Hatzalah Garages"
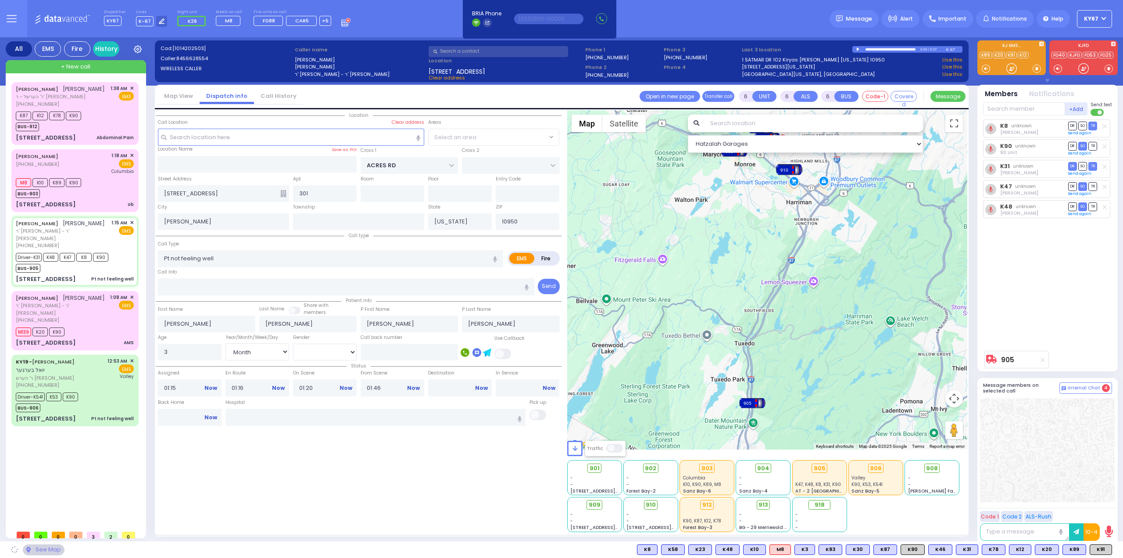
select select "PALM TREE"
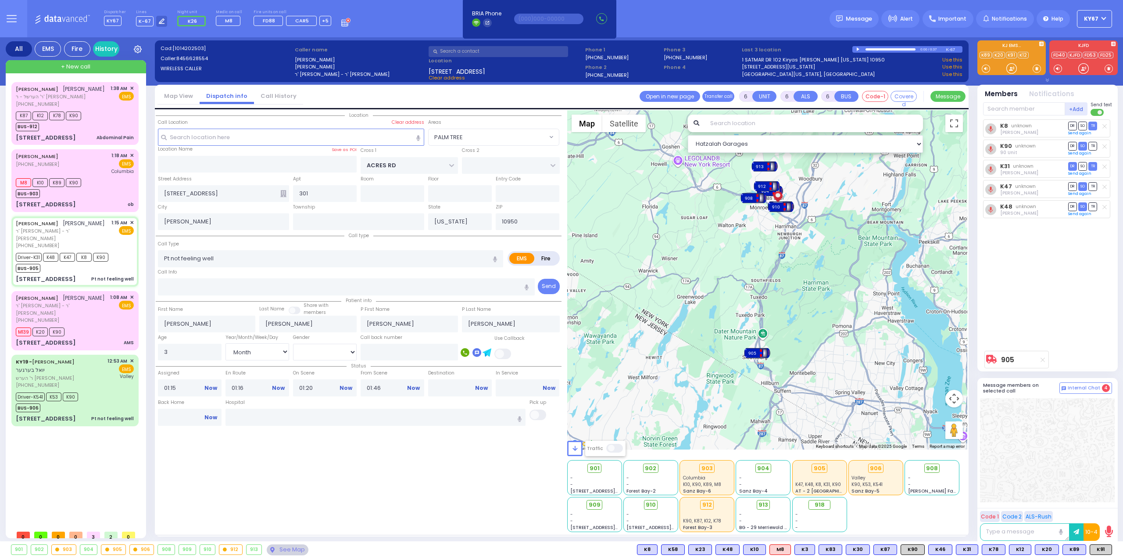
select select
radio input "true"
select select "Month"
select select "[DEMOGRAPHIC_DATA]"
select select "Hatzalah Garages"
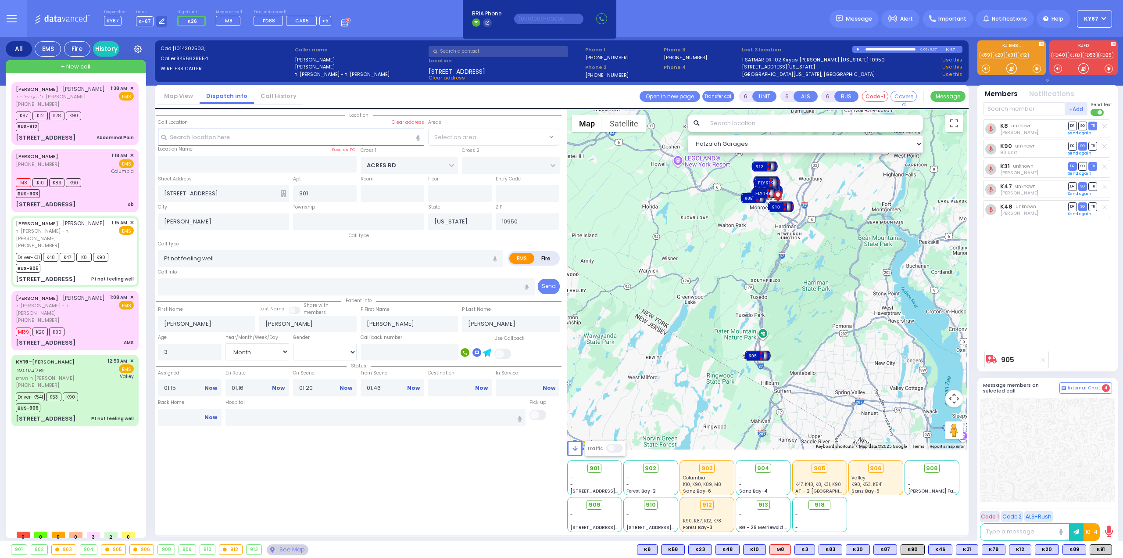
select select "PALM TREE"
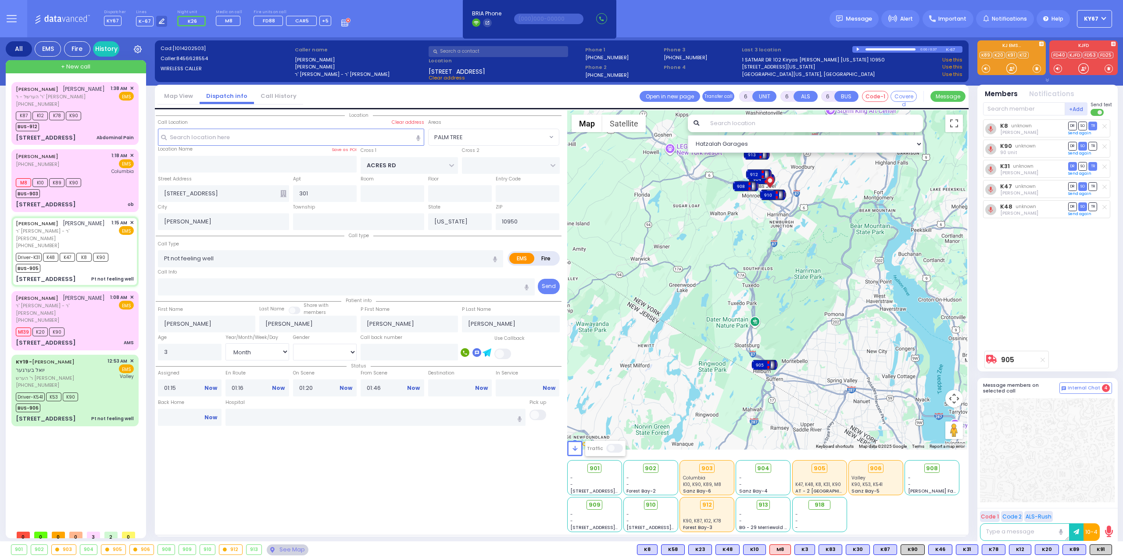
select select
radio input "true"
select select "Month"
select select "[DEMOGRAPHIC_DATA]"
select select "Hatzalah Garages"
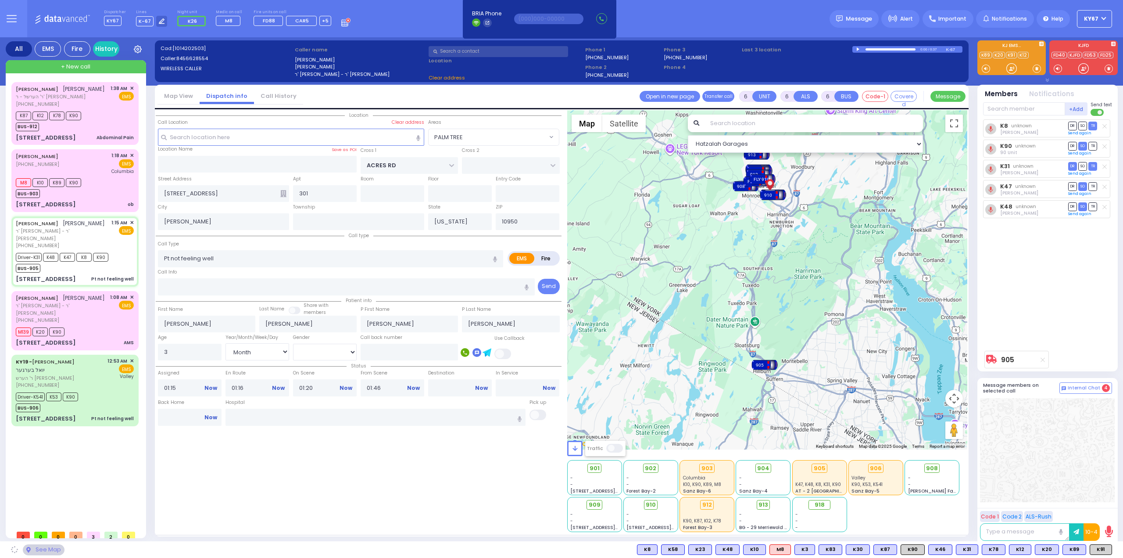
select select "PALM TREE"
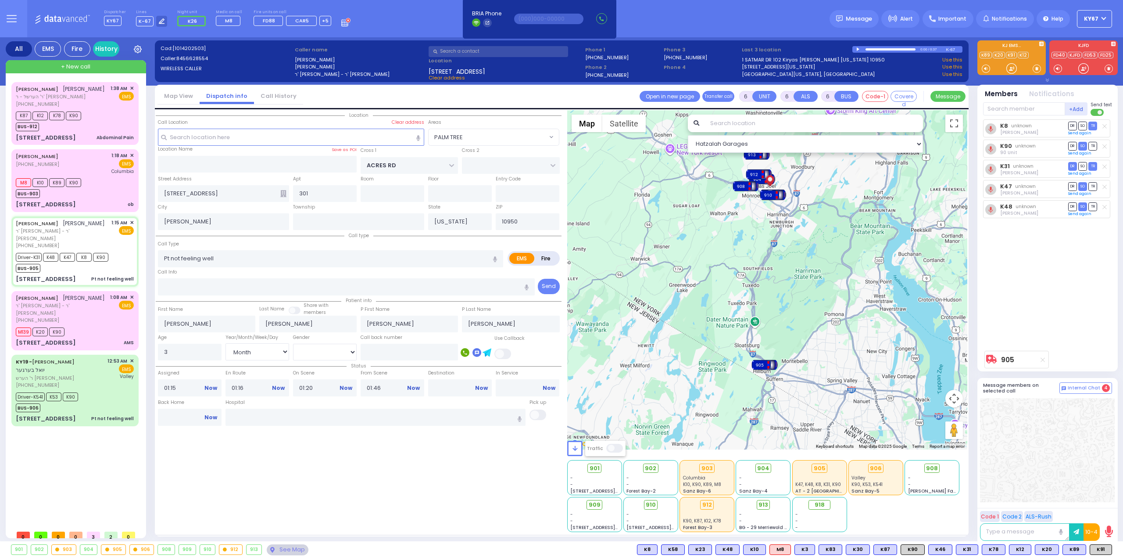
select select
radio input "true"
select select "Month"
select select "[DEMOGRAPHIC_DATA]"
select select "Hatzalah Garages"
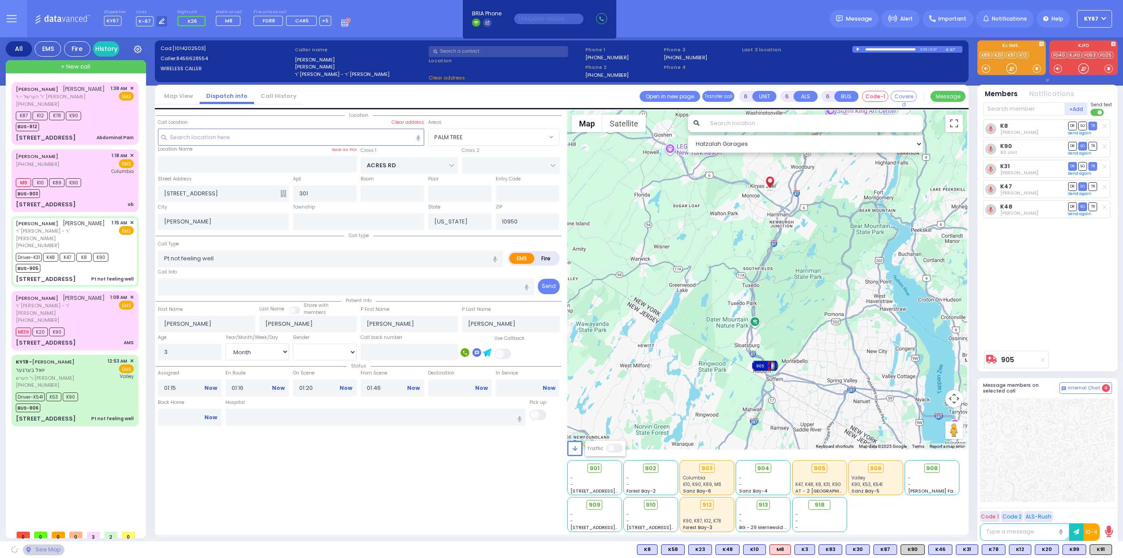
select select "PALM TREE"
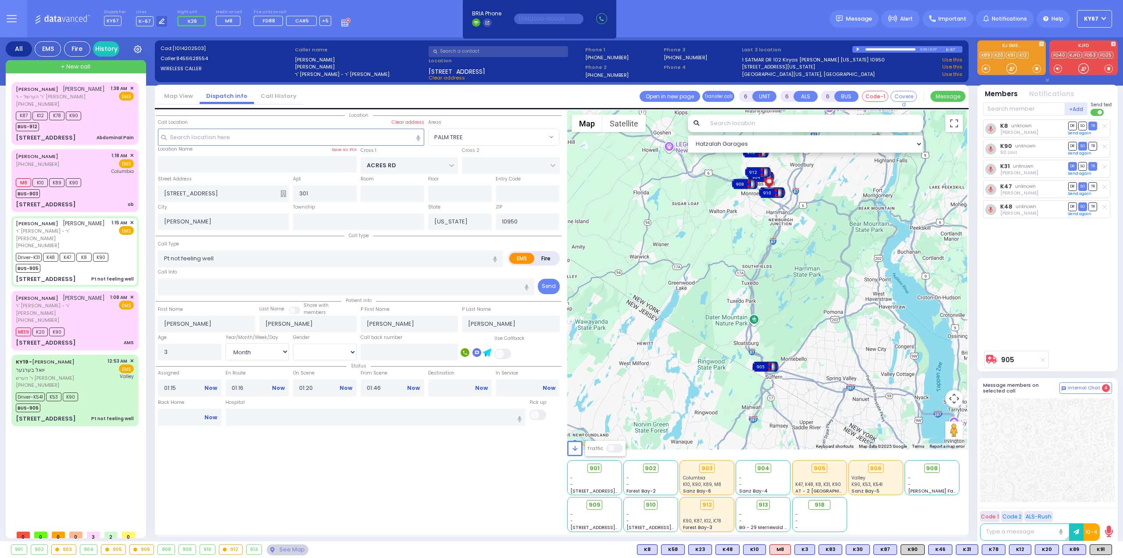
select select
radio input "true"
select select "Month"
select select "[DEMOGRAPHIC_DATA]"
select select "Hatzalah Garages"
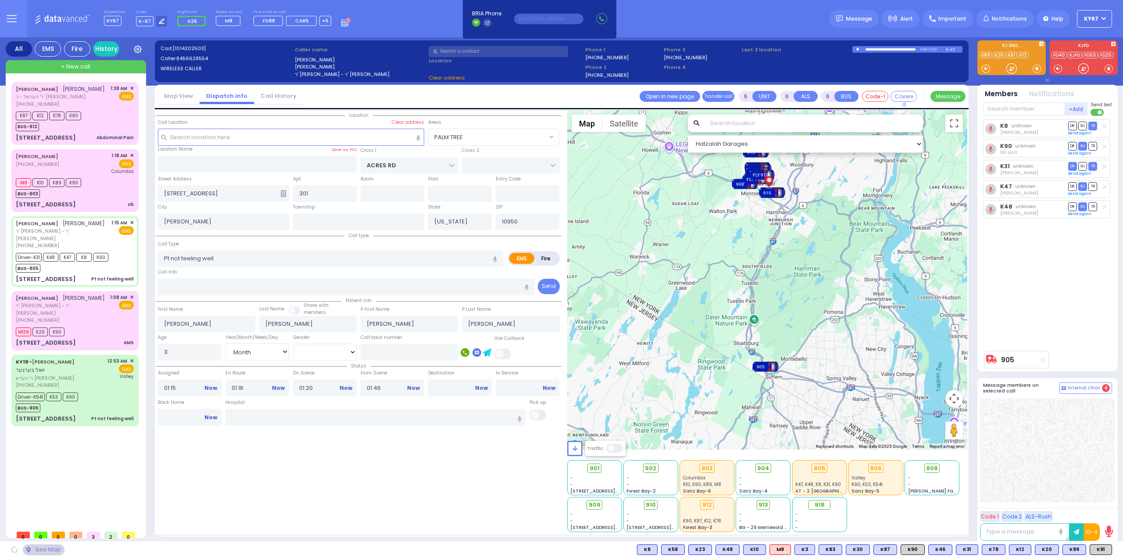
select select "PALM TREE"
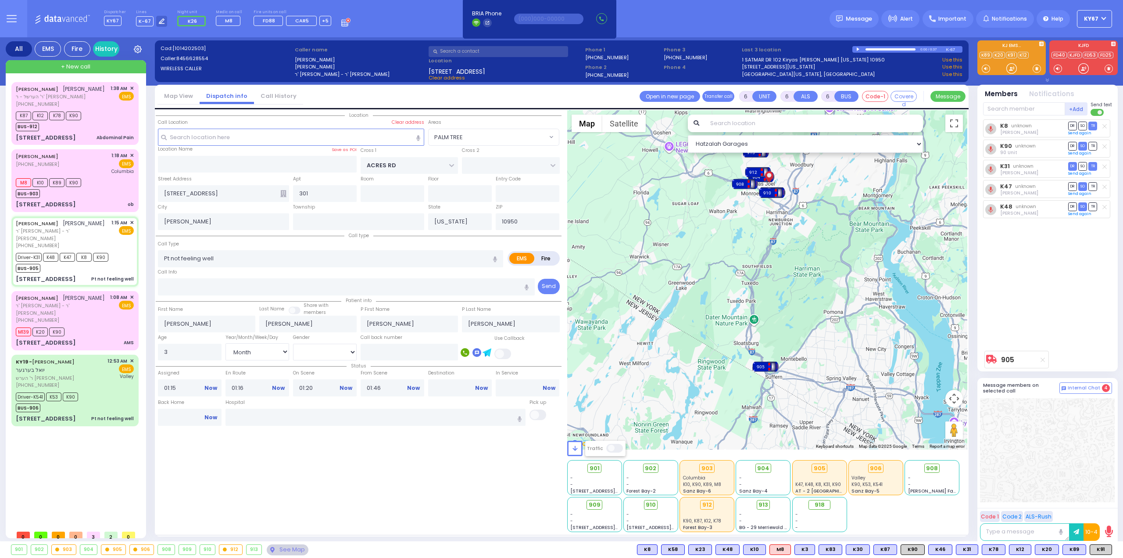
select select
radio input "true"
select select "Month"
select select "[DEMOGRAPHIC_DATA]"
select select "Hatzalah Garages"
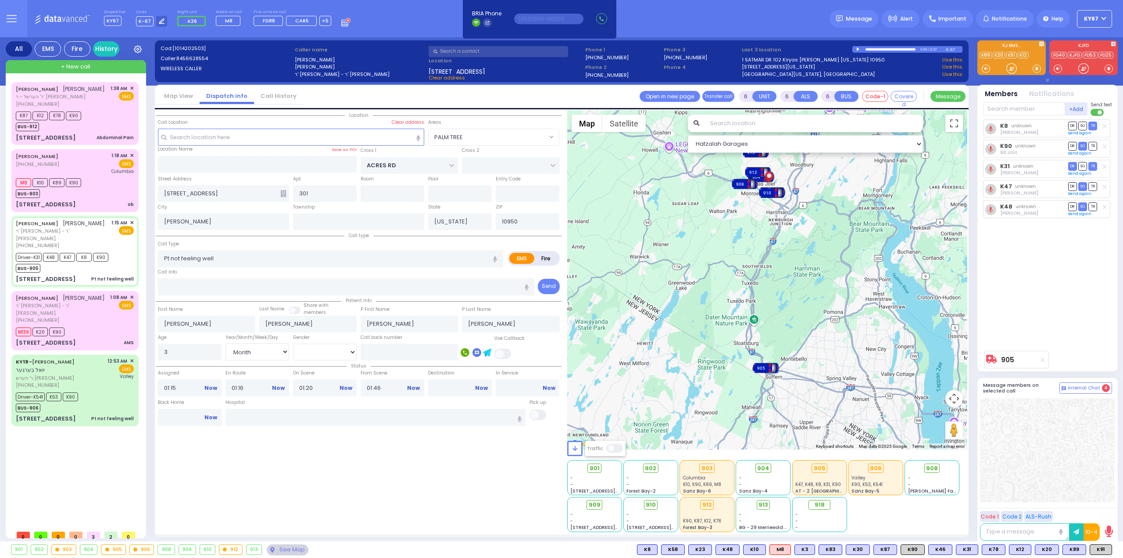
select select "PALM TREE"
select select
radio input "true"
select select "Month"
select select "[DEMOGRAPHIC_DATA]"
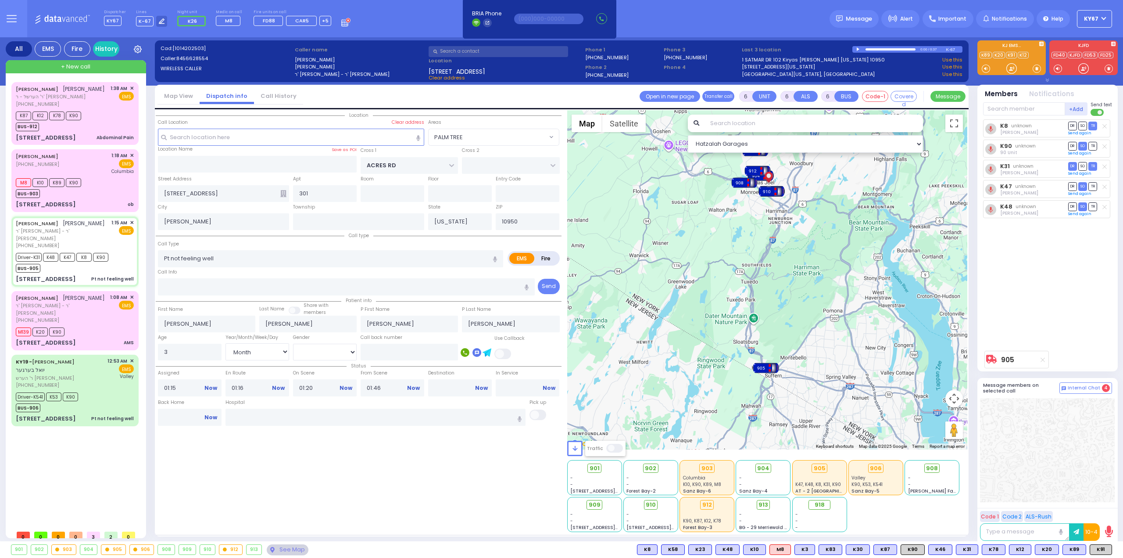
select select "Hatzalah Garages"
select select "PALM TREE"
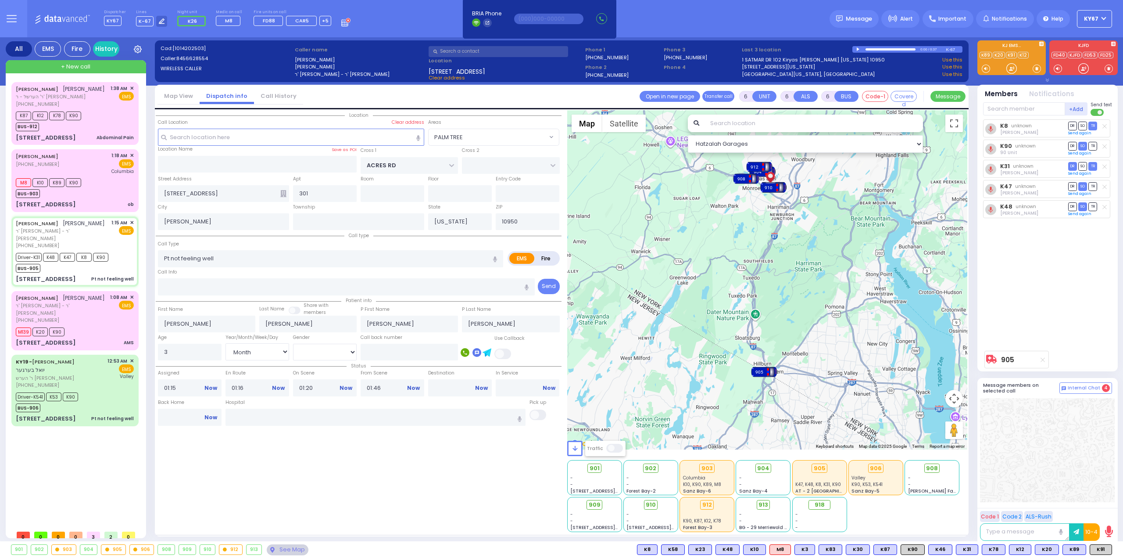
select select
radio input "true"
select select "Month"
select select "[DEMOGRAPHIC_DATA]"
select select "Hatzalah Garages"
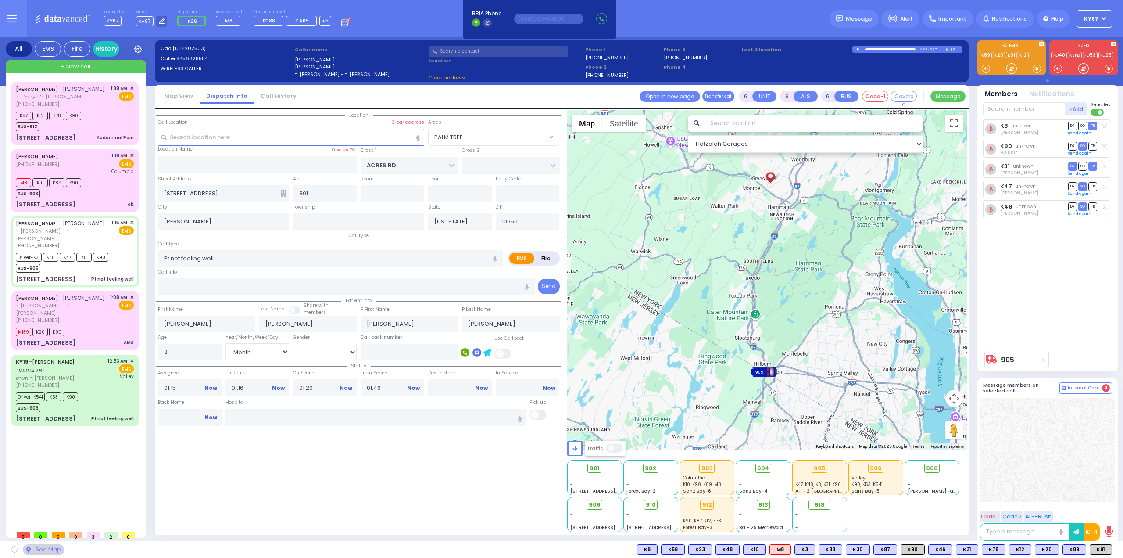
select select
radio input "true"
select select "Month"
select select "[DEMOGRAPHIC_DATA]"
select select "Hatzalah Garages"
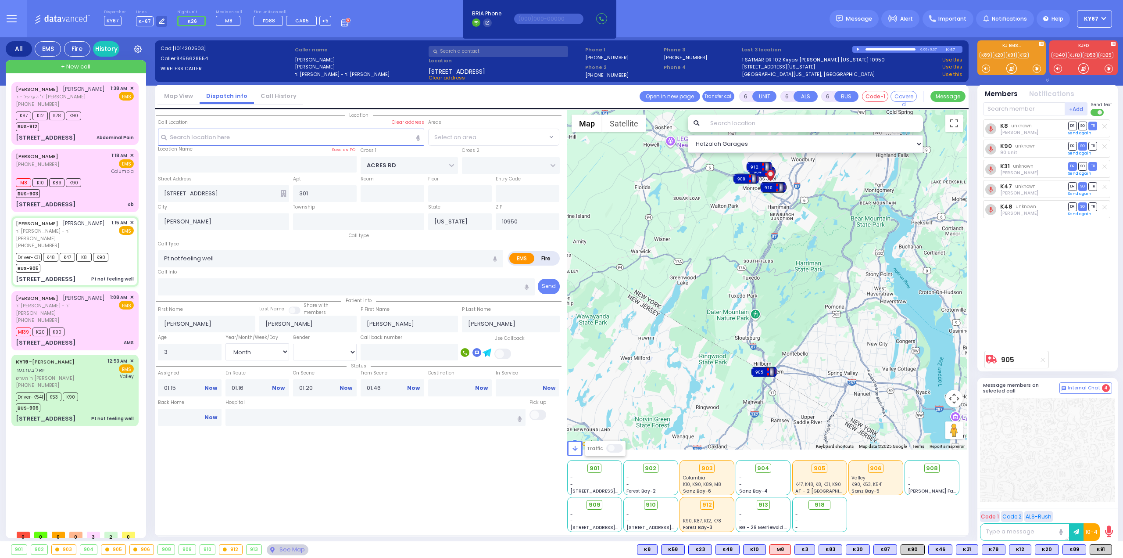
select select "PALM TREE"
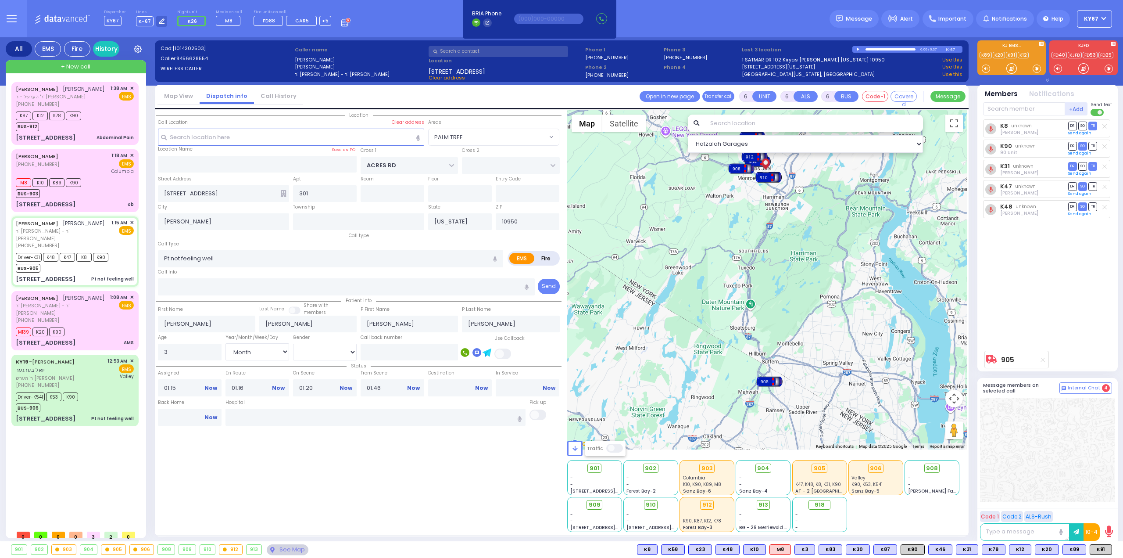
select select
radio input "true"
select select "Month"
select select "[DEMOGRAPHIC_DATA]"
select select "Hatzalah Garages"
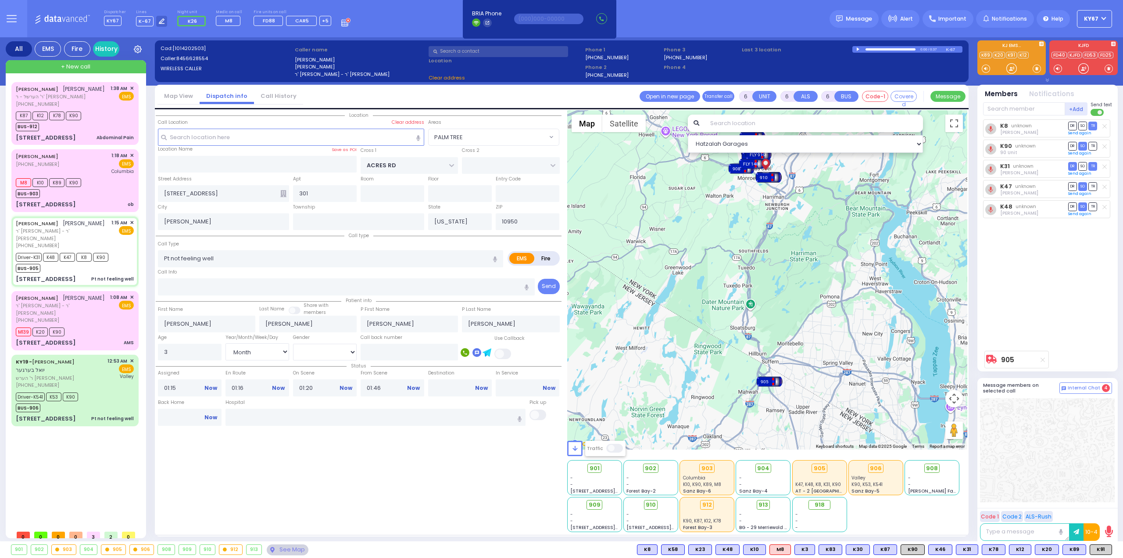
select select "PALM TREE"
select select
radio input "true"
select select "Month"
select select "[DEMOGRAPHIC_DATA]"
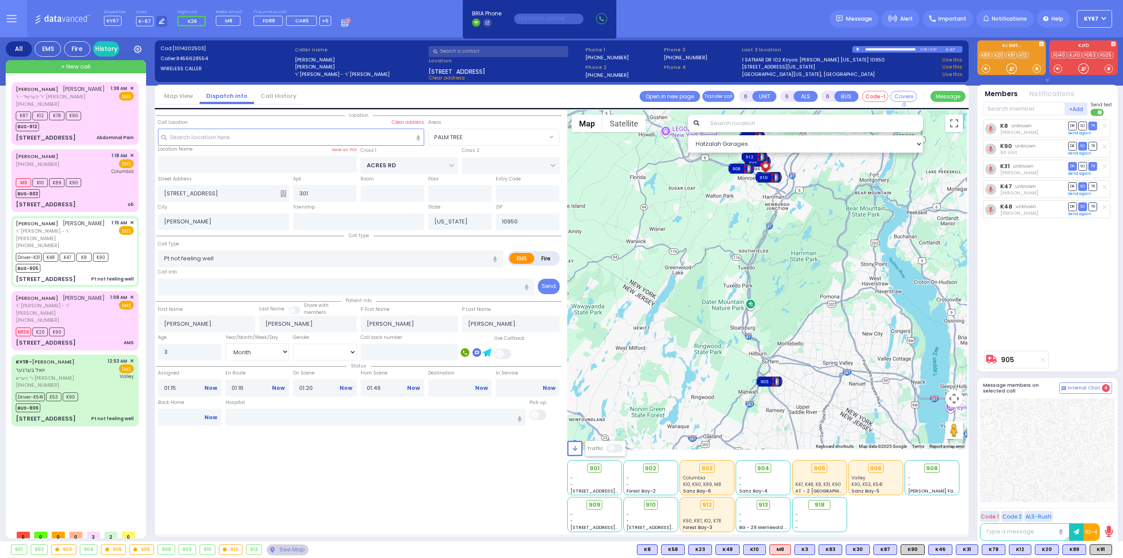
select select "Hatzalah Garages"
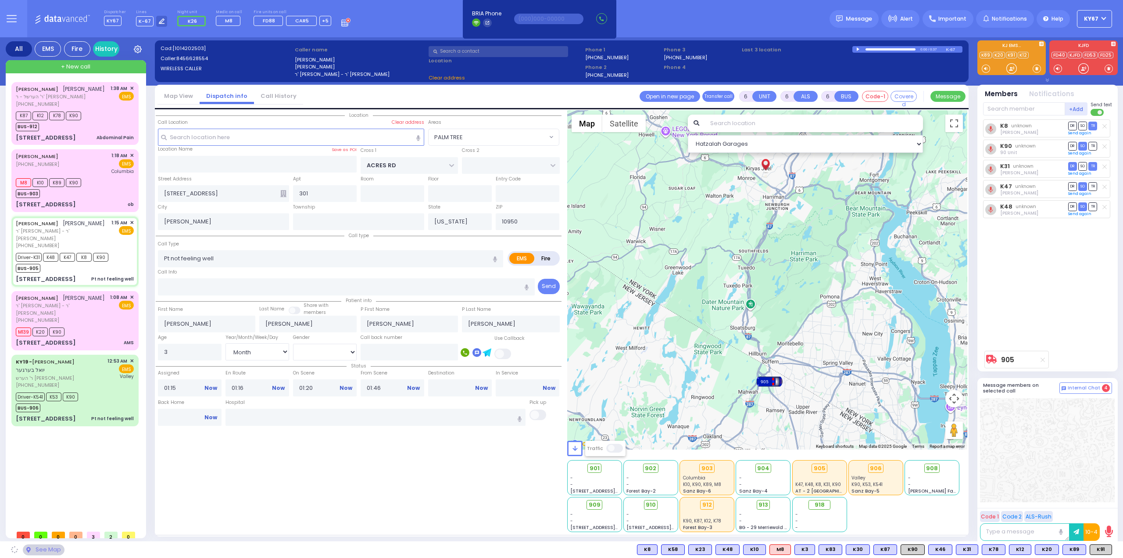
select select "PALM TREE"
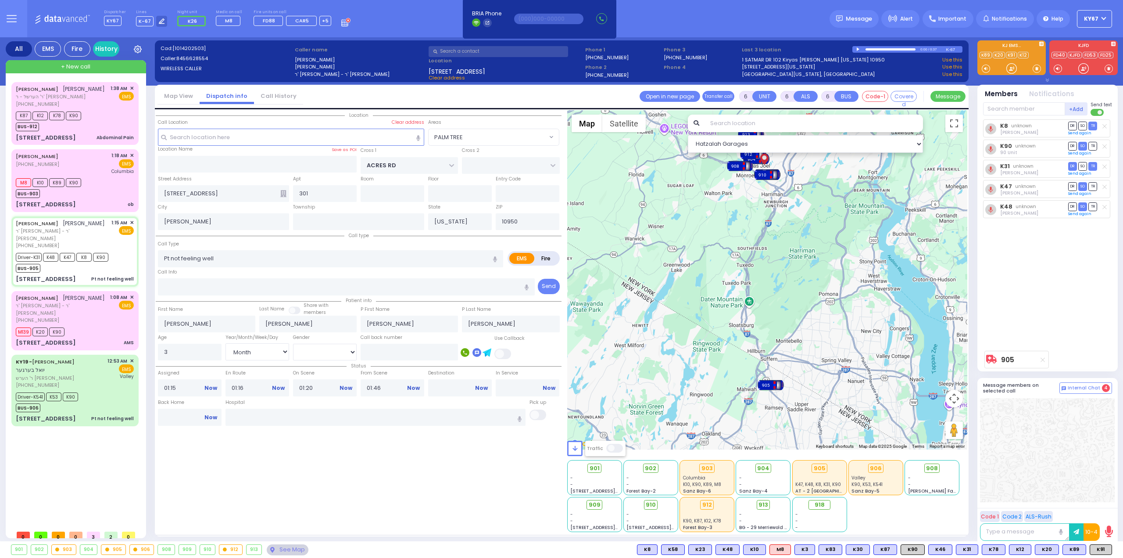
select select
radio input "true"
select select "Month"
select select "[DEMOGRAPHIC_DATA]"
select select "Hatzalah Garages"
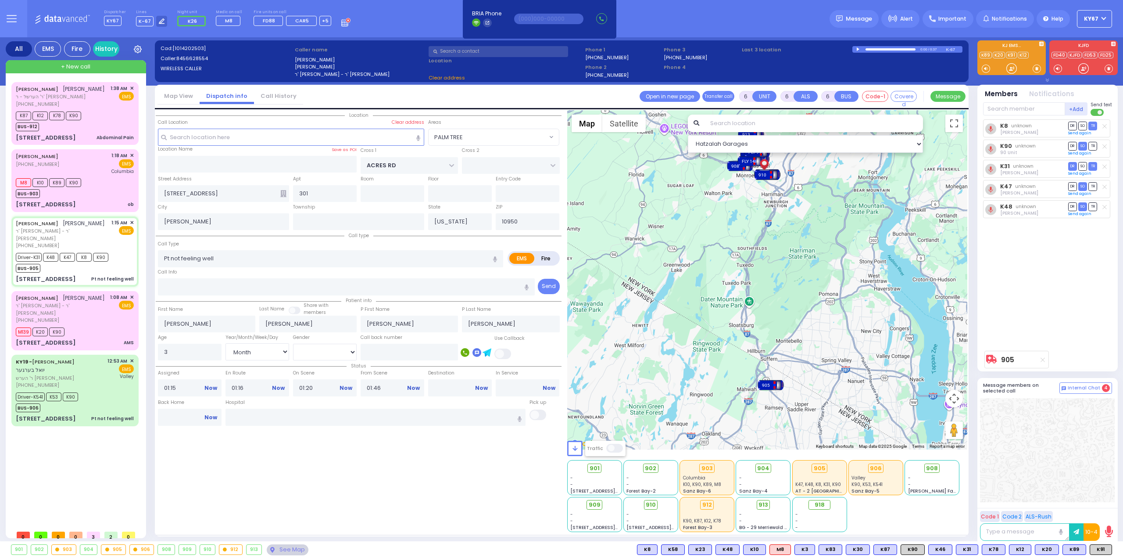
select select "PALM TREE"
select select
radio input "true"
select select "Month"
select select "[DEMOGRAPHIC_DATA]"
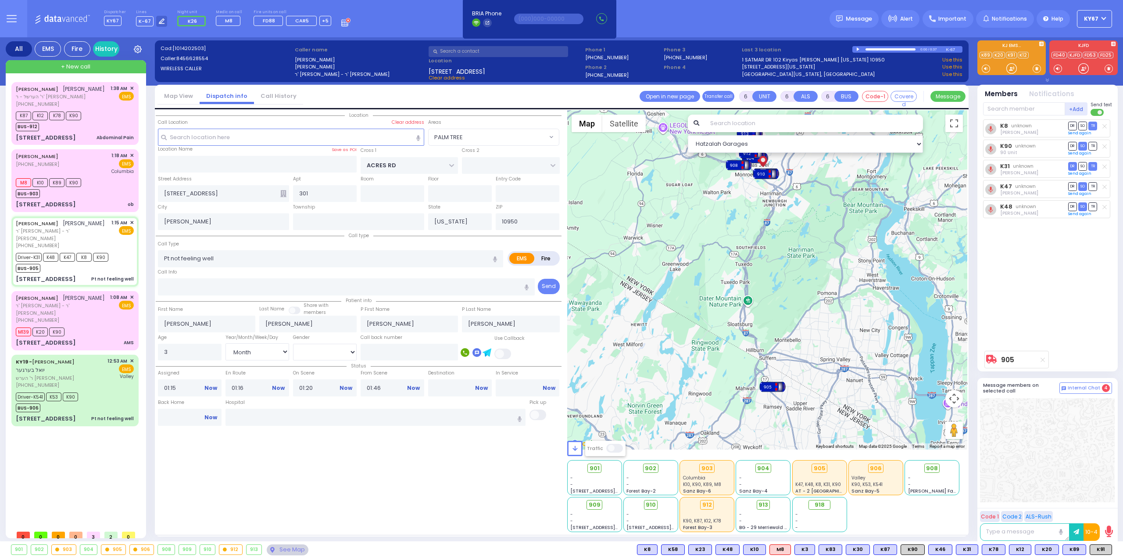
select select "Hatzalah Garages"
select select "PALM TREE"
select select
radio input "true"
select select "Month"
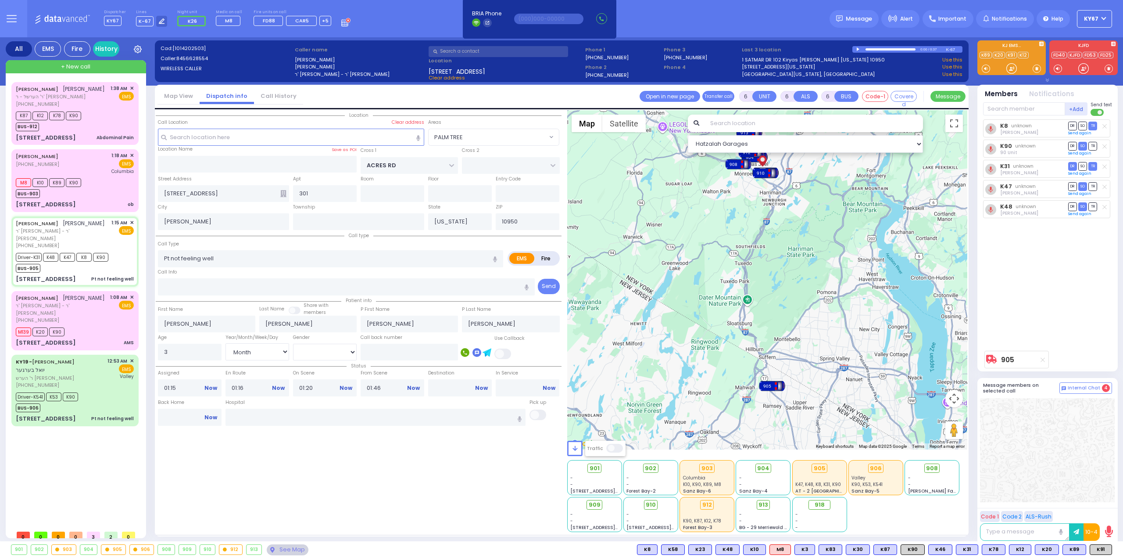
select select "[DEMOGRAPHIC_DATA]"
select select "Hatzalah Garages"
select select "PALM TREE"
select select
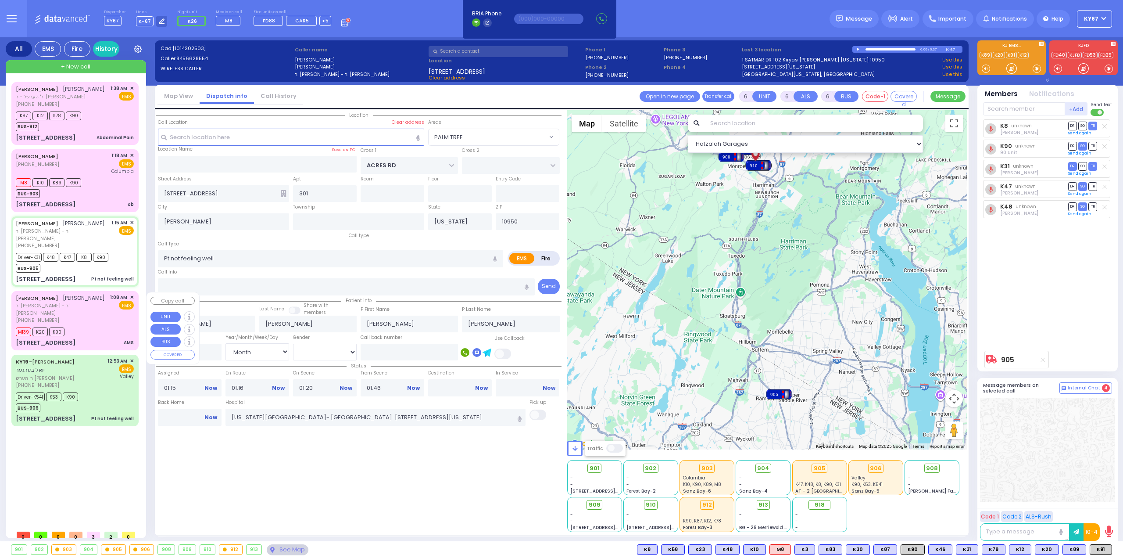
click at [86, 318] on div "YECHESKEL FRANKEL יחזקאל פרענקל ר' יצחק משה - ר' יצחק ברימ טייטלבוים (845) 774-…" at bounding box center [75, 320] width 124 height 56
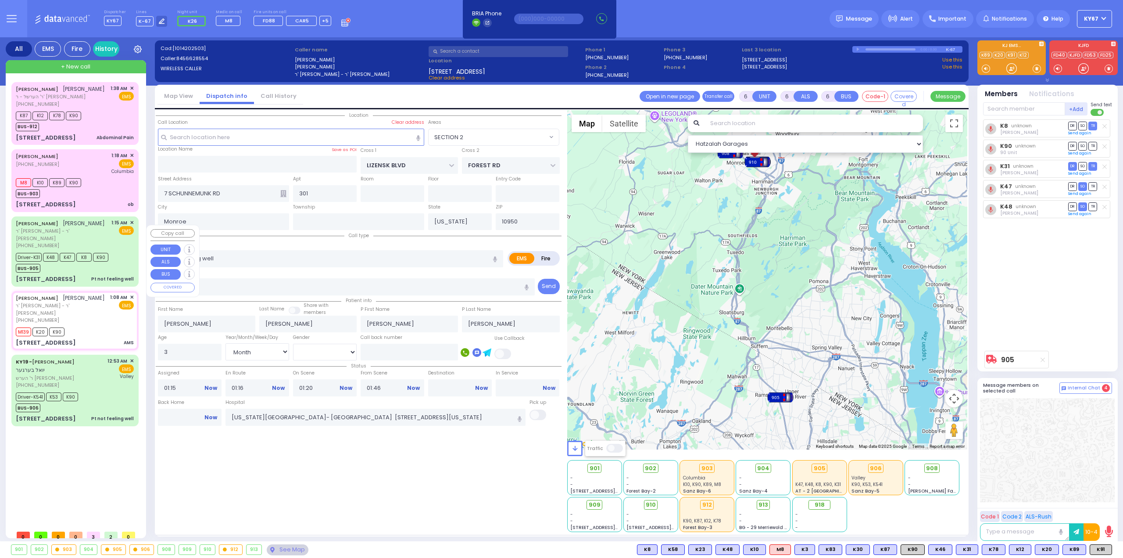
click at [120, 265] on div "Driver-K31 K48 K47 K8 K90 BUS-905" at bounding box center [75, 262] width 118 height 22
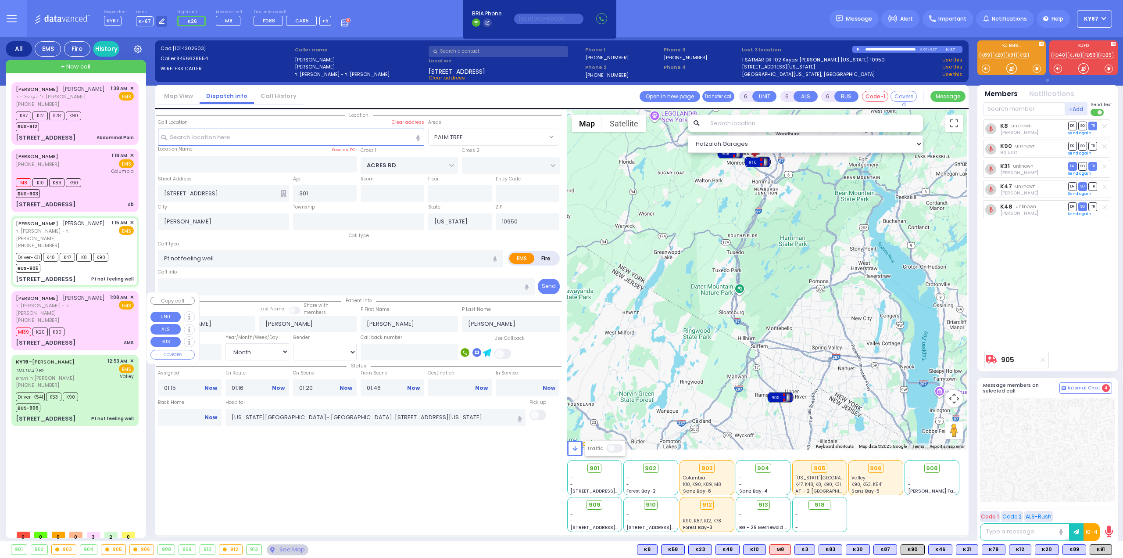
click at [91, 326] on div "M139 K20 K90" at bounding box center [75, 330] width 118 height 11
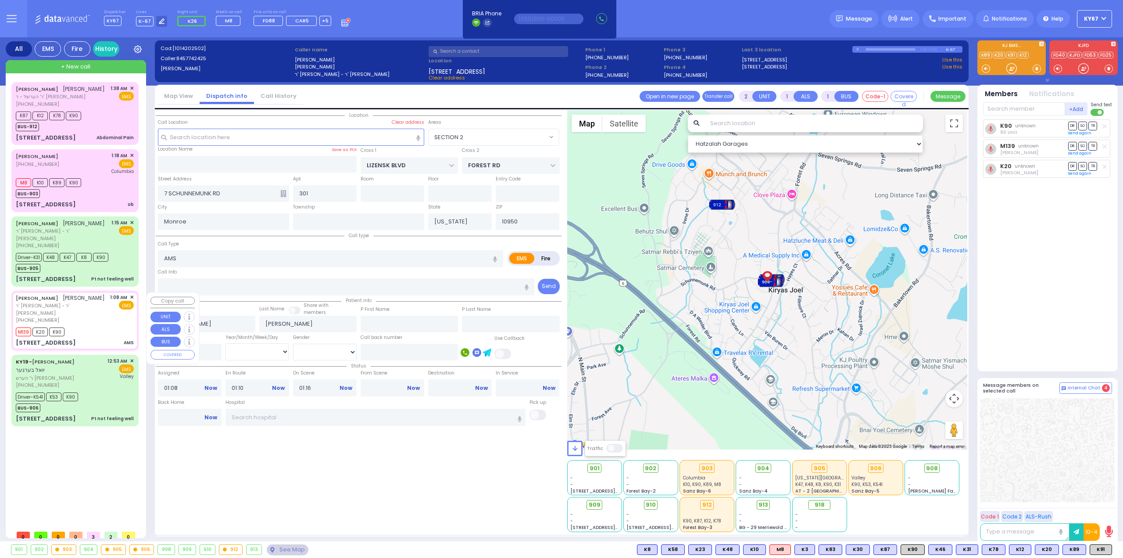
click at [133, 298] on span "✕" at bounding box center [132, 297] width 4 height 7
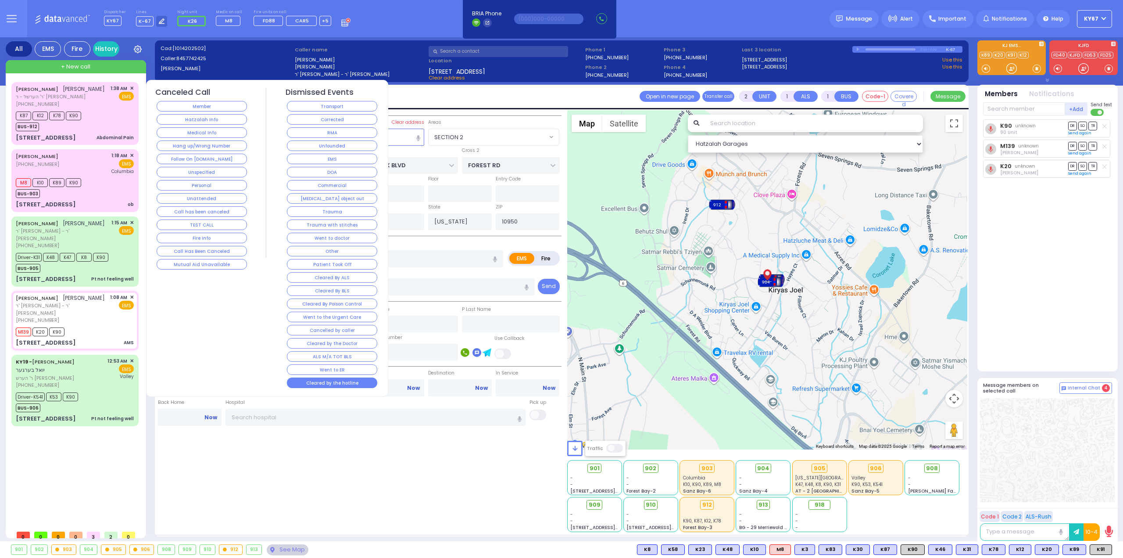
click at [327, 377] on button "Cleared by the hotline" at bounding box center [332, 382] width 90 height 11
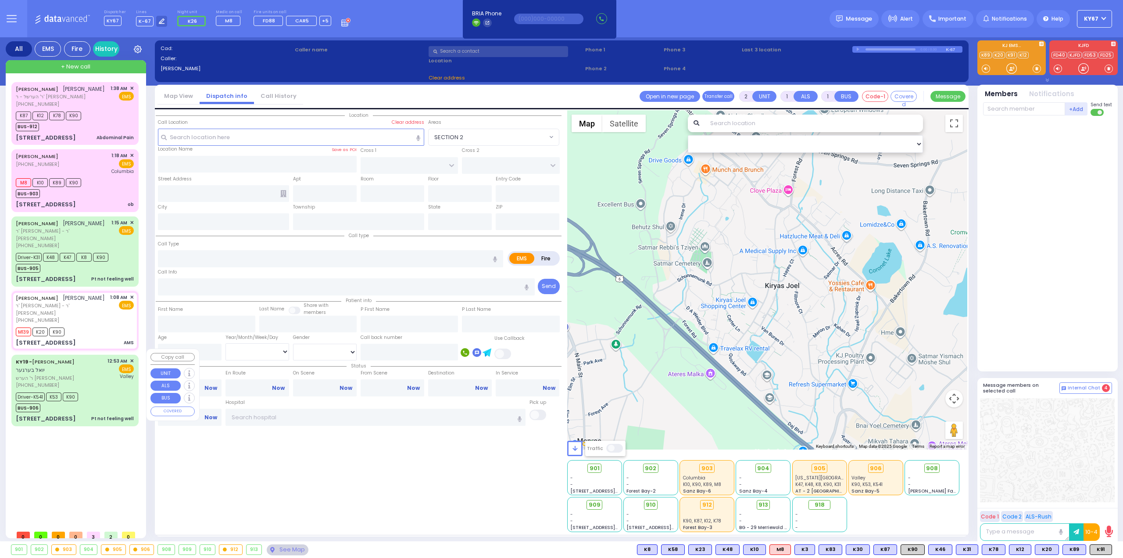
click at [95, 390] on div "Driver-K541 K53 K90 BUS-906" at bounding box center [75, 401] width 118 height 22
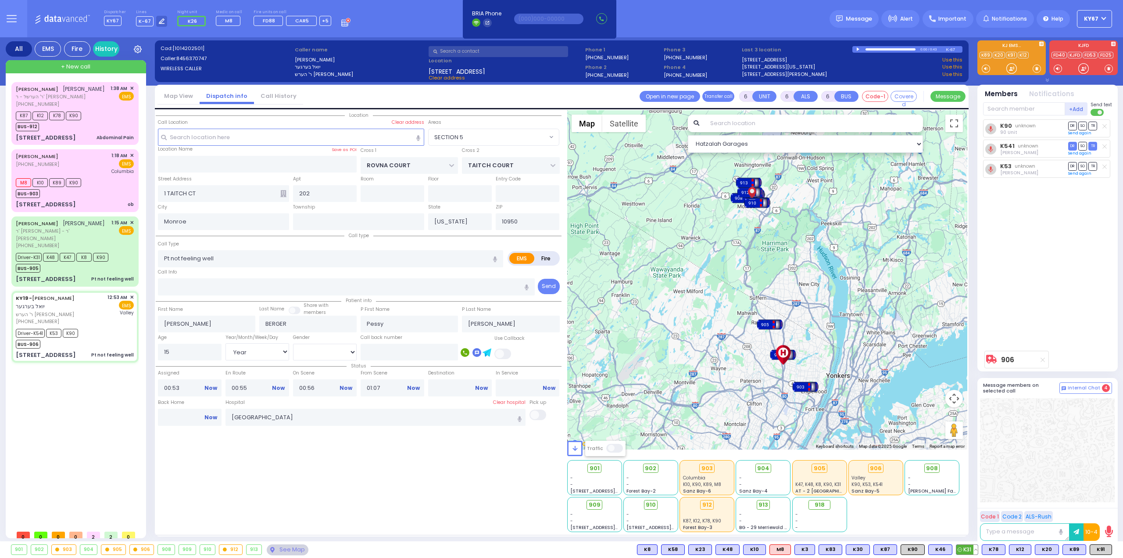
click at [978, 551] on button at bounding box center [976, 550] width 4 height 10
click at [972, 508] on icon at bounding box center [969, 510] width 9 height 9
click at [123, 255] on div "Driver-K31 K48 K47 K8 K90 BUS-905" at bounding box center [75, 262] width 118 height 22
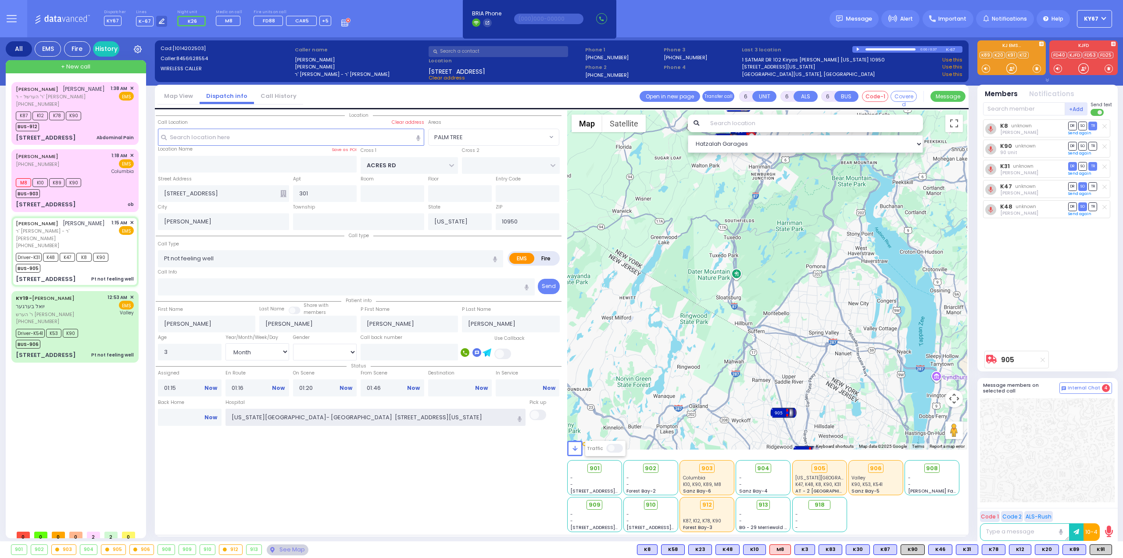
click at [246, 416] on input "New York Presbyterian Hospital- Columbia Campus 622, West 168th Street New York…" at bounding box center [376, 417] width 301 height 17
drag, startPoint x: 501, startPoint y: 415, endPoint x: 135, endPoint y: 412, distance: 366.5
click at [135, 412] on div "All EMS Fire History Settings" at bounding box center [562, 290] width 1112 height 507
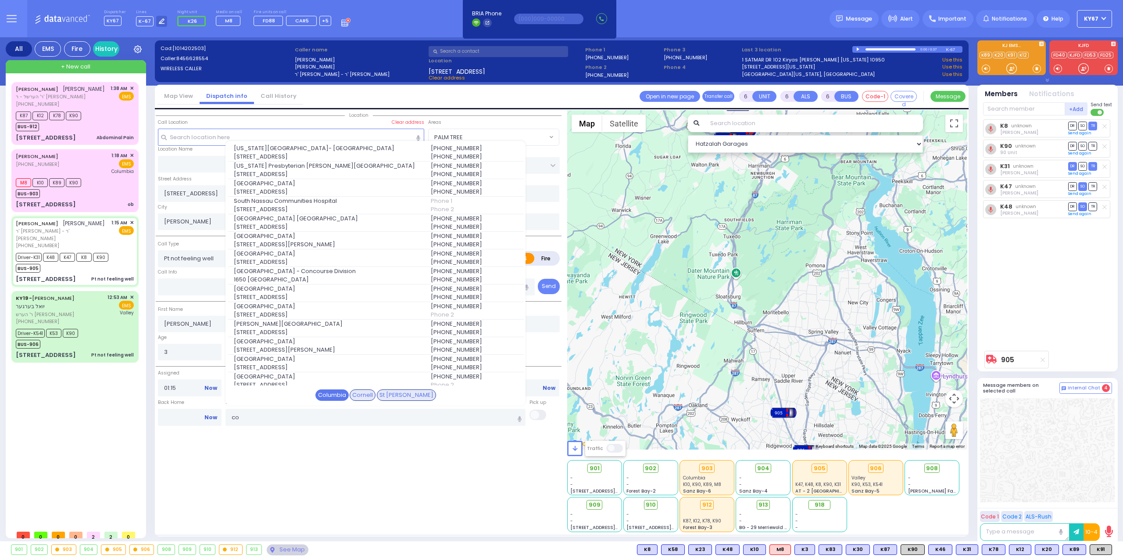
click at [342, 394] on div "Columbia" at bounding box center [332, 394] width 33 height 11
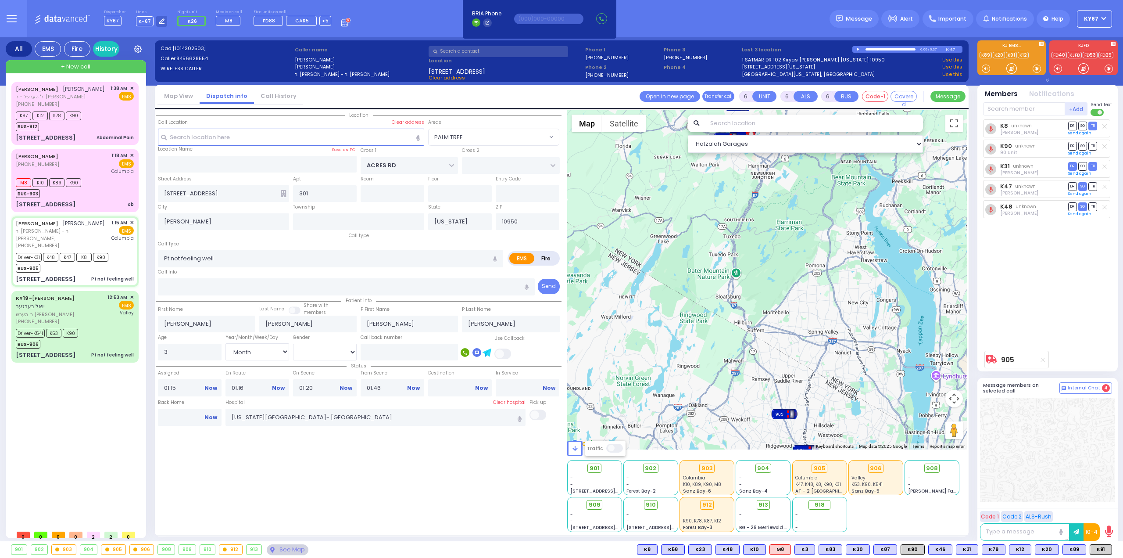
click at [340, 468] on div "Location" at bounding box center [359, 321] width 406 height 422
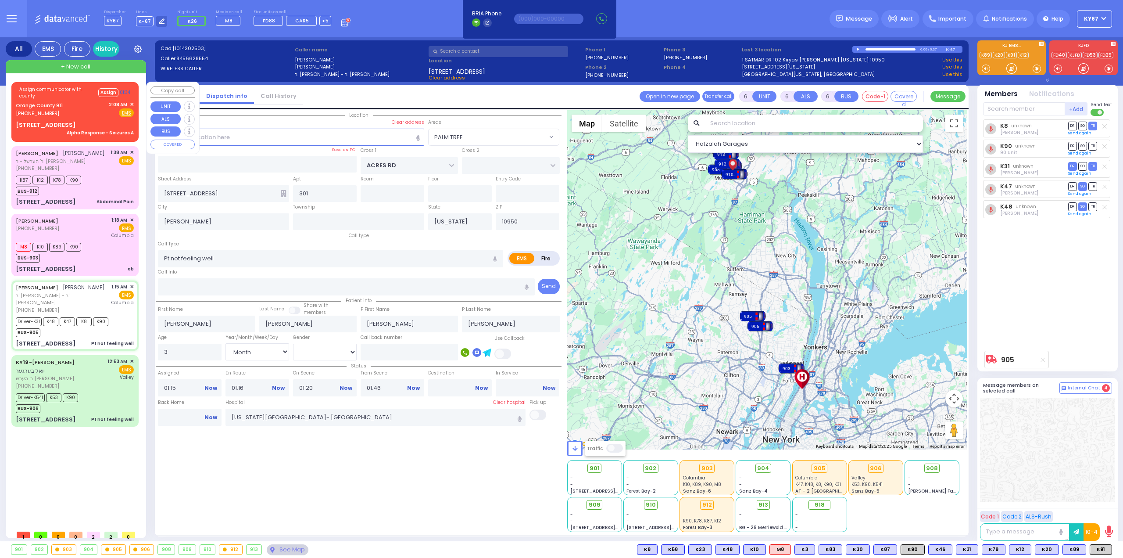
click at [132, 102] on span "✕" at bounding box center [132, 104] width 4 height 7
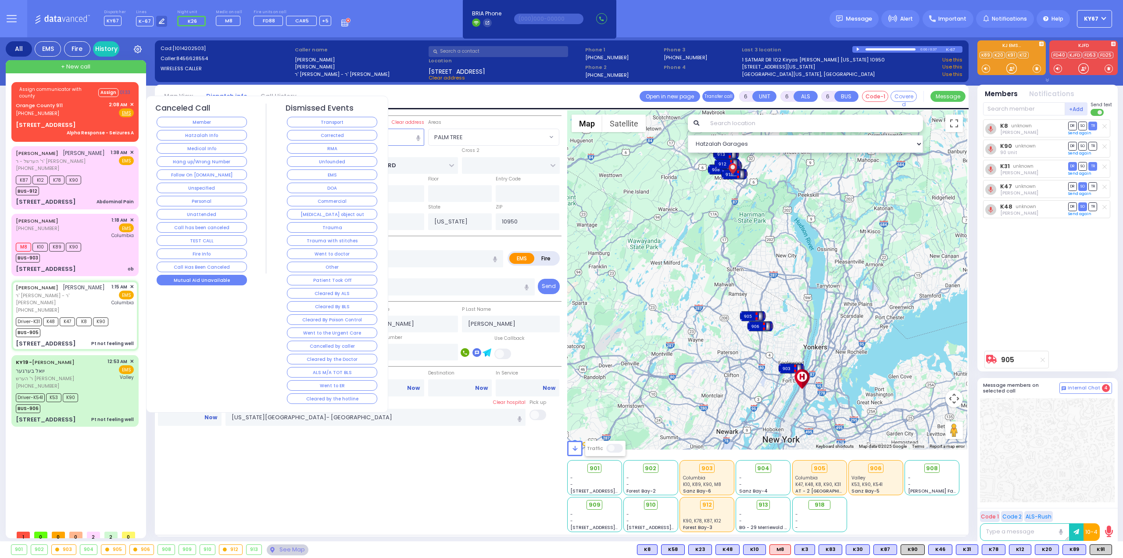
click at [204, 280] on button "Mutual Aid Unavailable" at bounding box center [202, 280] width 90 height 11
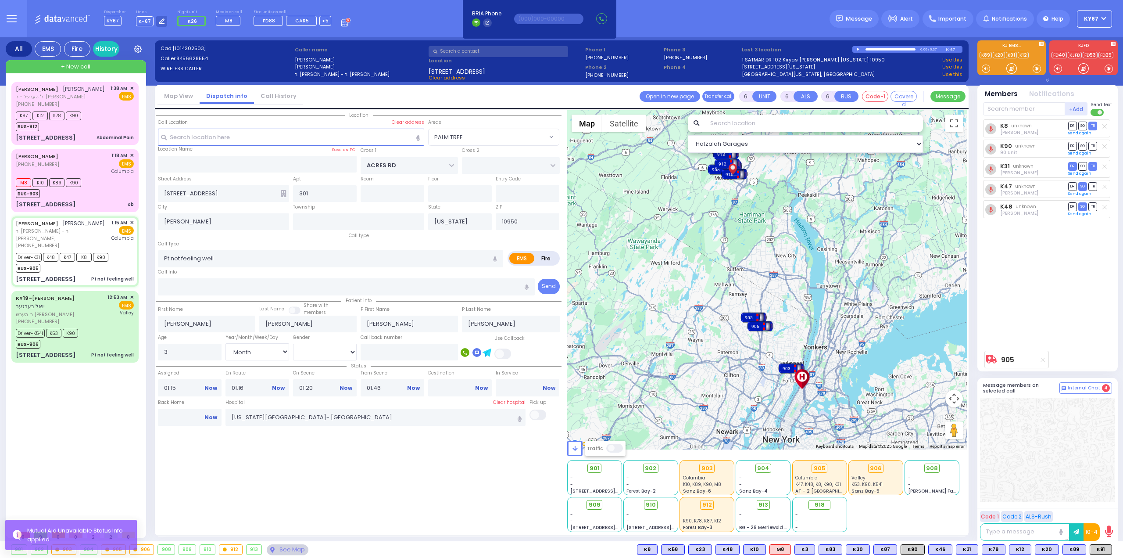
click at [233, 496] on div "Location" at bounding box center [359, 321] width 406 height 422
click at [3, 17] on button at bounding box center [12, 18] width 32 height 37
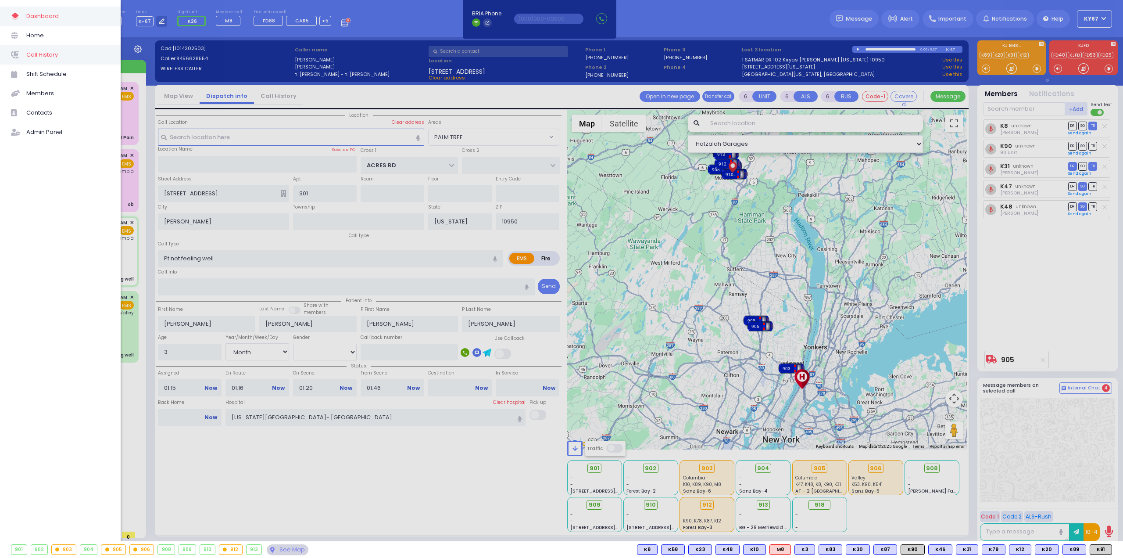
click at [55, 57] on span "Call History" at bounding box center [67, 54] width 83 height 11
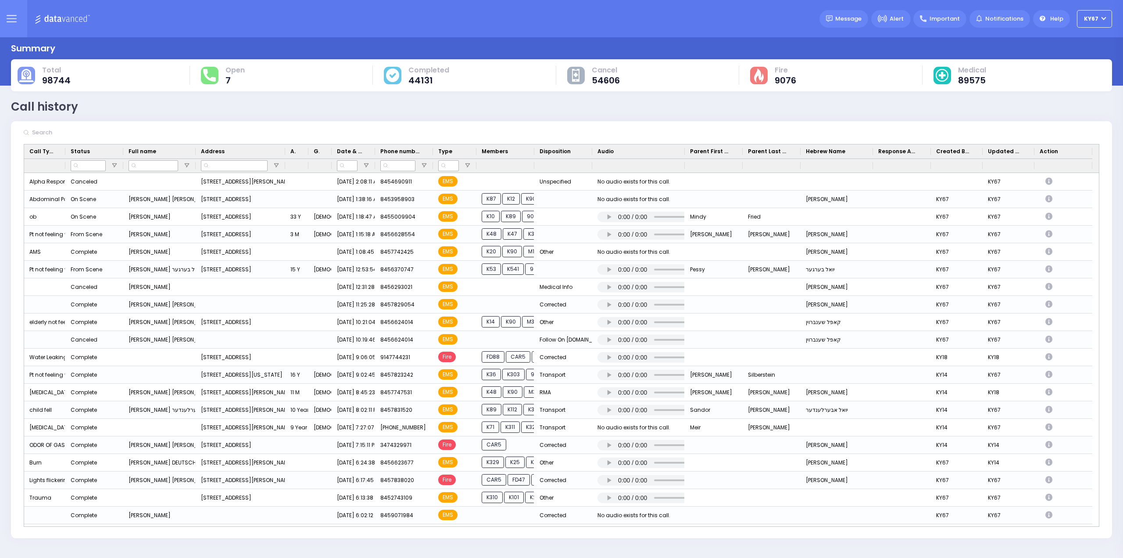
click at [15, 23] on icon at bounding box center [12, 19] width 10 height 10
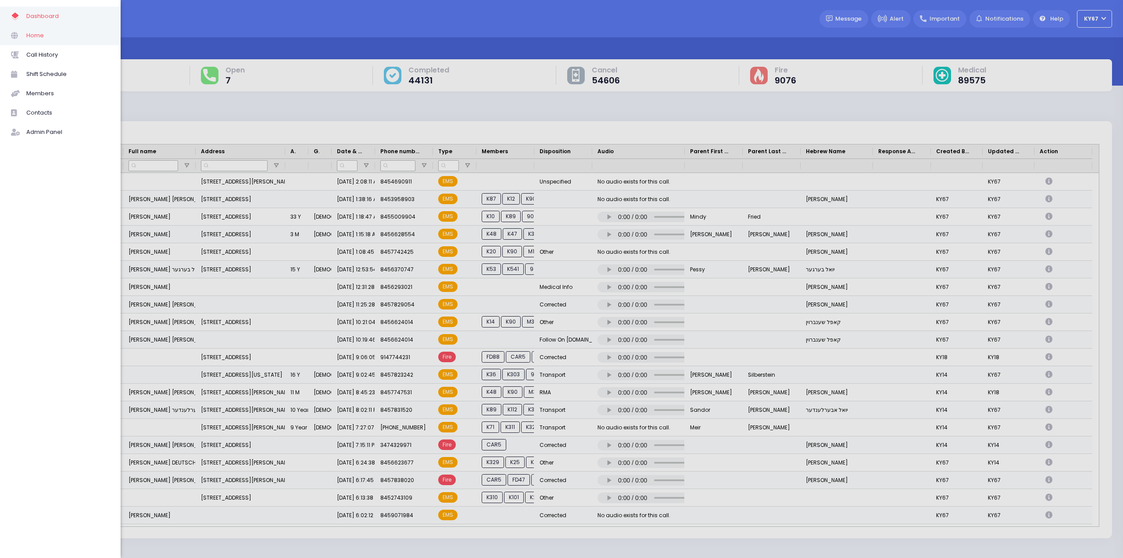
click at [40, 36] on span "Home" at bounding box center [67, 35] width 83 height 11
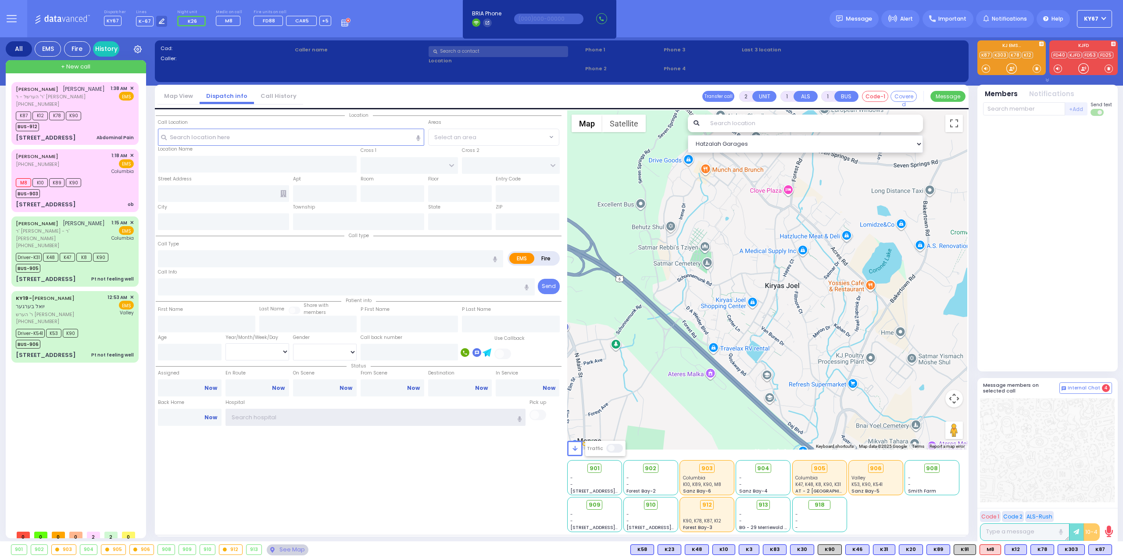
type input "Ky67"
click at [113, 118] on div "K87 K12 K78 K90 BUS-912" at bounding box center [75, 120] width 118 height 22
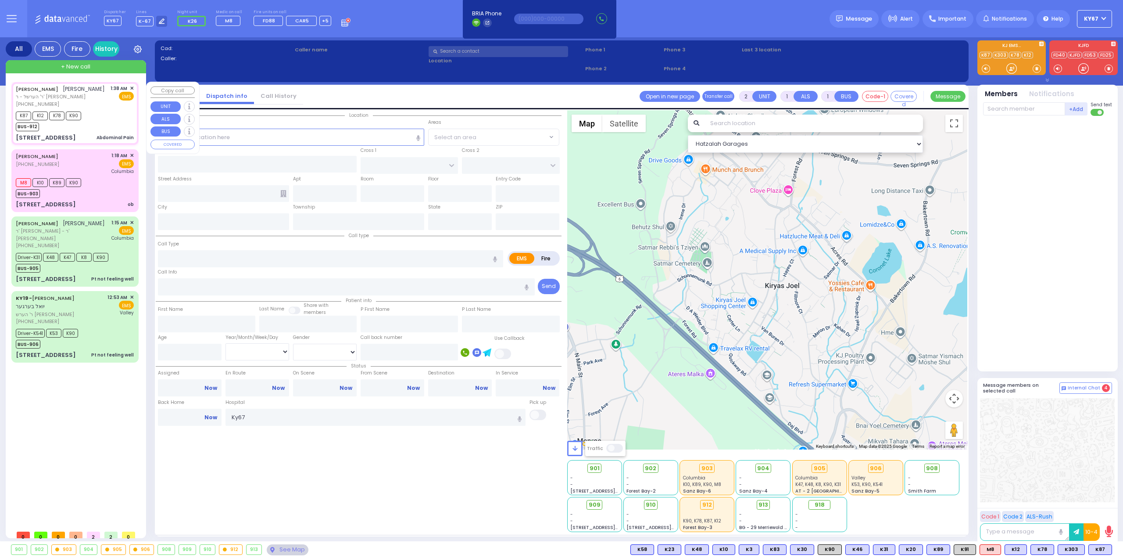
type input "1"
type input "0"
select select
type input "Abdominal Pain"
radio input "true"
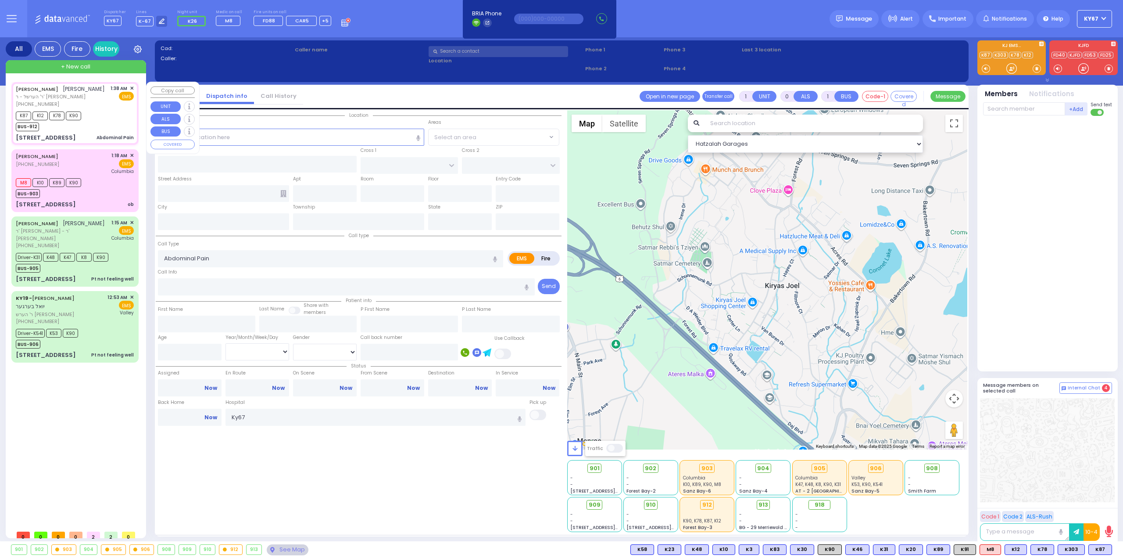
type input "[PERSON_NAME]"
type input "TELLER"
select select
type input "01:38"
type input "01:39"
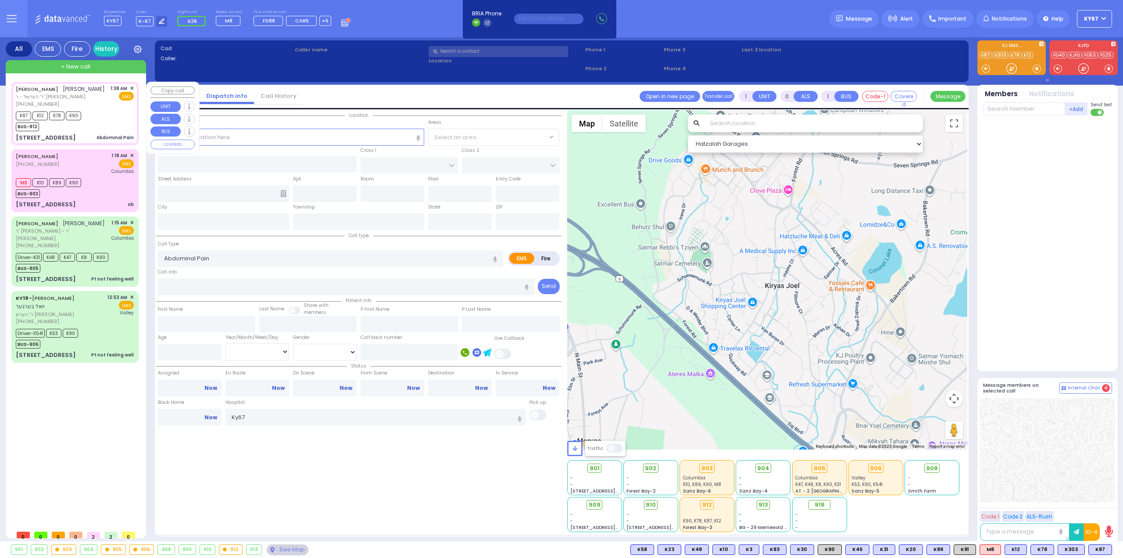
type input "01:42"
type input "CHERNOBYL COURT"
type input "KRAKOW BLVD"
type input "3 CHERNOBYL CT"
type input "302"
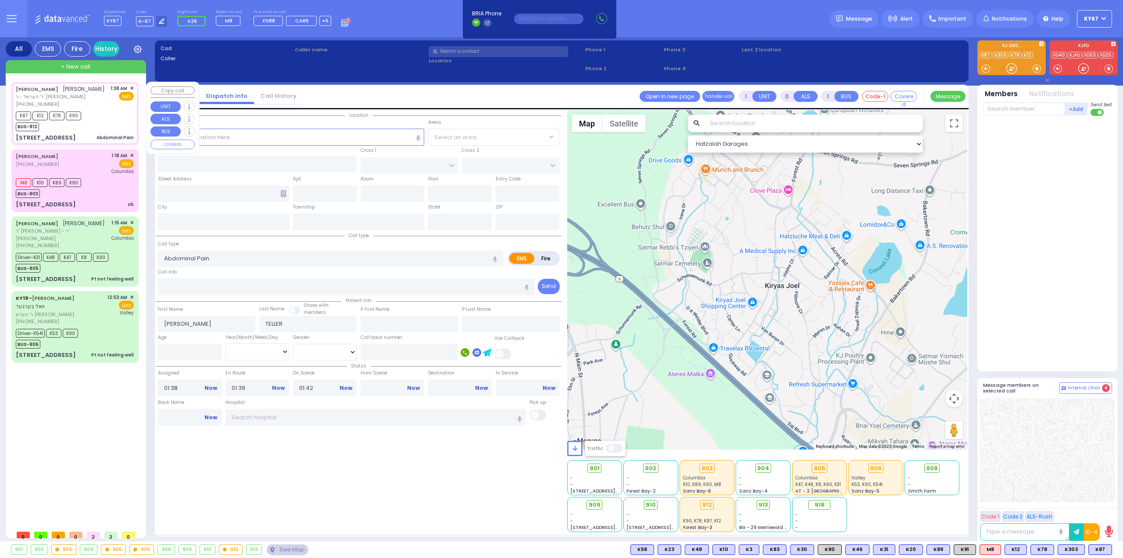
type input "Monroe"
type input "[US_STATE]"
type input "10950"
select select "Hatzalah Garages"
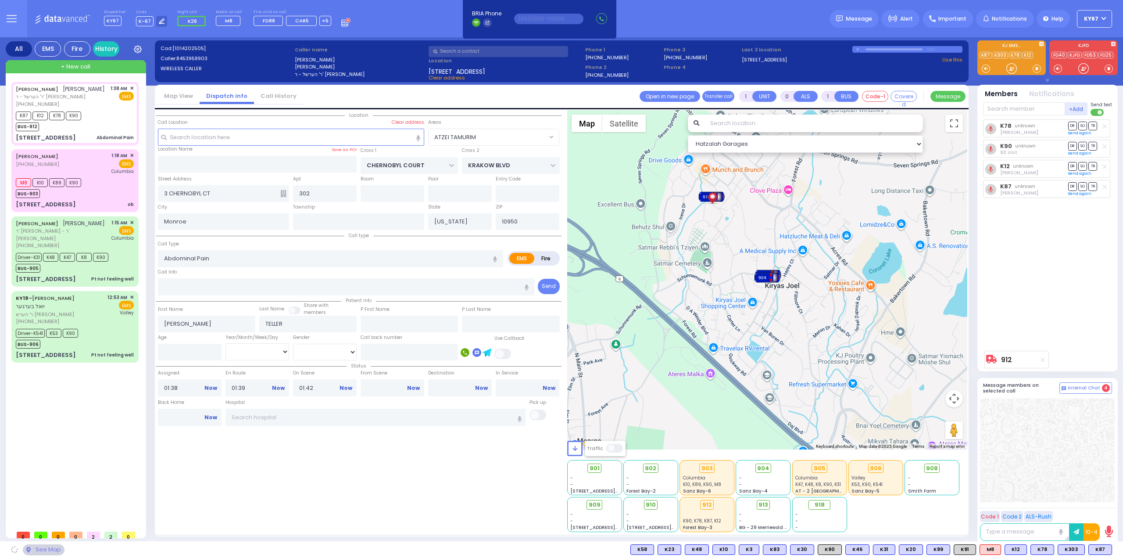
select select "ATZEI TAMURIM"
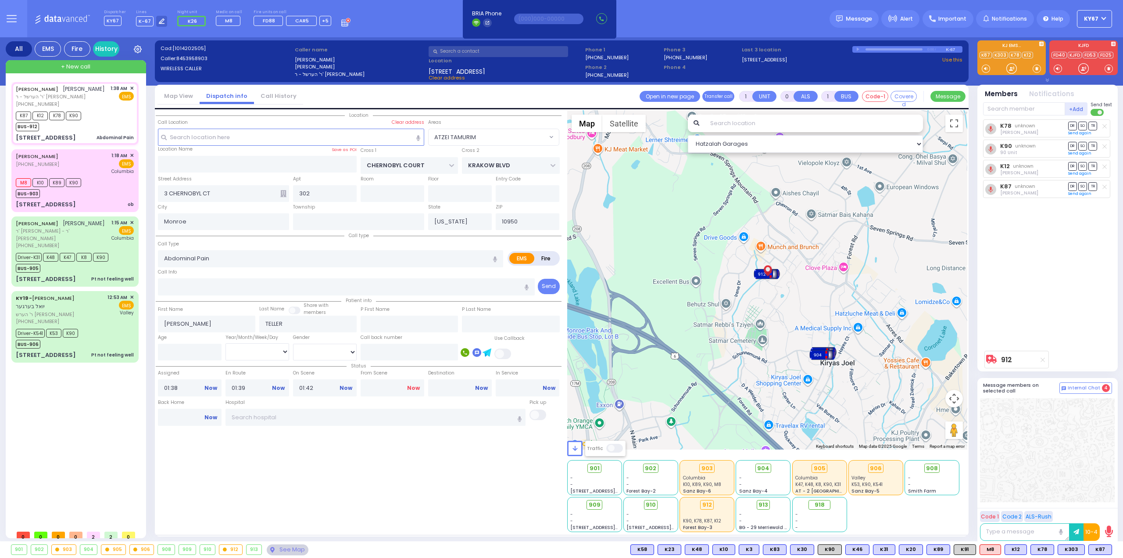
click at [411, 384] on link "Now" at bounding box center [413, 388] width 13 height 8
type input "02:26"
click at [357, 413] on input "text" at bounding box center [376, 417] width 301 height 17
select select
radio input "true"
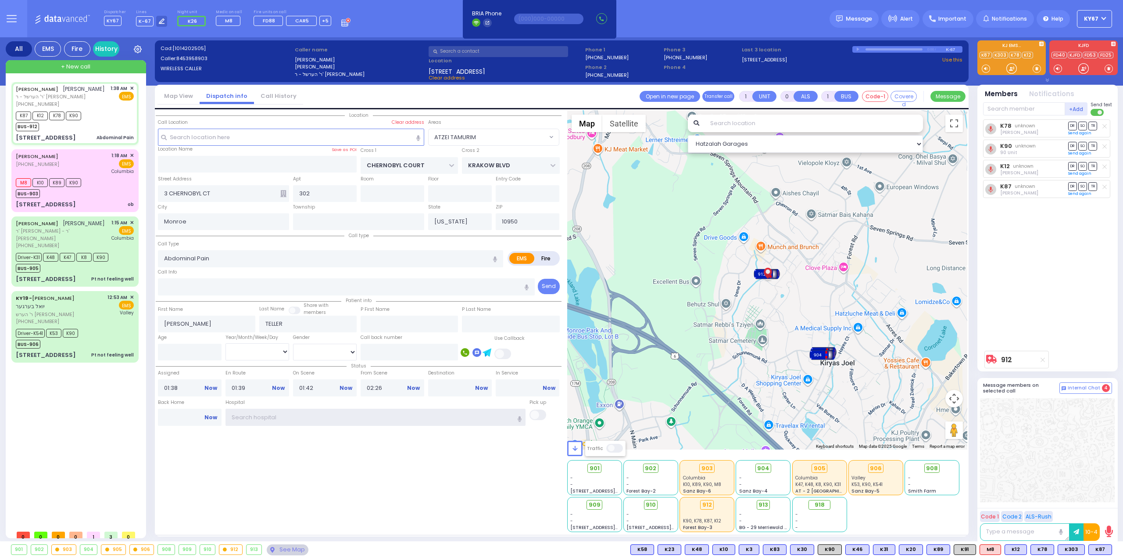
select select
select select "Hatzalah Garages"
select select "ATZEI TAMURIM"
type input "goo"
click at [374, 394] on div "Good Sam" at bounding box center [376, 394] width 36 height 11
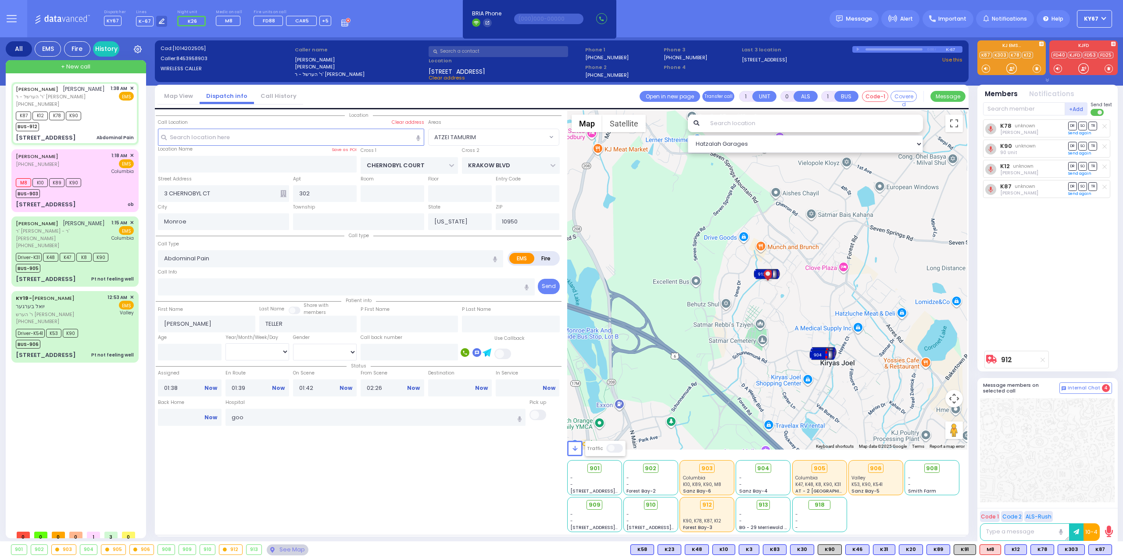
select select
radio input "true"
select select
type input "[GEOGRAPHIC_DATA]"
select select "Hatzalah Garages"
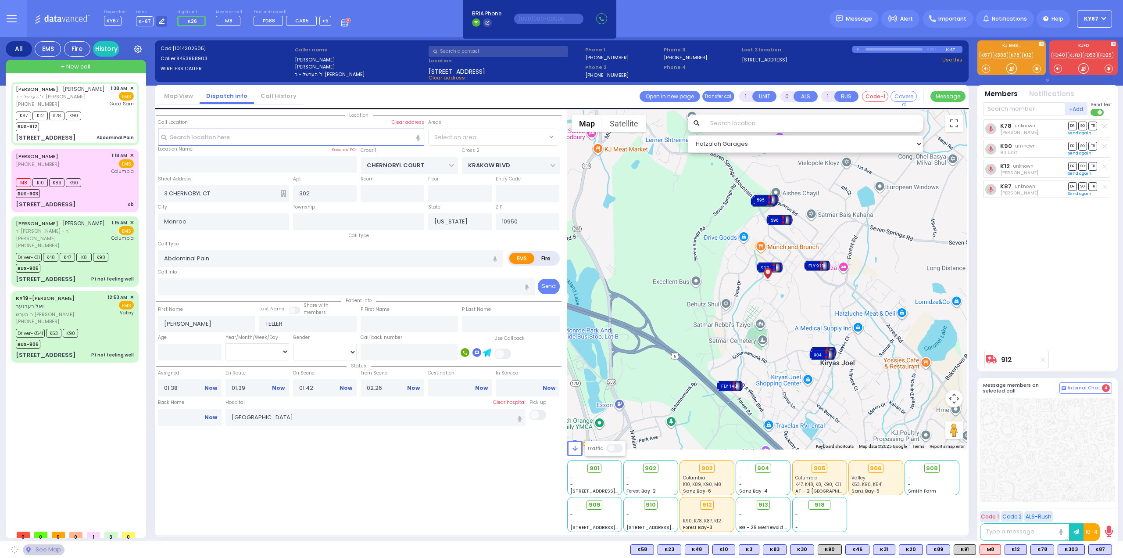
select select "ATZEI TAMURIM"
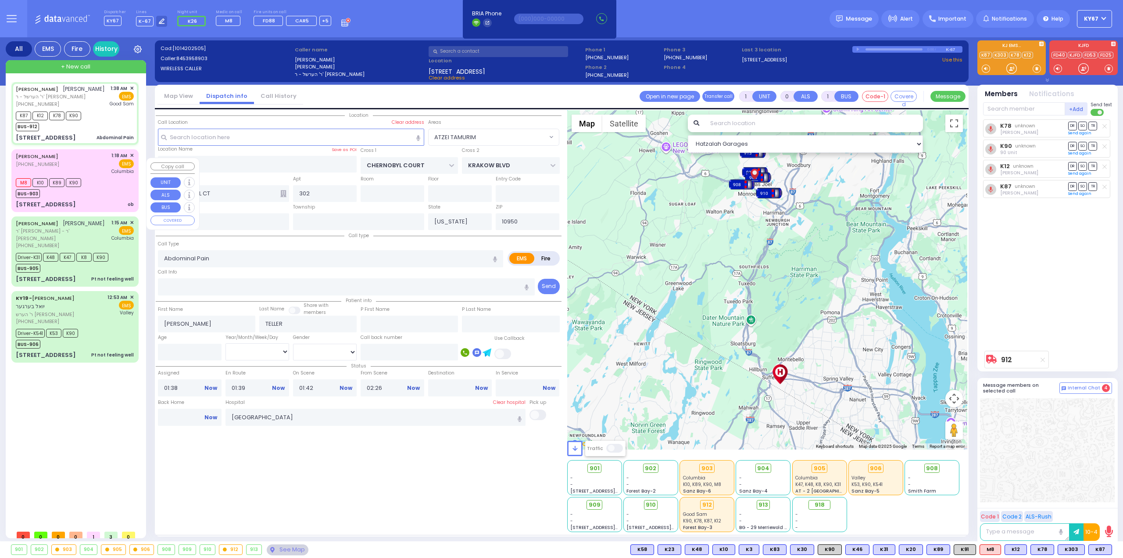
click at [107, 198] on div "M8 K10 K89 K90 BUS-903" at bounding box center [75, 187] width 118 height 22
type input "6"
select select
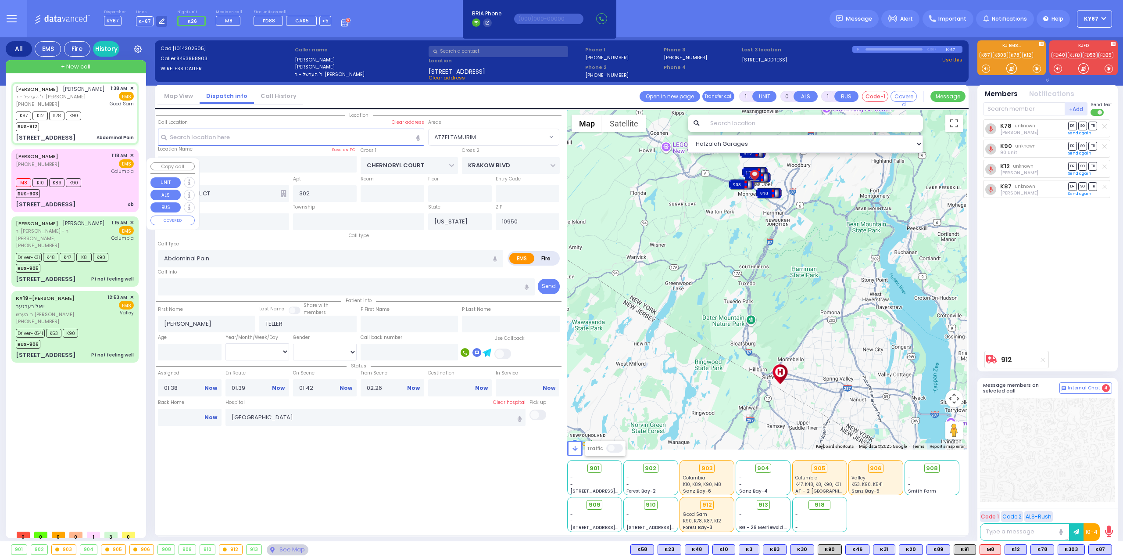
type input "ob"
radio input "true"
type input "[PERSON_NAME]"
type input "Mindy"
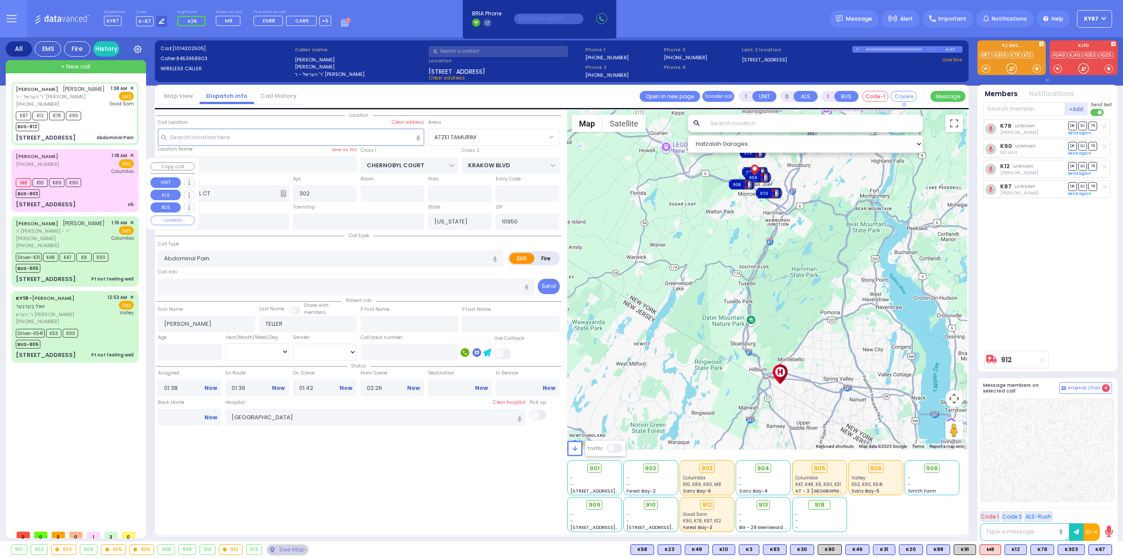
type input "Fried"
type input "33"
select select "Year"
select select "[DEMOGRAPHIC_DATA]"
type input "01:18"
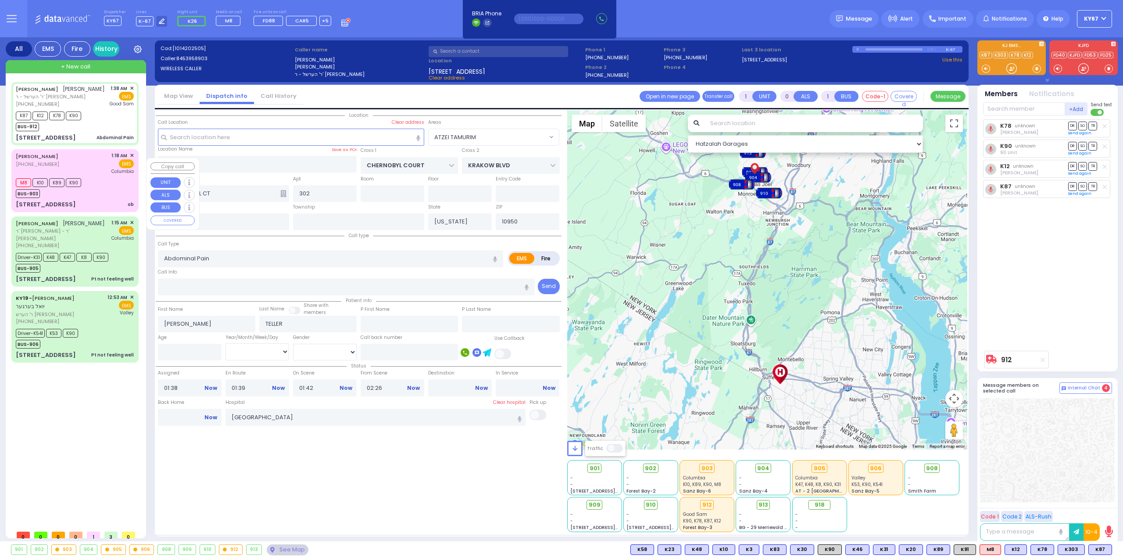
type input "01:20"
type input "01:27"
type input "[US_STATE][GEOGRAPHIC_DATA]- [GEOGRAPHIC_DATA]"
select select "Hatzalah Garages"
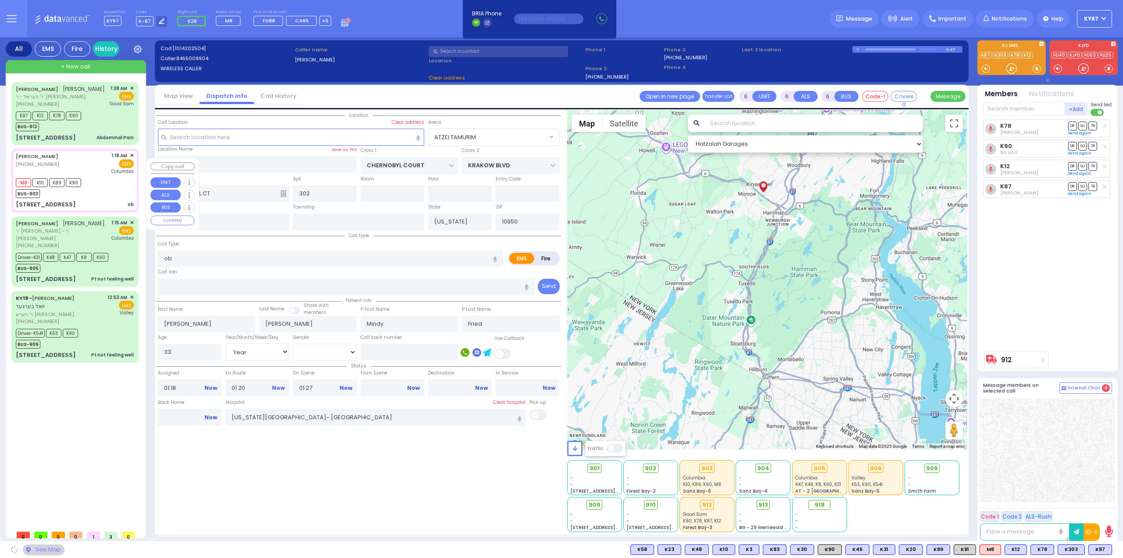
type input "[GEOGRAPHIC_DATA]"
type input "COUNTY ROUTE 105"
type input "[STREET_ADDRESS]"
type input "201"
type input "[PERSON_NAME]"
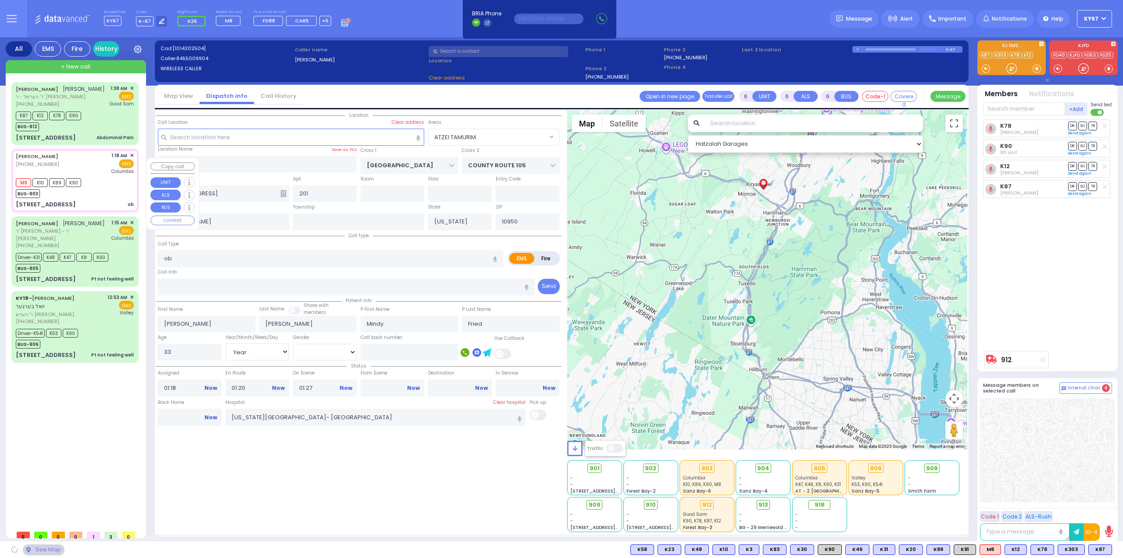
select select "SECTION 4"
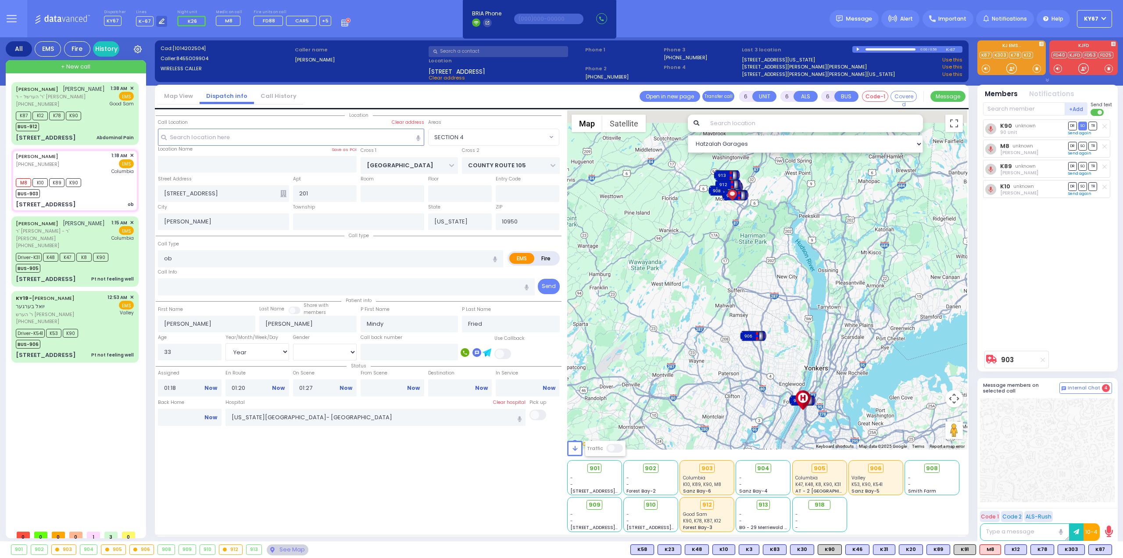
drag, startPoint x: 712, startPoint y: 225, endPoint x: 718, endPoint y: 384, distance: 158.5
click at [718, 384] on div "To activate drag with keyboard, press Alt + Enter. Once in keyboard drag state,…" at bounding box center [767, 279] width 401 height 339
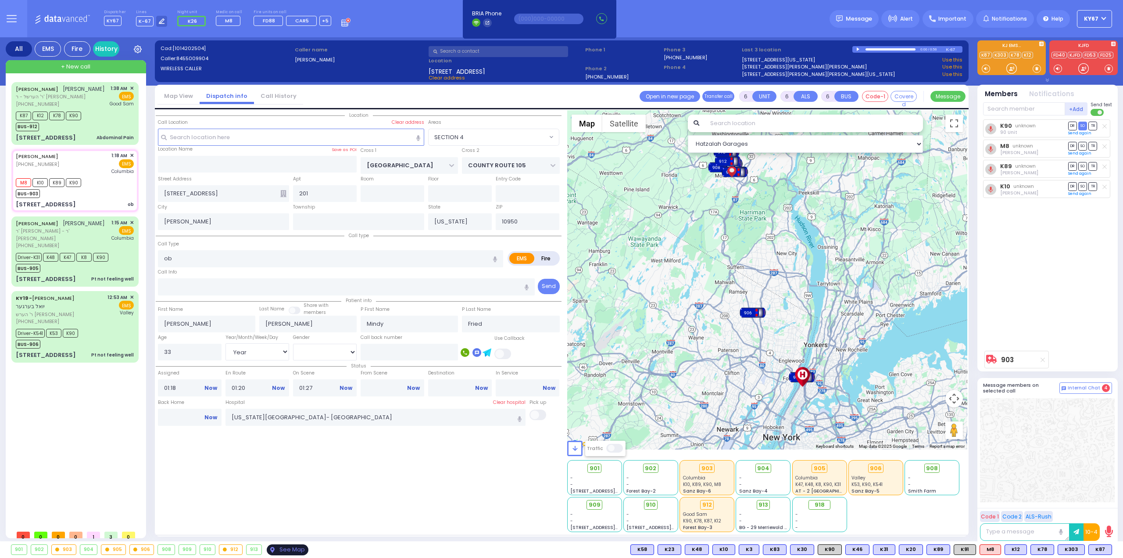
click at [285, 548] on div "See Map" at bounding box center [287, 549] width 41 height 11
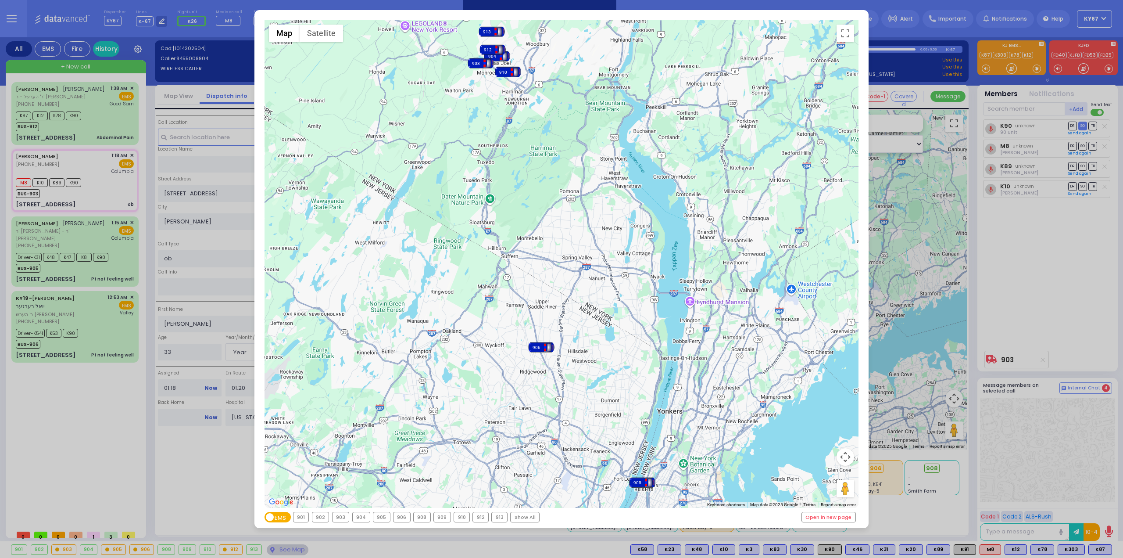
click at [335, 518] on div "903" at bounding box center [341, 517] width 17 height 10
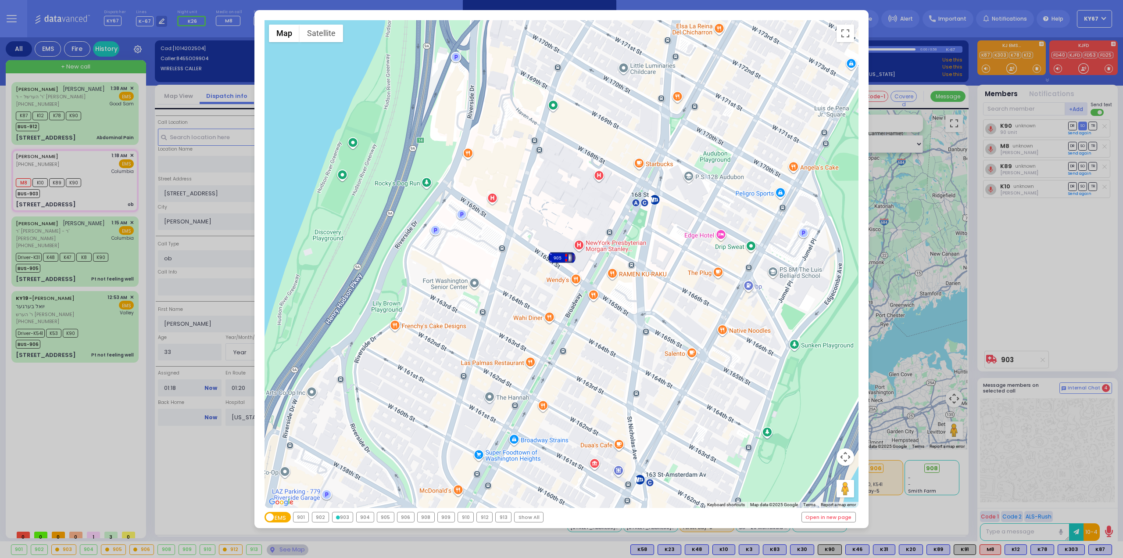
click at [206, 477] on div "← Move left → Move right ↑ Move up ↓ Move down + Zoom in - Zoom out Home Jump l…" at bounding box center [561, 279] width 1123 height 558
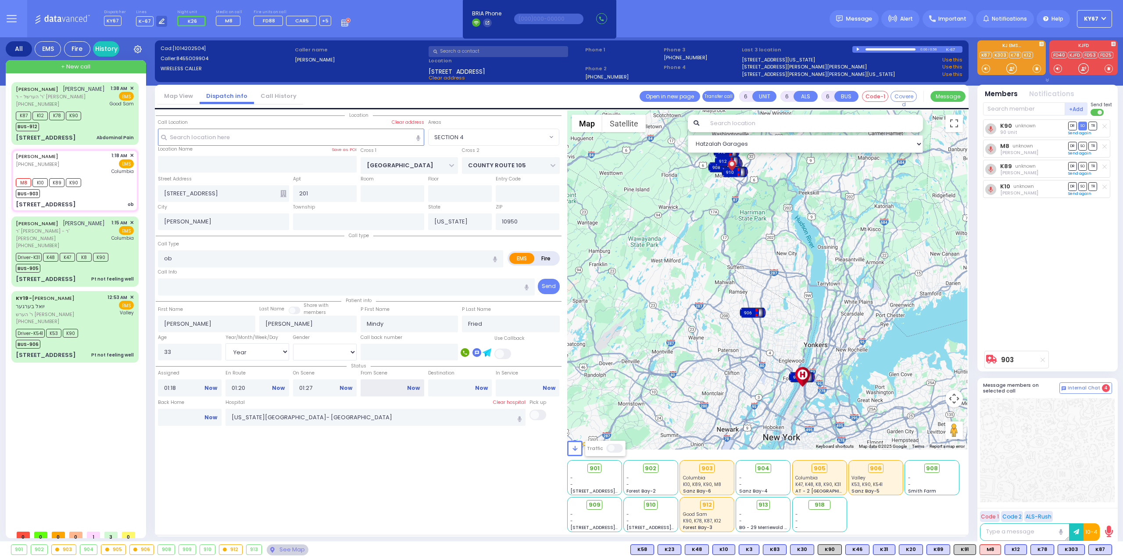
click at [390, 386] on input "From Scene" at bounding box center [393, 387] width 64 height 17
type input "01:39"
click at [438, 463] on div "Location All areas" at bounding box center [359, 321] width 406 height 422
select select
radio input "true"
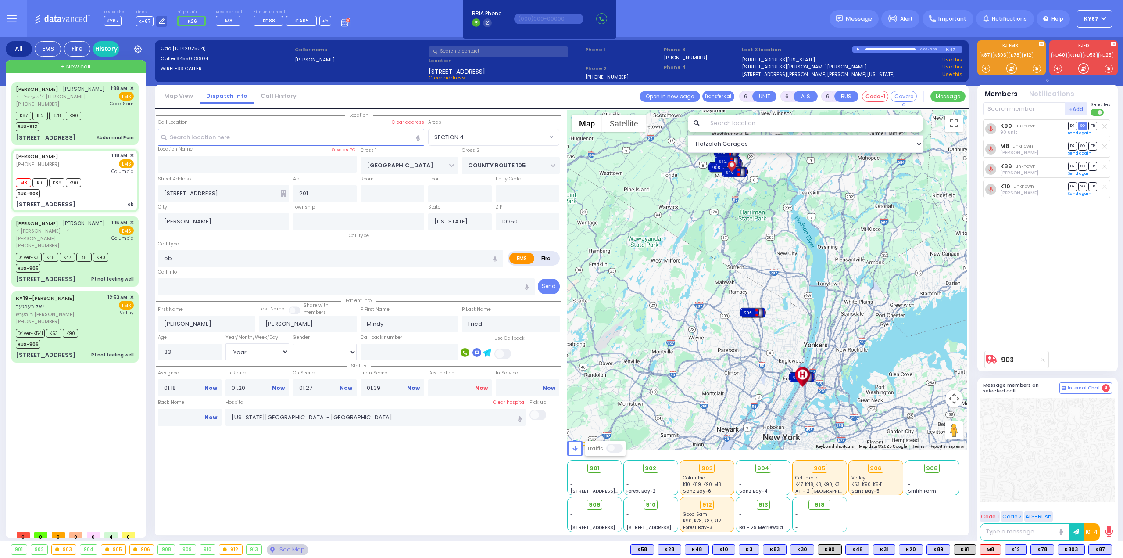
select select "Year"
select select "[DEMOGRAPHIC_DATA]"
select select "Hatzalah Garages"
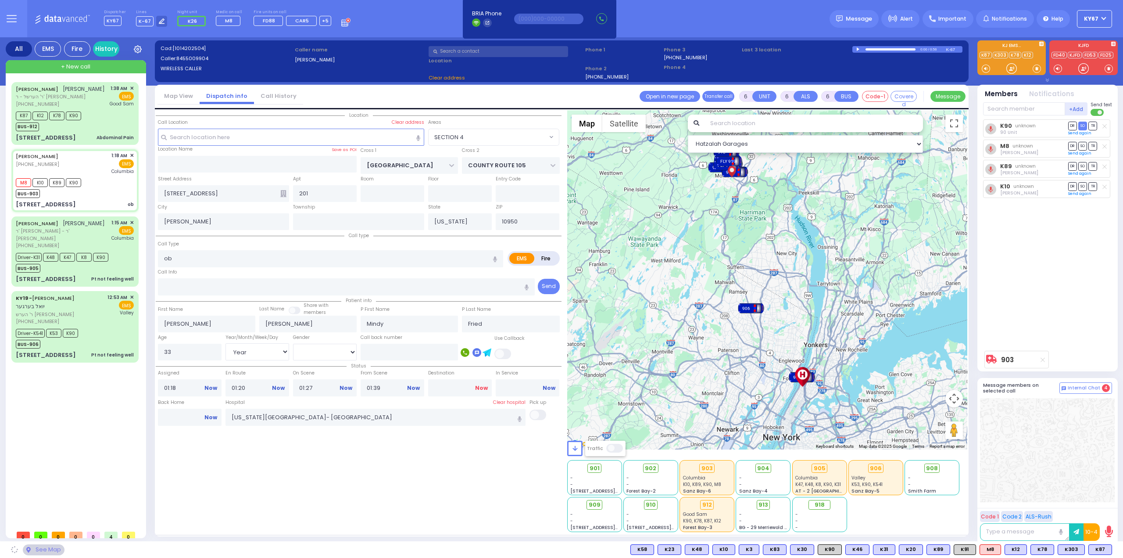
click at [480, 384] on link "Now" at bounding box center [481, 388] width 13 height 8
type input "02:27"
select select "SECTION 4"
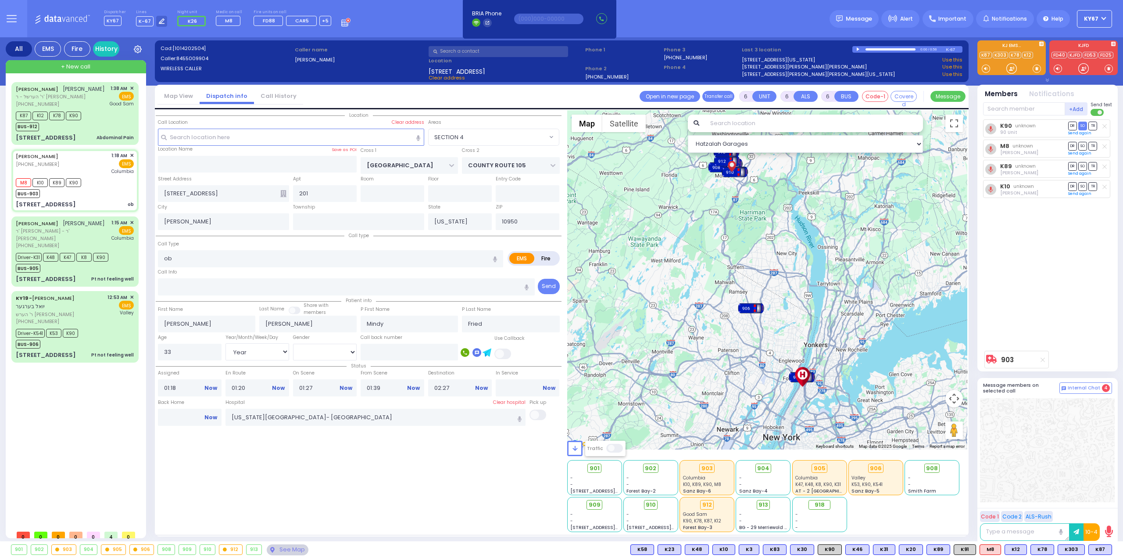
select select
radio input "true"
select select "Year"
select select "[DEMOGRAPHIC_DATA]"
select select "Hatzalah Garages"
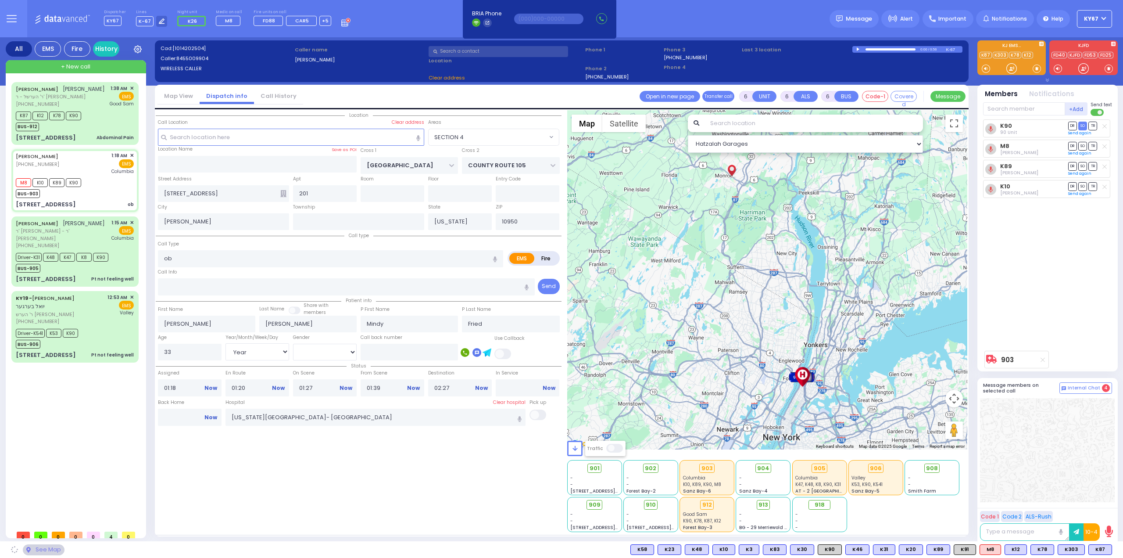
select select "SECTION 4"
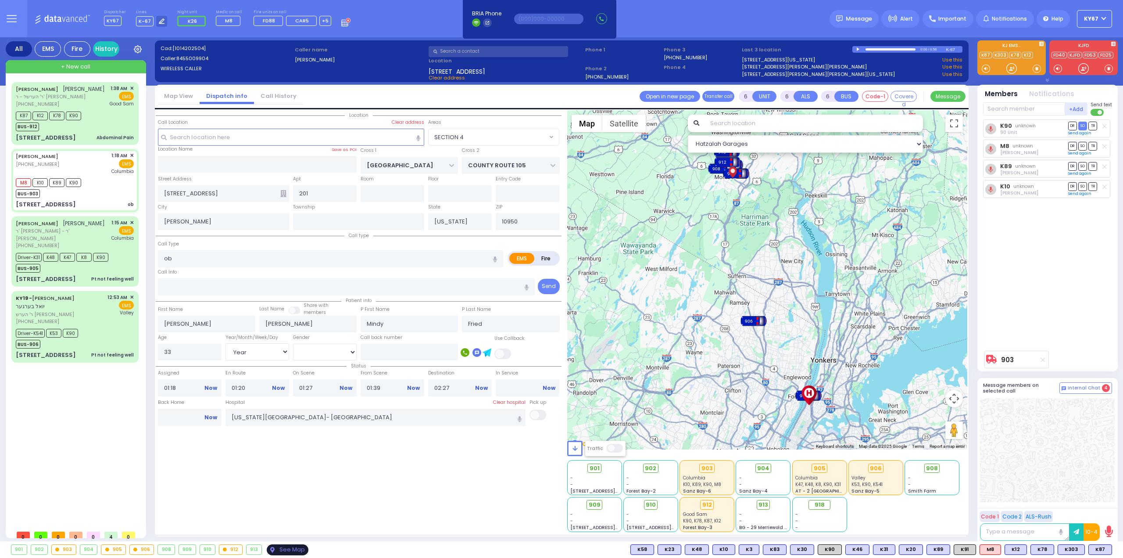
click at [278, 553] on div "See Map" at bounding box center [287, 549] width 41 height 11
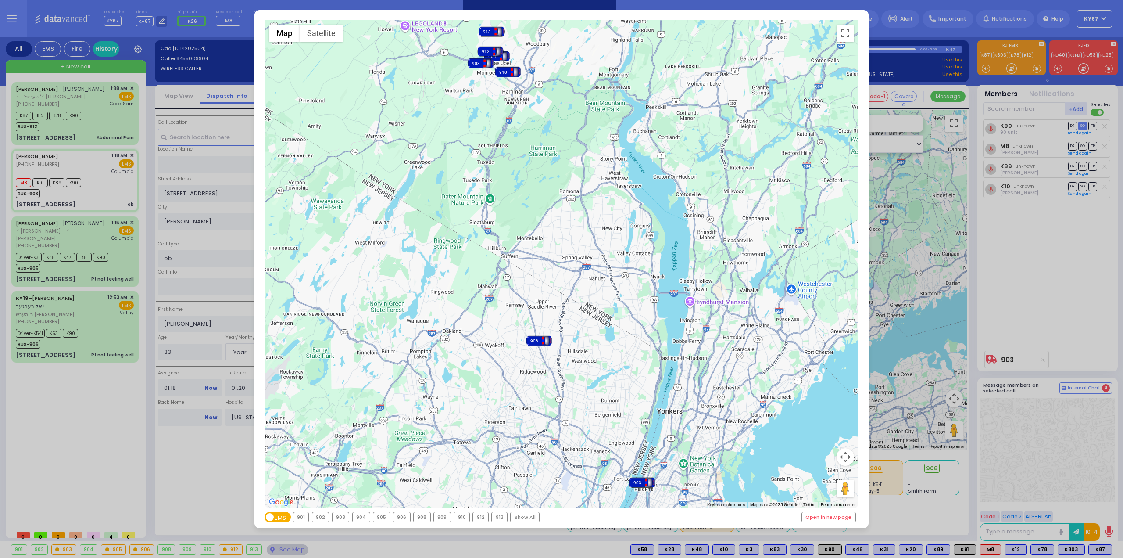
click at [344, 518] on div "903" at bounding box center [341, 517] width 17 height 10
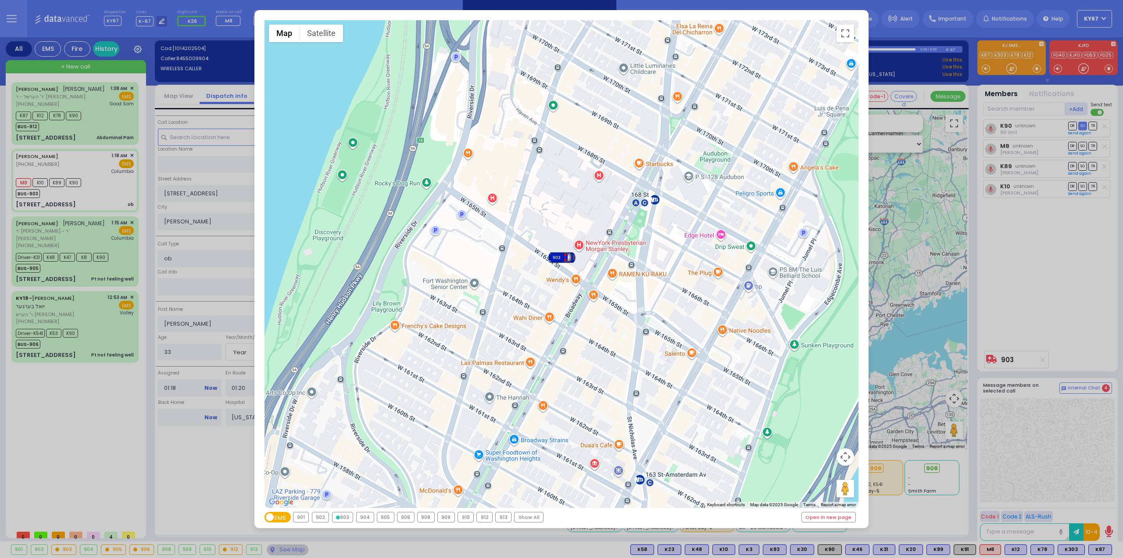
click at [463, 519] on div "910" at bounding box center [465, 517] width 15 height 10
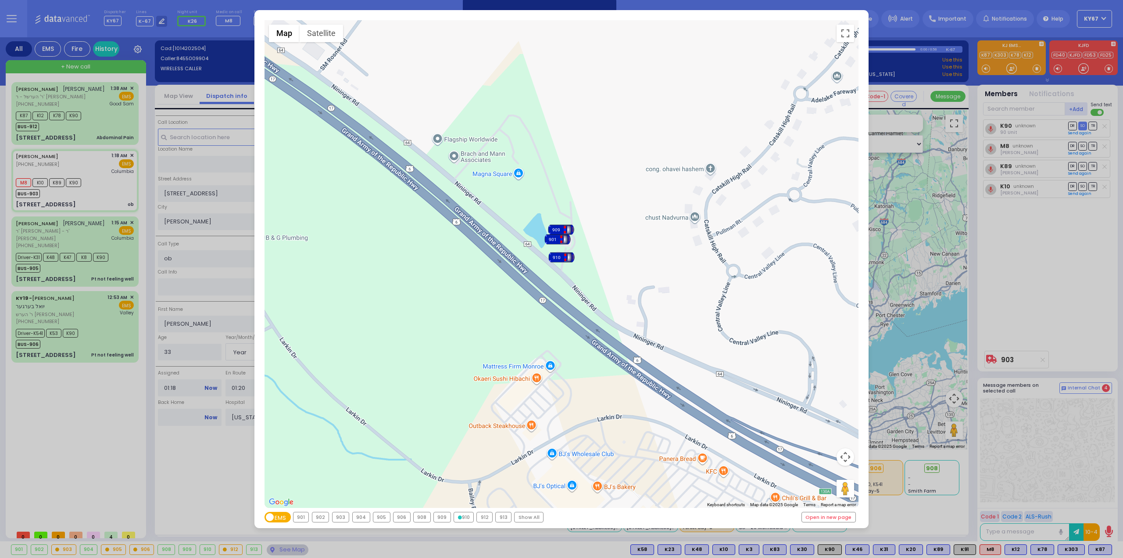
click at [436, 516] on div "909" at bounding box center [442, 517] width 17 height 10
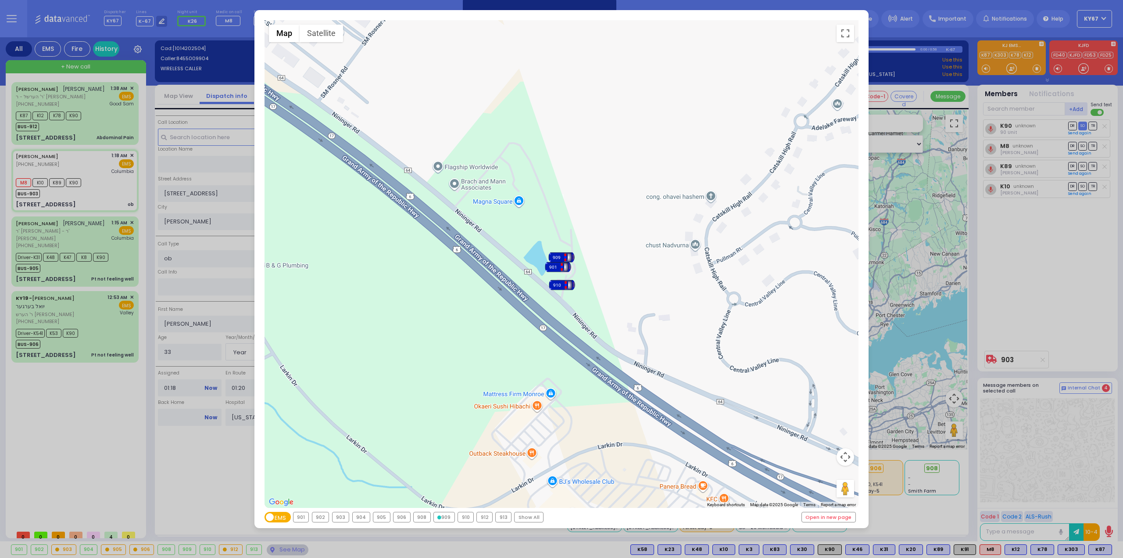
click at [403, 517] on div "906" at bounding box center [402, 517] width 17 height 10
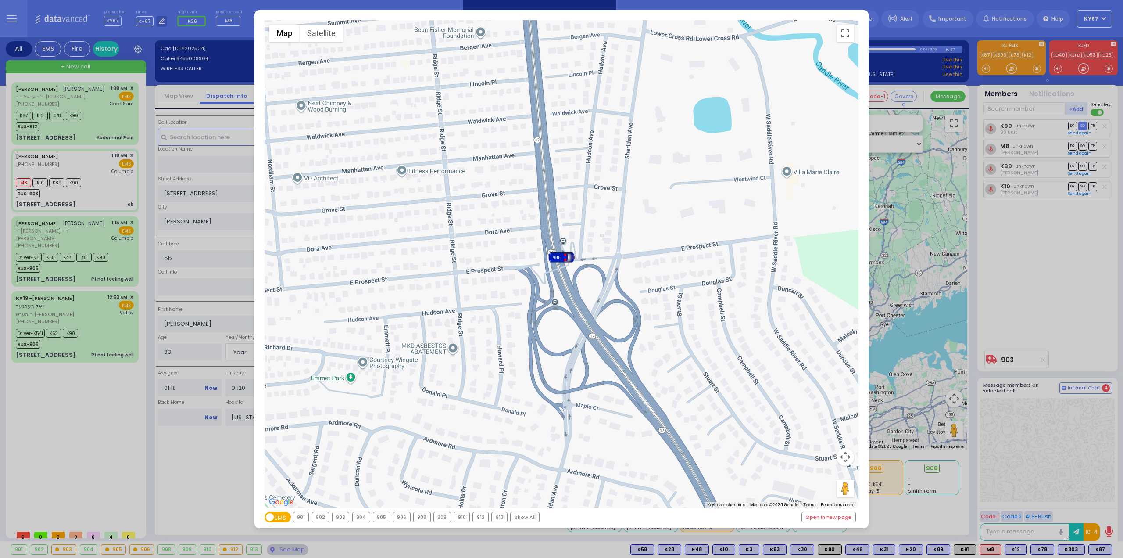
click at [1086, 305] on div "← Move left → Move right ↑ Move up ↓ Move down + Zoom in - Zoom out Home Jump l…" at bounding box center [561, 279] width 1123 height 558
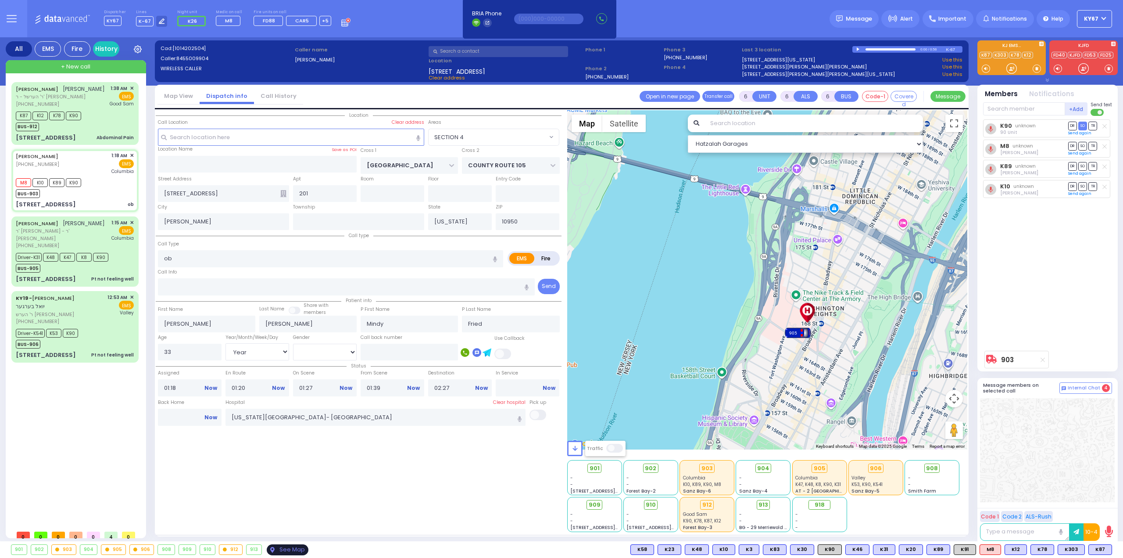
click at [285, 549] on div "See Map" at bounding box center [287, 549] width 41 height 11
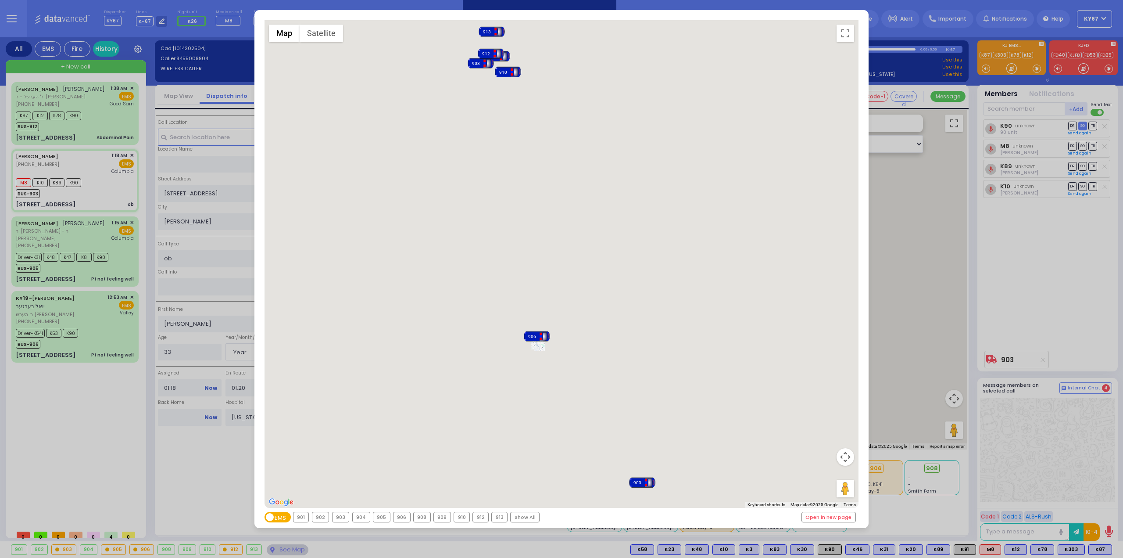
click at [380, 518] on div "905" at bounding box center [381, 517] width 17 height 10
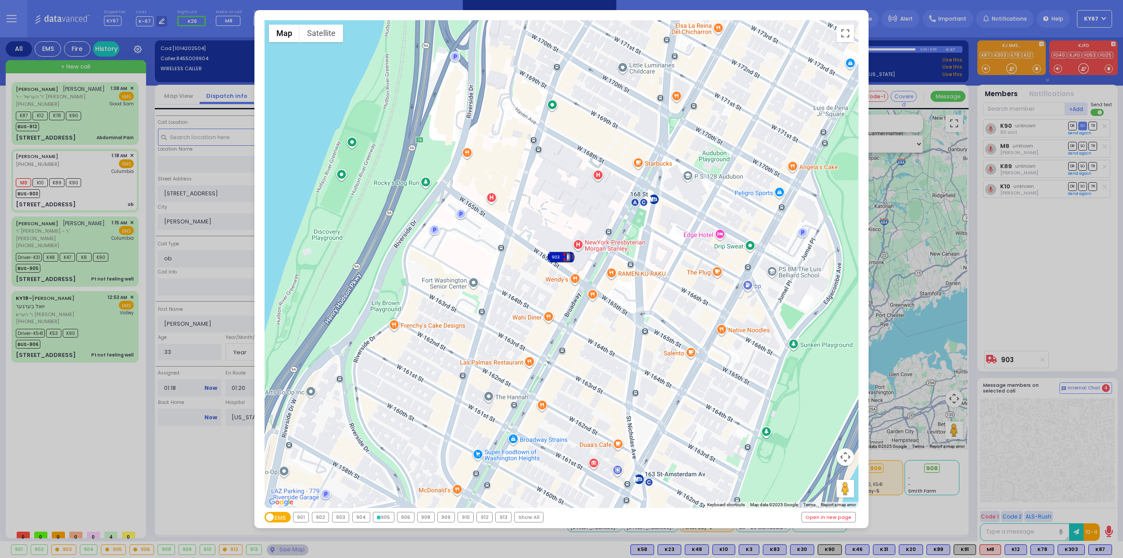
click at [380, 518] on div "905" at bounding box center [383, 517] width 21 height 10
click at [341, 517] on div "903" at bounding box center [341, 517] width 17 height 10
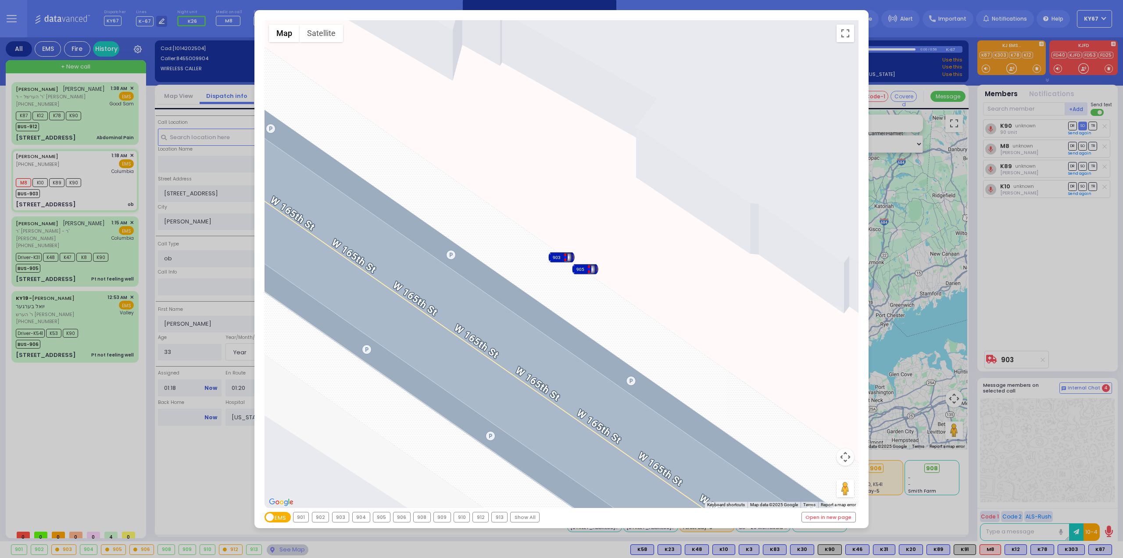
click at [1033, 280] on div "← Move left → Move right ↑ Move up ↓ Move down + Zoom in - Zoom out Home Jump l…" at bounding box center [561, 279] width 1123 height 558
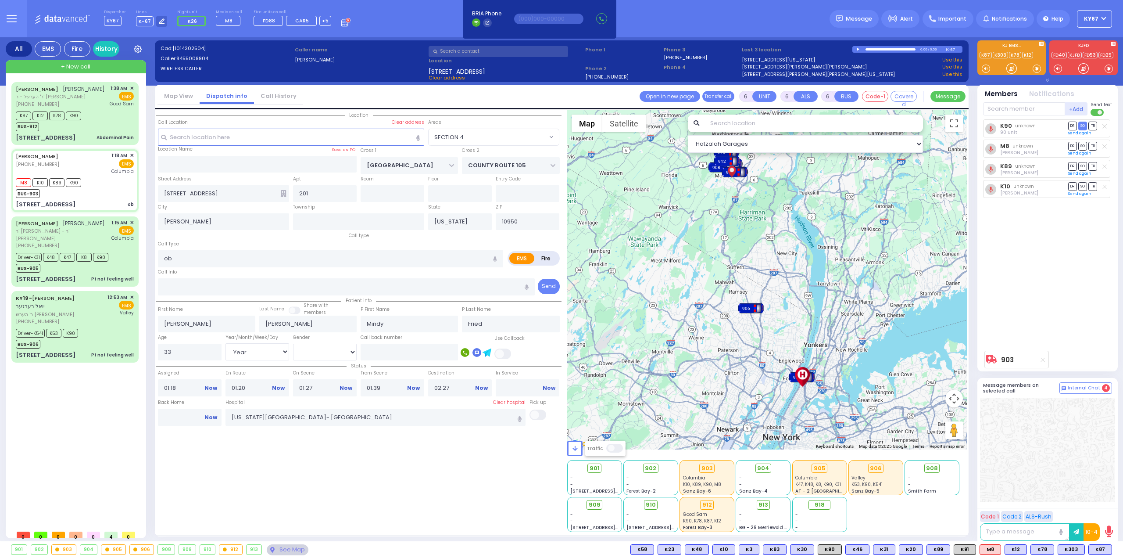
click at [220, 467] on div "Location All areas" at bounding box center [359, 321] width 406 height 422
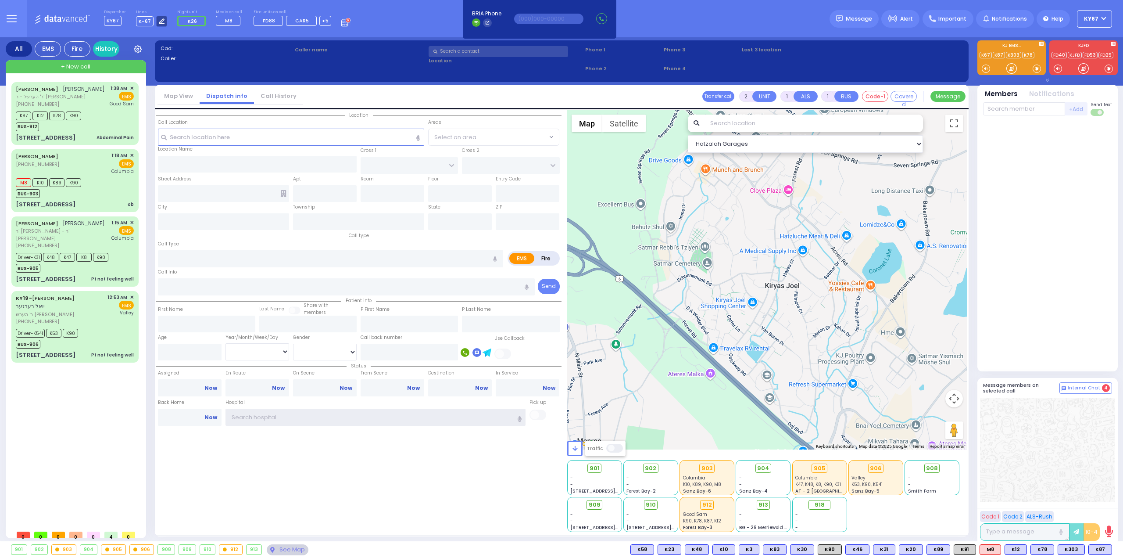
type input "Ky67"
click at [159, 22] on icon at bounding box center [162, 21] width 6 height 6
select select "9"
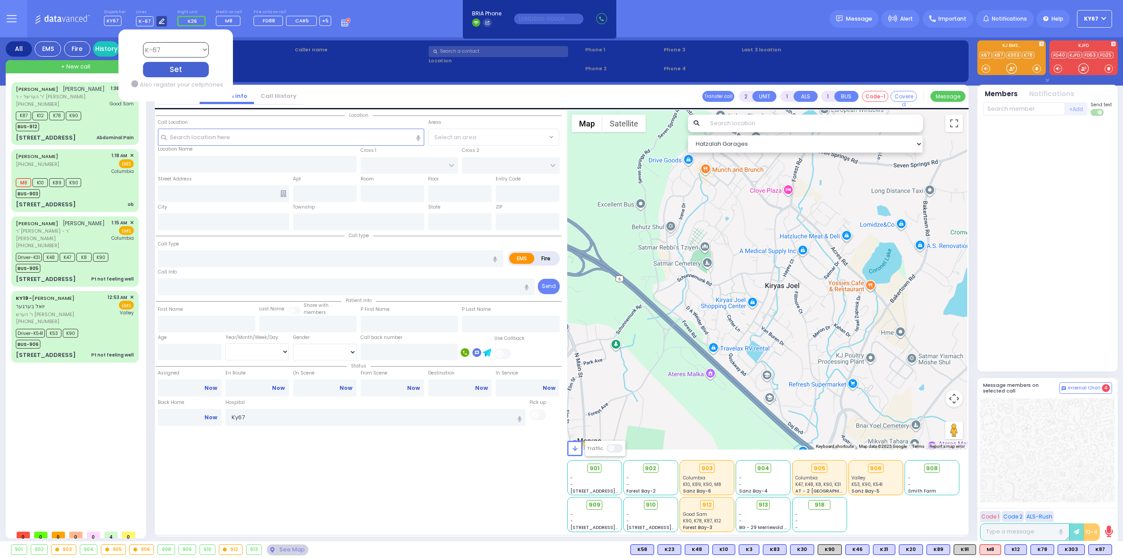
click at [160, 21] on icon at bounding box center [162, 21] width 6 height 6
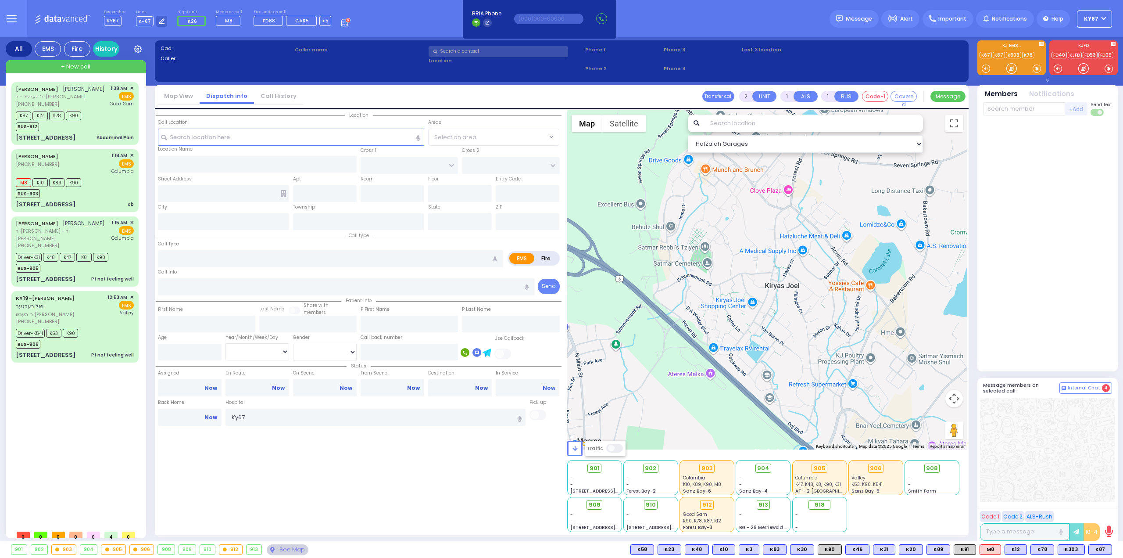
click at [1101, 15] on button "KY67" at bounding box center [1094, 19] width 35 height 18
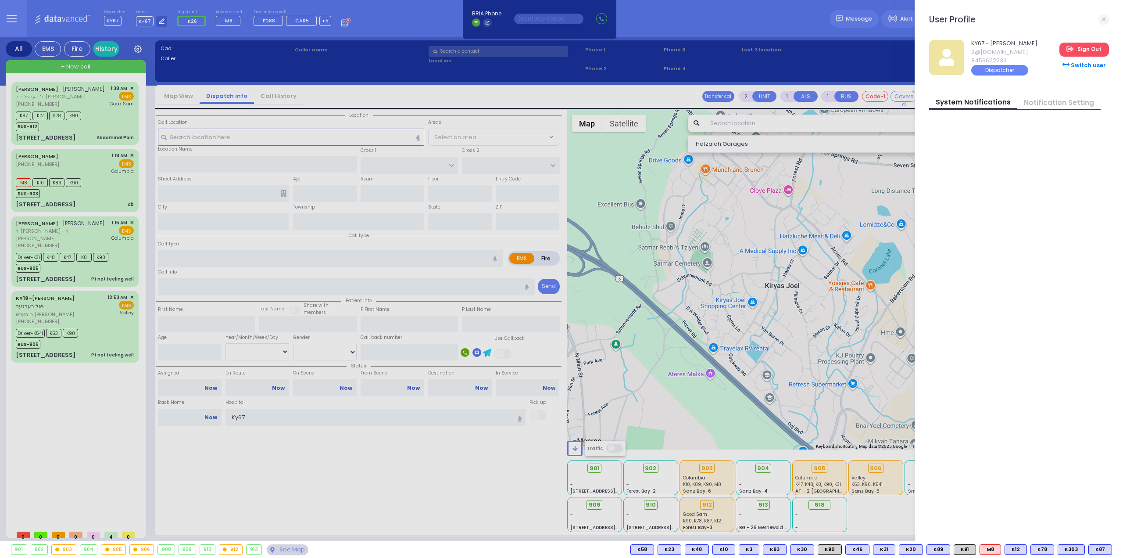
click at [1082, 51] on link "Sign Out" at bounding box center [1084, 50] width 49 height 14
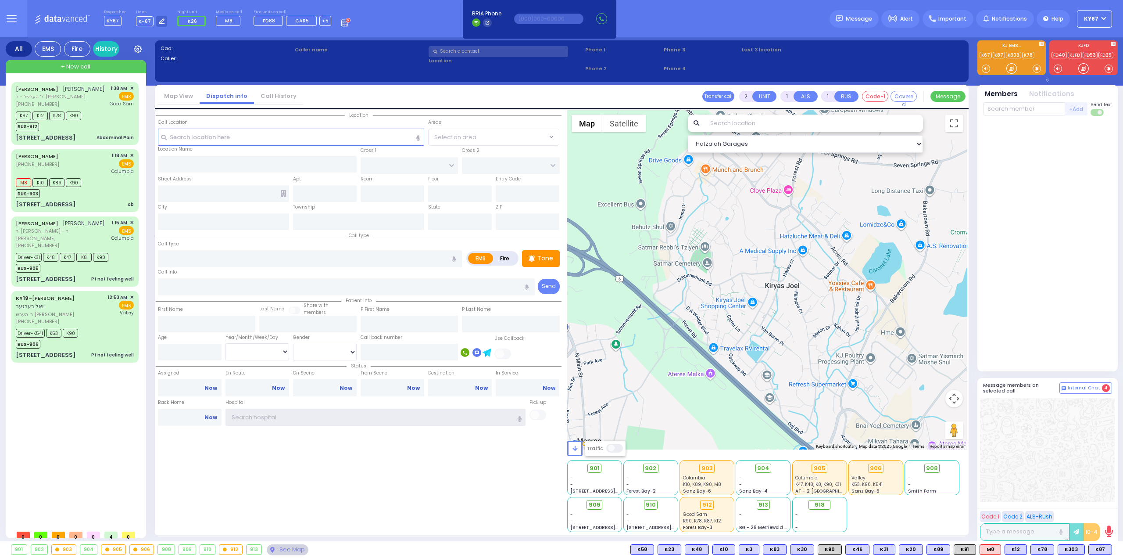
type input "Ky67"
click at [402, 511] on div "Location State ZIP" at bounding box center [359, 321] width 406 height 422
drag, startPoint x: 259, startPoint y: 416, endPoint x: 183, endPoint y: 416, distance: 76.4
click at [183, 416] on div "Back Home Now Hospital Ky67" at bounding box center [359, 413] width 406 height 29
click at [332, 476] on div "Location State ZIP" at bounding box center [359, 321] width 406 height 422
